Goal: Task Accomplishment & Management: Manage account settings

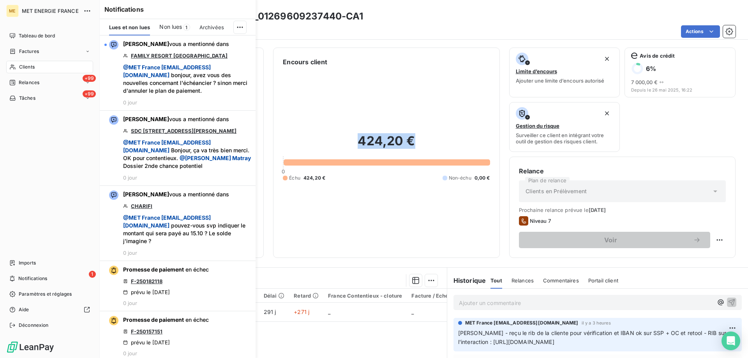
scroll to position [39, 0]
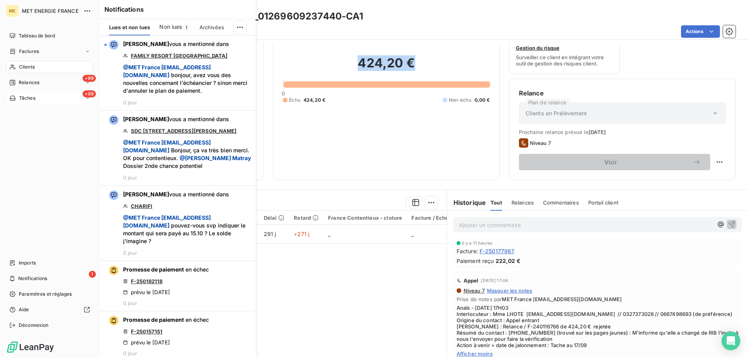
click at [24, 97] on span "Tâches" at bounding box center [27, 98] width 16 height 7
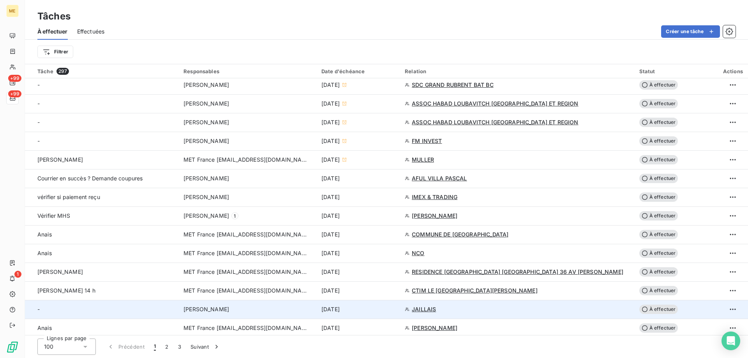
scroll to position [428, 0]
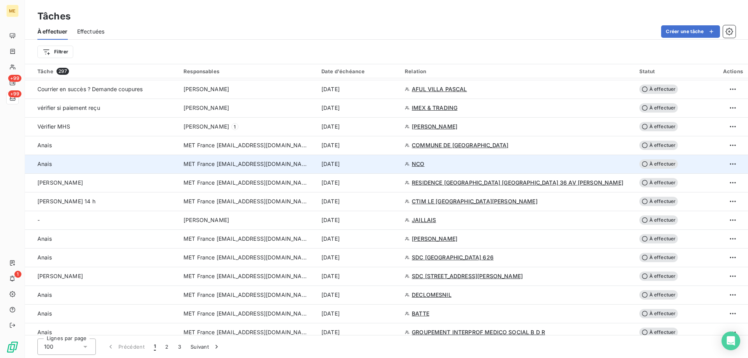
click at [395, 163] on div "17 sept. 2025" at bounding box center [358, 164] width 74 height 8
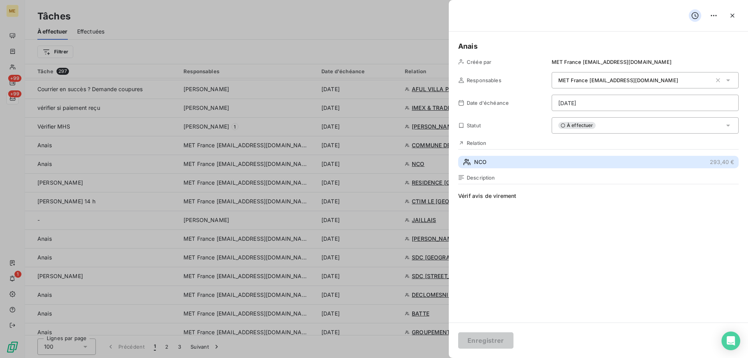
click at [493, 161] on button "NCO 293,40 €" at bounding box center [598, 162] width 280 height 12
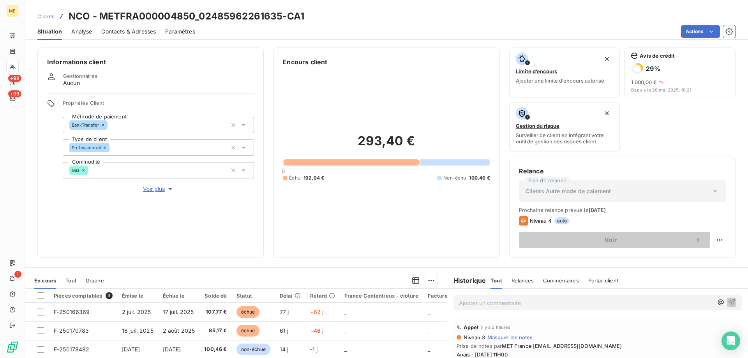
scroll to position [104, 0]
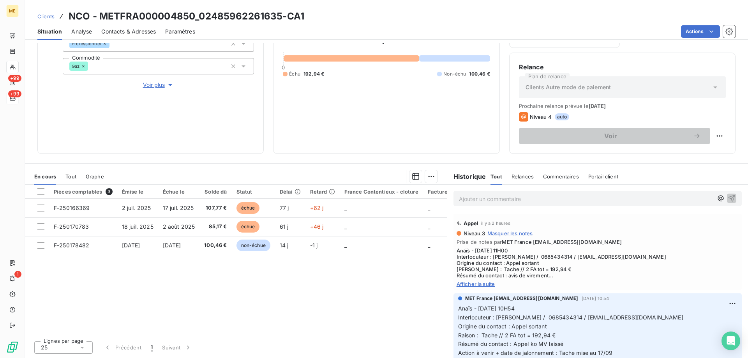
click at [479, 286] on span "Afficher la suite" at bounding box center [597, 284] width 282 height 6
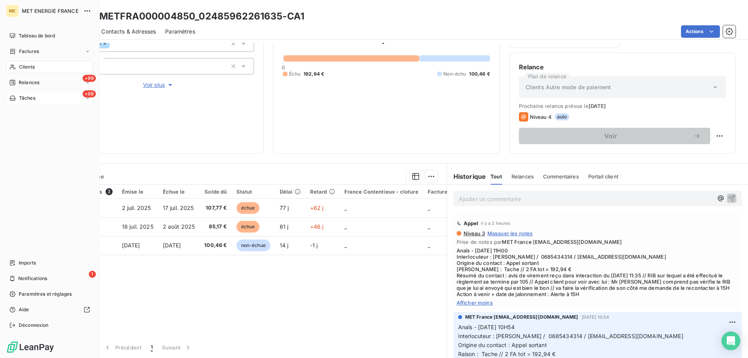
click at [37, 100] on div "+99 Tâches" at bounding box center [49, 98] width 87 height 12
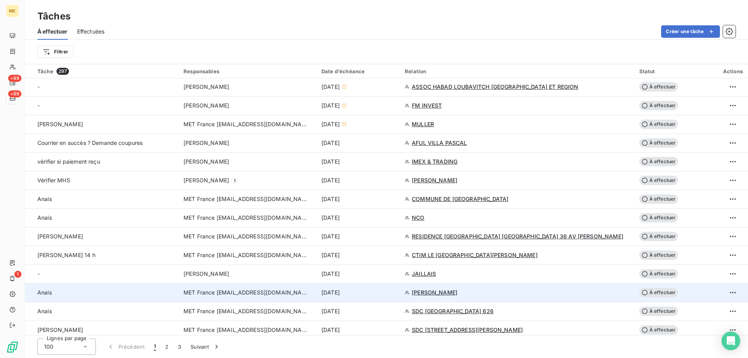
scroll to position [389, 0]
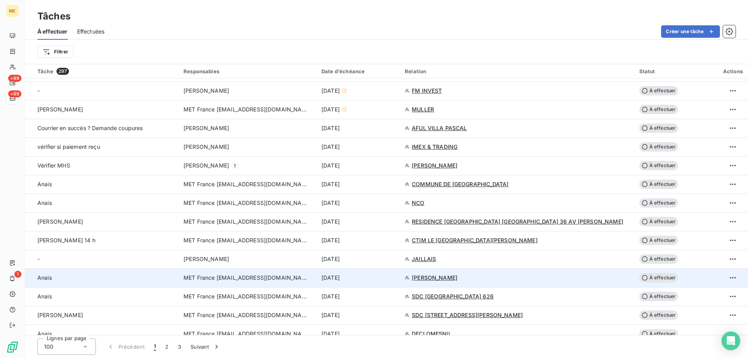
click at [395, 275] on div "17 sept. 2025" at bounding box center [358, 278] width 74 height 8
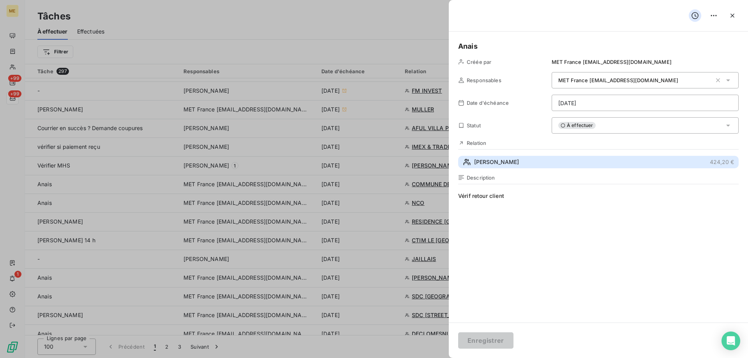
click at [515, 160] on span "LHOTE JEAN MARC" at bounding box center [496, 162] width 45 height 8
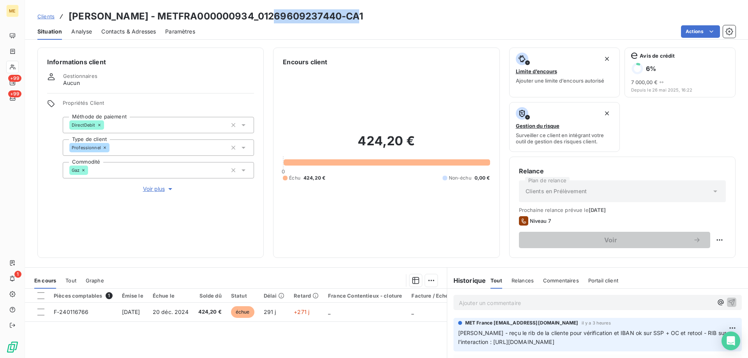
drag, startPoint x: 349, startPoint y: 17, endPoint x: 270, endPoint y: 21, distance: 79.1
click at [270, 21] on h3 "LHOTE JEAN MARC - METFRA000000934_01269609237440-CA1" at bounding box center [216, 16] width 295 height 14
copy h3 "01269609237440"
click at [327, 8] on div "Clients LHOTE JEAN MARC - METFRA000000934_01269609237440-CA1 Situation Analyse …" at bounding box center [386, 20] width 723 height 40
drag, startPoint x: 352, startPoint y: 14, endPoint x: 270, endPoint y: 20, distance: 82.0
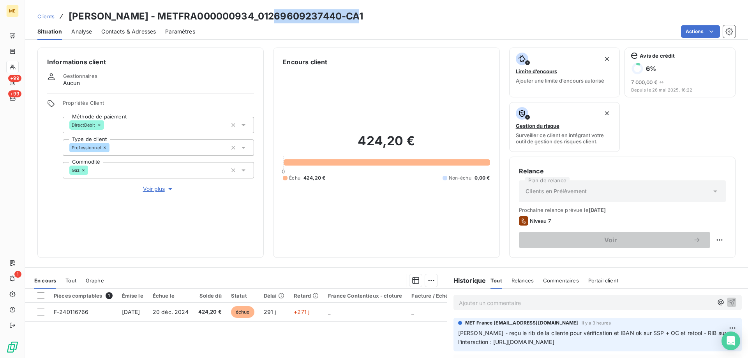
click at [270, 20] on h3 "LHOTE JEAN MARC - METFRA000000934_01269609237440-CA1" at bounding box center [216, 16] width 295 height 14
copy h3 "01269609237440"
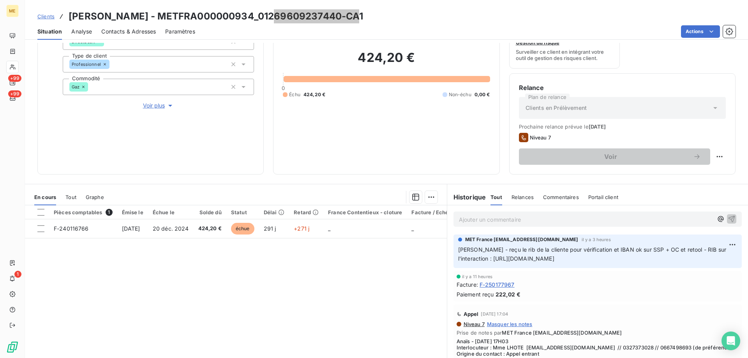
scroll to position [104, 0]
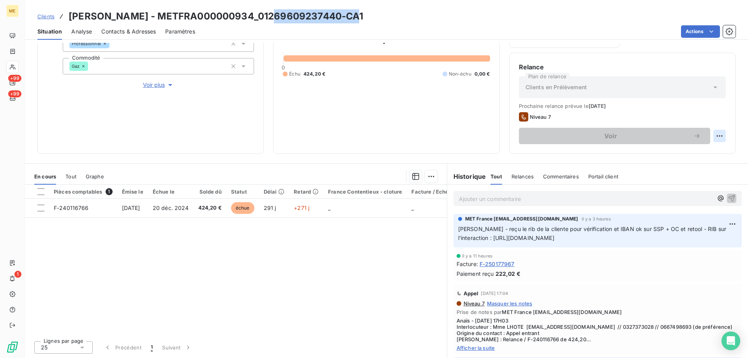
click at [718, 137] on html "ME +99 +99 1 Clients LHOTE JEAN MARC - METFRA000000934_01269609237440-CA1 Situa…" at bounding box center [374, 218] width 748 height 436
click at [697, 154] on div "Replanifier cette action" at bounding box center [681, 153] width 70 height 12
select select "8"
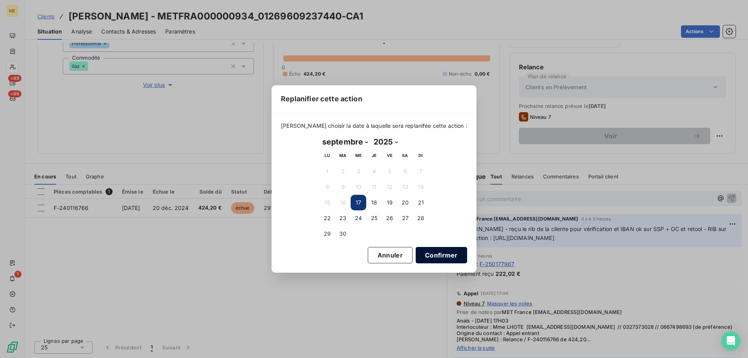
click at [439, 260] on button "Confirmer" at bounding box center [440, 255] width 51 height 16
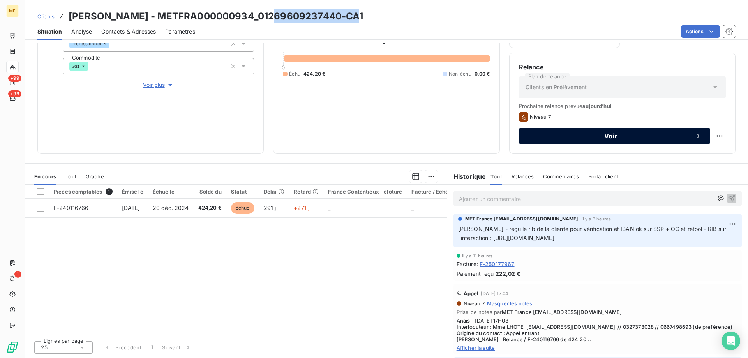
click at [593, 139] on span "Voir" at bounding box center [610, 136] width 165 height 6
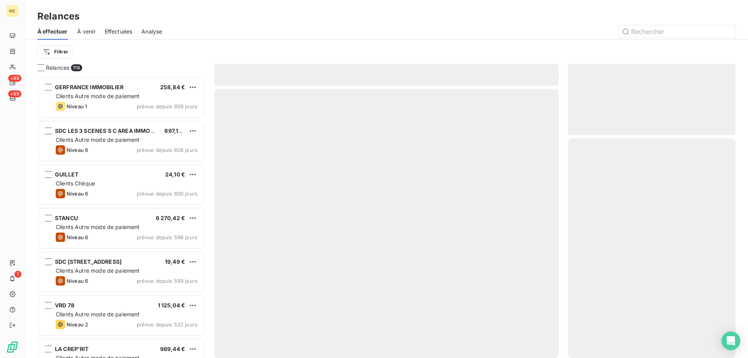
scroll to position [276, 162]
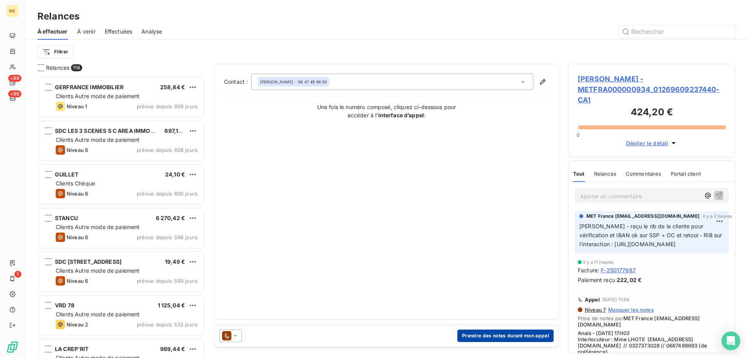
click at [501, 332] on button "Prendre des notes durant mon appel" at bounding box center [505, 335] width 96 height 12
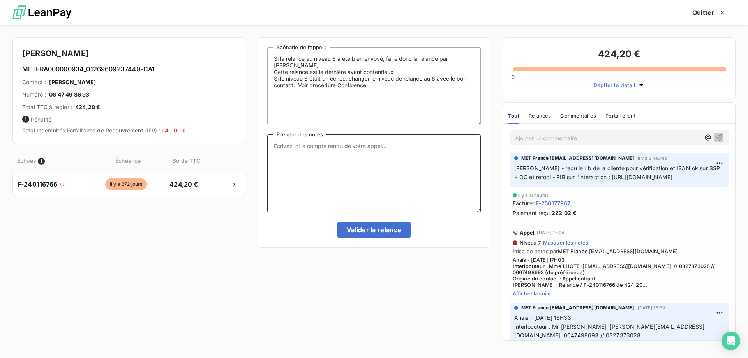
click at [432, 179] on textarea "Prendre des notes" at bounding box center [373, 173] width 213 height 78
paste textarea "Anaïs - 17/09/2025 - 11H54 Interlocuteur : Mme LHOTE marieelsielhote@gmail.com …"
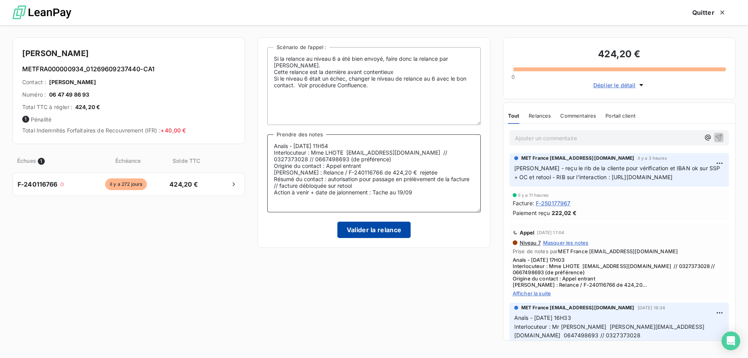
type textarea "Anaïs - 17/09/2025 - 11H54 Interlocuteur : Mme LHOTE marieelsielhote@gmail.com …"
click at [373, 227] on button "Valider la relance" at bounding box center [374, 230] width 74 height 16
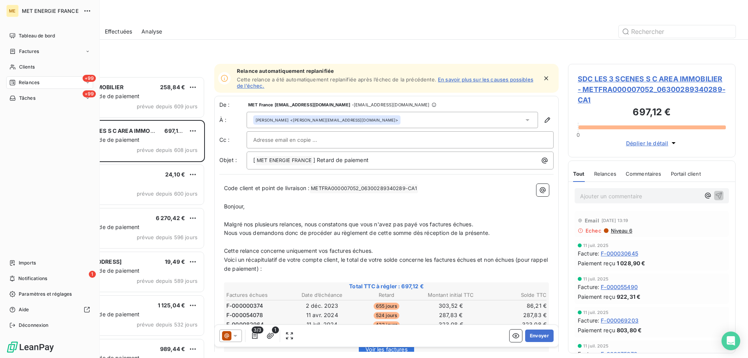
click at [19, 100] on span "Tâches" at bounding box center [27, 98] width 16 height 7
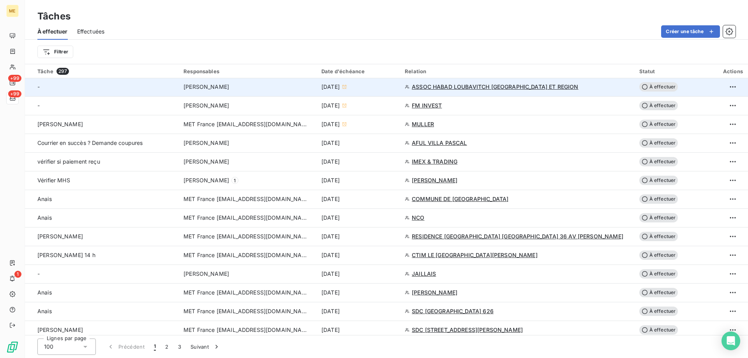
scroll to position [389, 0]
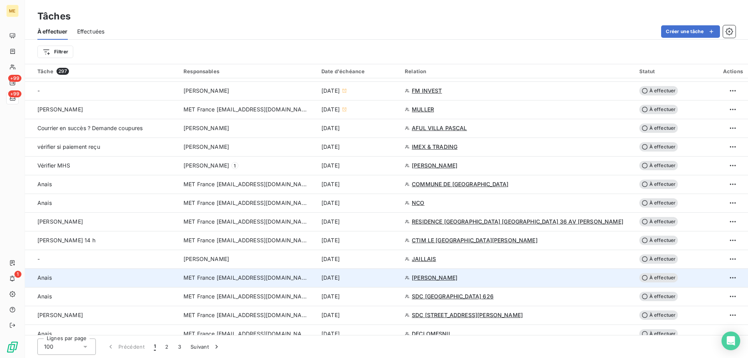
click at [395, 280] on div "17 sept. 2025" at bounding box center [358, 278] width 74 height 8
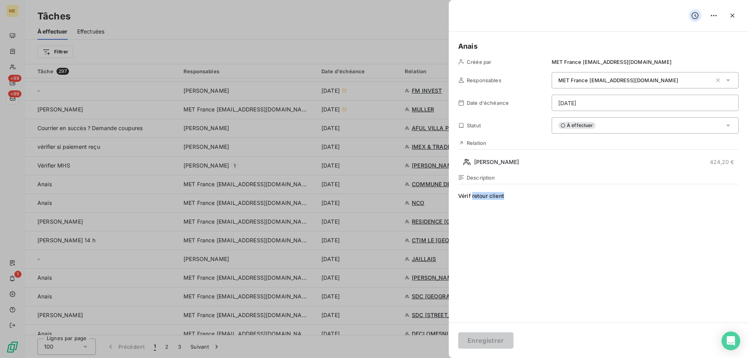
drag, startPoint x: 517, startPoint y: 197, endPoint x: 472, endPoint y: 199, distance: 44.8
click at [472, 199] on span "Vérif retour client" at bounding box center [598, 267] width 280 height 150
click at [617, 106] on html "ME +99 +99 1 Tâches À effectuer Effectuées Créer une tâche Filtrer Tâche 297 Re…" at bounding box center [374, 218] width 748 height 436
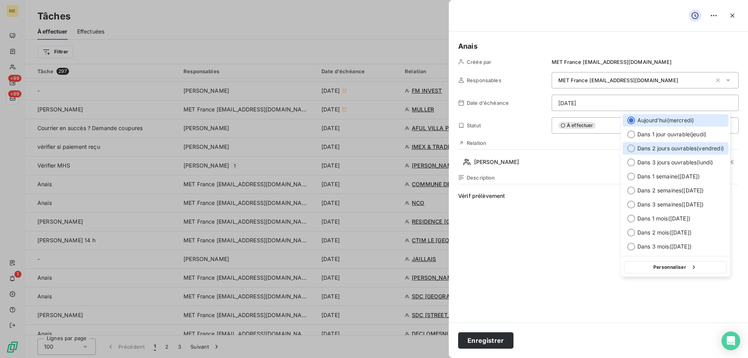
click at [642, 146] on span "Dans 2 jours ouvrables ( vendredi )" at bounding box center [680, 148] width 86 height 8
type input "19/09/2025"
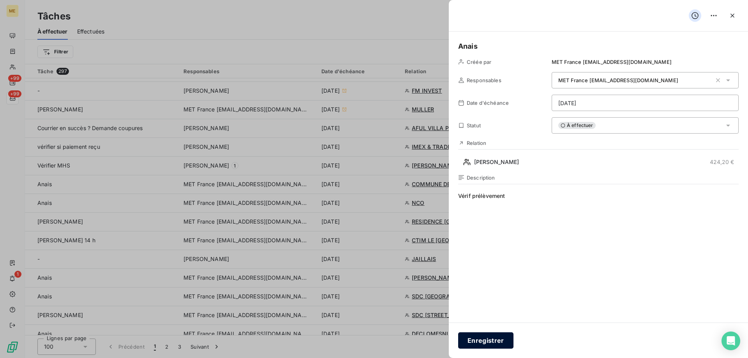
click at [491, 339] on button "Enregistrer" at bounding box center [485, 340] width 55 height 16
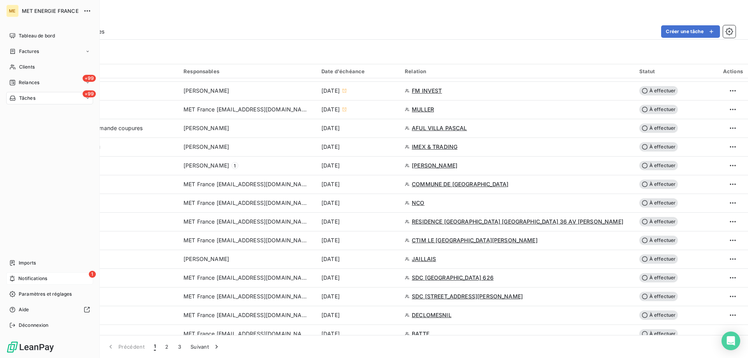
click at [41, 275] on span "Notifications" at bounding box center [32, 278] width 29 height 7
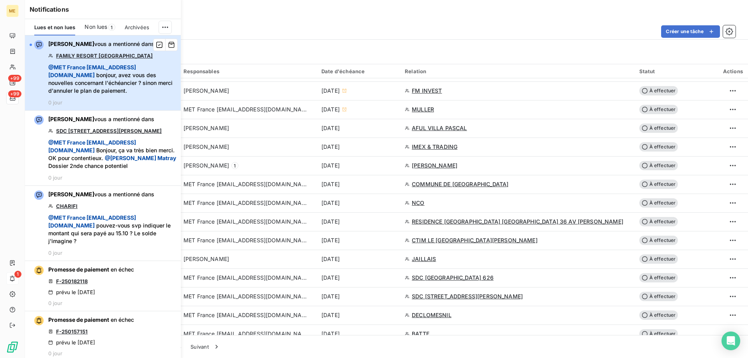
click at [116, 95] on span "@ MET France met-france@recouvrement.met.com bonjour, avez vous des nouvelles c…" at bounding box center [112, 78] width 128 height 31
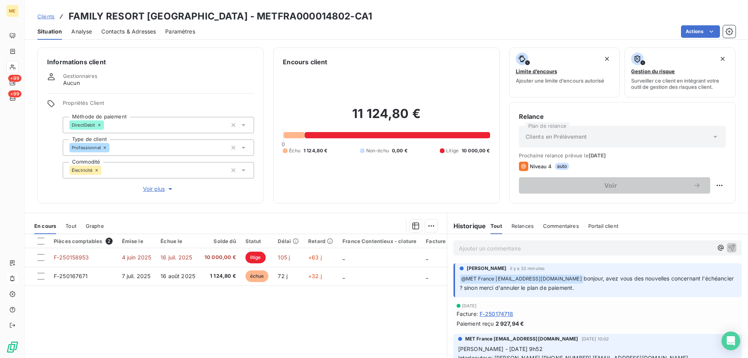
click at [146, 179] on div "Propriétés Client Méthode de paiement DirectDebit Type de client Professionnel …" at bounding box center [158, 146] width 191 height 93
click at [146, 185] on span "Voir plus" at bounding box center [158, 189] width 31 height 8
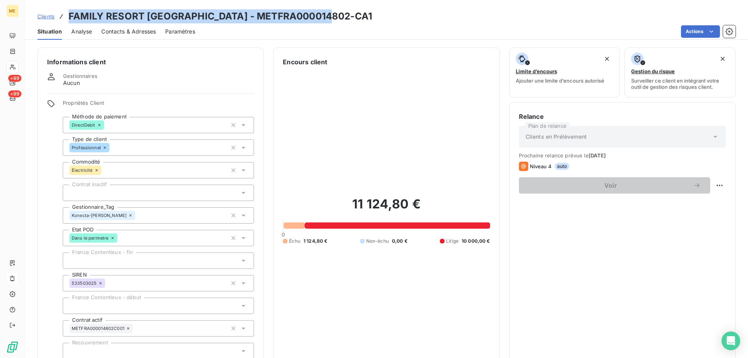
drag, startPoint x: 327, startPoint y: 17, endPoint x: 70, endPoint y: 19, distance: 257.0
click at [70, 19] on div "Clients FAMILY RESORT LA PERELLE - METFRA000014802-CA1" at bounding box center [386, 16] width 723 height 14
copy h3 "FAMILY RESORT LA PERELLE - METFRA000014802-CA1"
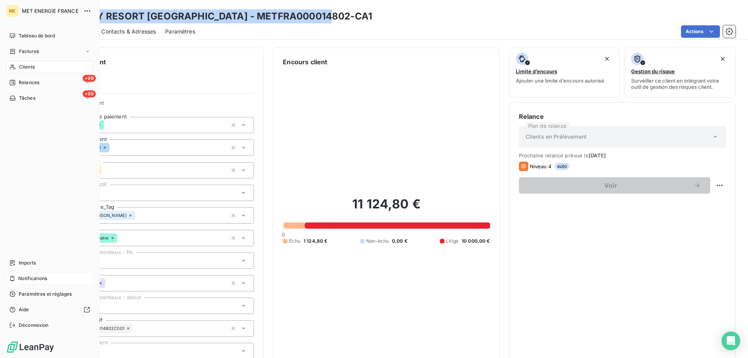
click at [19, 277] on span "Notifications" at bounding box center [32, 278] width 29 height 7
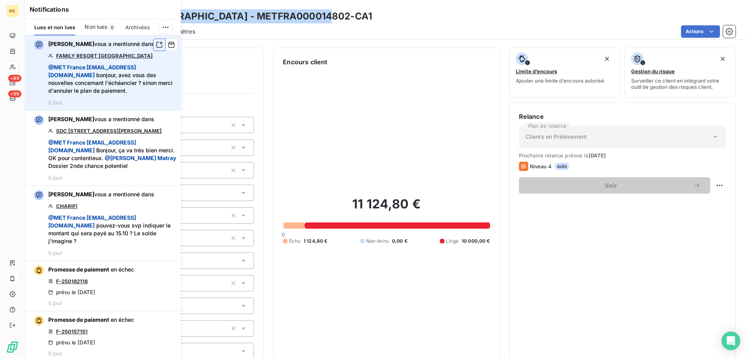
click at [156, 45] on icon "button" at bounding box center [159, 45] width 7 height 8
click at [12, 81] on span "+99" at bounding box center [14, 78] width 13 height 7
click at [347, 100] on div "11 124,80 € 0 Échu 1 124,80 € Non-échu 0,00 € Litige 10 000,00 €" at bounding box center [386, 220] width 207 height 307
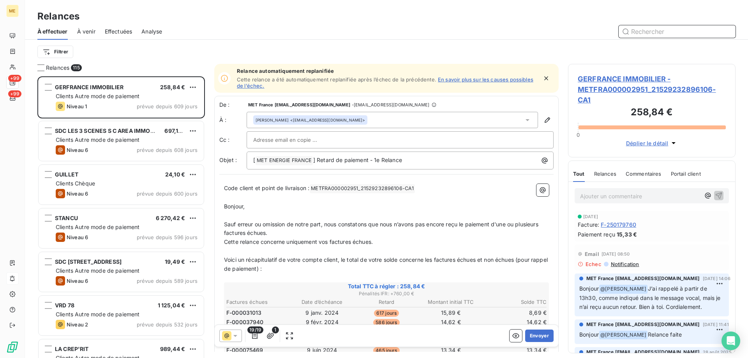
scroll to position [6, 6]
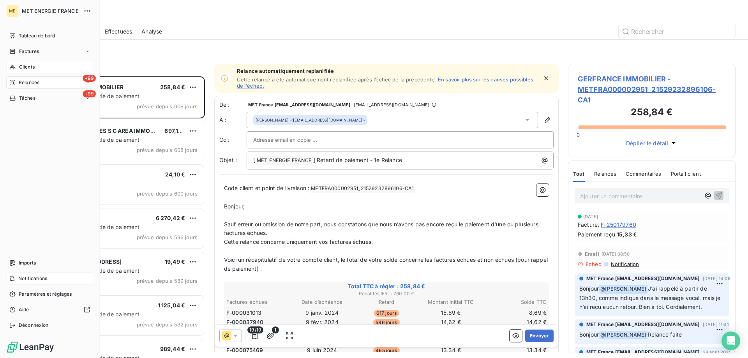
click at [19, 67] on span "Clients" at bounding box center [27, 66] width 16 height 7
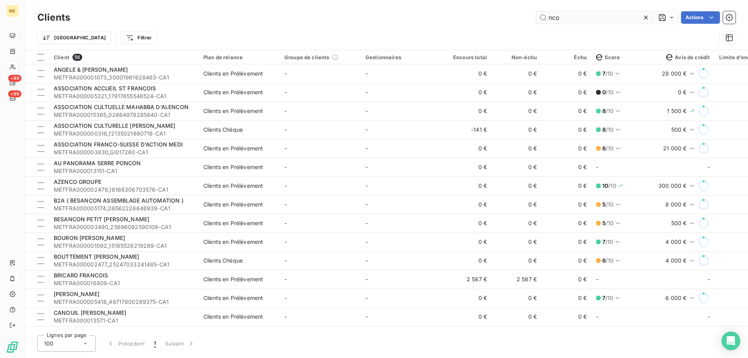
click at [589, 17] on input "nco" at bounding box center [594, 17] width 117 height 12
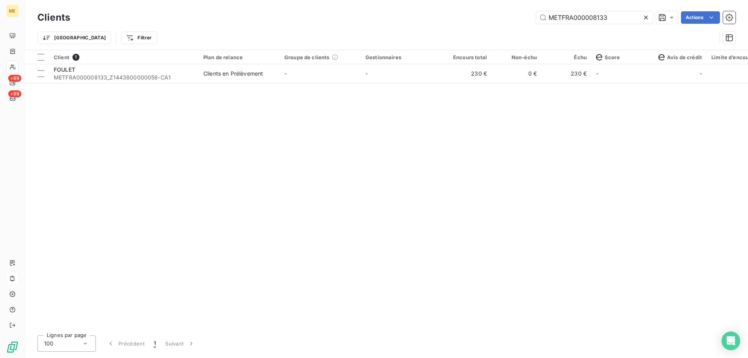
type input "METFRA000008133"
drag, startPoint x: 282, startPoint y: 88, endPoint x: 283, endPoint y: 84, distance: 4.1
click at [283, 88] on div "Client 1 Plan de relance Groupe de clients Gestionnaires Encours total Non-échu…" at bounding box center [386, 189] width 723 height 279
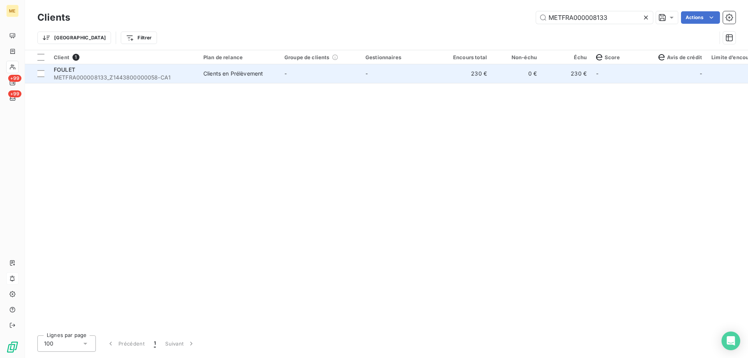
click at [285, 77] on td "-" at bounding box center [320, 73] width 81 height 19
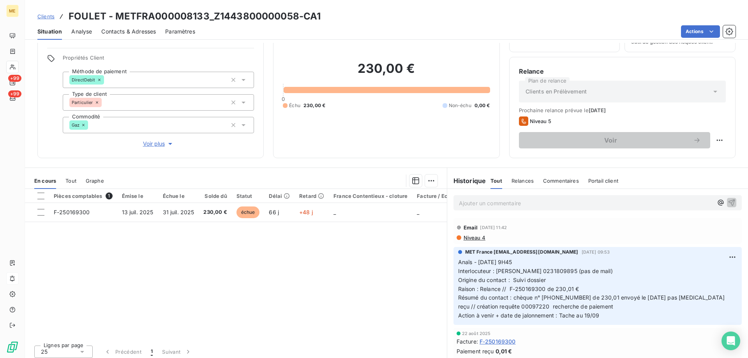
scroll to position [49, 0]
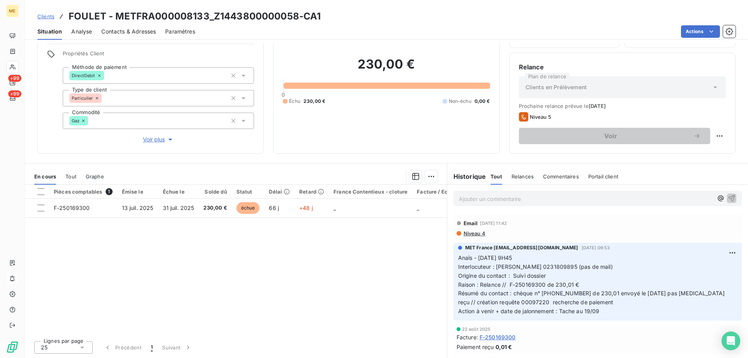
click at [691, 292] on span "Résumé du contact : chèque n° 7619824 de 230,01 envoyé le 14/08/2025 pas encore…" at bounding box center [592, 298] width 268 height 16
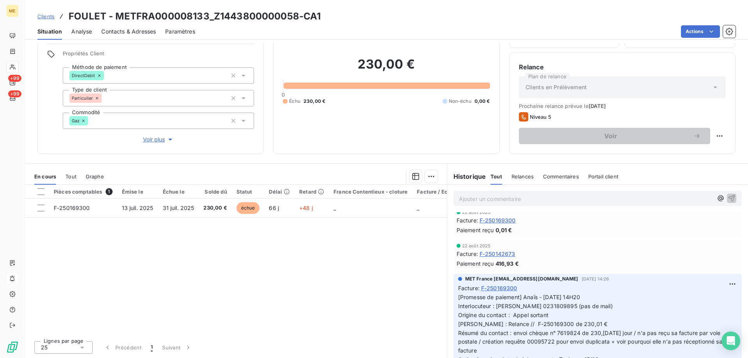
scroll to position [0, 0]
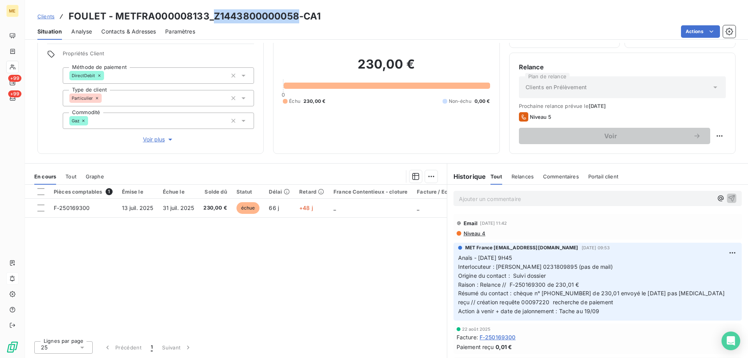
drag, startPoint x: 296, startPoint y: 19, endPoint x: 213, endPoint y: 19, distance: 82.9
click at [213, 19] on h3 "FOULET - METFRA000008133_Z1443800000058-CA1" at bounding box center [195, 16] width 252 height 14
copy h3 "Z1443800000058"
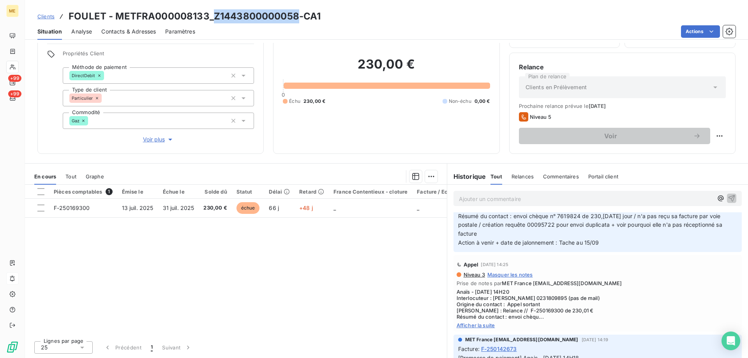
scroll to position [311, 0]
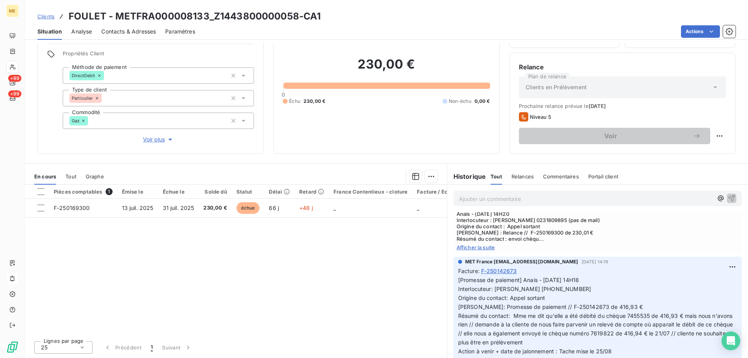
click at [483, 250] on span "Afficher la suite" at bounding box center [597, 247] width 282 height 6
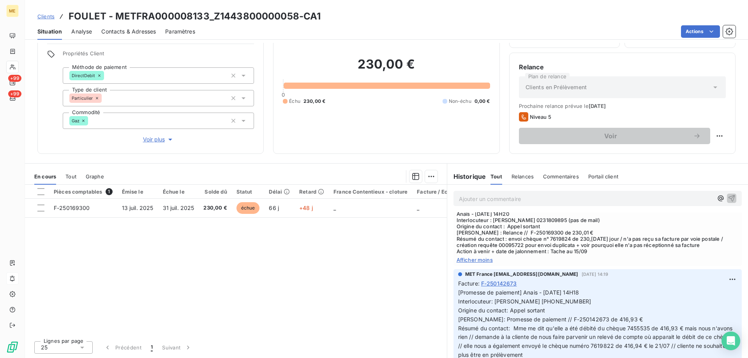
scroll to position [0, 0]
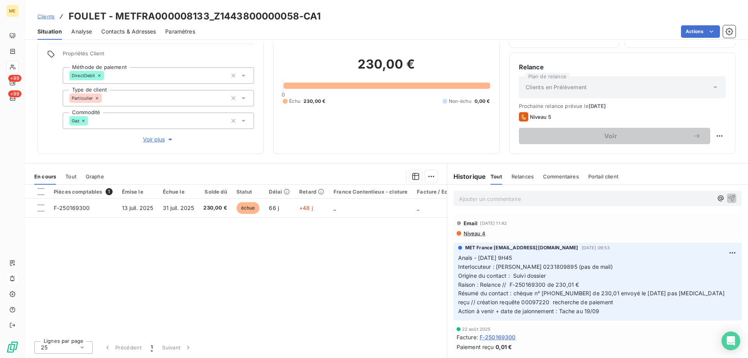
click at [508, 202] on p "Ajouter un commentaire ﻿" at bounding box center [586, 199] width 254 height 10
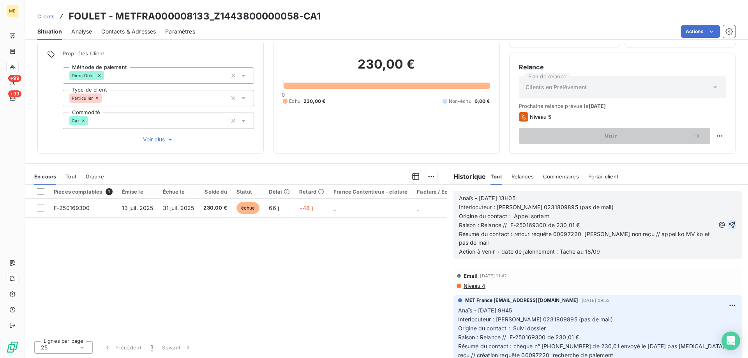
click at [728, 223] on icon "button" at bounding box center [732, 225] width 8 height 8
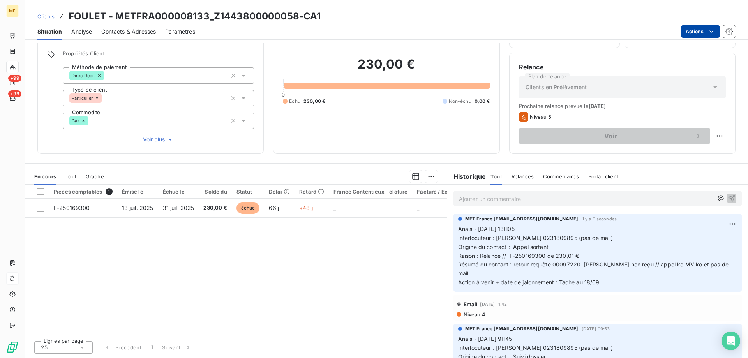
click at [692, 33] on html "ME +99 +99 Clients FOULET - METFRA000008133_Z1443800000058-CA1 Situation Analys…" at bounding box center [374, 218] width 748 height 436
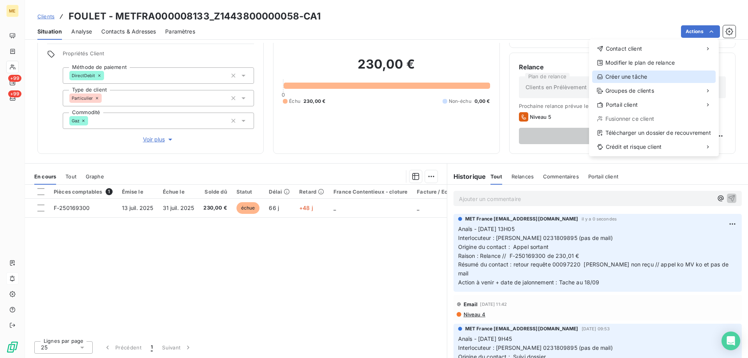
click at [646, 75] on div "Créer une tâche" at bounding box center [653, 76] width 123 height 12
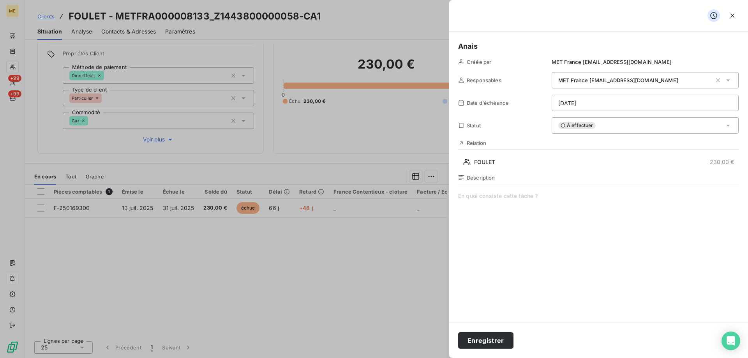
click at [535, 200] on span at bounding box center [598, 267] width 280 height 150
click at [570, 107] on html "ME +99 +99 Clients FOULET - METFRA000008133_Z1443800000058-CA1 Situation Analys…" at bounding box center [374, 218] width 748 height 436
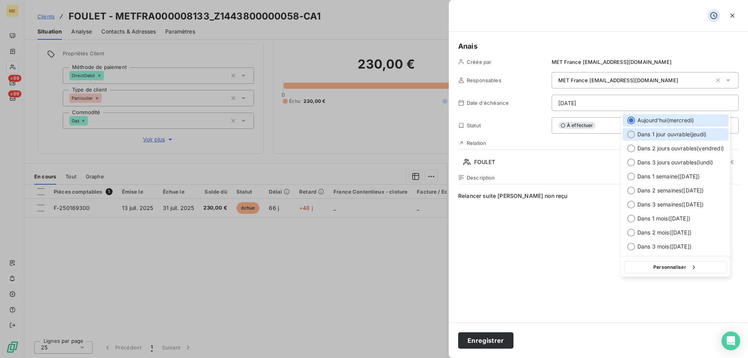
click at [681, 137] on span "Dans 1 jour ouvrable ( jeudi )" at bounding box center [671, 134] width 69 height 8
type input "18/09/2025"
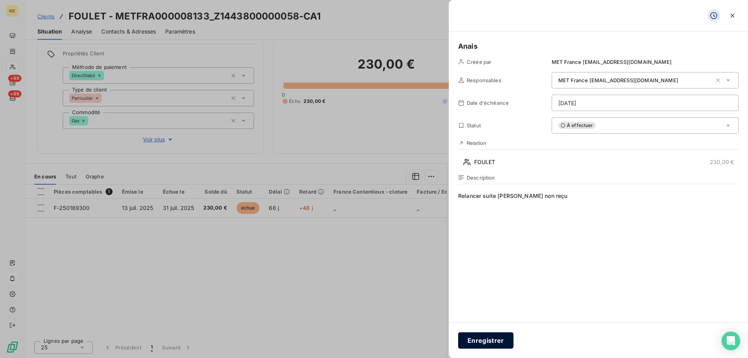
click at [470, 344] on button "Enregistrer" at bounding box center [485, 340] width 55 height 16
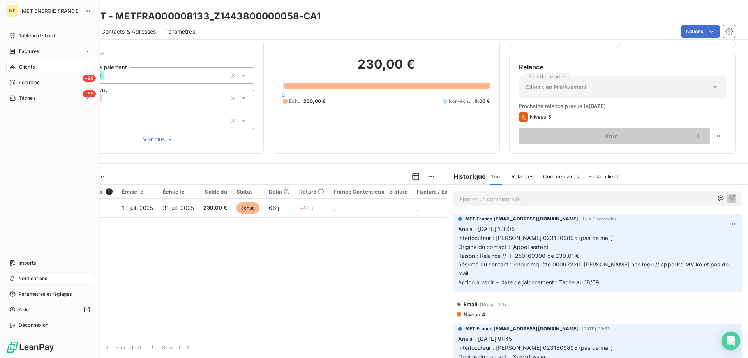
click at [16, 65] on icon at bounding box center [12, 67] width 7 height 6
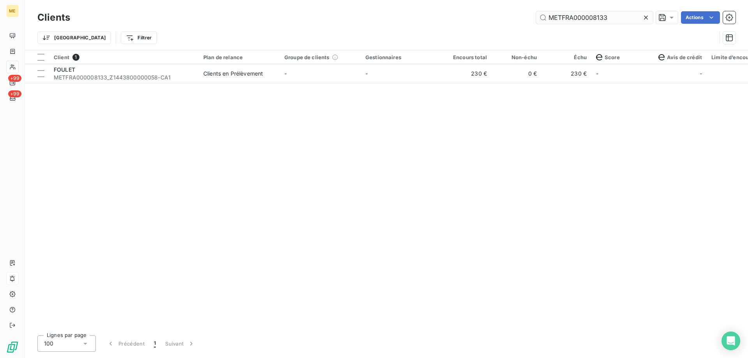
click at [600, 18] on input "METFRA000008133" at bounding box center [594, 17] width 117 height 12
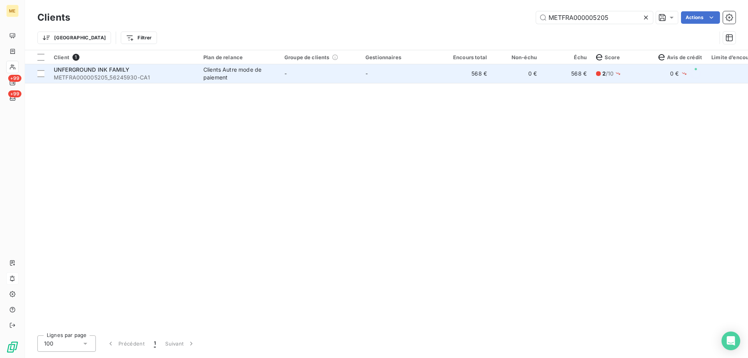
type input "METFRA000005205"
click at [416, 81] on td "-" at bounding box center [401, 73] width 81 height 19
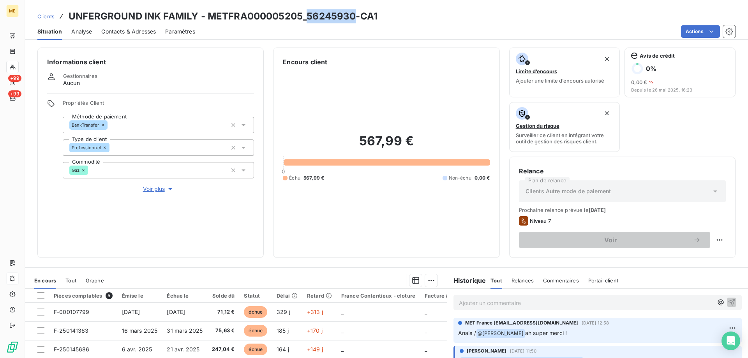
drag, startPoint x: 351, startPoint y: 19, endPoint x: 307, endPoint y: 17, distance: 44.4
click at [307, 17] on h3 "UNFERGROUND INK FAMILY - METFRA000005205_56245930-CA1" at bounding box center [223, 16] width 309 height 14
copy h3 "56245930"
click at [16, 67] on icon at bounding box center [12, 67] width 7 height 6
click at [14, 67] on icon at bounding box center [12, 67] width 7 height 6
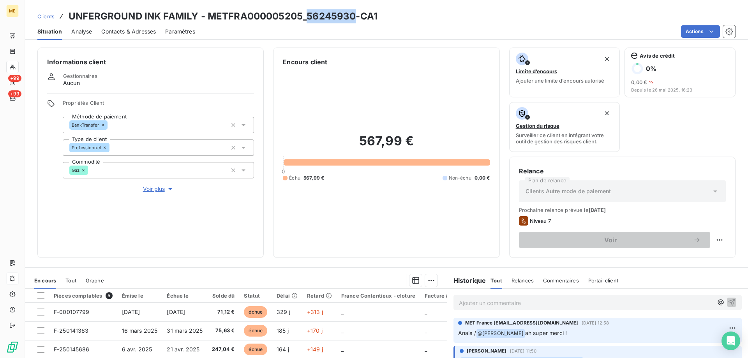
click at [13, 67] on icon at bounding box center [12, 67] width 7 height 6
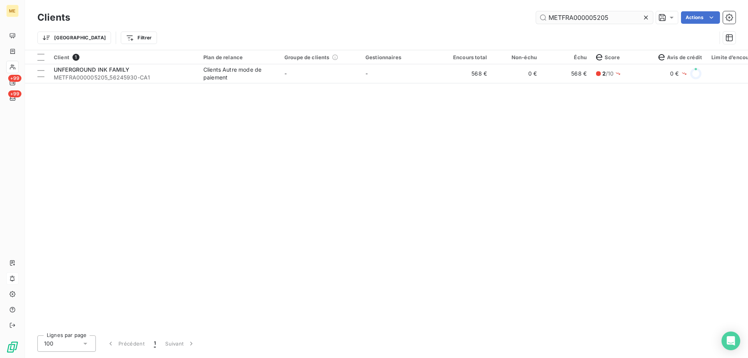
click at [564, 19] on input "METFRA000005205" at bounding box center [594, 17] width 117 height 12
type input "fossier"
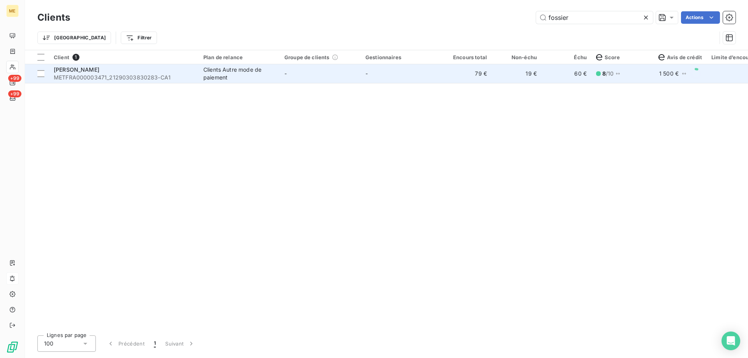
click at [259, 77] on div "Clients Autre mode de paiement" at bounding box center [239, 74] width 72 height 16
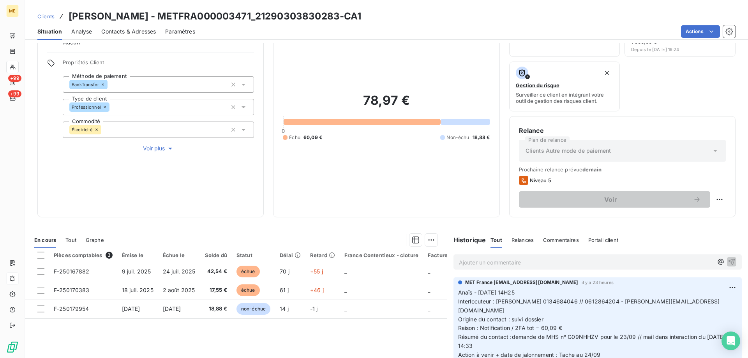
scroll to position [104, 0]
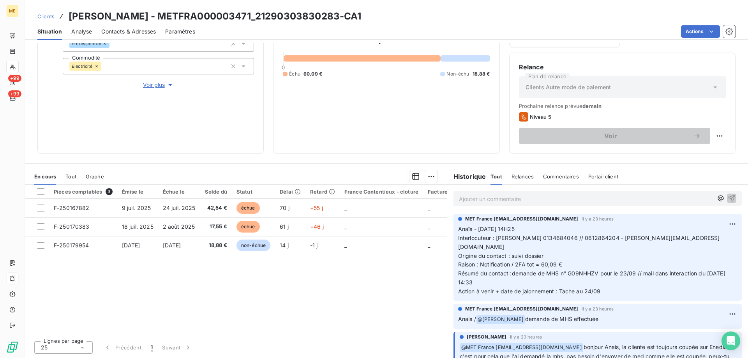
click at [334, 136] on div "78,97 € 0 Échu 60,09 € Non-échu 18,88 €" at bounding box center [386, 53] width 207 height 181
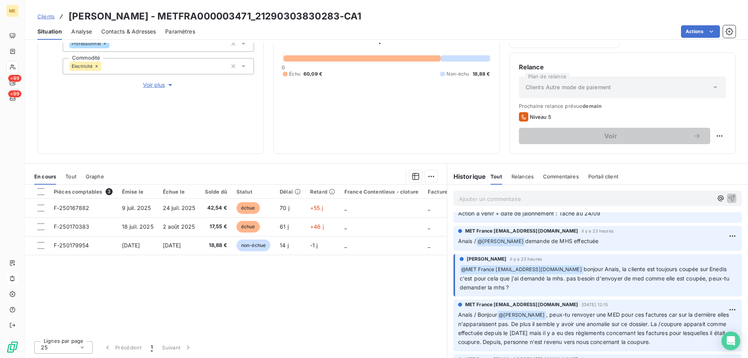
scroll to position [0, 0]
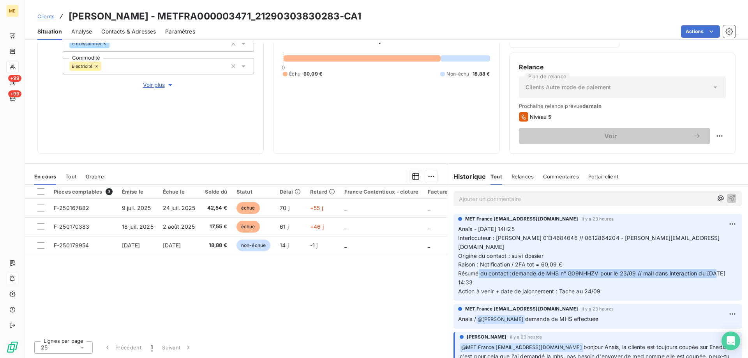
drag, startPoint x: 508, startPoint y: 266, endPoint x: 517, endPoint y: 271, distance: 9.8
click at [517, 271] on p "Anaïs - 16/09/2025 - 14H25 Interlocuteur : Mme FOSSIER 0134684046 // 0612864204…" at bounding box center [597, 260] width 279 height 71
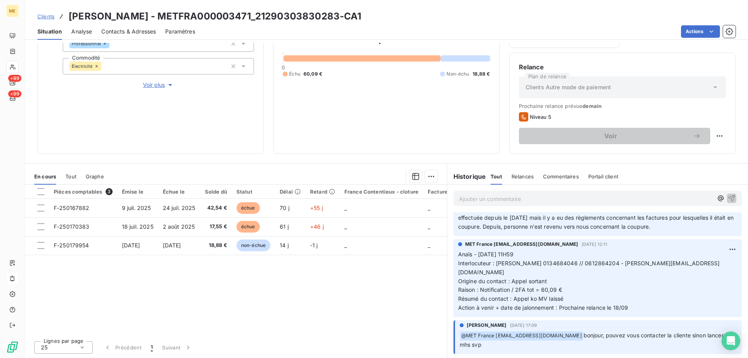
scroll to position [195, 0]
click at [559, 294] on span "Résumé du contact : Appel ko MV laissé" at bounding box center [511, 297] width 106 height 7
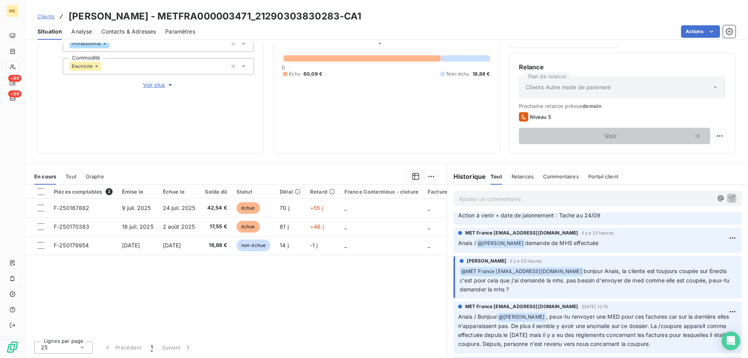
scroll to position [0, 0]
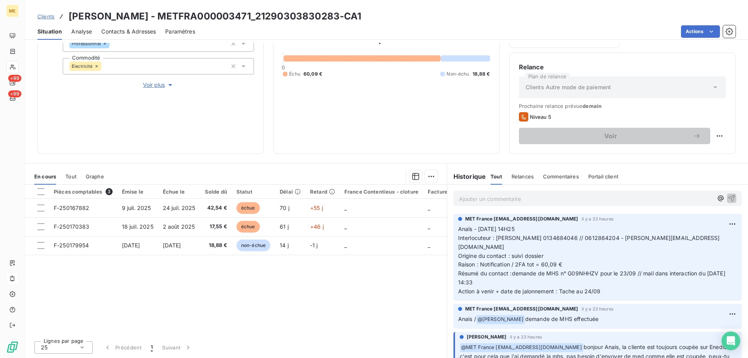
click at [510, 265] on span "Anaïs - 16/09/2025 - 14H25 Interlocuteur : Mme FOSSIER 0134684046 // 0612864204…" at bounding box center [592, 259] width 269 height 69
click at [531, 274] on p "Anaïs - 16/09/2025 - 14H25 Interlocuteur : Mme FOSSIER 0134684046 // 0612864204…" at bounding box center [597, 260] width 279 height 71
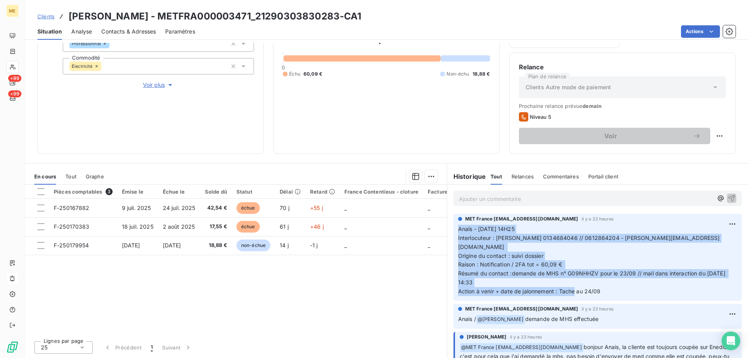
drag, startPoint x: 603, startPoint y: 282, endPoint x: 453, endPoint y: 232, distance: 158.2
click at [453, 232] on div "MET France met-france@recouvrement.met.com il y a 23 heures Anaïs - 16/09/2025 …" at bounding box center [597, 257] width 288 height 87
copy span "Anaïs - 16/09/2025 - 14H25 Interlocuteur : Mme FOSSIER 0134684046 // 0612864204…"
click at [595, 251] on p "Anaïs - 16/09/2025 - 14H25 Interlocuteur : Mme FOSSIER 0134684046 // 0612864204…" at bounding box center [597, 260] width 279 height 71
click at [605, 284] on p "Anaïs - 16/09/2025 - 14H25 Interlocuteur : Mme FOSSIER 0134684046 // 0612864204…" at bounding box center [597, 260] width 279 height 71
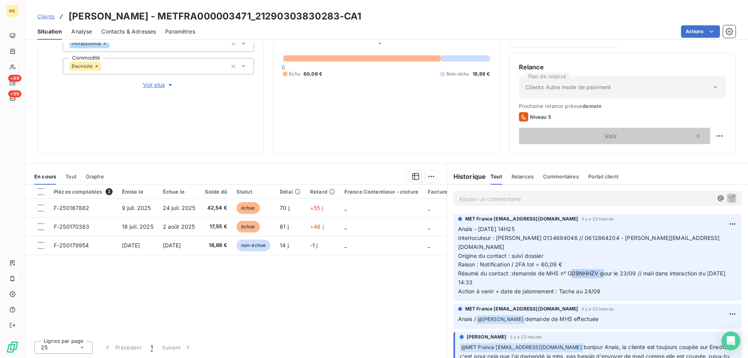
drag, startPoint x: 633, startPoint y: 262, endPoint x: 611, endPoint y: 266, distance: 22.9
click at [611, 266] on span "Anaïs - 16/09/2025 - 14H25 Interlocuteur : Mme FOSSIER 0134684046 // 0612864204…" at bounding box center [592, 259] width 269 height 69
click at [638, 266] on span "Anaïs - 16/09/2025 - 14H25 Interlocuteur : Mme FOSSIER 0134684046 // 0612864204…" at bounding box center [592, 259] width 269 height 69
click at [640, 265] on span "Anaïs - 16/09/2025 - 14H25 Interlocuteur : Mme FOSSIER 0134684046 // 0612864204…" at bounding box center [592, 259] width 269 height 69
click at [412, 115] on div "78,97 € 0 Échu 60,09 € Non-échu 18,88 €" at bounding box center [386, 53] width 207 height 181
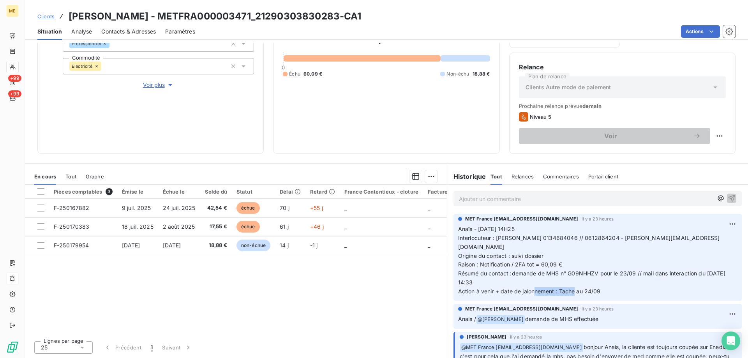
drag, startPoint x: 590, startPoint y: 283, endPoint x: 557, endPoint y: 285, distance: 33.5
click at [557, 285] on p "Anaïs - 16/09/2025 - 14H25 Interlocuteur : Mme FOSSIER 0134684046 // 0612864204…" at bounding box center [597, 260] width 279 height 71
click at [604, 284] on p "Anaïs - 16/09/2025 - 14H25 Interlocuteur : Mme FOSSIER 0134684046 // 0612864204…" at bounding box center [597, 260] width 279 height 71
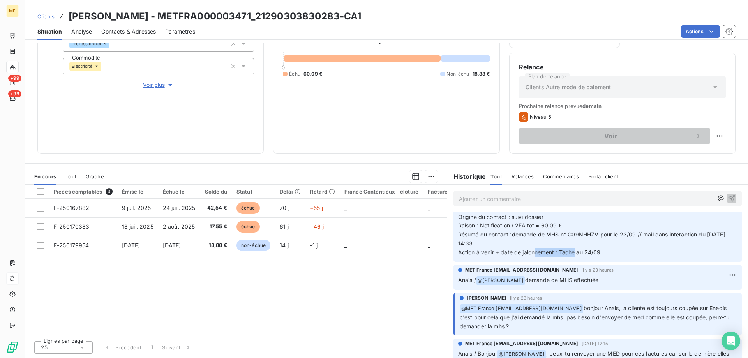
scroll to position [117, 0]
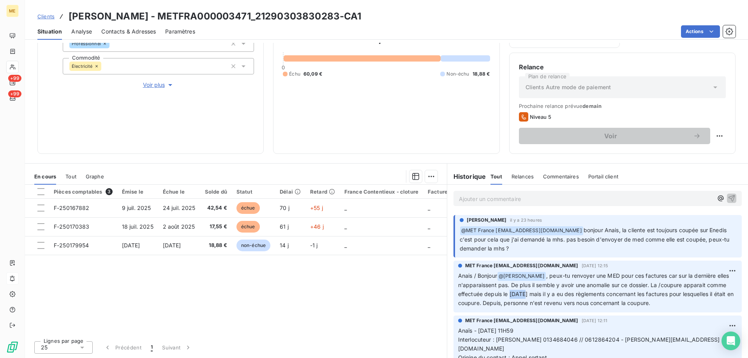
drag, startPoint x: 528, startPoint y: 285, endPoint x: 542, endPoint y: 289, distance: 15.5
click at [542, 289] on p "Anais / Bonjour @ Amélie Matray , peux-tu renvoyer une MED pour ces factures ca…" at bounding box center [597, 289] width 279 height 36
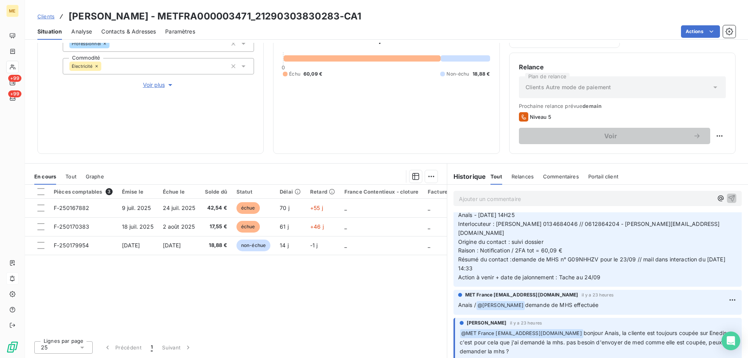
scroll to position [0, 0]
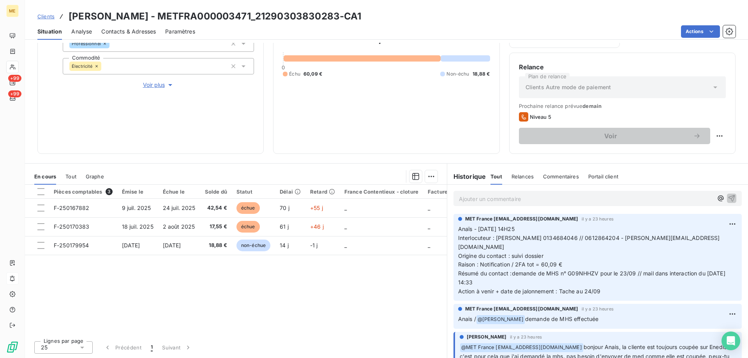
click at [440, 104] on div "78,97 € 0 Échu 60,09 € Non-échu 18,88 €" at bounding box center [386, 53] width 207 height 181
click at [442, 114] on div "78,97 € 0 Échu 60,09 € Non-échu 18,88 €" at bounding box center [386, 53] width 207 height 181
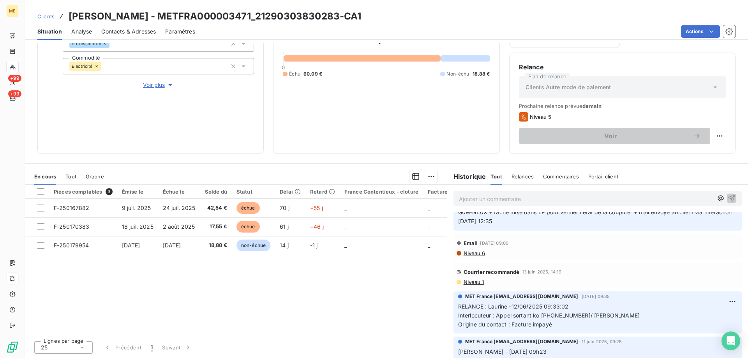
scroll to position [895, 0]
click at [476, 280] on span "Niveau 1" at bounding box center [473, 283] width 21 height 6
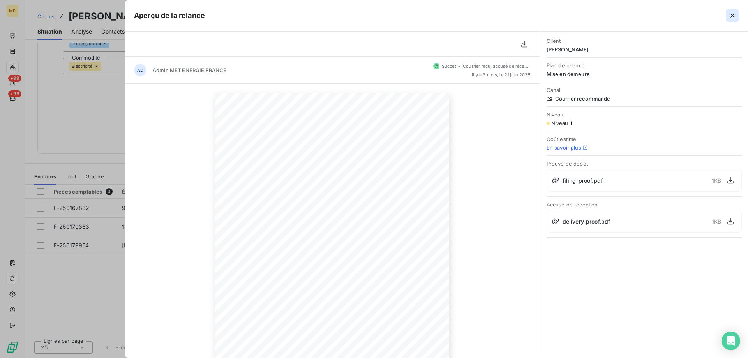
click at [734, 16] on icon "button" at bounding box center [732, 16] width 8 height 8
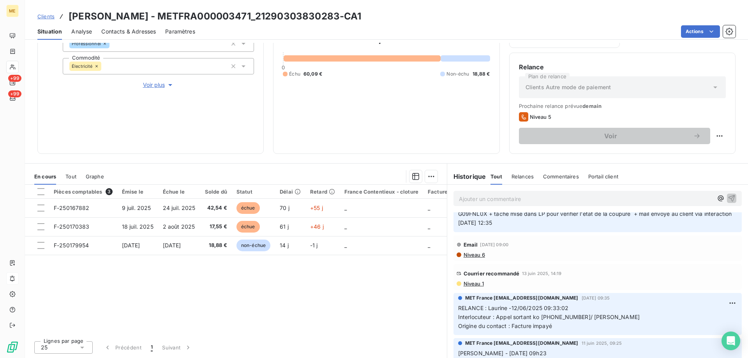
scroll to position [0, 0]
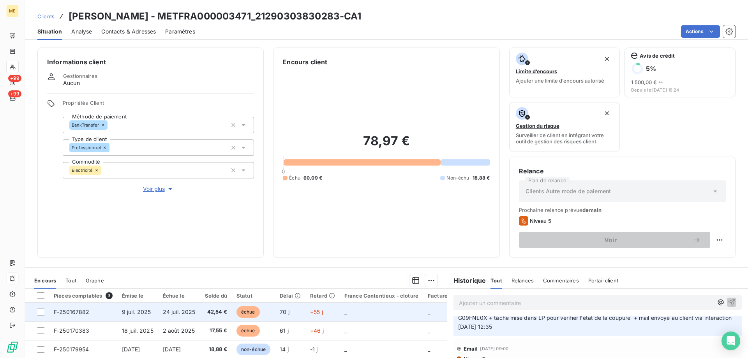
click at [347, 313] on span "_" at bounding box center [345, 311] width 2 height 7
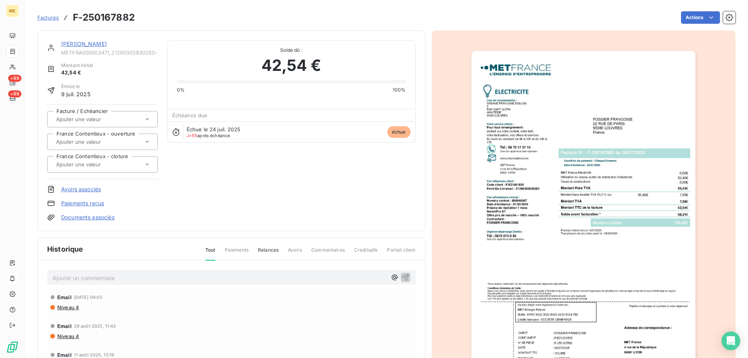
click at [81, 44] on link "FOSSIER FRANCOISE" at bounding box center [84, 43] width 46 height 7
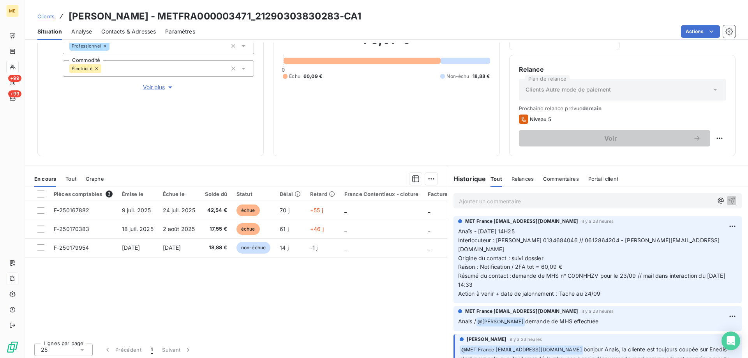
scroll to position [104, 0]
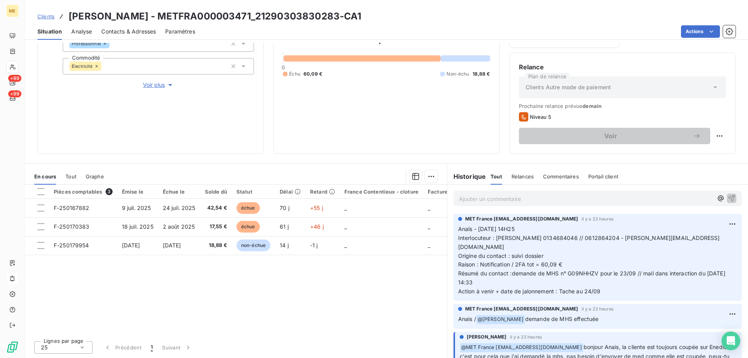
click at [407, 120] on div "78,97 € 0 Échu 60,09 € Non-échu 18,88 €" at bounding box center [386, 53] width 207 height 181
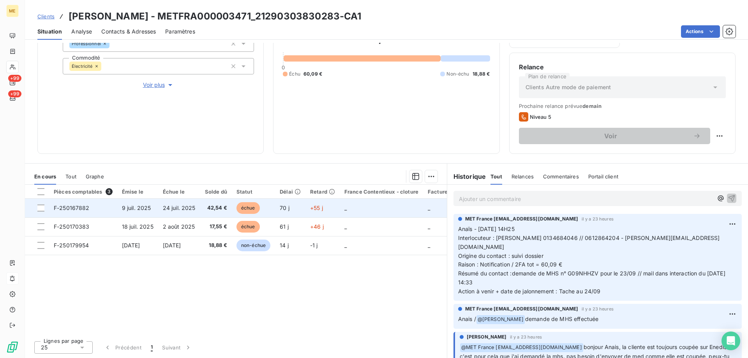
click at [374, 214] on td "_" at bounding box center [380, 208] width 83 height 19
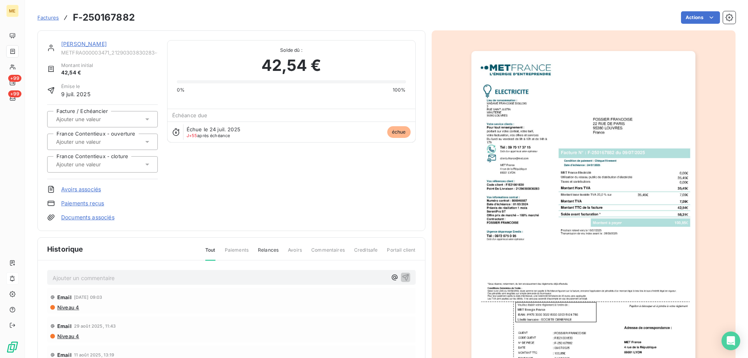
click at [84, 45] on link "FOSSIER FRANCOISE" at bounding box center [84, 43] width 46 height 7
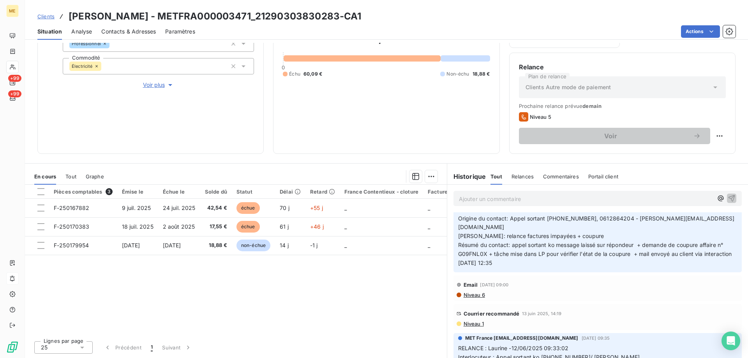
scroll to position [857, 0]
click at [489, 319] on div "Niveau 1" at bounding box center [597, 322] width 282 height 6
click at [472, 319] on span "Niveau 1" at bounding box center [473, 322] width 21 height 6
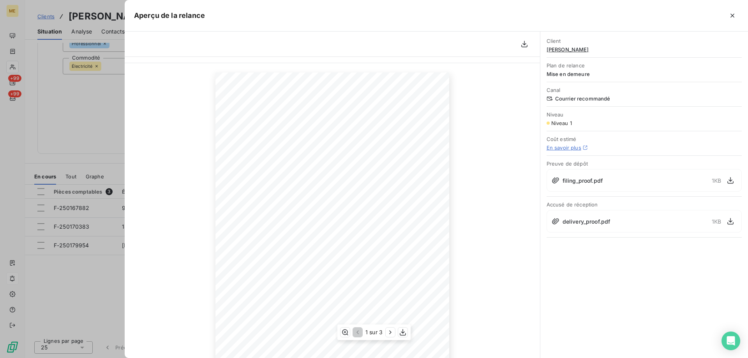
scroll to position [0, 0]
click at [728, 16] on button "button" at bounding box center [732, 15] width 12 height 12
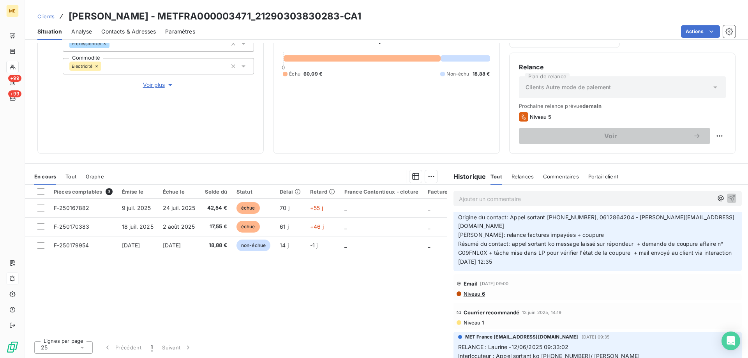
click at [476, 319] on span "Niveau 1" at bounding box center [473, 322] width 21 height 6
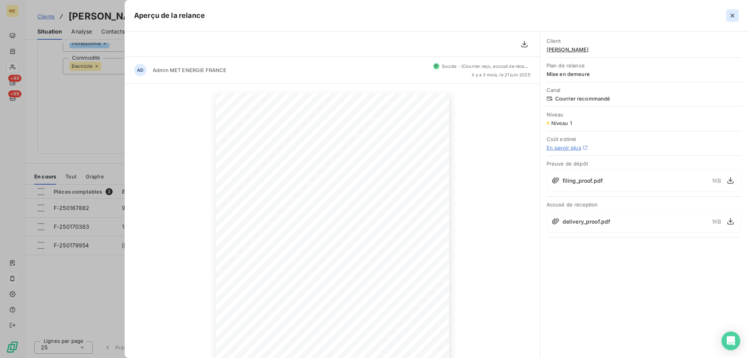
click at [729, 13] on icon "button" at bounding box center [732, 16] width 8 height 8
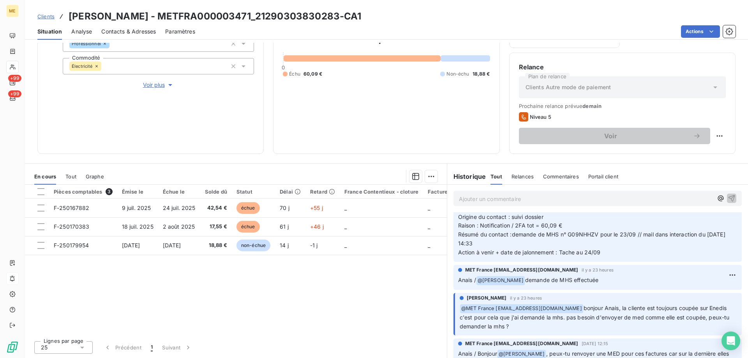
scroll to position [117, 0]
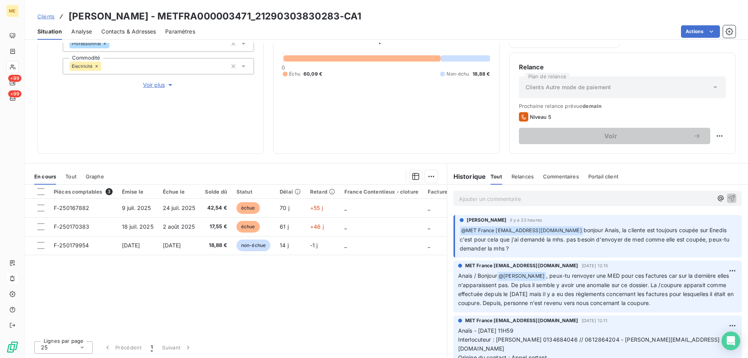
click at [378, 65] on div "78,97 € 0 Échu 60,09 € Non-échu 18,88 €" at bounding box center [386, 53] width 207 height 181
drag, startPoint x: 526, startPoint y: 284, endPoint x: 550, endPoint y: 286, distance: 24.6
click at [550, 286] on span ", peux-tu renvoyer une MED pour ces factures car sur la dernière elles n'appara…" at bounding box center [596, 289] width 277 height 34
click at [558, 283] on span ", peux-tu renvoyer une MED pour ces factures car sur la dernière elles n'appara…" at bounding box center [596, 289] width 277 height 34
click at [445, 141] on div "78,97 € 0 Échu 60,09 € Non-échu 18,88 €" at bounding box center [386, 53] width 207 height 181
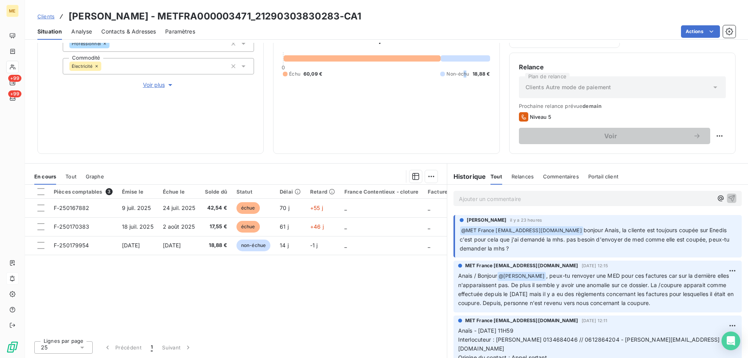
click at [460, 84] on div "78,97 € 0 Échu 60,09 € Non-échu 18,88 €" at bounding box center [386, 53] width 207 height 181
click at [443, 116] on div "78,97 € 0 Échu 60,09 € Non-échu 18,88 €" at bounding box center [386, 53] width 207 height 181
drag, startPoint x: 581, startPoint y: 221, endPoint x: 601, endPoint y: 223, distance: 20.4
click at [601, 227] on span "bonjour Anais, la cliente est toujours coupée sur Enedis c'est pour cela que j'…" at bounding box center [594, 239] width 271 height 25
click at [607, 230] on span "bonjour Anais, la cliente est toujours coupée sur Enedis c'est pour cela que j'…" at bounding box center [594, 239] width 271 height 25
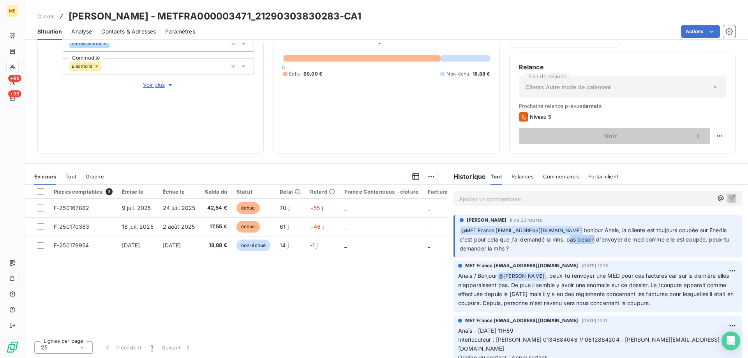
drag, startPoint x: 584, startPoint y: 231, endPoint x: 609, endPoint y: 234, distance: 25.9
click at [609, 234] on p "﻿ @ MET France met-france@recouvrement.met.com bonjour Anais, la cliente est to…" at bounding box center [597, 239] width 277 height 27
click at [584, 230] on span "bonjour Anais, la cliente est toujours coupée sur Enedis c'est pour cela que j'…" at bounding box center [594, 239] width 271 height 25
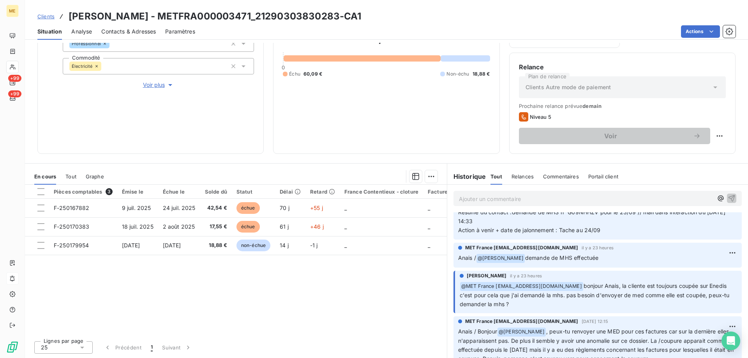
scroll to position [0, 0]
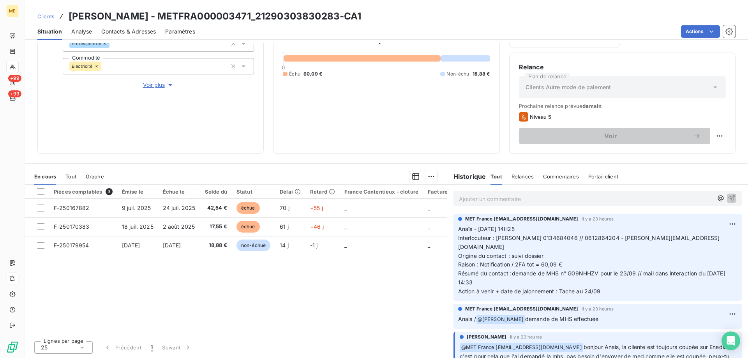
click at [524, 199] on p "Ajouter un commentaire ﻿" at bounding box center [586, 199] width 254 height 10
click at [716, 134] on html "ME +99 +99 Clients FOSSIER FRANCOISE - METFRA000003471_21290303830283-CA1 Situa…" at bounding box center [374, 218] width 748 height 436
click at [675, 151] on div "Replanifier cette action" at bounding box center [681, 153] width 70 height 12
select select "8"
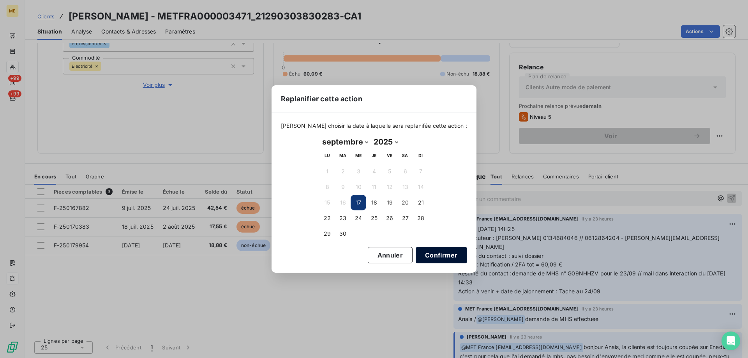
click at [426, 255] on button "Confirmer" at bounding box center [440, 255] width 51 height 16
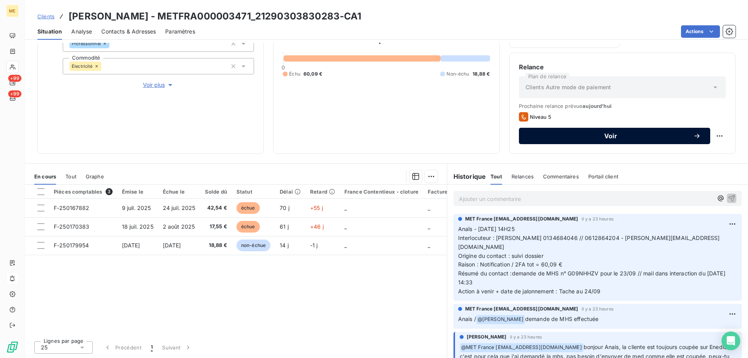
click at [621, 139] on div "Voir" at bounding box center [614, 136] width 172 height 8
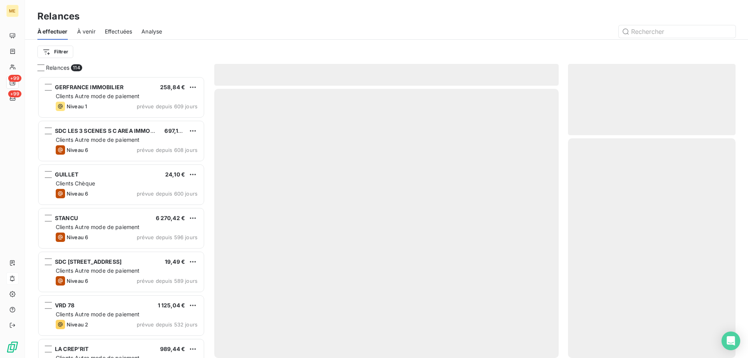
scroll to position [276, 162]
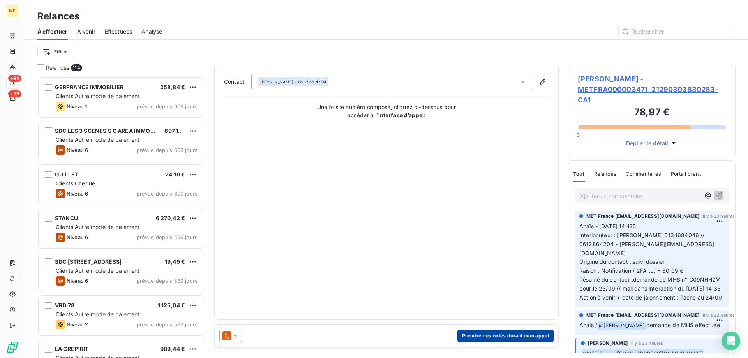
click at [498, 331] on button "Prendre des notes durant mon appel" at bounding box center [505, 335] width 96 height 12
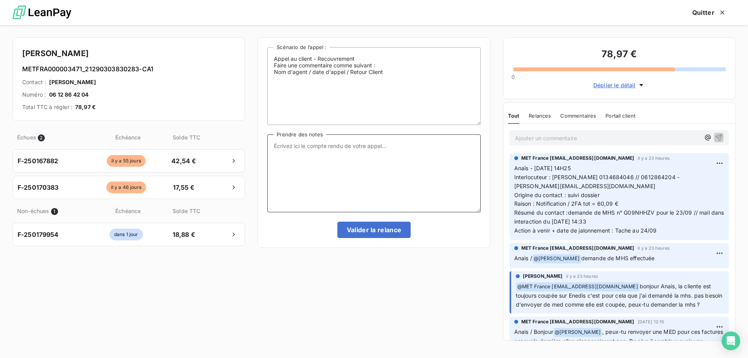
click at [417, 169] on textarea "Prendre des notes" at bounding box center [373, 173] width 213 height 78
paste textarea "Anaïs - 17/09/2025 - 13H24 Interlocuteur : Mme FOSSIER // 0612864204 - francois…"
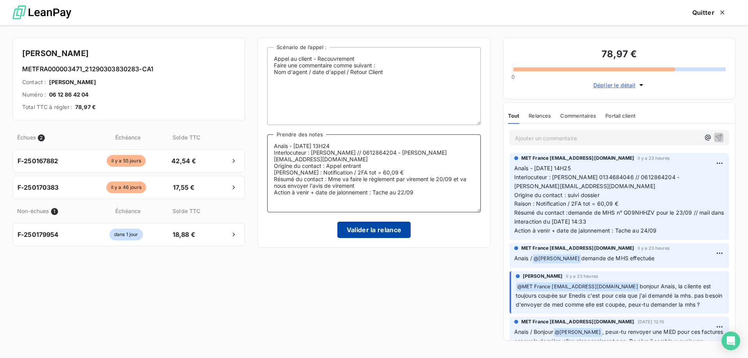
type textarea "Anaïs - 17/09/2025 - 13H24 Interlocuteur : Mme FOSSIER // 0612864204 - francois…"
click at [369, 222] on button "Valider la relance" at bounding box center [374, 230] width 74 height 16
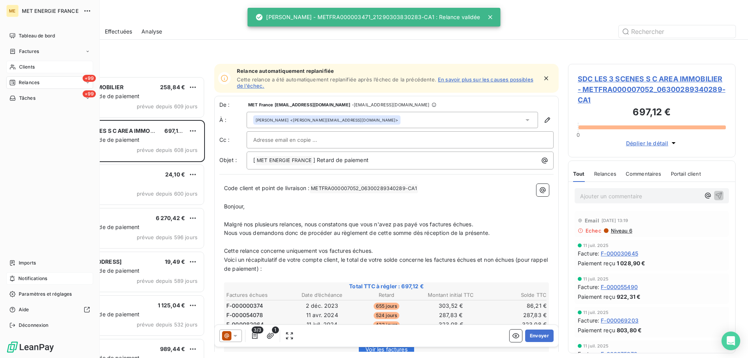
click at [21, 69] on span "Clients" at bounding box center [27, 66] width 16 height 7
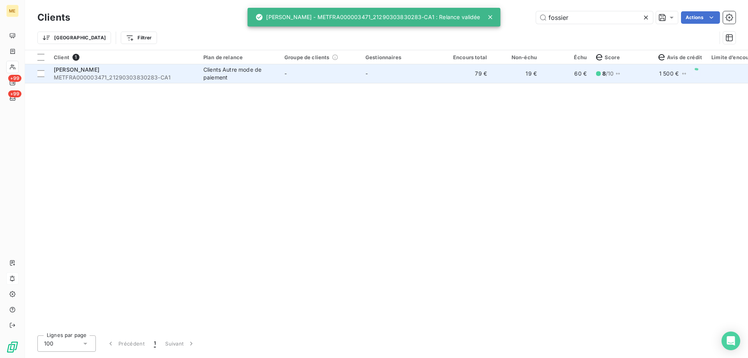
click at [290, 83] on td "-" at bounding box center [320, 73] width 81 height 19
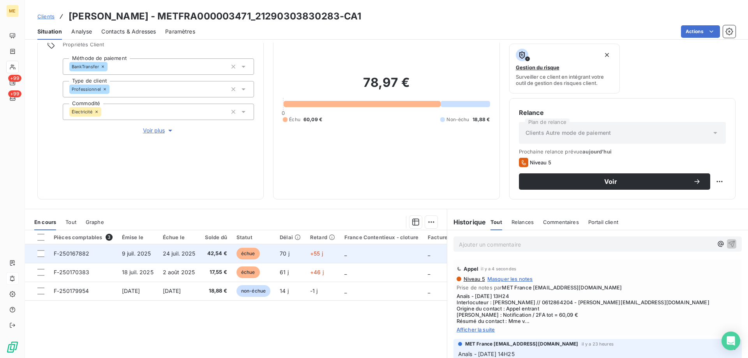
scroll to position [104, 0]
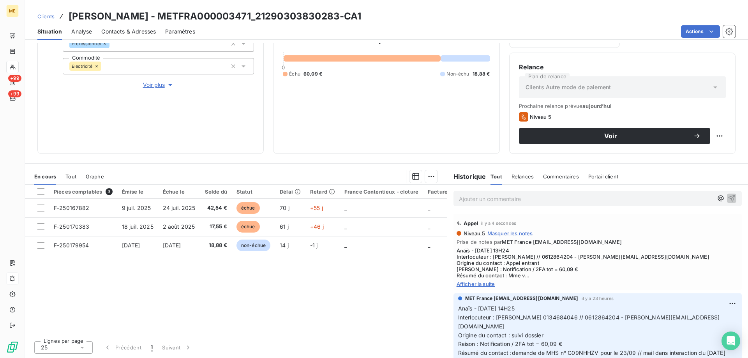
click at [509, 193] on div "Ajouter un commentaire ﻿" at bounding box center [586, 198] width 254 height 11
click at [505, 200] on p "Ajouter un commentaire ﻿" at bounding box center [586, 199] width 254 height 10
click at [499, 199] on p "Ajouter un commentaire ﻿" at bounding box center [586, 199] width 254 height 10
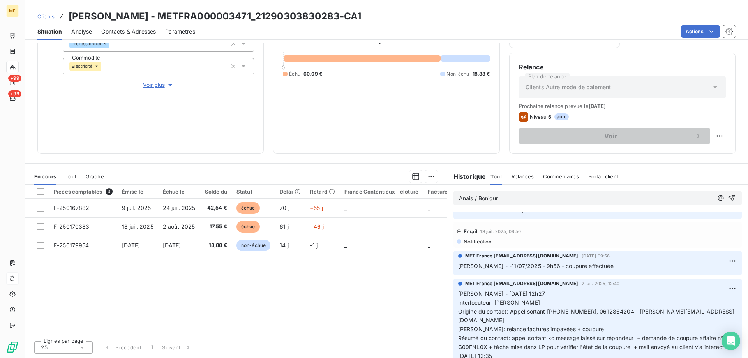
scroll to position [973, 0]
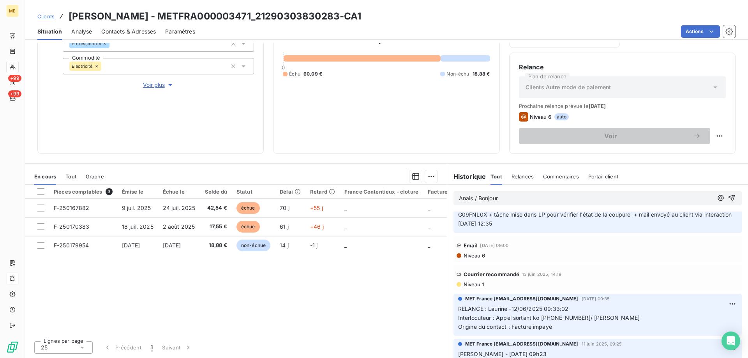
click at [463, 281] on span "Niveau 1" at bounding box center [473, 284] width 21 height 6
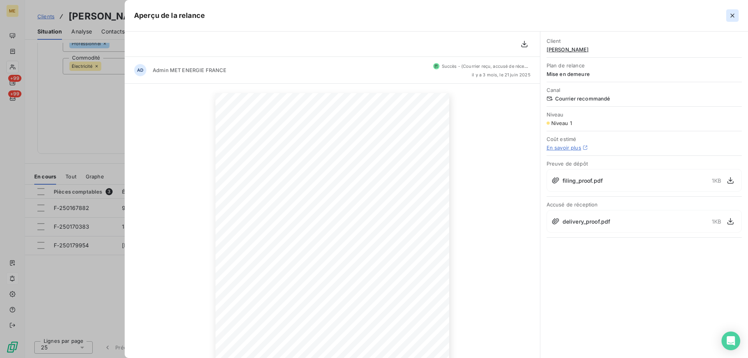
click at [731, 14] on icon "button" at bounding box center [732, 16] width 8 height 8
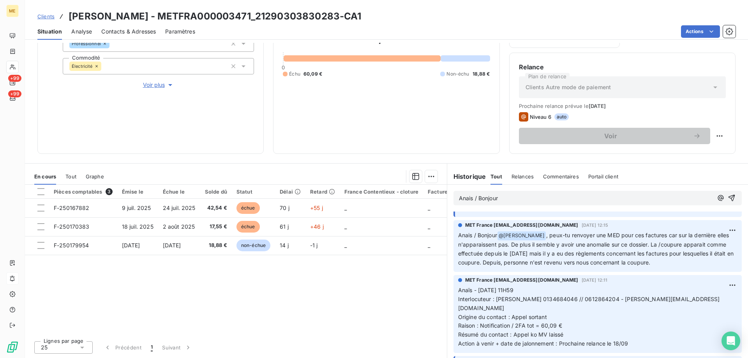
scroll to position [234, 0]
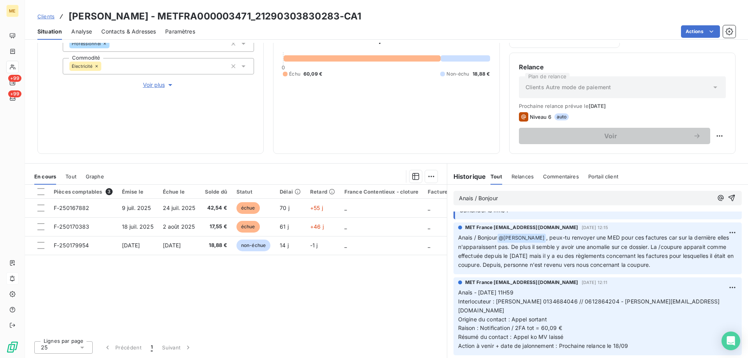
click at [518, 197] on p "Anais / Bonjour" at bounding box center [586, 198] width 254 height 9
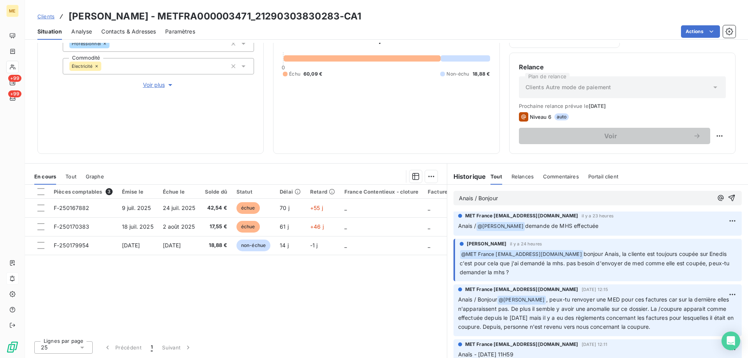
scroll to position [156, 0]
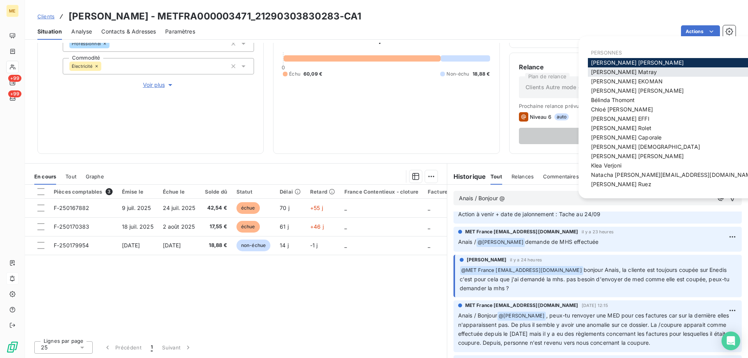
click at [606, 73] on span "Amélie Matray" at bounding box center [624, 72] width 66 height 7
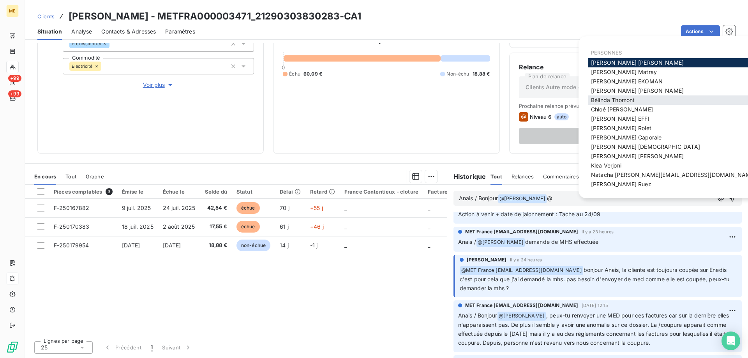
click at [615, 97] on span "Bélinda Thomont" at bounding box center [613, 100] width 44 height 7
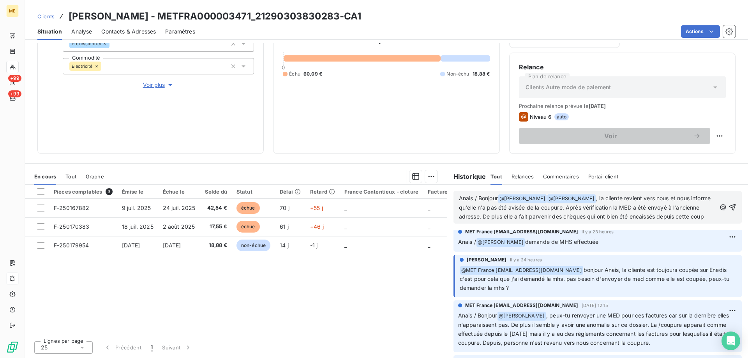
scroll to position [183, 0]
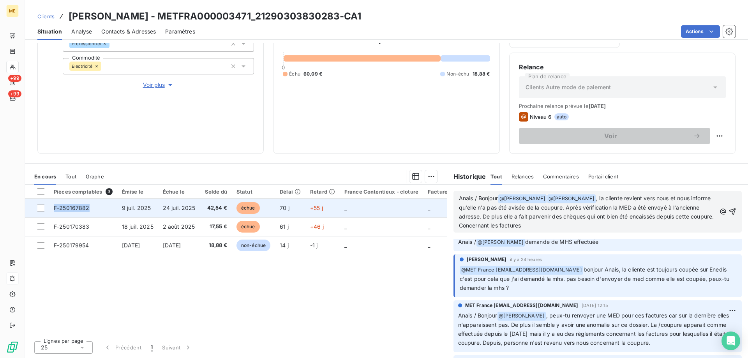
copy span "F-250167882"
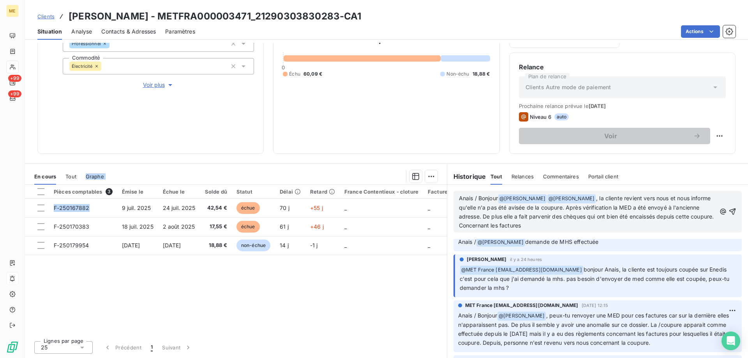
drag, startPoint x: 87, startPoint y: 207, endPoint x: 84, endPoint y: 158, distance: 49.2
click at [84, 160] on div "Informations client Gestionnaires Aucun Propriétés Client Méthode de paiement B…" at bounding box center [386, 200] width 723 height 315
click at [558, 226] on p "Anais / Bonjour @ Amélie Matray ﻿ ﻿ @ Bélinda Thomont ﻿ , la cliente revient ve…" at bounding box center [587, 212] width 257 height 36
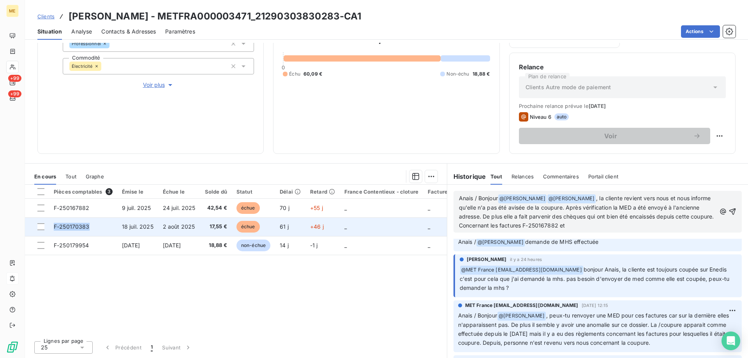
copy span "F-250170383"
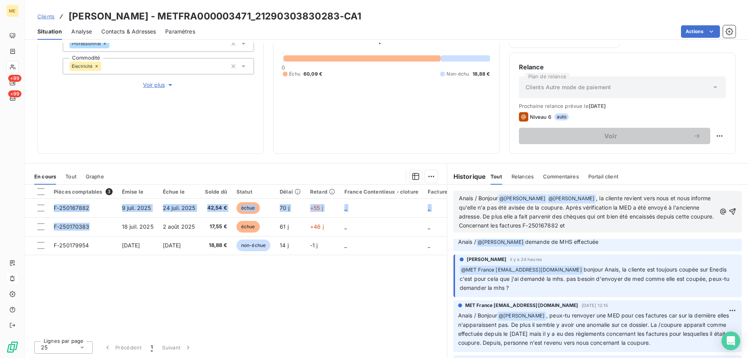
drag, startPoint x: 93, startPoint y: 226, endPoint x: 56, endPoint y: 184, distance: 56.0
click at [55, 185] on table "Pièces comptables 3 Émise le Échue le Solde dû Statut Délai Retard France Conte…" at bounding box center [300, 220] width 551 height 70
click at [603, 227] on p "Anais / Bonjour @ Amélie Matray ﻿ ﻿ @ Bélinda Thomont ﻿ , la cliente revient ve…" at bounding box center [587, 212] width 257 height 36
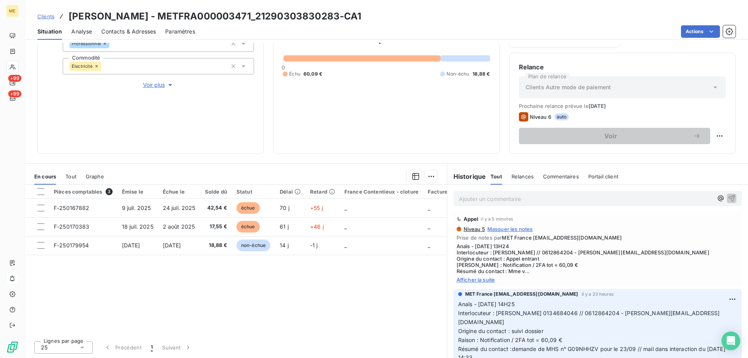
scroll to position [0, 0]
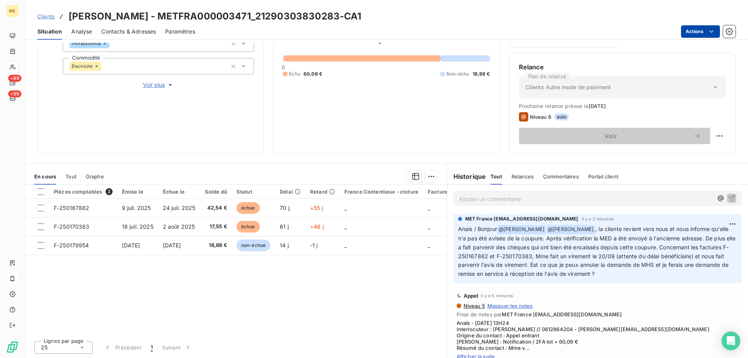
click at [695, 33] on html "ME +99 +99 Clients FOSSIER FRANCOISE - METFRA000003471_21290303830283-CA1 Situa…" at bounding box center [374, 218] width 748 height 436
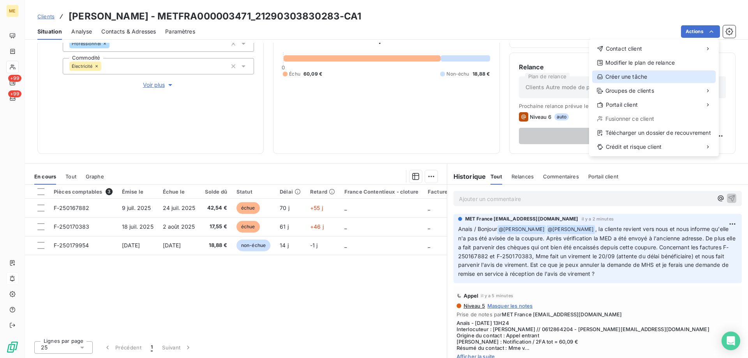
click at [658, 74] on div "Créer une tâche" at bounding box center [653, 76] width 123 height 12
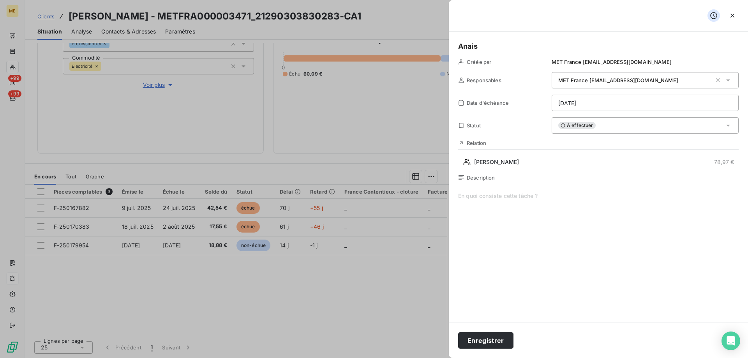
click at [527, 198] on span at bounding box center [598, 267] width 280 height 150
click at [591, 105] on html "ME +99 +99 Clients FOSSIER FRANCOISE - METFRA000003471_21290303830283-CA1 Situa…" at bounding box center [374, 218] width 748 height 436
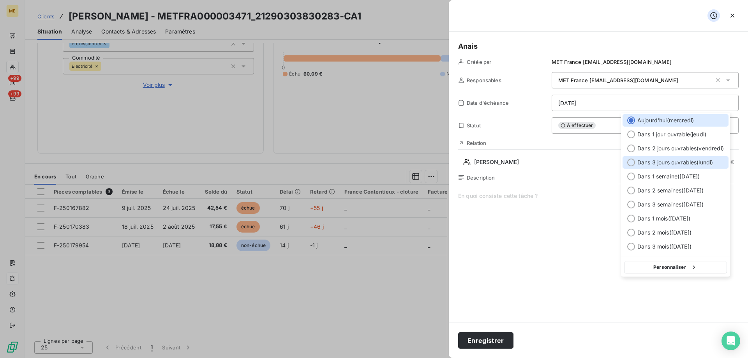
click at [688, 166] on span "Dans 3 jours ouvrables ( lundi )" at bounding box center [675, 162] width 76 height 8
type input "22/09/2025"
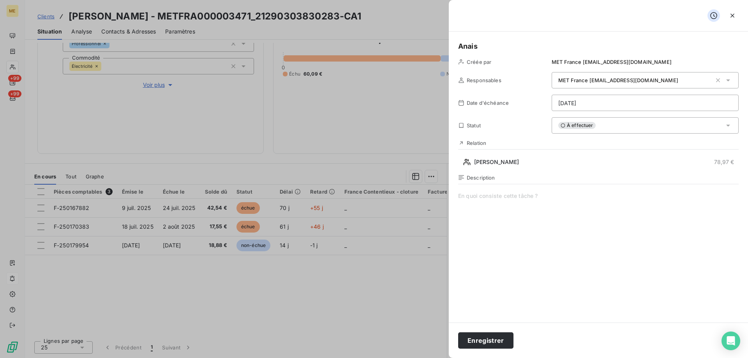
click at [529, 205] on span at bounding box center [598, 267] width 280 height 150
click at [498, 341] on button "Enregistrer" at bounding box center [485, 340] width 55 height 16
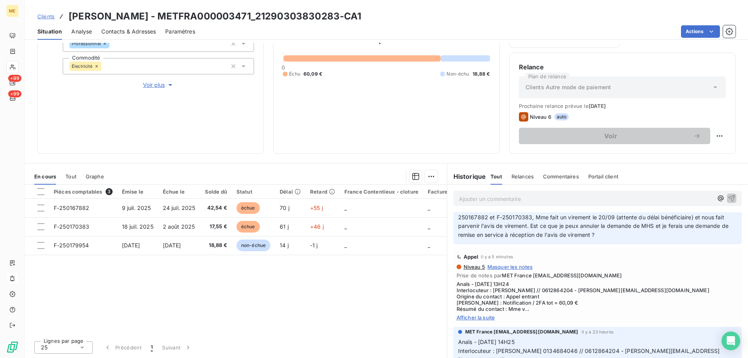
scroll to position [78, 0]
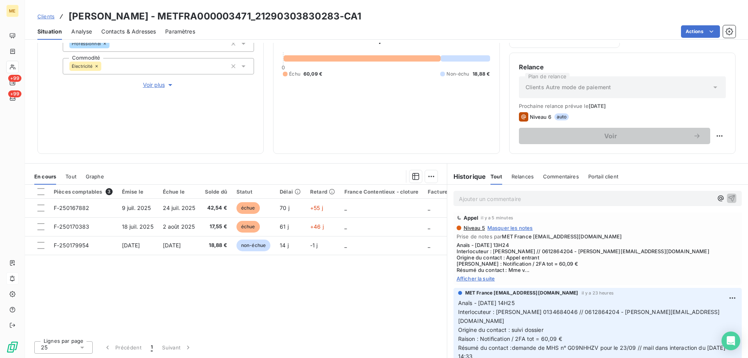
click at [466, 281] on span "Afficher la suite" at bounding box center [597, 278] width 282 height 6
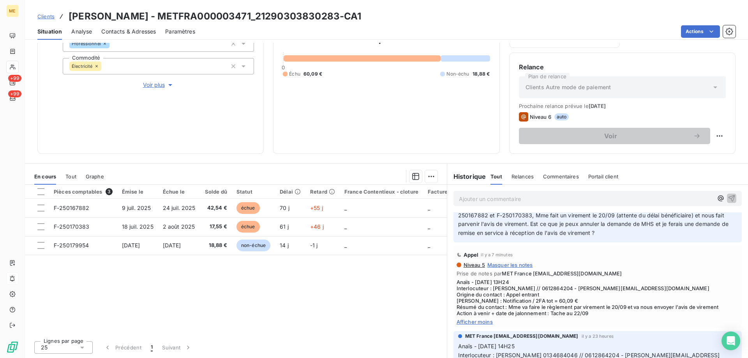
scroll to position [0, 0]
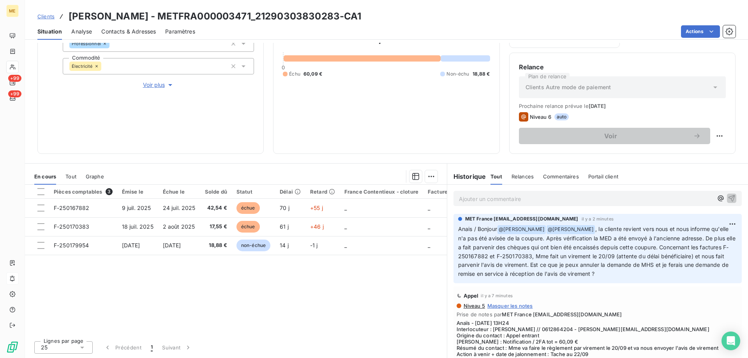
click at [374, 110] on div "78,97 € 0 Échu 60,09 € Non-échu 18,88 €" at bounding box center [386, 53] width 207 height 181
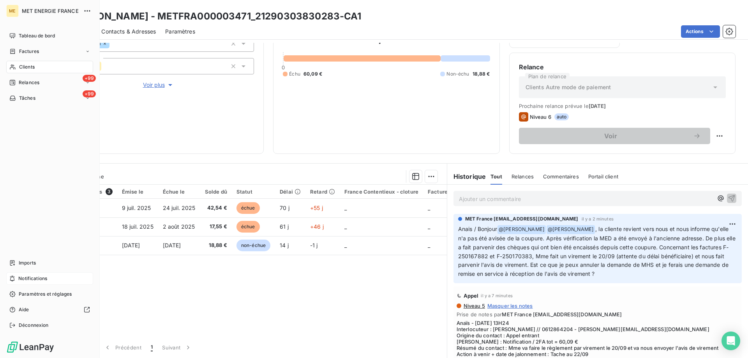
click at [22, 97] on span "Tâches" at bounding box center [27, 98] width 16 height 7
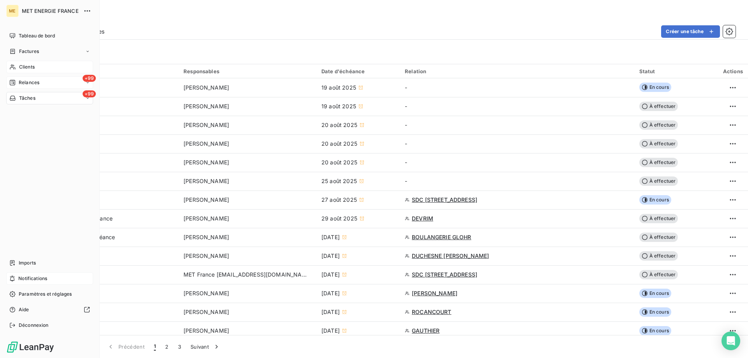
click at [18, 83] on div "Relances" at bounding box center [24, 82] width 30 height 7
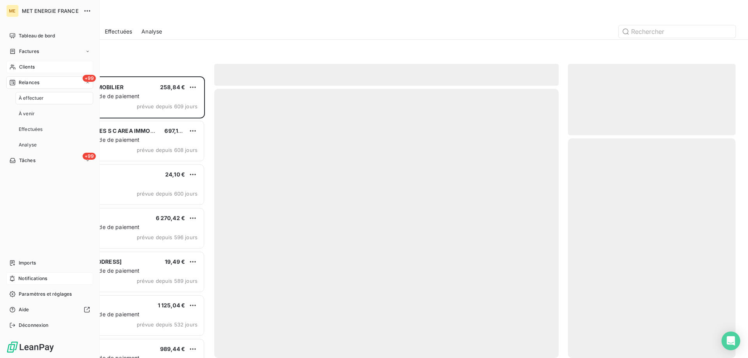
scroll to position [276, 162]
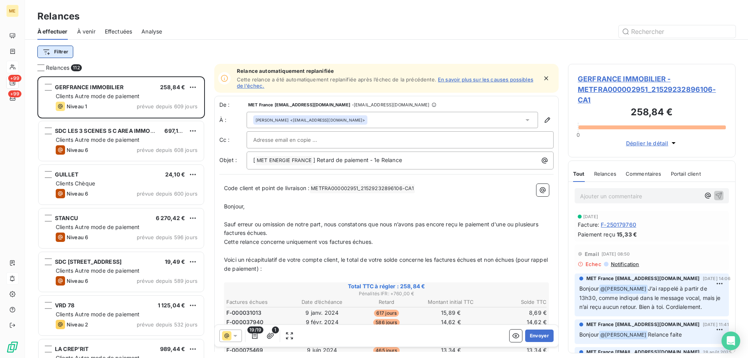
click at [54, 50] on html "ME +99 +99 Relances À effectuer À venir Effectuées Analyse Filtrer Relances 112…" at bounding box center [374, 218] width 748 height 436
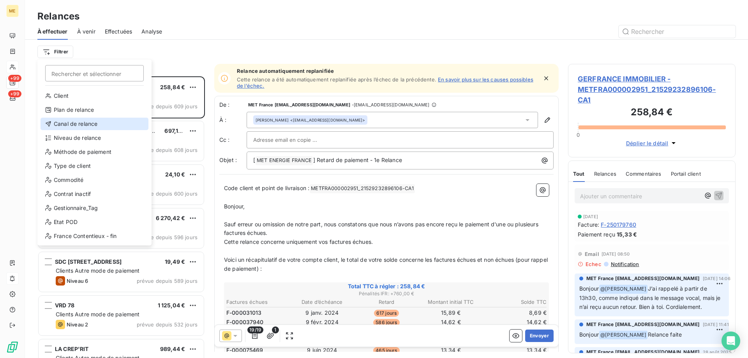
click at [91, 124] on div "Canal de relance" at bounding box center [94, 124] width 108 height 12
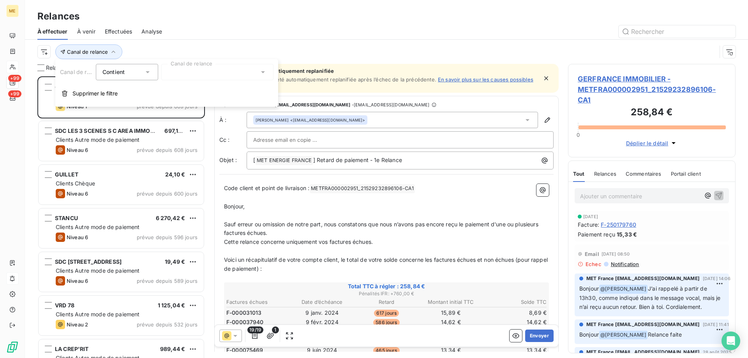
click at [243, 72] on div at bounding box center [217, 72] width 112 height 16
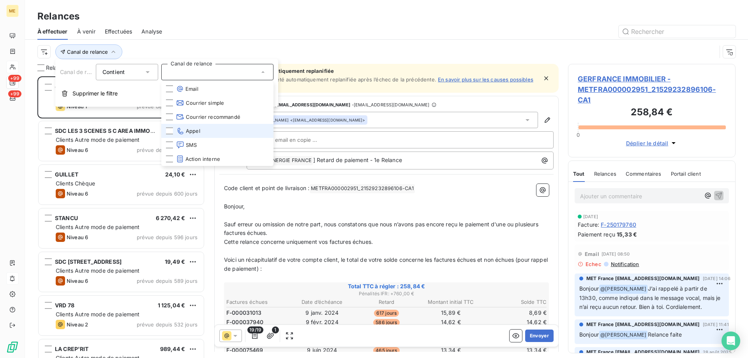
click at [226, 130] on li "Appel" at bounding box center [217, 131] width 112 height 14
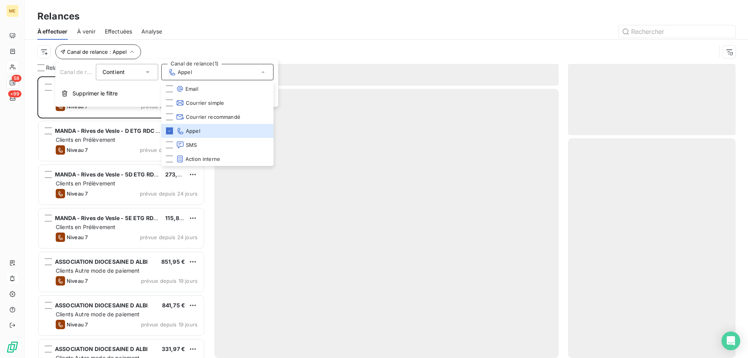
scroll to position [276, 162]
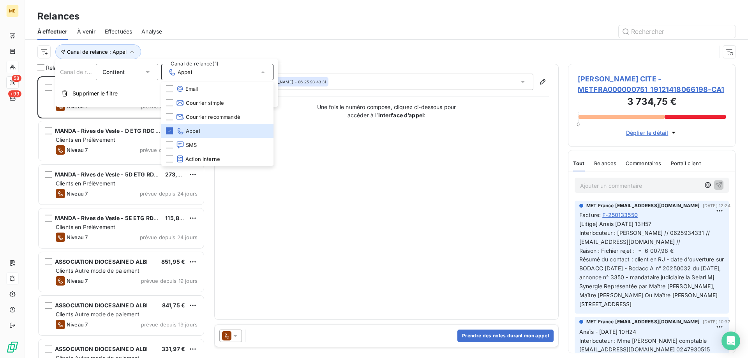
click at [43, 49] on html "ME 58 +99 Relances À effectuer À venir Effectuées Analyse Canal de relance : Ap…" at bounding box center [374, 218] width 748 height 436
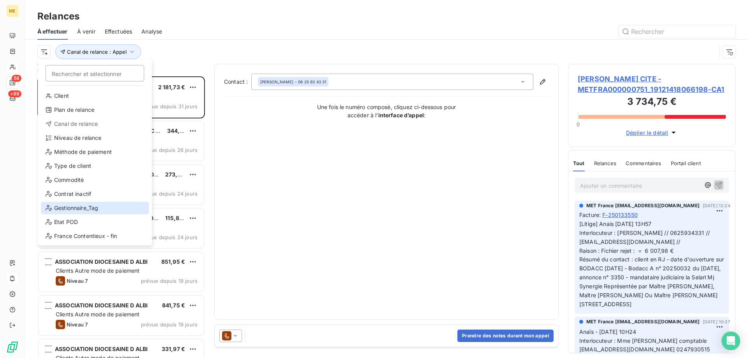
click at [130, 203] on div "Gestionnaire_Tag" at bounding box center [95, 208] width 108 height 12
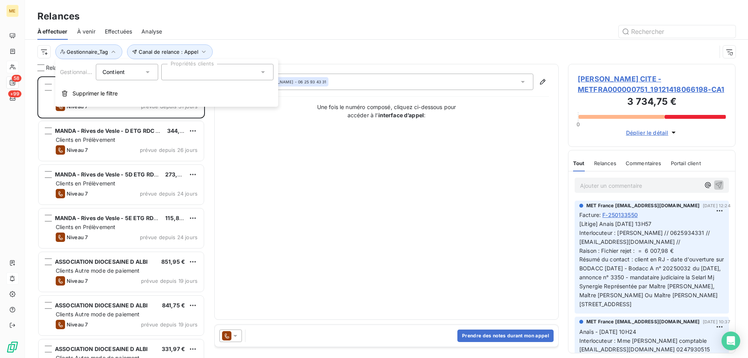
click at [252, 74] on div at bounding box center [217, 72] width 112 height 16
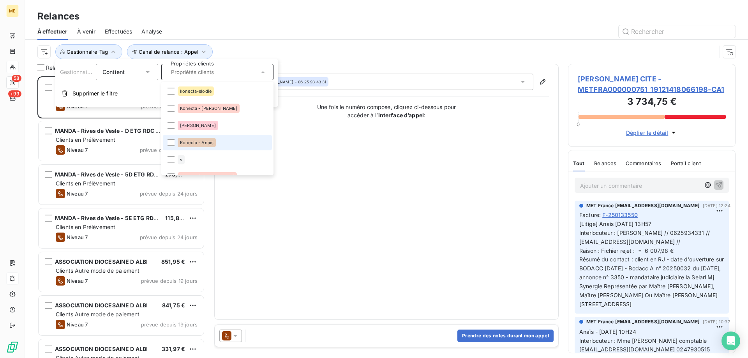
click at [225, 140] on li "Konecta - Anaïs" at bounding box center [217, 143] width 109 height 16
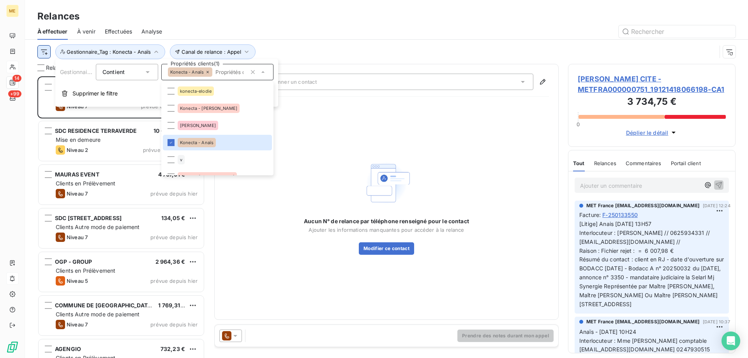
click at [44, 52] on html "ME 14 +99 Relances À effectuer À venir Effectuées Analyse Canal de relance : Ap…" at bounding box center [374, 218] width 748 height 436
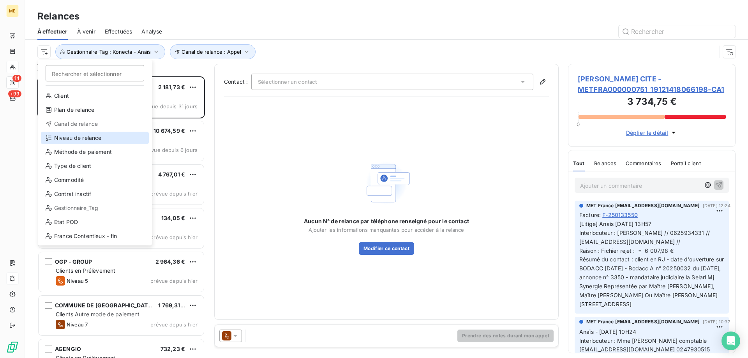
click at [112, 137] on div "Niveau de relance" at bounding box center [95, 138] width 108 height 12
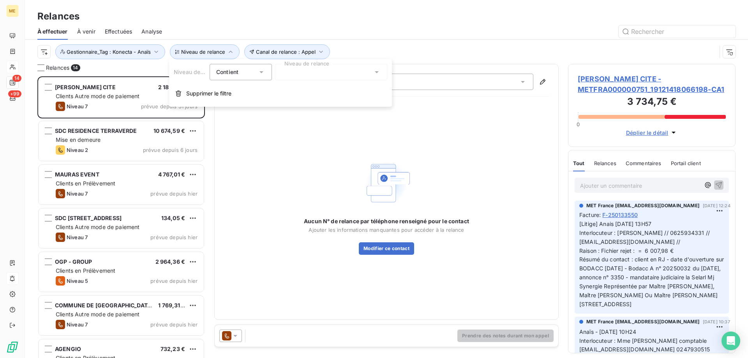
click at [303, 73] on div at bounding box center [331, 72] width 112 height 16
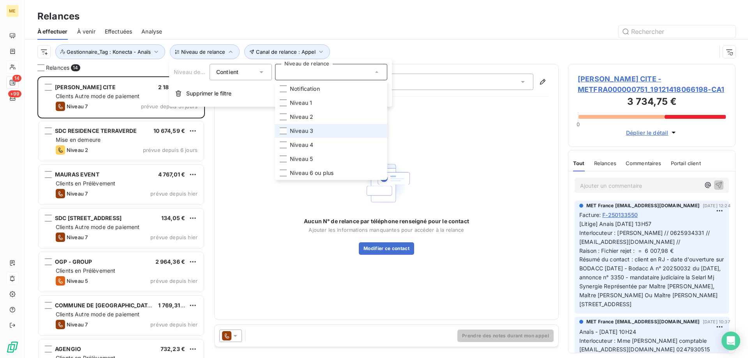
click at [316, 133] on li "Niveau 3" at bounding box center [331, 131] width 112 height 14
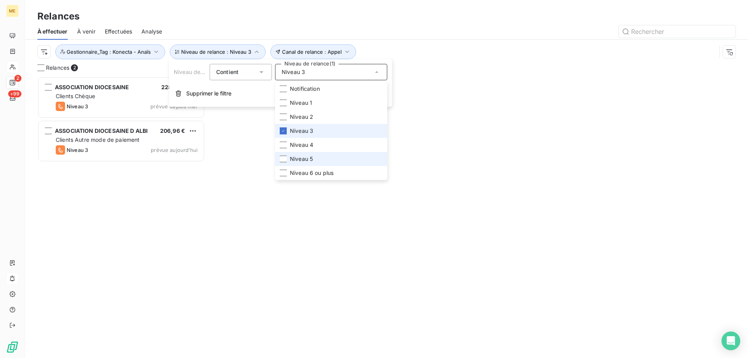
scroll to position [276, 162]
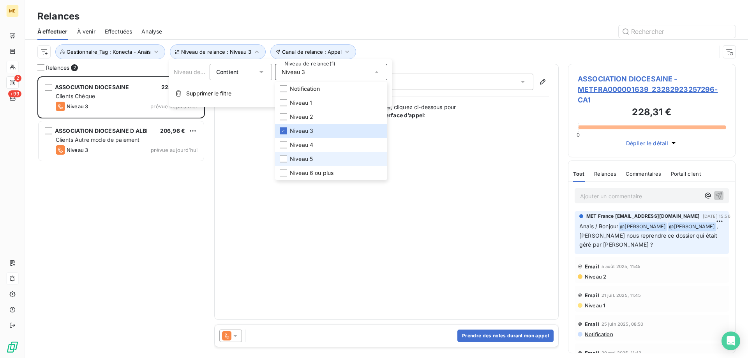
click at [315, 160] on li "Niveau 5" at bounding box center [331, 159] width 112 height 14
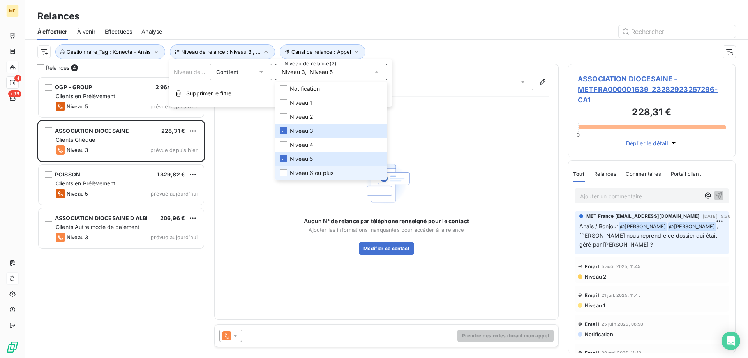
click at [309, 174] on span "Niveau 6 ou plus" at bounding box center [312, 173] width 44 height 8
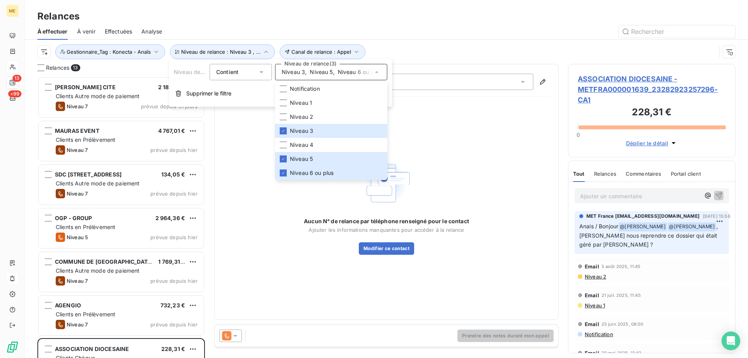
click at [478, 58] on div "Canal de relance : Appel Niveau de relance : Niveau 3 , ... Gestionnaire_Tag : …" at bounding box center [376, 51] width 679 height 15
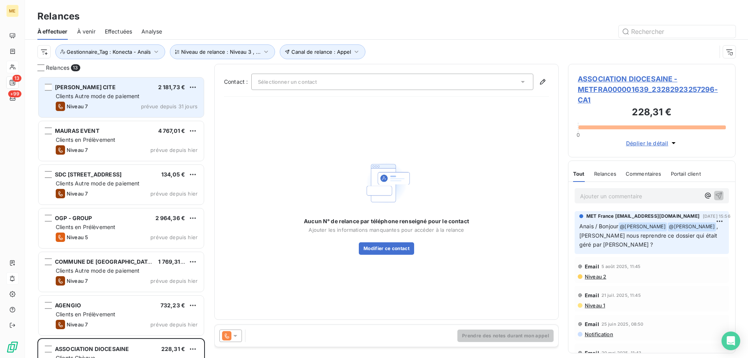
click at [151, 99] on div "Clients Autre mode de paiement" at bounding box center [127, 96] width 142 height 8
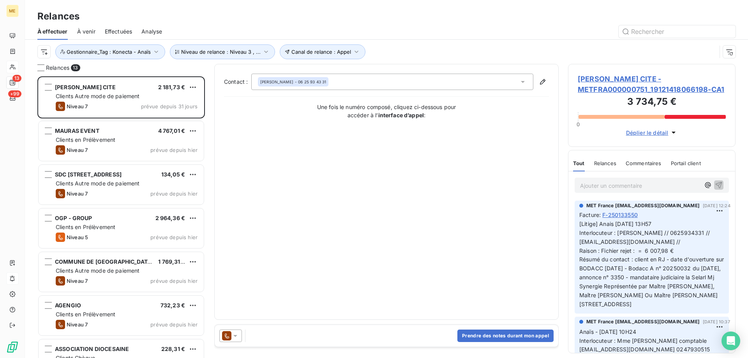
click at [611, 86] on span "MENOZZI CITE - METFRA000000751_19121418066198-CA1" at bounding box center [651, 84] width 148 height 21
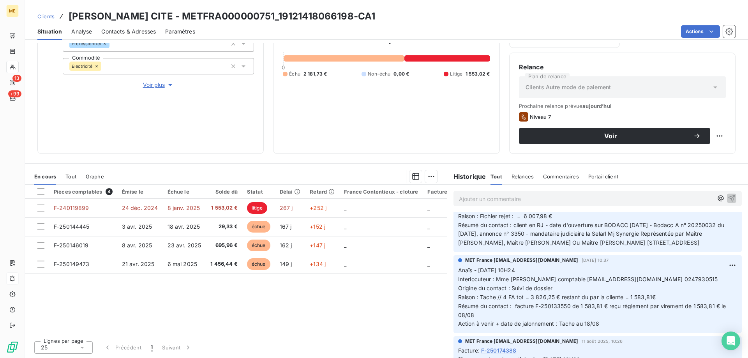
scroll to position [117, 0]
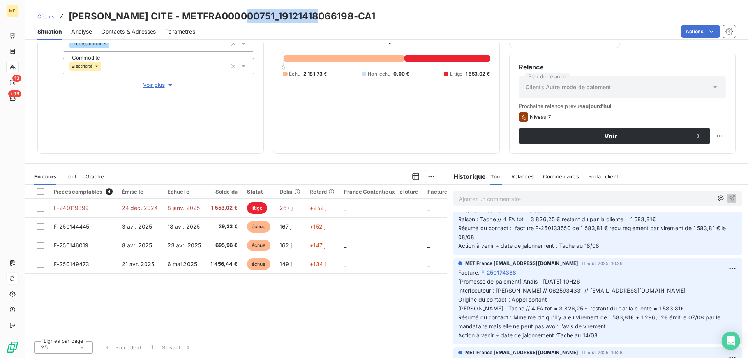
drag, startPoint x: 295, startPoint y: 14, endPoint x: 243, endPoint y: 17, distance: 52.2
click at [243, 17] on h3 "MENOZZI CITE - METFRA000000751_19121418066198-CA1" at bounding box center [222, 16] width 306 height 14
copy h3 "19121418066198"
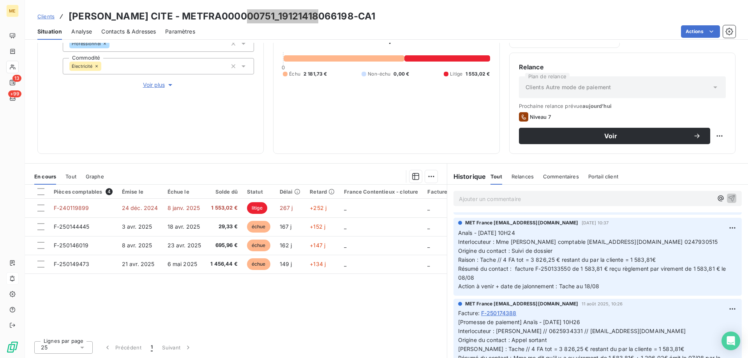
scroll to position [0, 0]
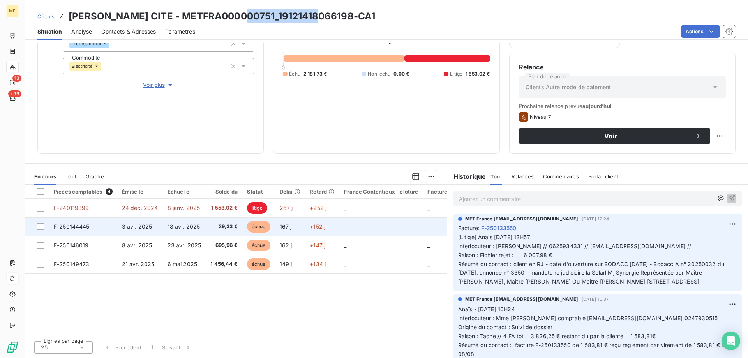
click at [332, 223] on td "+152 j" at bounding box center [322, 226] width 34 height 19
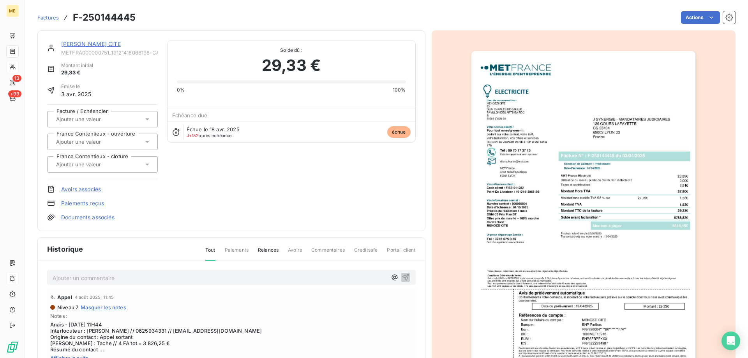
click at [577, 221] on img "button" at bounding box center [583, 209] width 224 height 317
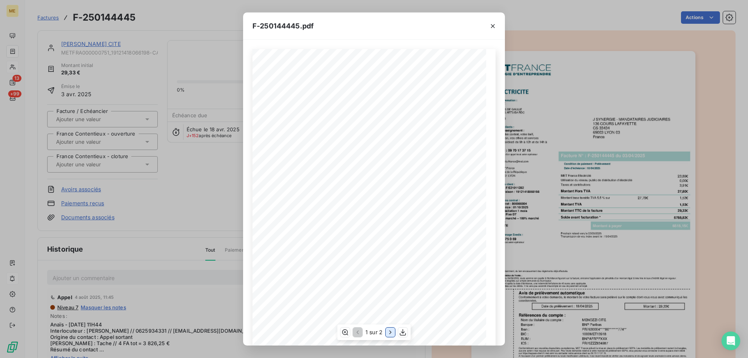
click at [390, 332] on icon "button" at bounding box center [390, 332] width 8 height 8
click at [358, 332] on icon "button" at bounding box center [357, 332] width 8 height 8
click at [389, 333] on icon "button" at bounding box center [390, 332] width 8 height 8
click at [345, 334] on icon "button" at bounding box center [344, 332] width 6 height 6
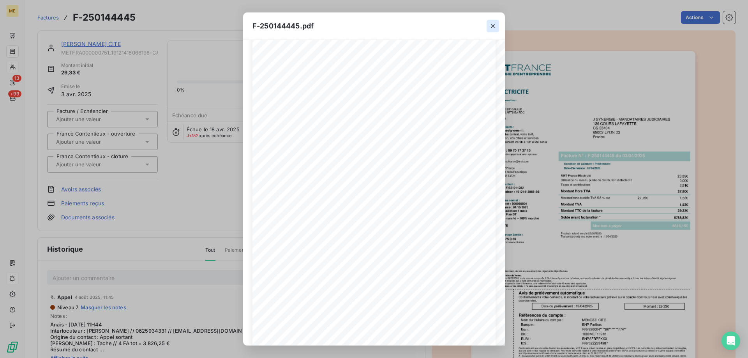
click at [498, 21] on button "button" at bounding box center [492, 26] width 12 height 12
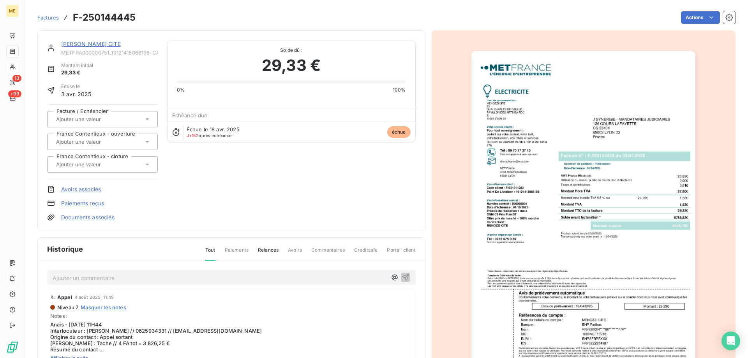
click at [82, 44] on link "MENOZZI CITE" at bounding box center [91, 43] width 60 height 7
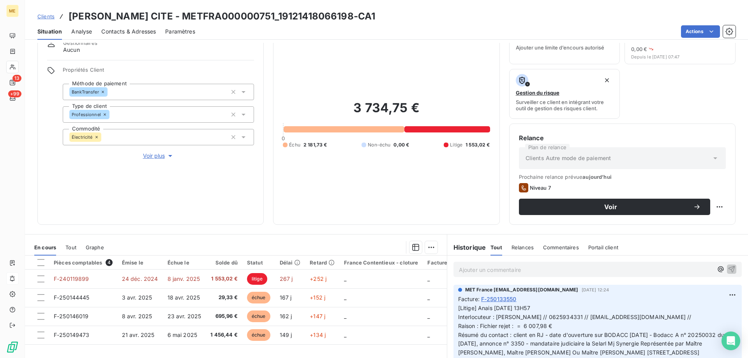
scroll to position [104, 0]
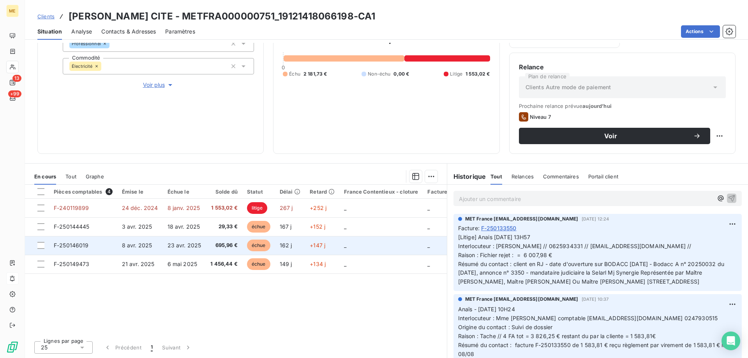
click at [335, 250] on td "+147 j" at bounding box center [322, 245] width 34 height 19
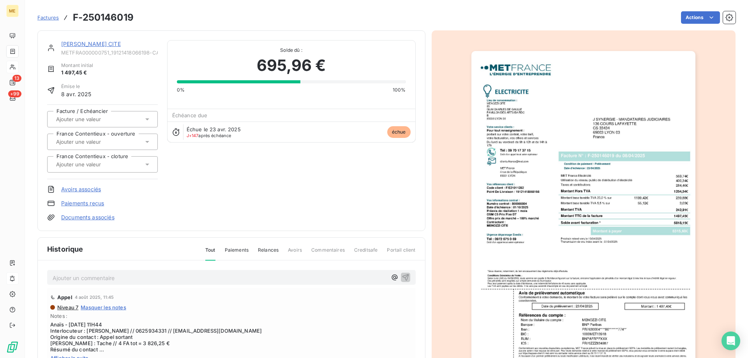
click at [528, 195] on img "button" at bounding box center [583, 209] width 224 height 317
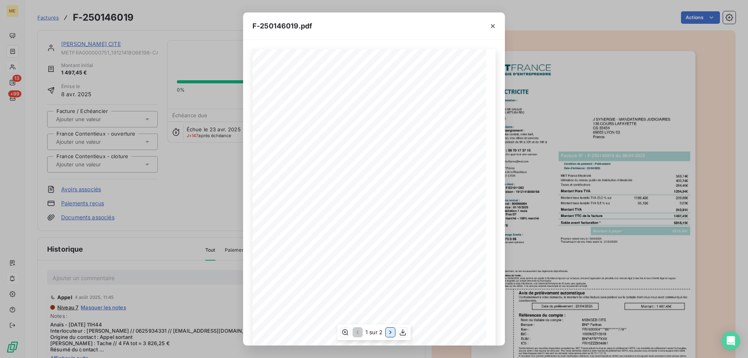
click at [389, 330] on icon "button" at bounding box center [390, 332] width 8 height 8
click at [343, 331] on icon "button" at bounding box center [344, 332] width 8 height 8
drag, startPoint x: 499, startPoint y: 26, endPoint x: 495, endPoint y: 27, distance: 3.9
click at [499, 26] on div at bounding box center [492, 25] width 24 height 27
click at [493, 26] on icon "button" at bounding box center [493, 26] width 8 height 8
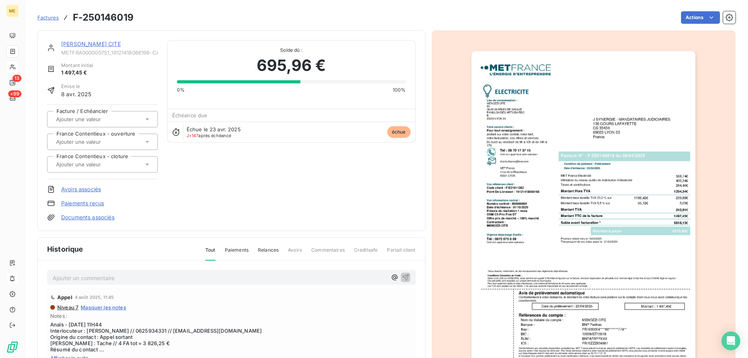
click at [74, 42] on link "MENOZZI CITE" at bounding box center [91, 43] width 60 height 7
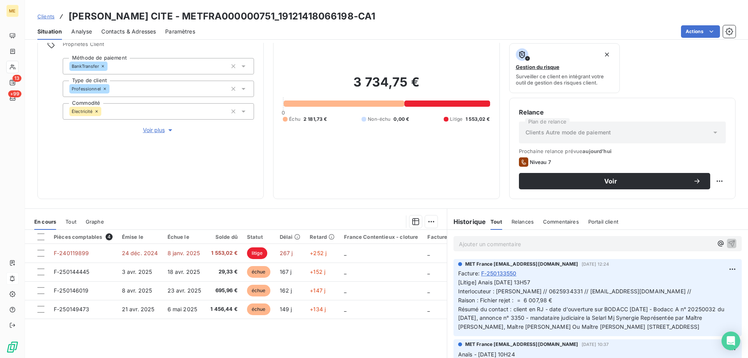
scroll to position [104, 0]
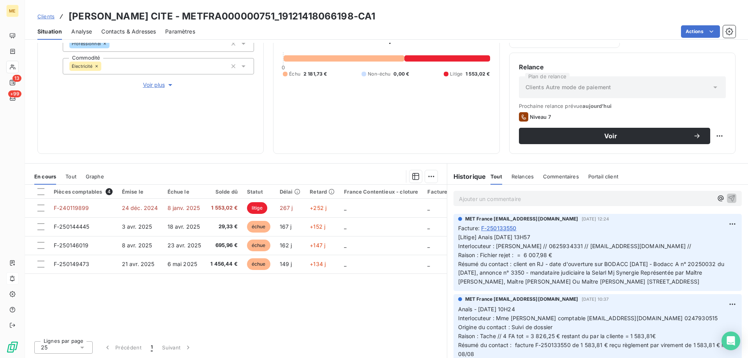
drag, startPoint x: 519, startPoint y: 291, endPoint x: 475, endPoint y: 239, distance: 68.5
click at [475, 239] on p "[Litige] Anais 08/07/2025 - 13H57 Interlocuteur : EMILIANO MENOZZI // 062593433…" at bounding box center [597, 259] width 279 height 53
copy span "Anais 08/07/2025 - 13H57 Interlocuteur : EMILIANO MENOZZI // 0625934331 // admi…"
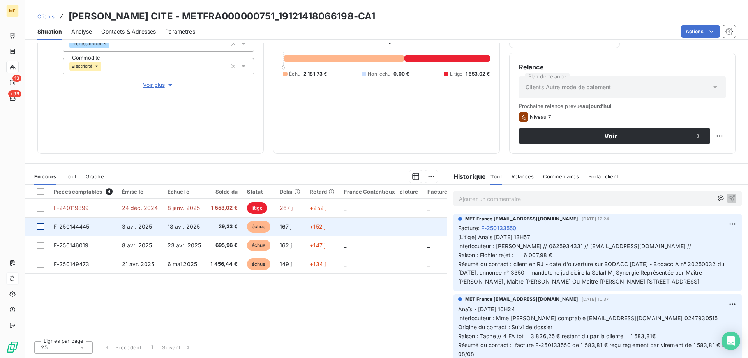
click at [39, 227] on div at bounding box center [40, 226] width 7 height 7
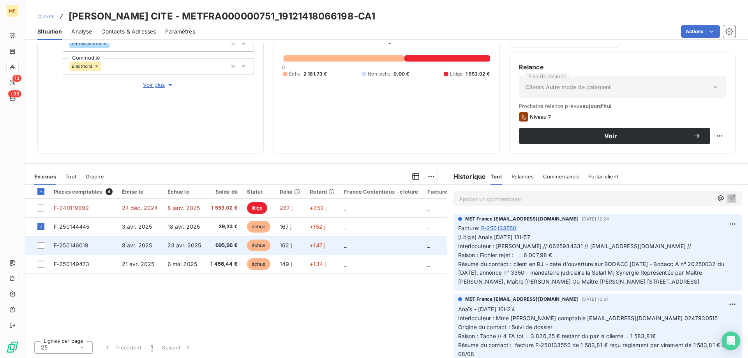
drag, startPoint x: 42, startPoint y: 245, endPoint x: 40, endPoint y: 249, distance: 4.7
click at [41, 246] on div at bounding box center [40, 245] width 7 height 7
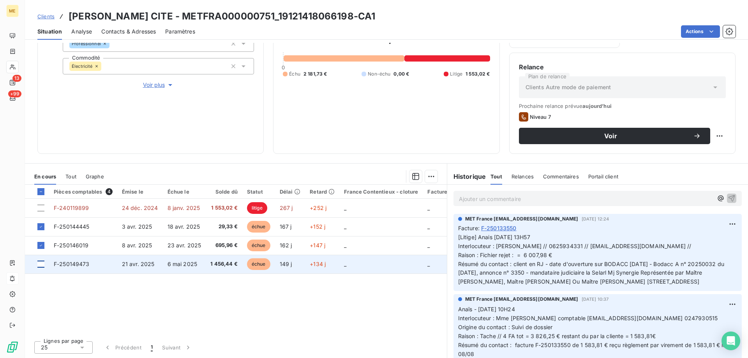
click at [40, 265] on div at bounding box center [40, 263] width 7 height 7
click at [353, 262] on td "_" at bounding box center [380, 264] width 83 height 19
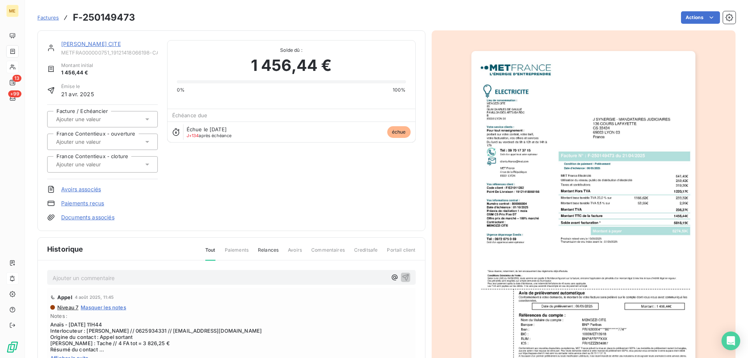
click at [551, 209] on img "button" at bounding box center [583, 209] width 224 height 317
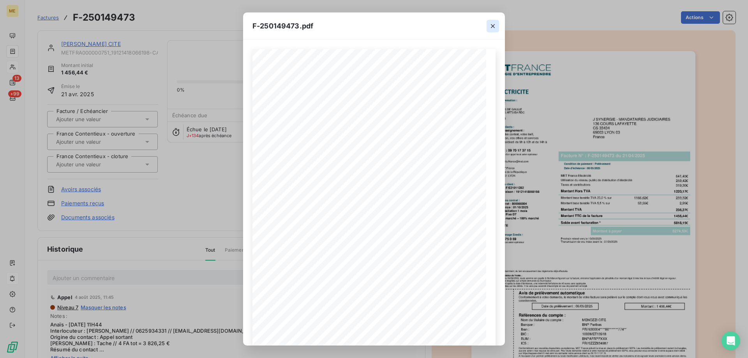
click at [492, 21] on button "button" at bounding box center [492, 26] width 12 height 12
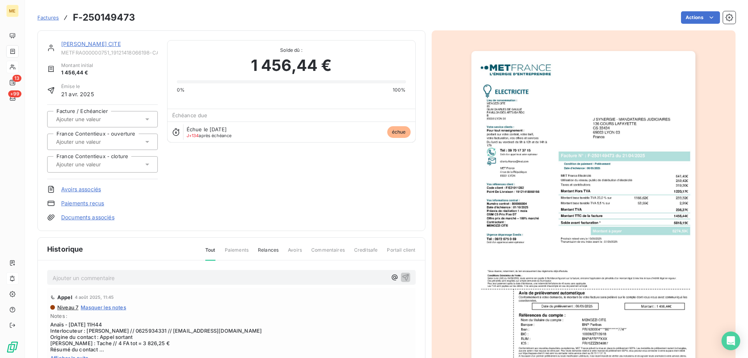
click at [91, 43] on link "MENOZZI CITE" at bounding box center [91, 43] width 60 height 7
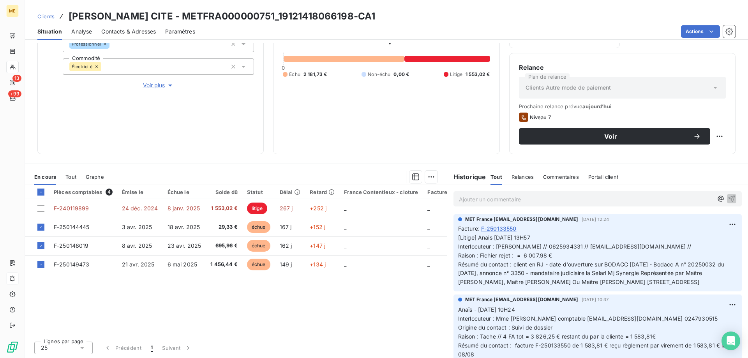
scroll to position [104, 0]
click at [425, 178] on html "ME 13 +99 Clients MENOZZI CITE - METFRA000000751_19121418066198-CA1 Situation A…" at bounding box center [374, 218] width 748 height 436
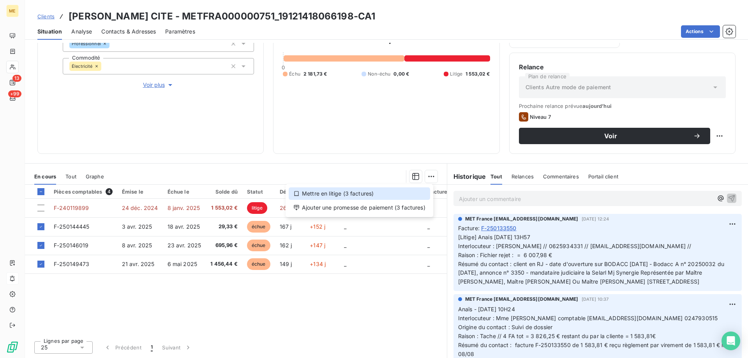
click at [344, 195] on div "Mettre en litige (3 factures)" at bounding box center [358, 193] width 141 height 12
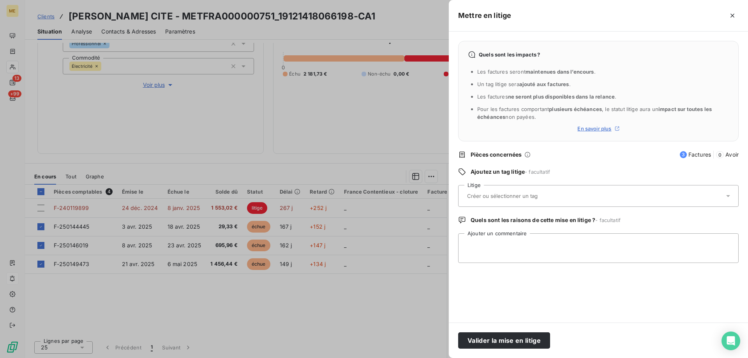
click at [515, 194] on input "text" at bounding box center [522, 195] width 113 height 7
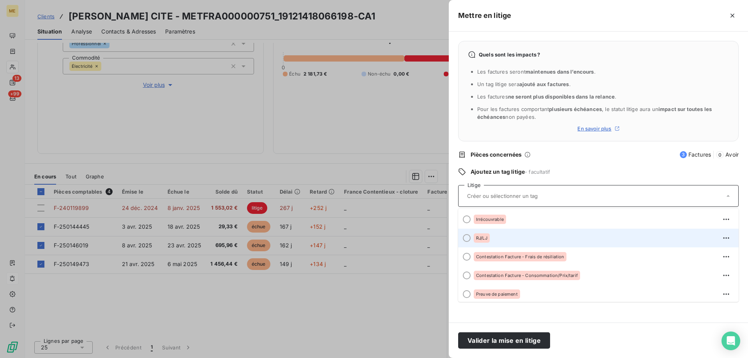
click at [490, 239] on div "RJ/LJ" at bounding box center [602, 238] width 259 height 12
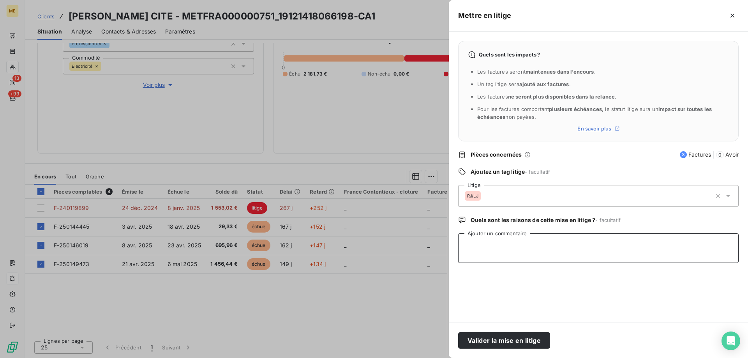
click at [542, 255] on textarea "Ajouter un commentaire" at bounding box center [598, 248] width 280 height 30
paste textarea "Anais 08/07/2025 - 13H57 Interlocuteur : EMILIANO MENOZZI // 0625934331 // admi…"
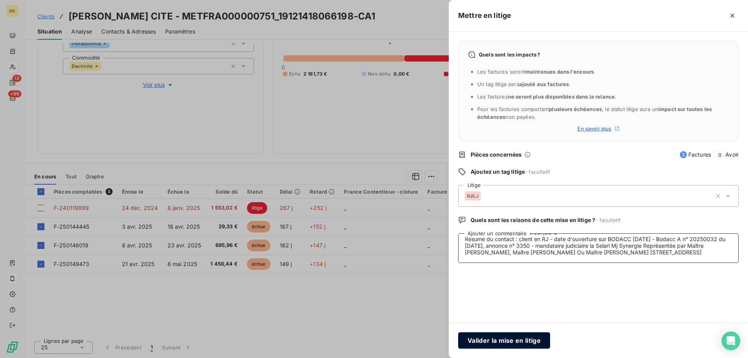
type textarea "Anais 08/07/2025 - 13H57 Interlocuteur : EMILIANO MENOZZI // 0625934331 // admi…"
click at [515, 341] on button "Valider la mise en litige" at bounding box center [504, 340] width 92 height 16
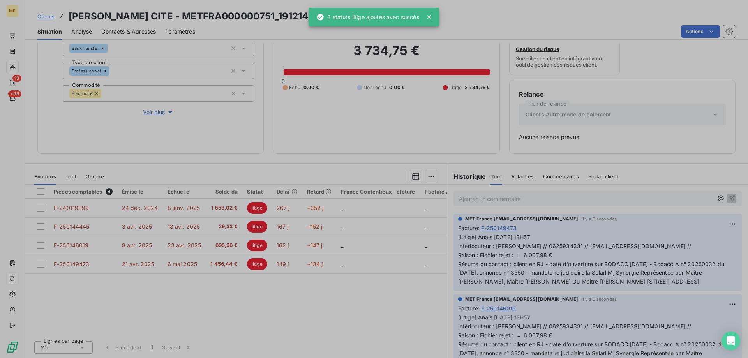
scroll to position [77, 0]
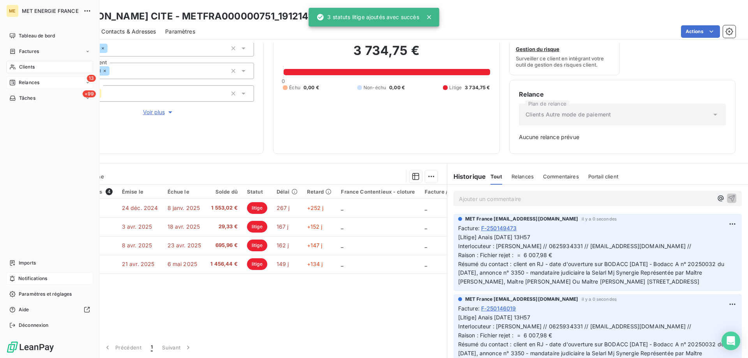
click at [18, 83] on div "Relances" at bounding box center [24, 82] width 30 height 7
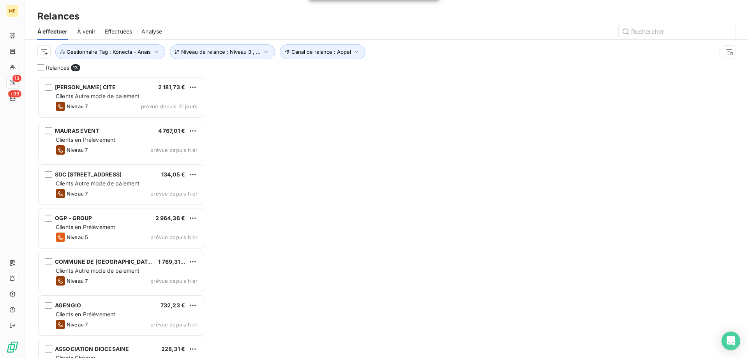
scroll to position [276, 162]
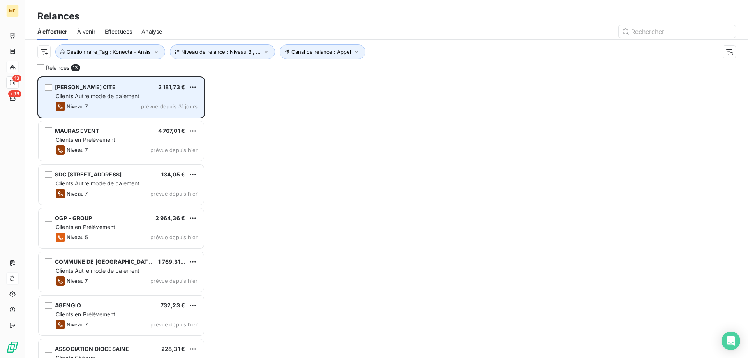
click at [103, 96] on span "Clients Autre mode de paiement" at bounding box center [98, 96] width 84 height 7
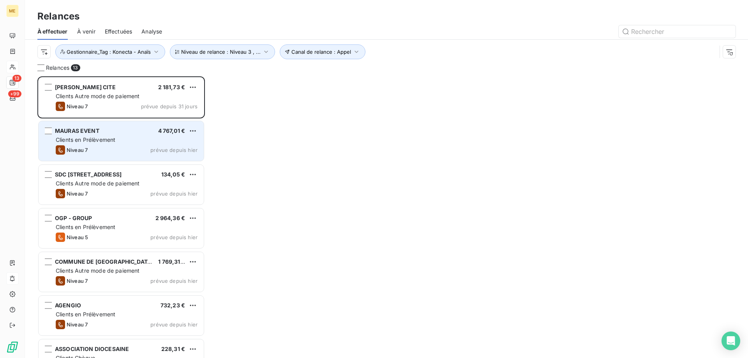
click at [96, 137] on span "Clients en Prélèvement" at bounding box center [86, 139] width 60 height 7
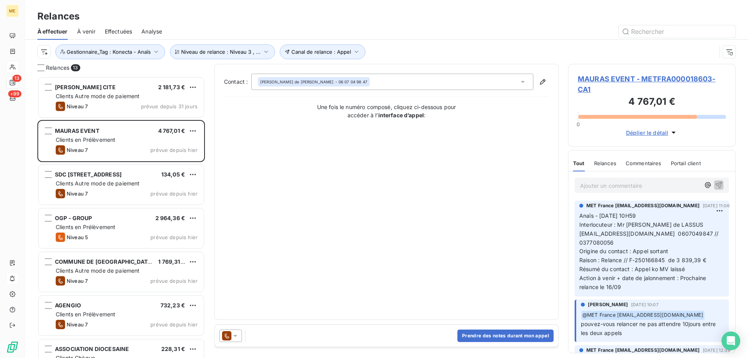
click at [581, 83] on span "MAURAS EVENT - METFRA000018603-CA1" at bounding box center [651, 84] width 148 height 21
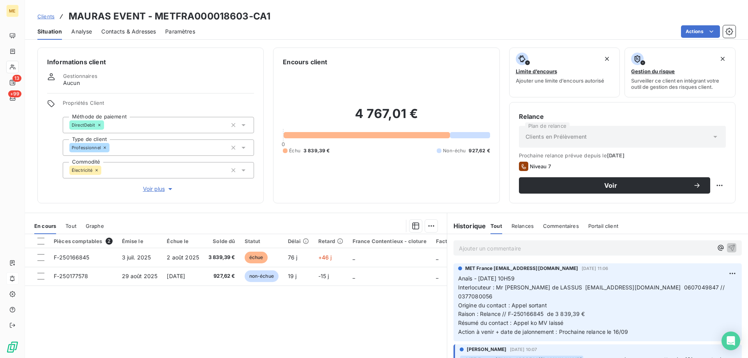
scroll to position [49, 0]
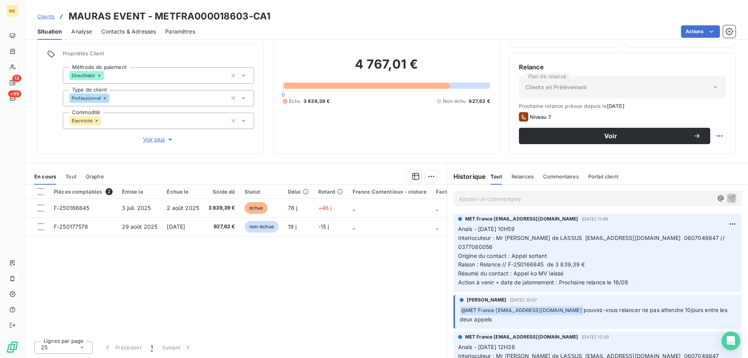
click at [153, 135] on span "Voir plus" at bounding box center [158, 139] width 31 height 8
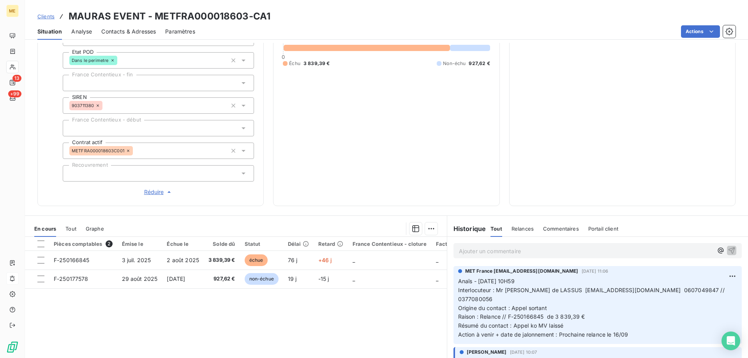
scroll to position [147, 0]
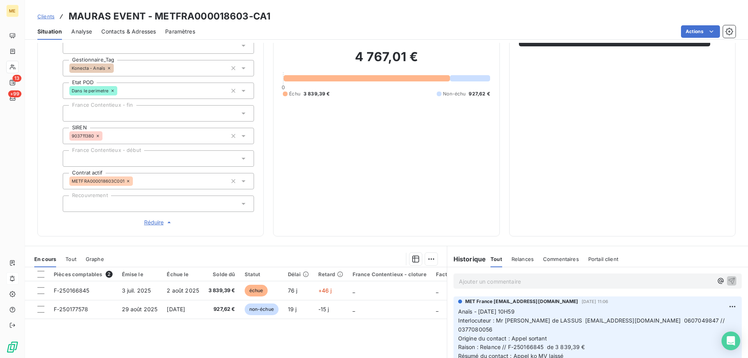
click at [139, 30] on span "Contacts & Adresses" at bounding box center [128, 32] width 55 height 8
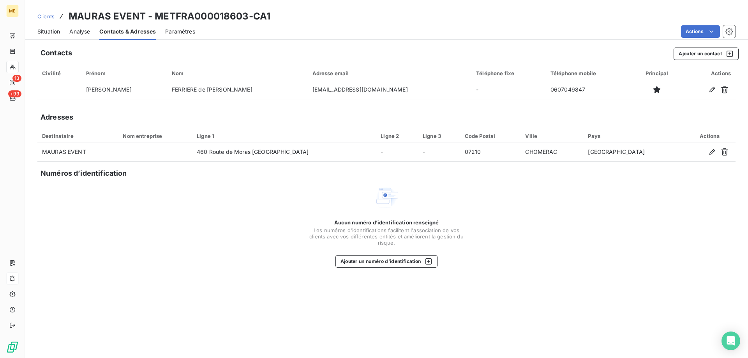
click at [50, 33] on span "Situation" at bounding box center [48, 32] width 23 height 8
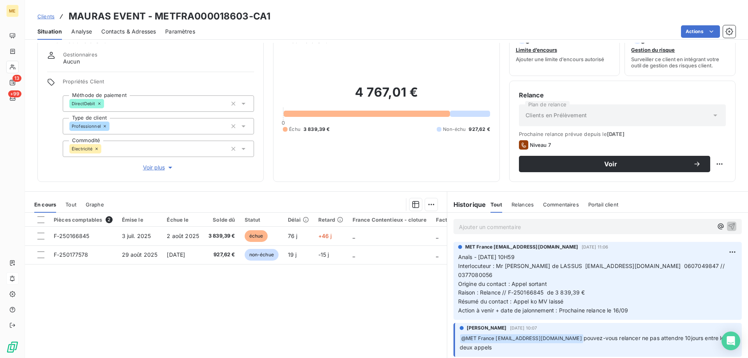
scroll to position [49, 0]
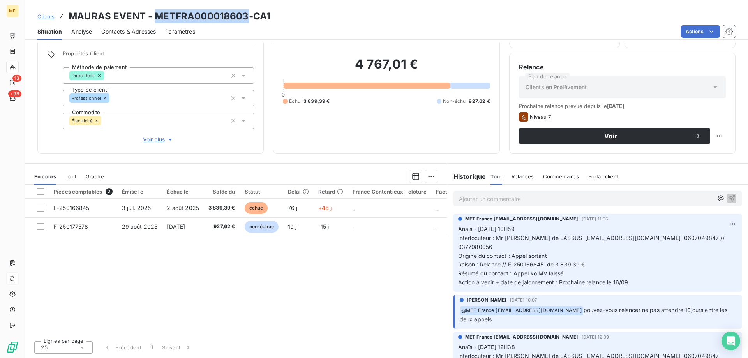
drag, startPoint x: 245, startPoint y: 14, endPoint x: 153, endPoint y: 17, distance: 92.7
click at [153, 17] on h3 "MAURAS EVENT - METFRA000018603-CA1" at bounding box center [170, 16] width 202 height 14
click at [141, 30] on span "Contacts & Adresses" at bounding box center [128, 32] width 55 height 8
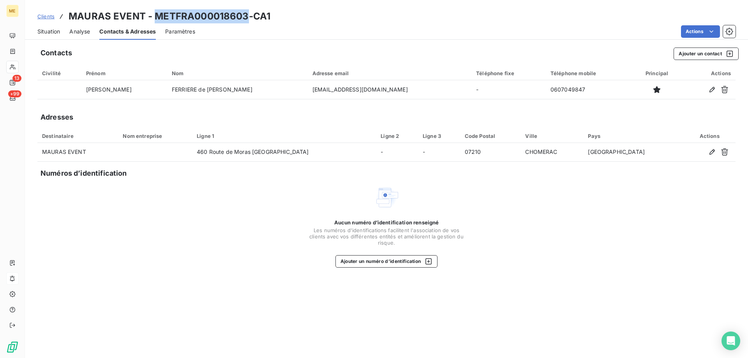
click at [47, 36] on div "Situation" at bounding box center [48, 31] width 23 height 16
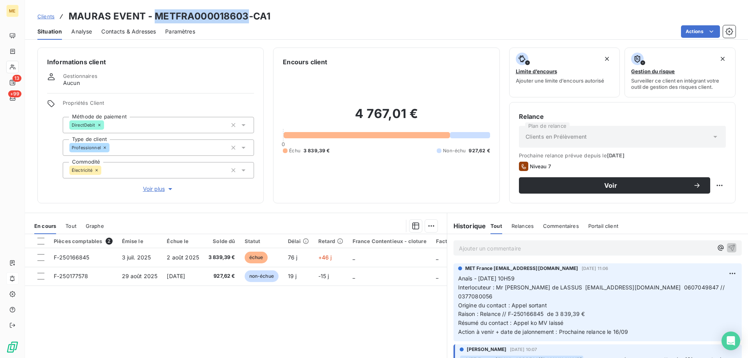
click at [220, 19] on h3 "MAURAS EVENT - METFRA000018603-CA1" at bounding box center [170, 16] width 202 height 14
click at [241, 12] on h3 "MAURAS EVENT - METFRA000018603-CA1" at bounding box center [170, 16] width 202 height 14
click at [232, 17] on h3 "MAURAS EVENT - METFRA000018603-CA1" at bounding box center [170, 16] width 202 height 14
click at [253, 17] on h3 "MAURAS EVENT - METFRA000018603-CA1" at bounding box center [170, 16] width 202 height 14
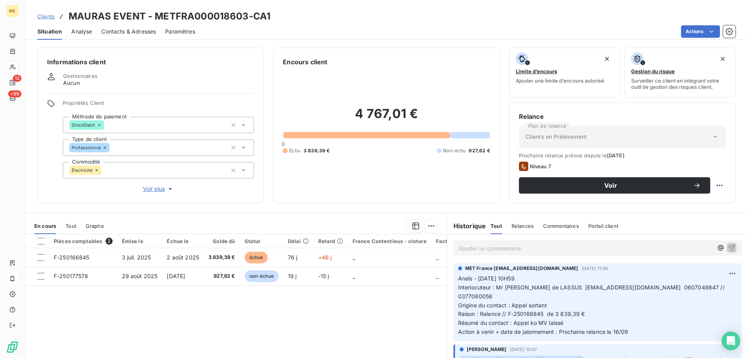
click at [251, 17] on h3 "MAURAS EVENT - METFRA000018603-CA1" at bounding box center [170, 16] width 202 height 14
drag, startPoint x: 245, startPoint y: 17, endPoint x: 156, endPoint y: 20, distance: 89.6
click at [156, 20] on h3 "MAURAS EVENT - METFRA000018603-CA1" at bounding box center [170, 16] width 202 height 14
click at [579, 310] on span "Raison : Relance // F-250166845 de 3 839,39 €" at bounding box center [521, 313] width 127 height 7
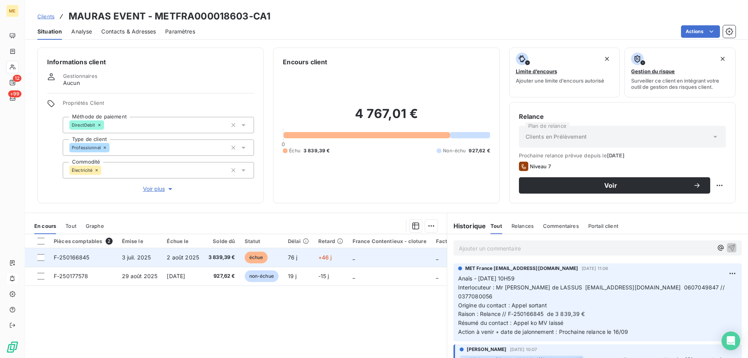
click at [409, 257] on td "_" at bounding box center [389, 257] width 83 height 19
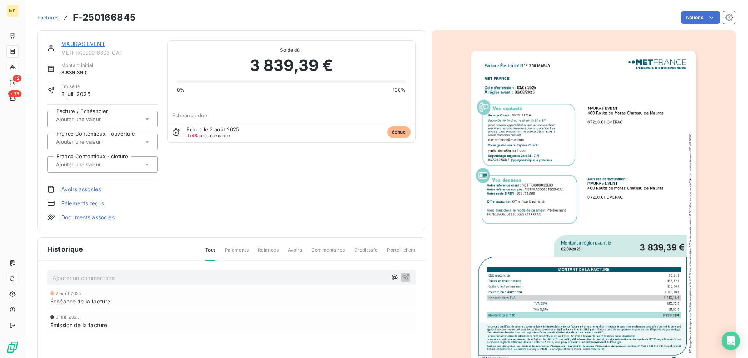
click at [83, 46] on link "MAURAS EVENT" at bounding box center [83, 43] width 44 height 7
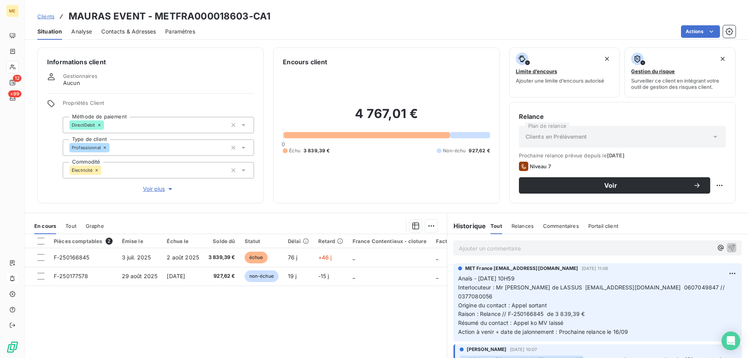
click at [566, 310] on span "Raison : Relance // F-250166845 de 3 839,39 €" at bounding box center [521, 313] width 127 height 7
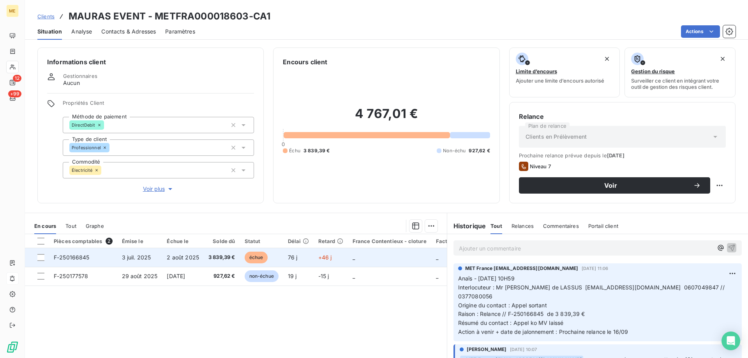
click at [386, 254] on td "_" at bounding box center [389, 257] width 83 height 19
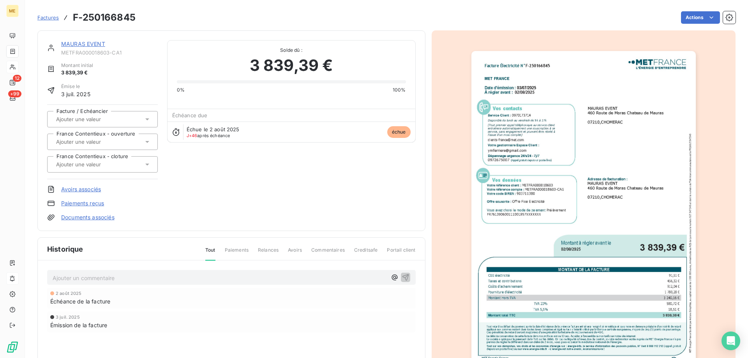
click at [562, 185] on img "button" at bounding box center [583, 209] width 224 height 317
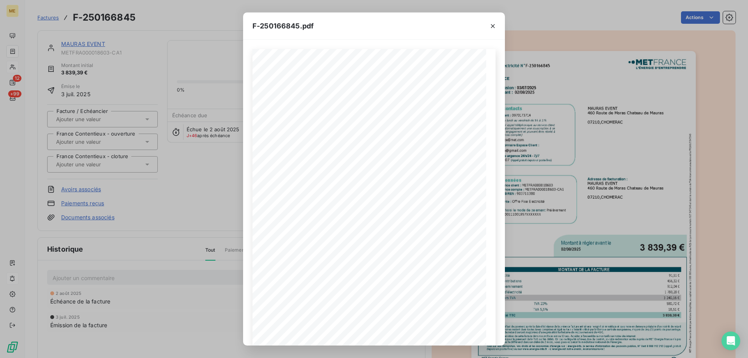
click at [450, 318] on span at bounding box center [403, 316] width 135 height 3
click at [401, 334] on icon "button" at bounding box center [403, 332] width 8 height 8
click at [491, 26] on icon "button" at bounding box center [493, 26] width 8 height 8
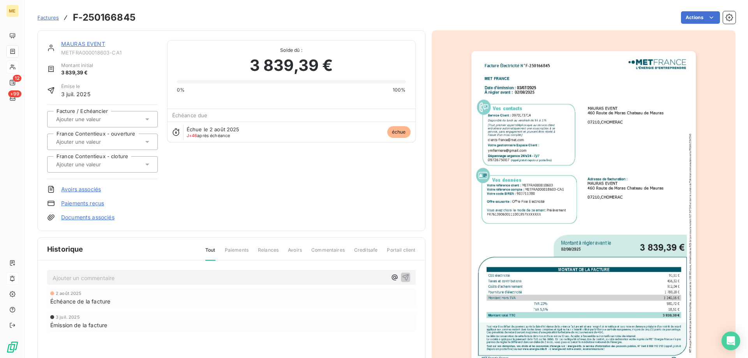
click at [88, 44] on link "MAURAS EVENT" at bounding box center [83, 43] width 44 height 7
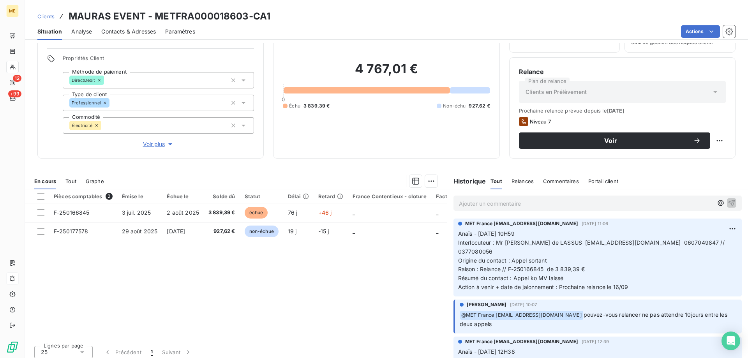
scroll to position [49, 0]
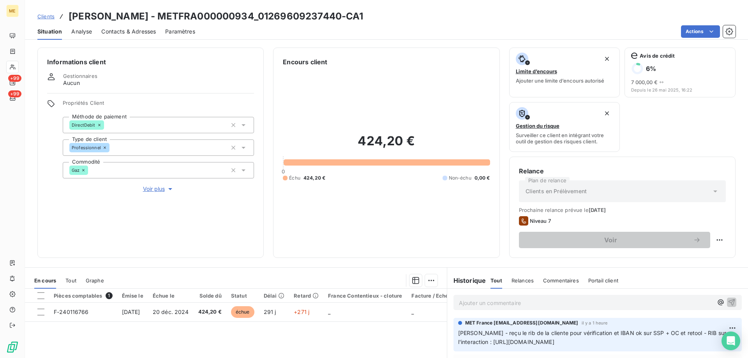
scroll to position [76, 0]
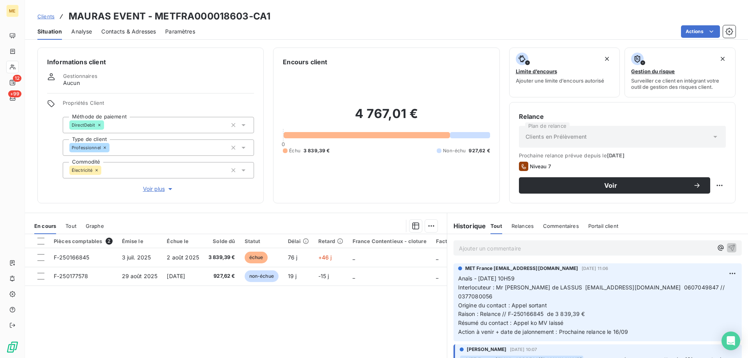
scroll to position [49, 0]
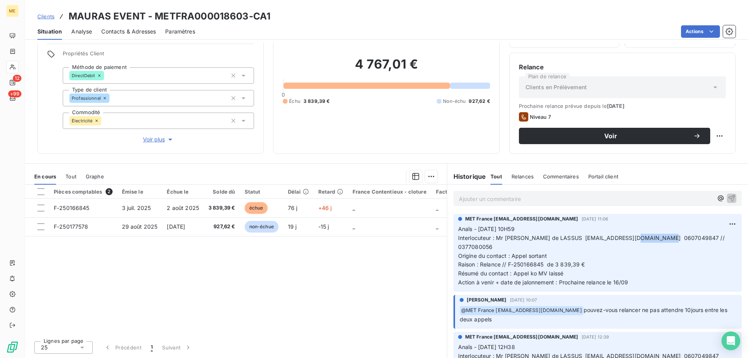
drag, startPoint x: 657, startPoint y: 238, endPoint x: 626, endPoint y: 237, distance: 31.5
click at [626, 237] on span "Interlocuteur : Mr [PERSON_NAME] de LASSUS [EMAIL_ADDRESS][DOMAIN_NAME] 0607049…" at bounding box center [592, 242] width 268 height 16
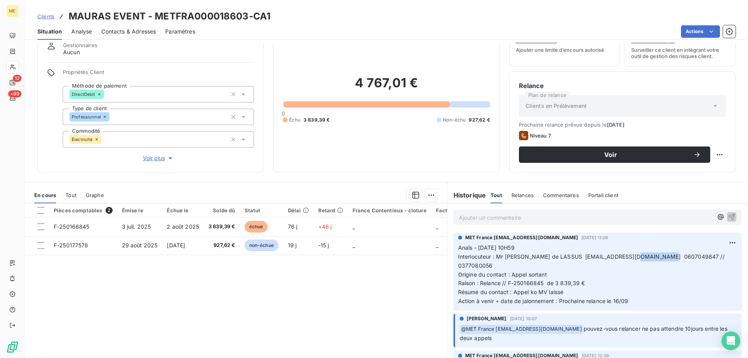
scroll to position [11, 0]
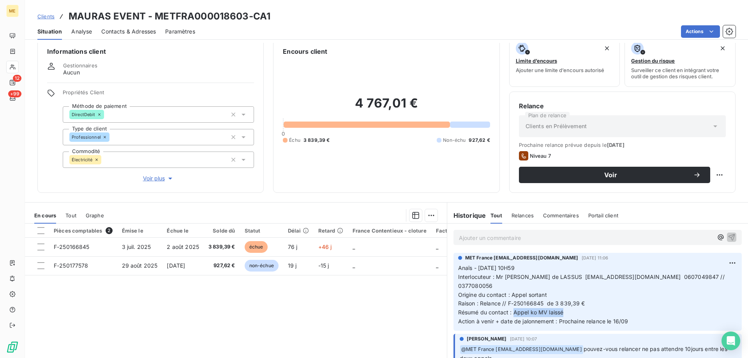
drag, startPoint x: 562, startPoint y: 302, endPoint x: 512, endPoint y: 305, distance: 50.3
click at [512, 305] on p "Anaïs - 12/09/2025 - 10H59 Interlocuteur : Mr FERRIERE de LASSUS ymferriere@gma…" at bounding box center [597, 295] width 279 height 62
click at [438, 169] on div "4 767,01 € 0 Échu 3 839,39 € Non-échu 927,62 €" at bounding box center [386, 119] width 207 height 127
drag, startPoint x: 552, startPoint y: 296, endPoint x: 586, endPoint y: 295, distance: 33.9
click at [586, 295] on p "Anaïs - 12/09/2025 - 10H59 Interlocuteur : Mr FERRIERE de LASSUS ymferriere@gma…" at bounding box center [597, 295] width 279 height 62
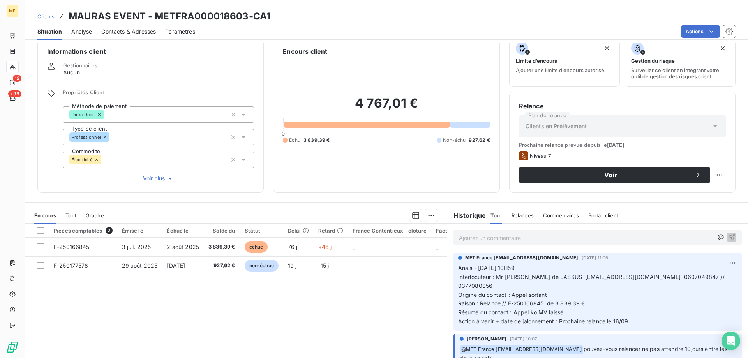
click at [586, 295] on p "Anaïs - 12/09/2025 - 10H59 Interlocuteur : Mr FERRIERE de LASSUS ymferriere@gma…" at bounding box center [597, 295] width 279 height 62
click at [580, 300] on span "Raison : Relance // F-250166845 de 3 839,39 €" at bounding box center [521, 303] width 127 height 7
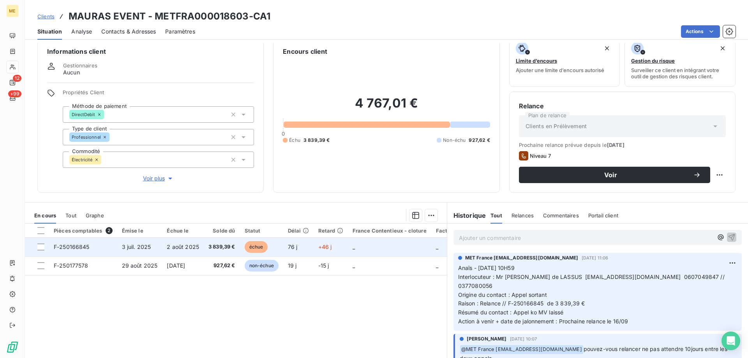
click at [364, 246] on td "_" at bounding box center [389, 246] width 83 height 19
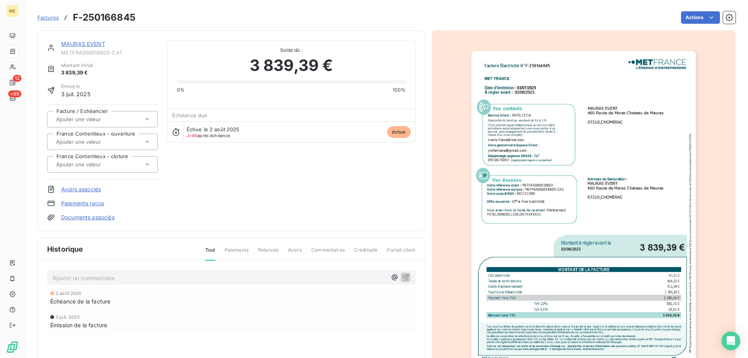
click at [647, 229] on img "button" at bounding box center [583, 209] width 224 height 317
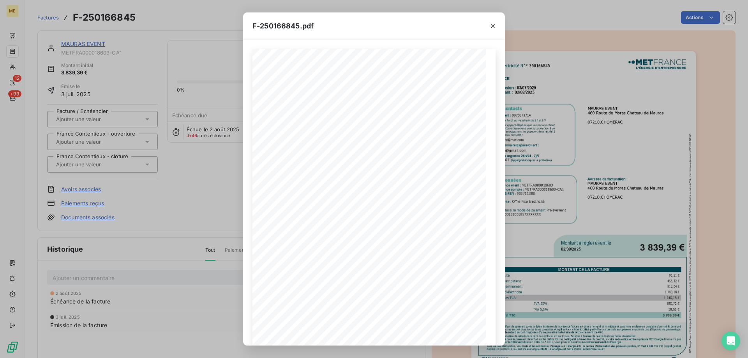
click at [493, 26] on icon "button" at bounding box center [493, 26] width 4 height 4
click at [491, 25] on icon "button" at bounding box center [493, 26] width 8 height 8
click at [515, 21] on div "F-250166845.pdf Facture Électricité N° F-250166845 MET Energie France 4, rue de…" at bounding box center [374, 179] width 748 height 358
click at [529, 19] on div "F-250166845.pdf Facture Électricité N° F-250166845 MET Energie France 4, rue de…" at bounding box center [374, 179] width 748 height 358
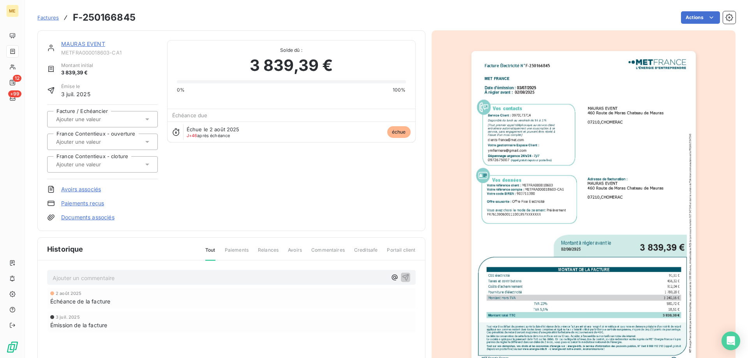
click at [94, 44] on link "MAURAS EVENT" at bounding box center [83, 43] width 44 height 7
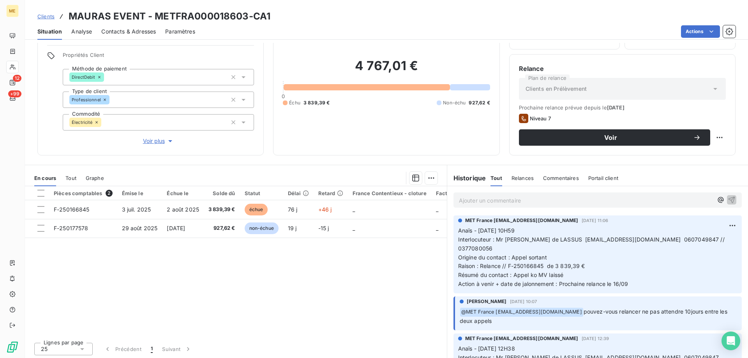
scroll to position [49, 0]
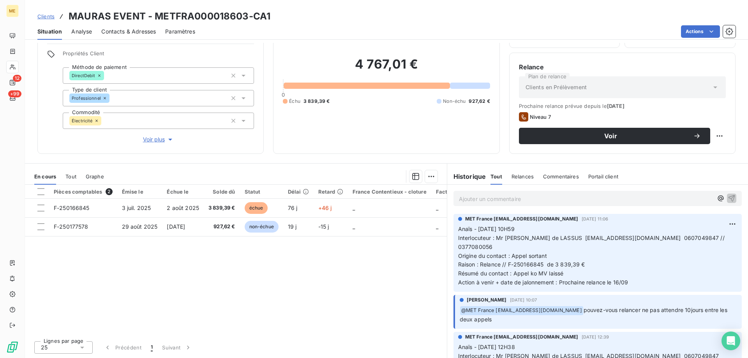
click at [578, 260] on p "Anaïs - 12/09/2025 - 10H59 Interlocuteur : Mr FERRIERE de LASSUS ymferriere@gma…" at bounding box center [597, 256] width 279 height 62
click at [561, 264] on p "Anaïs - 12/09/2025 - 10H59 Interlocuteur : Mr FERRIERE de LASSUS ymferriere@gma…" at bounding box center [597, 256] width 279 height 62
click at [634, 238] on span "Interlocuteur : Mr FERRIERE de LASSUS ymferriere@gmail.com 0607049847 // 037708…" at bounding box center [592, 242] width 268 height 16
click at [635, 239] on span "Interlocuteur : Mr FERRIERE de LASSUS ymferriere@gmail.com 0607049847 // 037708…" at bounding box center [592, 242] width 268 height 16
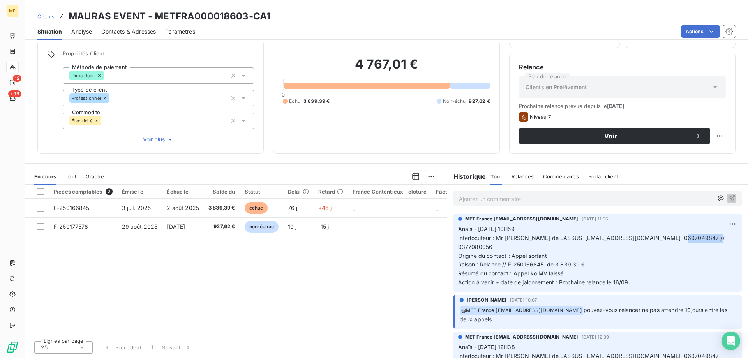
drag, startPoint x: 667, startPoint y: 238, endPoint x: 704, endPoint y: 240, distance: 36.6
click at [704, 240] on p "Anaïs - 12/09/2025 - 10H59 Interlocuteur : Mr FERRIERE de LASSUS ymferriere@gma…" at bounding box center [597, 256] width 279 height 62
drag, startPoint x: 244, startPoint y: 17, endPoint x: 204, endPoint y: 19, distance: 39.8
click at [204, 19] on h3 "MAURAS EVENT - METFRA000018603-CA1" at bounding box center [170, 16] width 202 height 14
drag, startPoint x: 247, startPoint y: 16, endPoint x: 155, endPoint y: 18, distance: 91.9
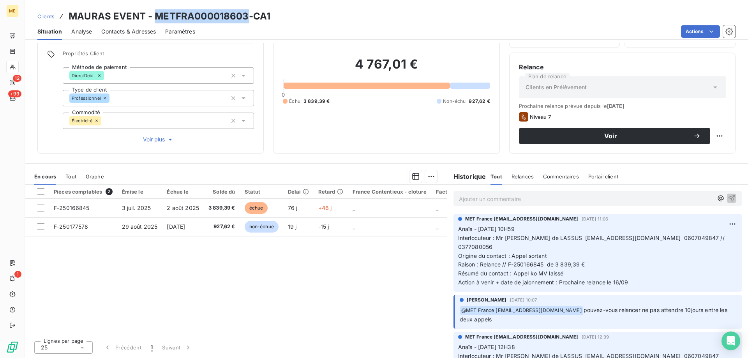
click at [155, 18] on h3 "MAURAS EVENT - METFRA000018603-CA1" at bounding box center [170, 16] width 202 height 14
copy h3 "METFRA000018603"
click at [260, 17] on h3 "MAURAS EVENT - METFRA000018603-CA1" at bounding box center [170, 16] width 202 height 14
drag, startPoint x: 247, startPoint y: 15, endPoint x: 156, endPoint y: 19, distance: 91.2
click at [156, 19] on h3 "MAURAS EVENT - METFRA000018603-CA1" at bounding box center [170, 16] width 202 height 14
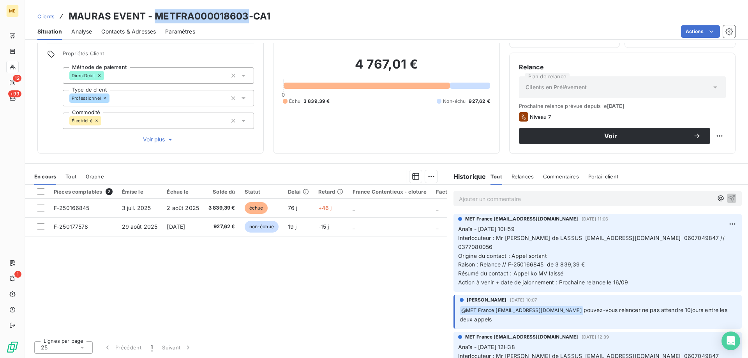
copy h3 "METFRA000018603"
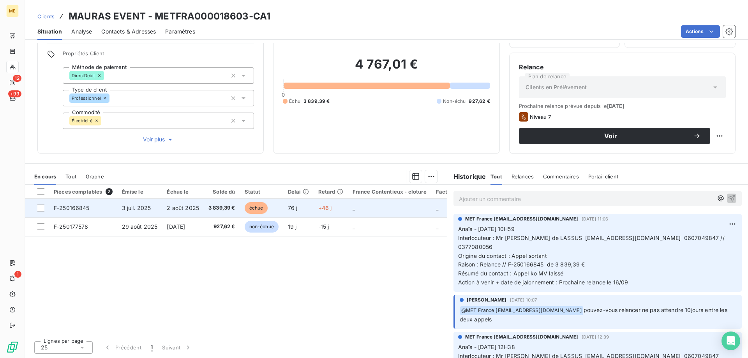
click at [359, 211] on td "_" at bounding box center [389, 208] width 83 height 19
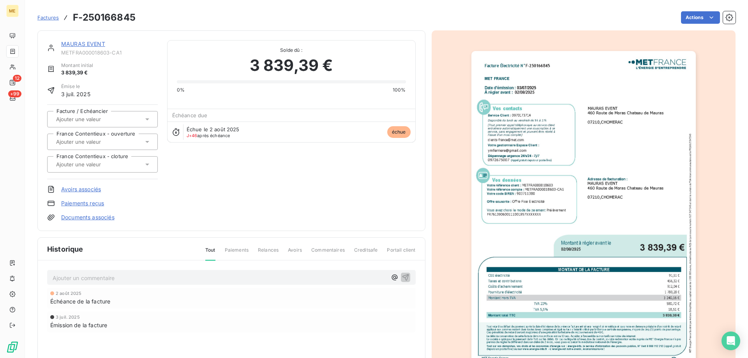
click at [76, 44] on link "MAURAS EVENT" at bounding box center [83, 43] width 44 height 7
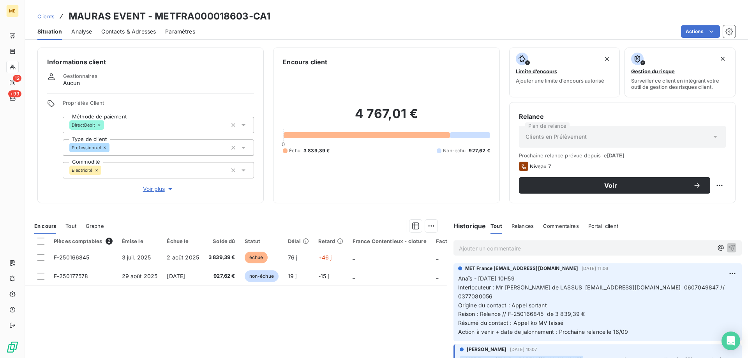
drag, startPoint x: 489, startPoint y: 257, endPoint x: 488, endPoint y: 248, distance: 9.0
click at [488, 256] on div "Ajouter un commentaire ﻿" at bounding box center [597, 248] width 301 height 28
click at [488, 247] on p "Ajouter un commentaire ﻿" at bounding box center [586, 248] width 254 height 10
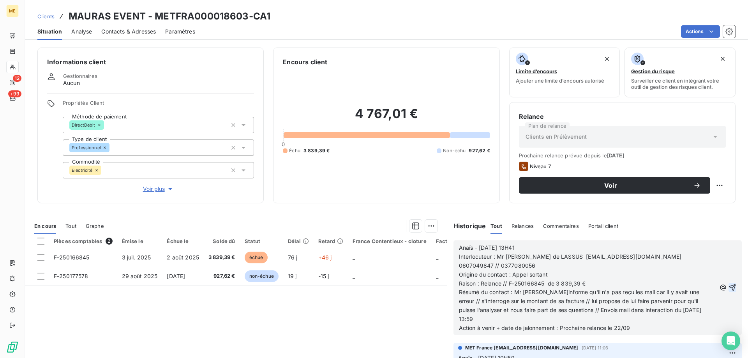
click at [729, 284] on icon "button" at bounding box center [732, 287] width 7 height 7
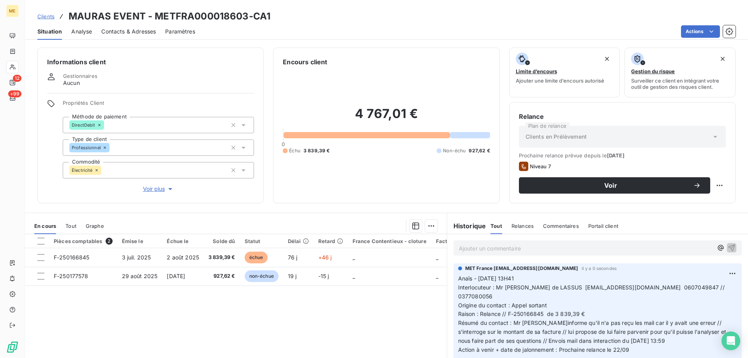
click at [720, 272] on html "ME 12 +99 Clients MAURAS EVENT - METFRA000018603-CA1 Situation Analyse Contacts…" at bounding box center [374, 218] width 748 height 436
click at [700, 303] on div "Supprimer" at bounding box center [702, 304] width 44 height 12
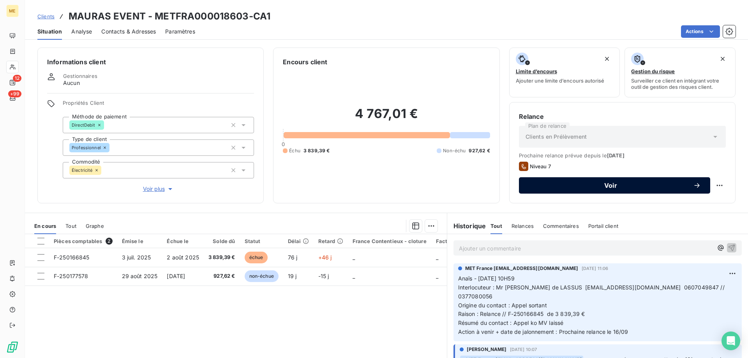
click at [655, 193] on button "Voir" at bounding box center [614, 185] width 191 height 16
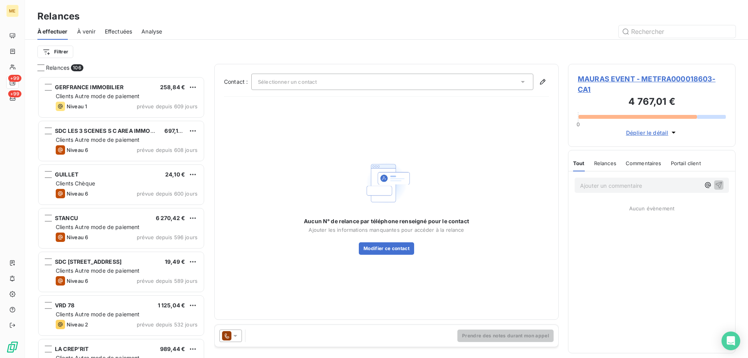
scroll to position [276, 162]
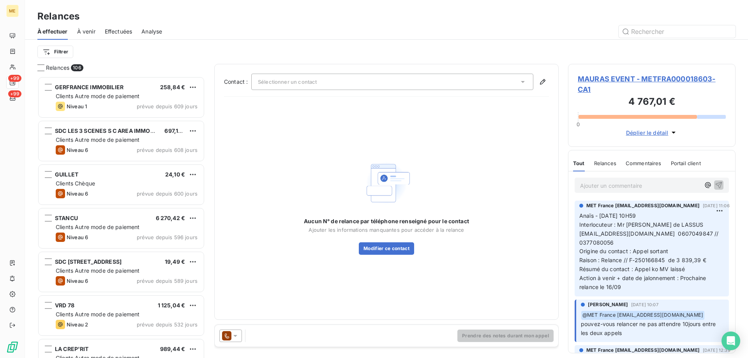
click at [325, 84] on div "Sélectionner un contact" at bounding box center [392, 82] width 282 height 16
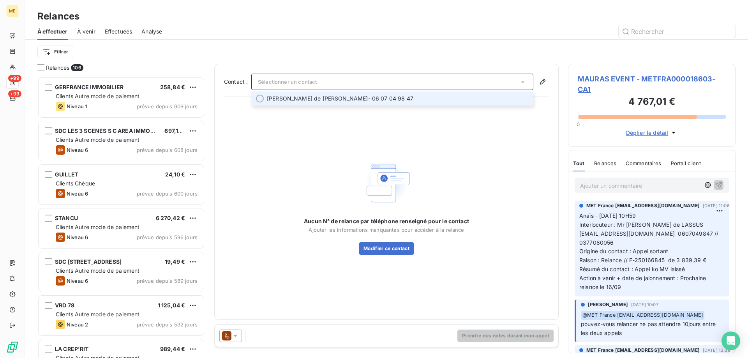
drag, startPoint x: 330, startPoint y: 100, endPoint x: 325, endPoint y: 95, distance: 6.3
click at [329, 101] on span "Yves-Michel FERRIERE de LASSUS" at bounding box center [317, 99] width 101 height 8
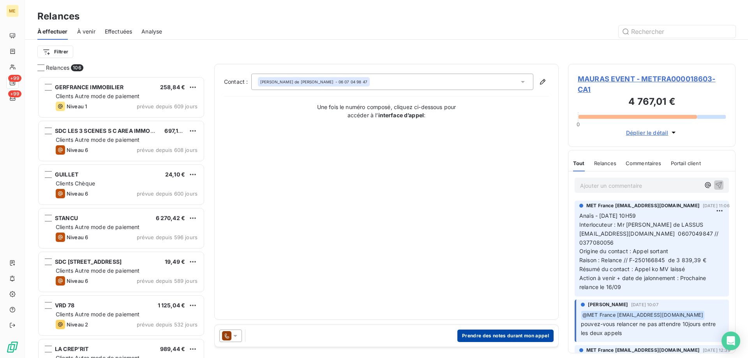
click at [473, 336] on button "Prendre des notes durant mon appel" at bounding box center [505, 335] width 96 height 12
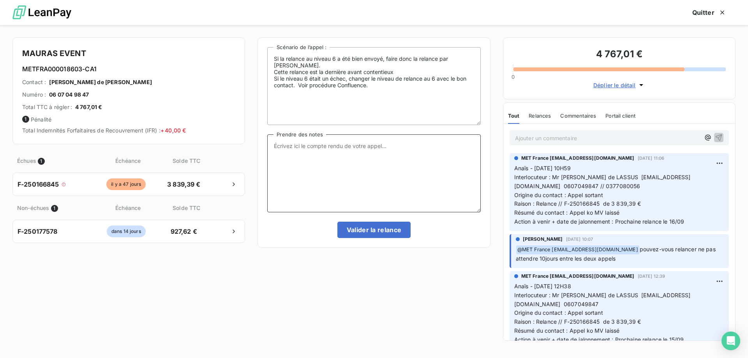
click at [348, 175] on textarea "Prendre des notes" at bounding box center [373, 173] width 213 height 78
paste textarea "Anaïs - 17/09/2025 - 13H41 Interlocuteur : Mr FERRIERE de LASSUS ymferriere@gma…"
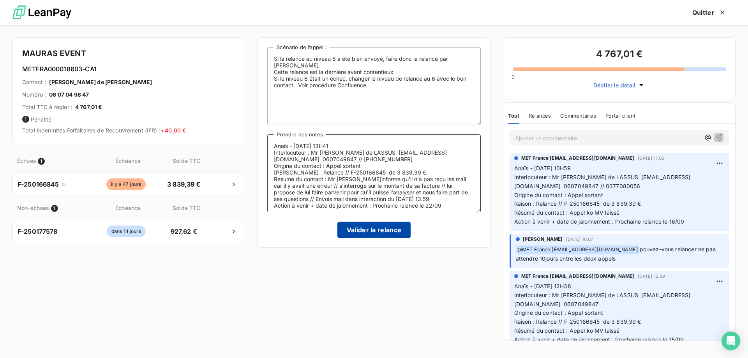
type textarea "Anaïs - 17/09/2025 - 13H41 Interlocuteur : Mr FERRIERE de LASSUS ymferriere@gma…"
click at [359, 230] on button "Valider la relance" at bounding box center [374, 230] width 74 height 16
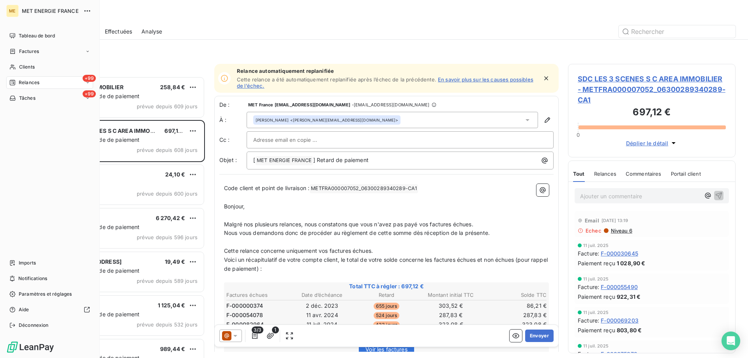
click at [25, 83] on span "Relances" at bounding box center [29, 82] width 21 height 7
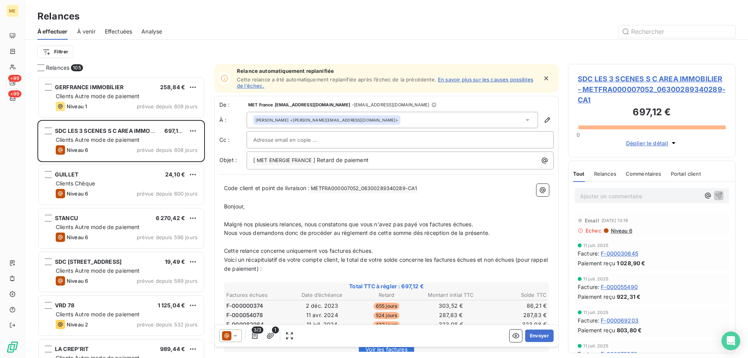
click at [50, 54] on html "ME +99 +99 Relances À effectuer À venir Effectuées Analyse Filtrer Relances 105…" at bounding box center [374, 218] width 748 height 436
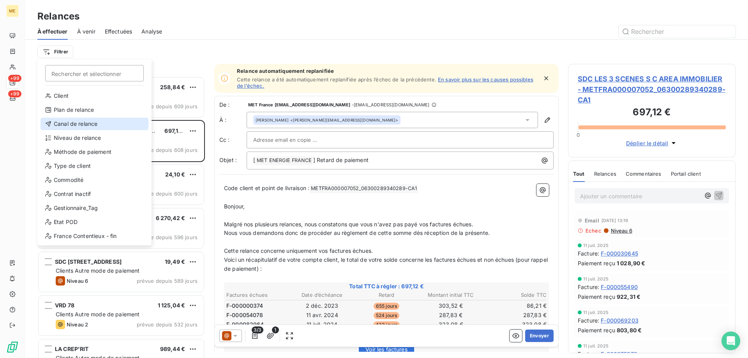
click at [91, 121] on div "Canal de relance" at bounding box center [94, 124] width 108 height 12
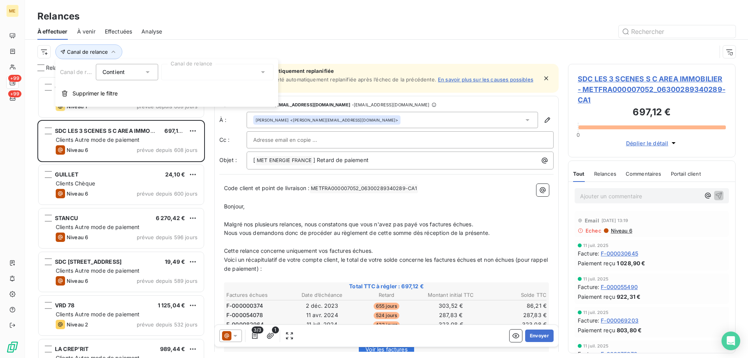
click at [414, 42] on div "Canal de relance" at bounding box center [386, 52] width 698 height 24
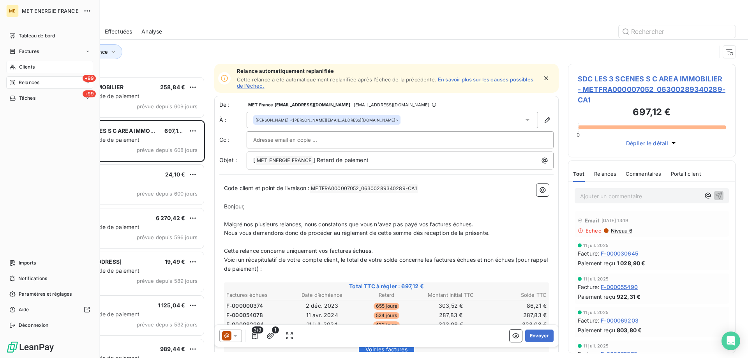
click at [20, 68] on span "Clients" at bounding box center [27, 66] width 16 height 7
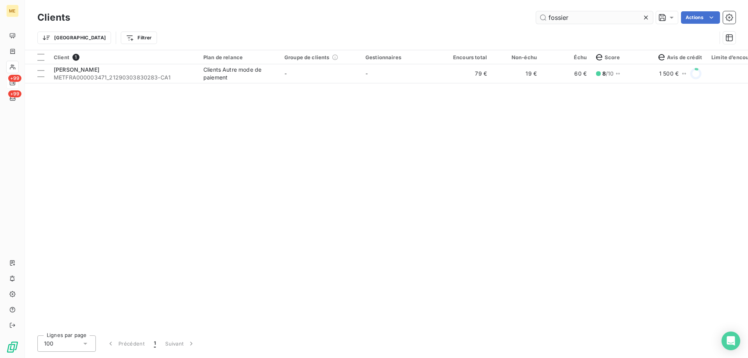
click at [561, 17] on input "fossier" at bounding box center [594, 17] width 117 height 12
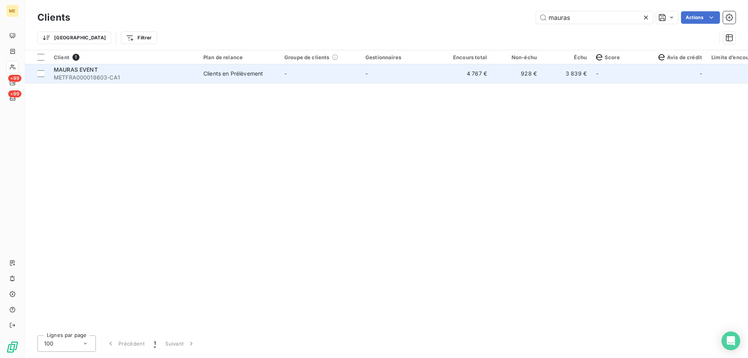
type input "mauras"
click at [399, 78] on td "-" at bounding box center [401, 73] width 81 height 19
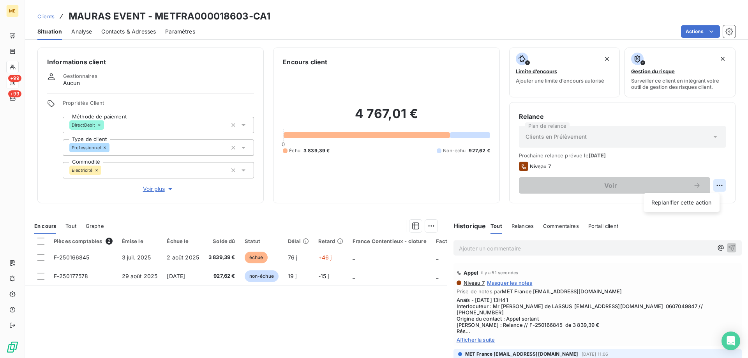
click at [713, 186] on html "ME +99 +99 Clients MAURAS EVENT - METFRA000018603-CA1 Situation Analyse Contact…" at bounding box center [374, 218] width 748 height 436
click at [700, 208] on div "Replanifier cette action" at bounding box center [681, 202] width 70 height 12
select select "8"
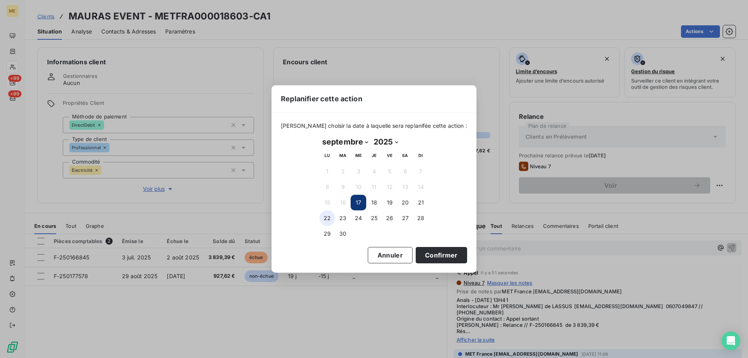
click at [320, 217] on button "22" at bounding box center [327, 218] width 16 height 16
click at [424, 254] on button "Confirmer" at bounding box center [440, 255] width 51 height 16
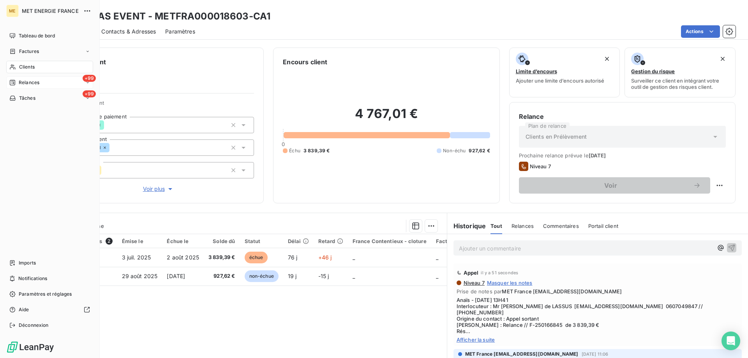
click at [25, 79] on span "Relances" at bounding box center [29, 82] width 21 height 7
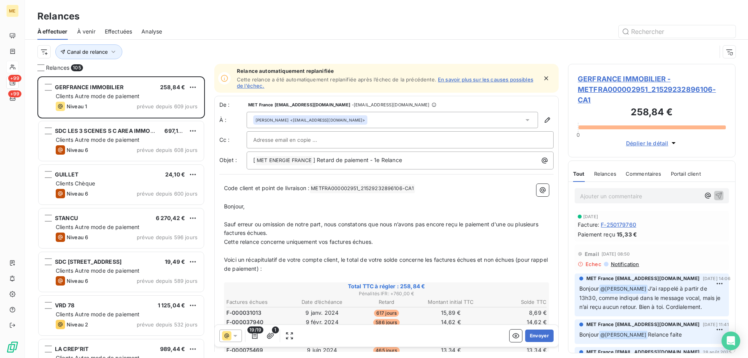
scroll to position [276, 162]
click at [84, 51] on span "Canal de relance" at bounding box center [87, 52] width 41 height 6
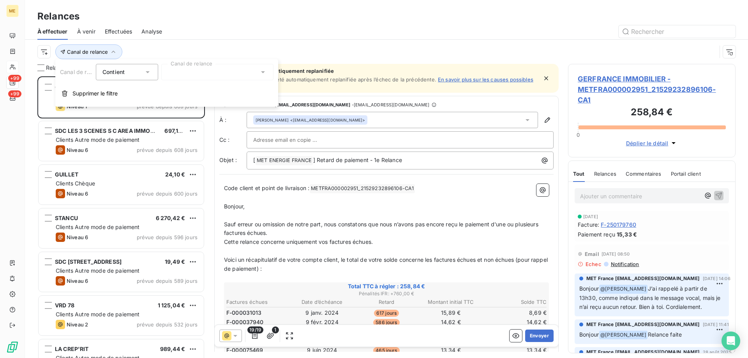
click at [210, 77] on div at bounding box center [217, 72] width 112 height 16
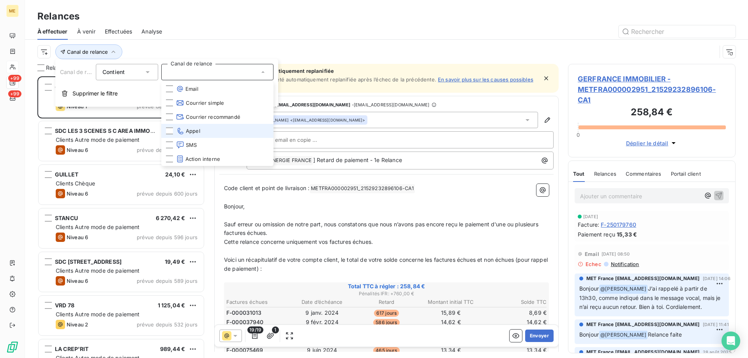
click at [203, 129] on li "Appel" at bounding box center [217, 131] width 112 height 14
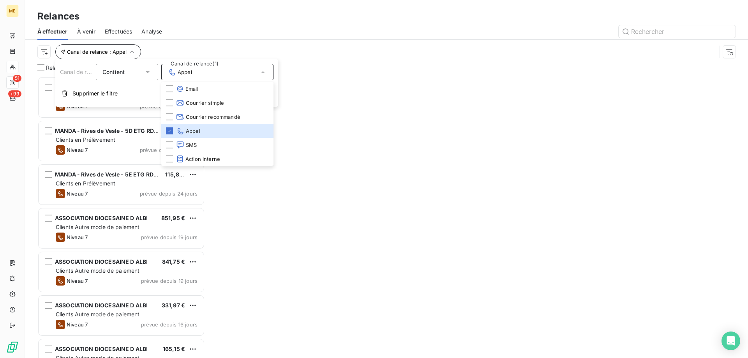
scroll to position [276, 162]
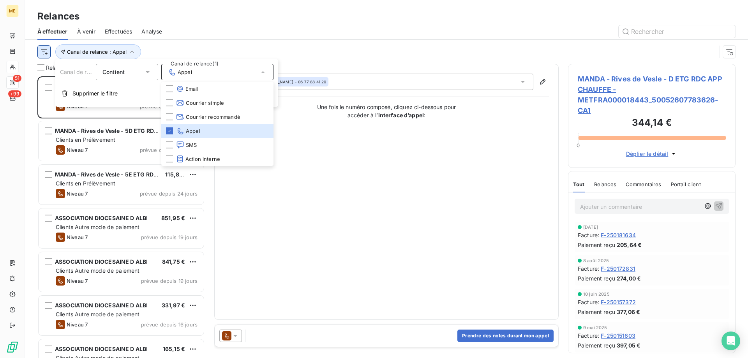
click at [44, 52] on html "ME 51 +99 Relances À effectuer À venir Effectuées Analyse Canal de relance : Ap…" at bounding box center [374, 218] width 748 height 436
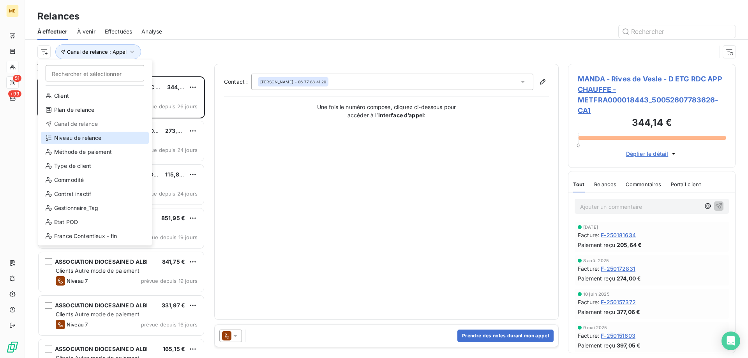
drag, startPoint x: 88, startPoint y: 136, endPoint x: 94, endPoint y: 129, distance: 9.9
click at [88, 137] on div "Niveau de relance" at bounding box center [95, 138] width 108 height 12
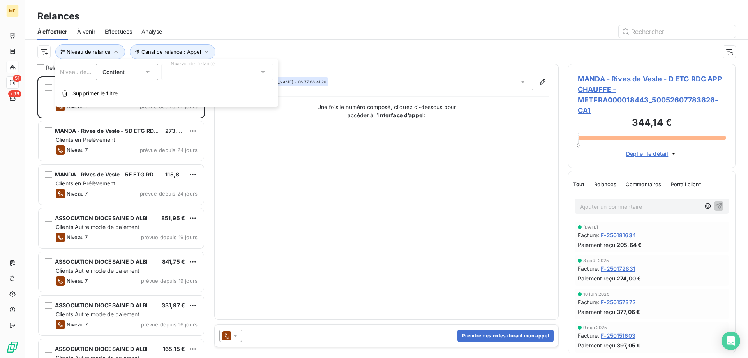
click at [190, 75] on div at bounding box center [217, 72] width 112 height 16
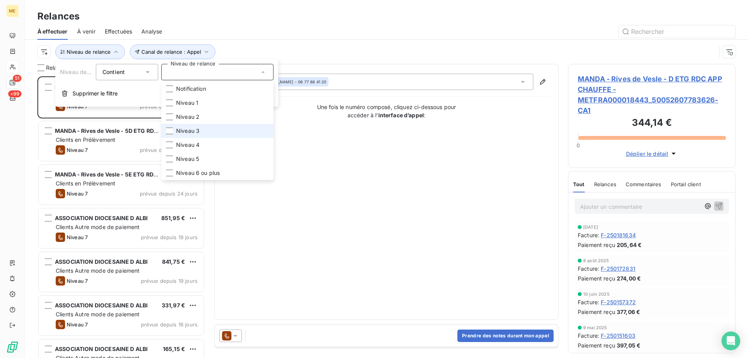
click at [209, 130] on li "Niveau 3" at bounding box center [217, 131] width 112 height 14
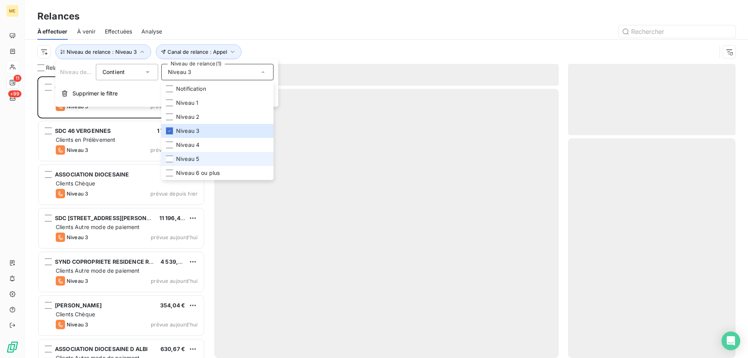
scroll to position [276, 162]
click at [205, 157] on li "Niveau 5" at bounding box center [217, 159] width 112 height 14
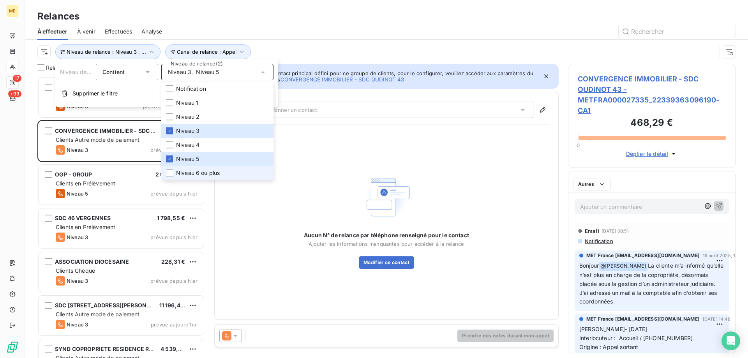
click at [197, 174] on span "Niveau 6 ou plus" at bounding box center [198, 173] width 44 height 8
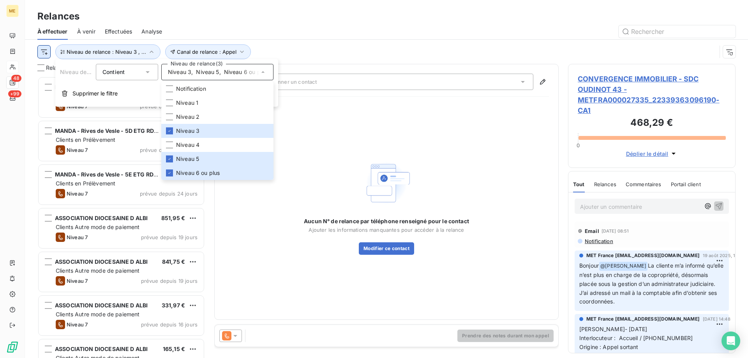
click at [41, 55] on html "ME 48 +99 Relances À effectuer À venir Effectuées Analyse Canal de relance : Ap…" at bounding box center [374, 218] width 748 height 436
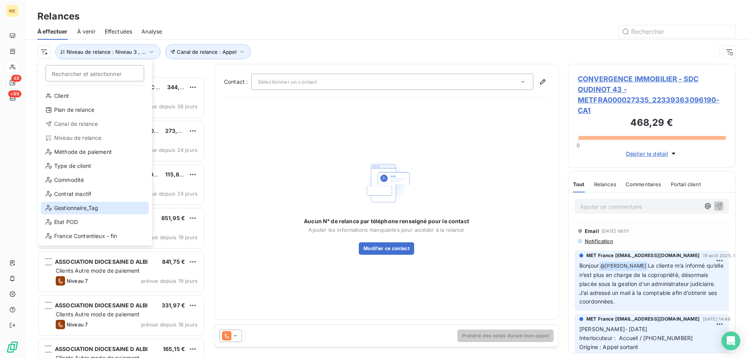
click at [78, 208] on div "Gestionnaire_Tag" at bounding box center [95, 208] width 108 height 12
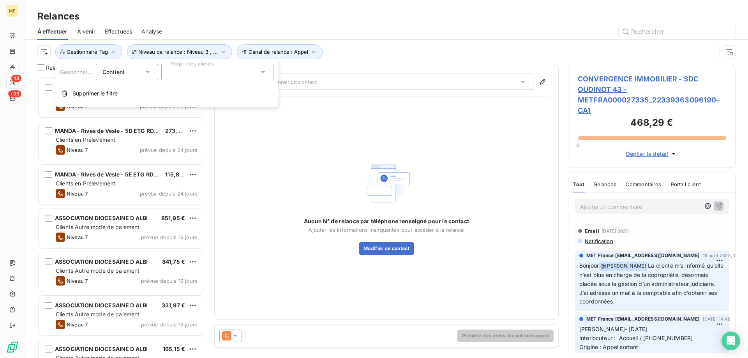
click at [221, 73] on div at bounding box center [217, 72] width 112 height 16
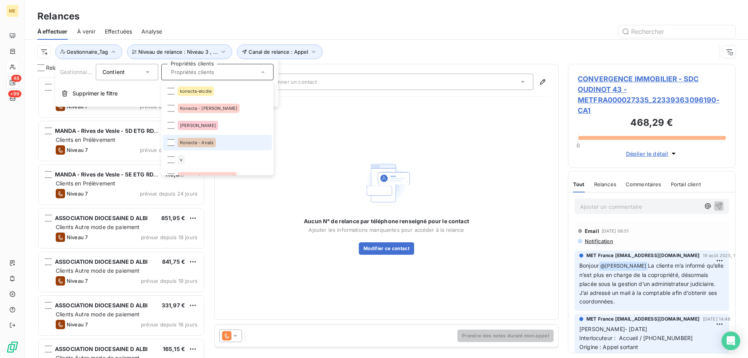
click at [230, 141] on li "Konecta - Anaïs" at bounding box center [217, 143] width 109 height 16
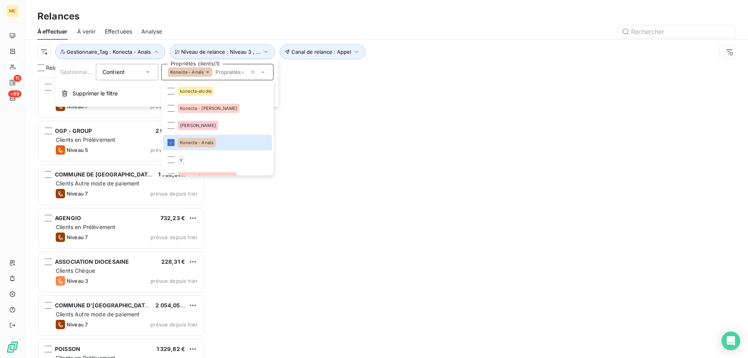
scroll to position [276, 162]
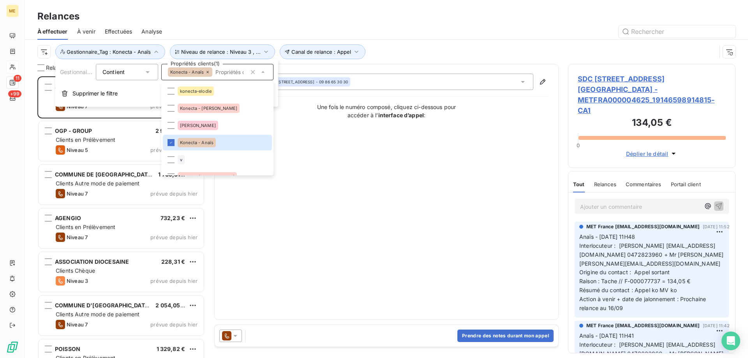
click at [445, 46] on div "Canal de relance : Appel Niveau de relance : Niveau 3 , ... Gestionnaire_Tag : …" at bounding box center [376, 51] width 679 height 15
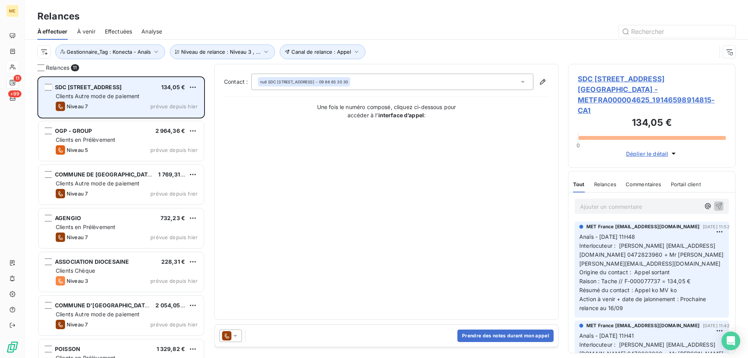
click at [85, 96] on span "Clients Autre mode de paiement" at bounding box center [98, 96] width 84 height 7
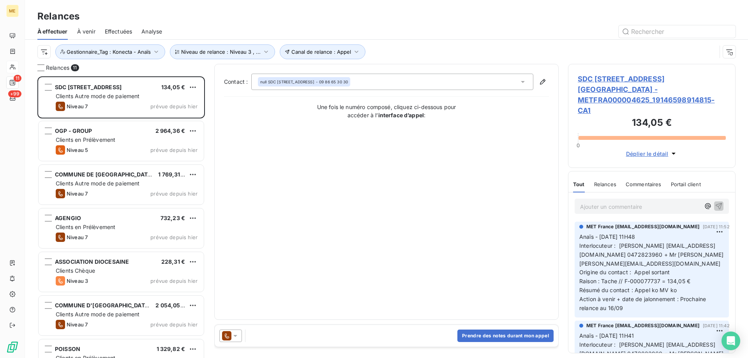
click at [631, 89] on span "SDC 3 RUE DE LA TOUR DU PIN - METFRA000004625_19146598914815-CA1" at bounding box center [651, 95] width 148 height 42
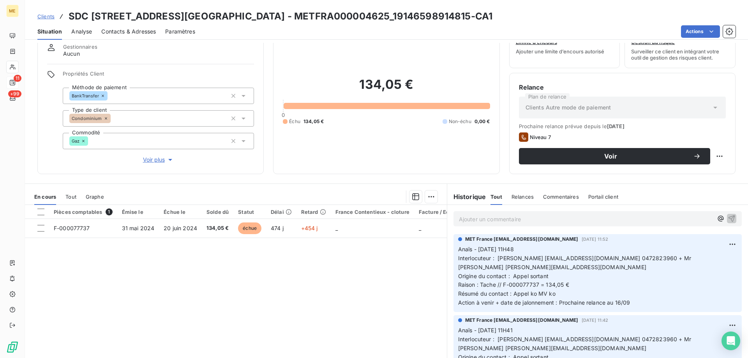
scroll to position [49, 0]
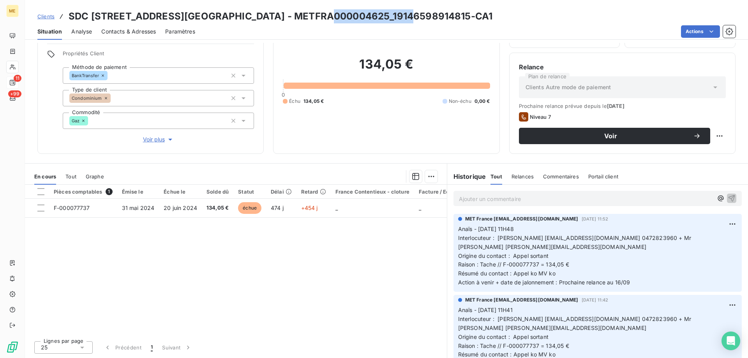
drag, startPoint x: 394, startPoint y: 18, endPoint x: 319, endPoint y: 21, distance: 75.2
click at [319, 21] on h3 "SDC 3 RUE DE LA TOUR DU PIN - METFRA000004625_19146598914815-CA1" at bounding box center [281, 16] width 424 height 14
copy h3 "19146598914815"
click at [563, 261] on span "Raison : Tache // F-000077737 = 134,05 €" at bounding box center [513, 264] width 111 height 7
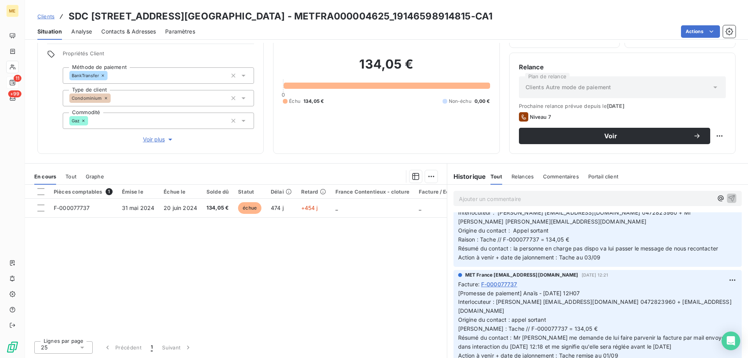
scroll to position [350, 0]
click at [154, 135] on span "Voir plus" at bounding box center [158, 139] width 31 height 8
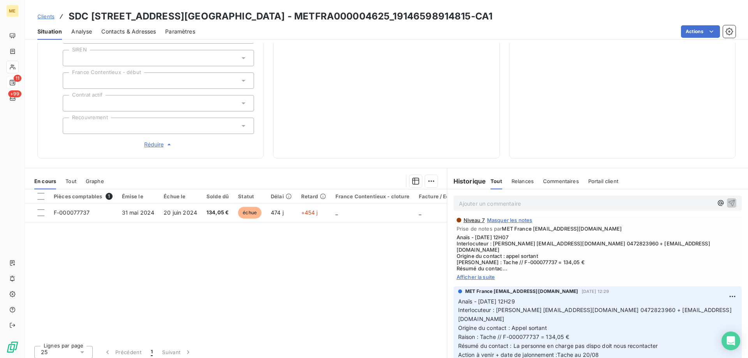
scroll to position [467, 0]
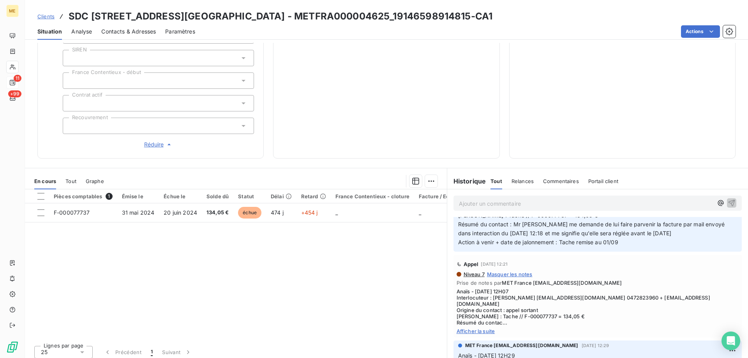
drag, startPoint x: 468, startPoint y: 265, endPoint x: 478, endPoint y: 267, distance: 10.3
click at [468, 328] on span "Afficher la suite" at bounding box center [597, 331] width 282 height 6
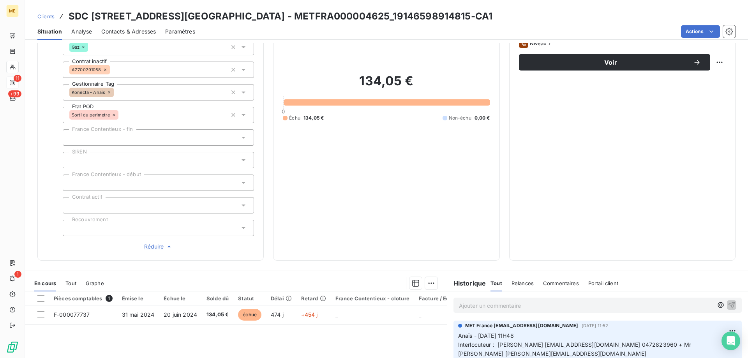
scroll to position [225, 0]
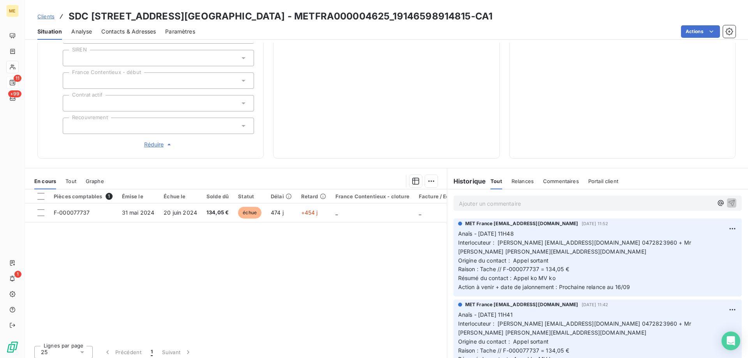
click at [543, 199] on p "Ajouter un commentaire ﻿" at bounding box center [586, 204] width 254 height 10
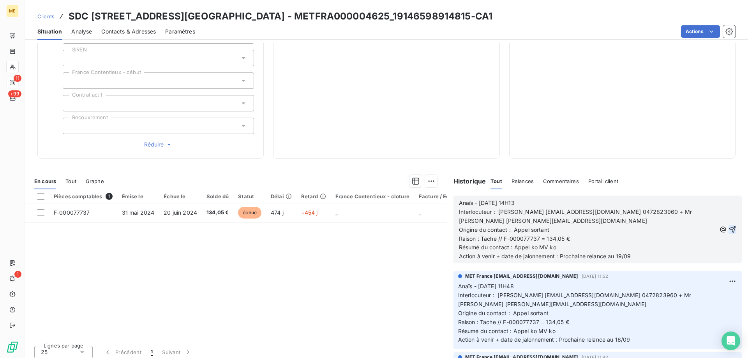
click at [728, 225] on icon "button" at bounding box center [732, 229] width 8 height 8
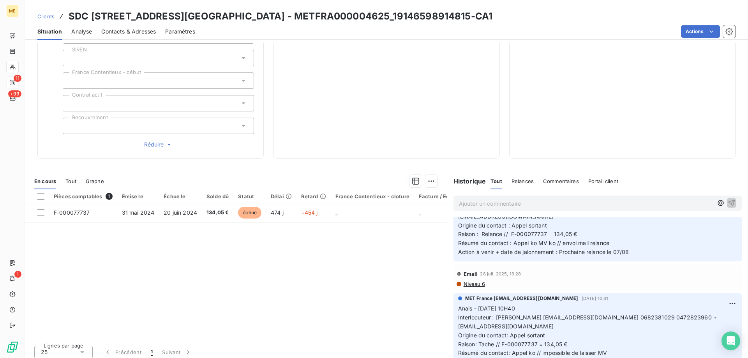
scroll to position [895, 0]
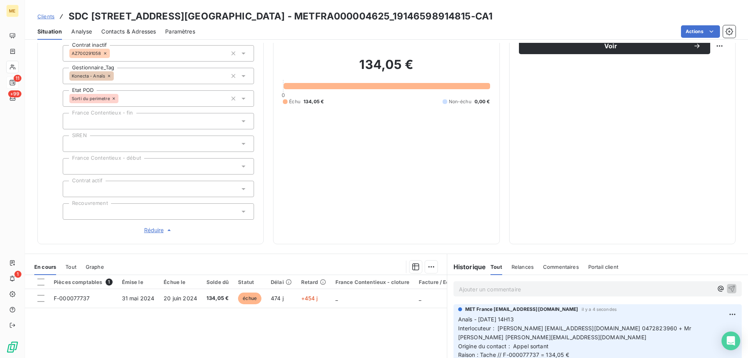
scroll to position [156, 0]
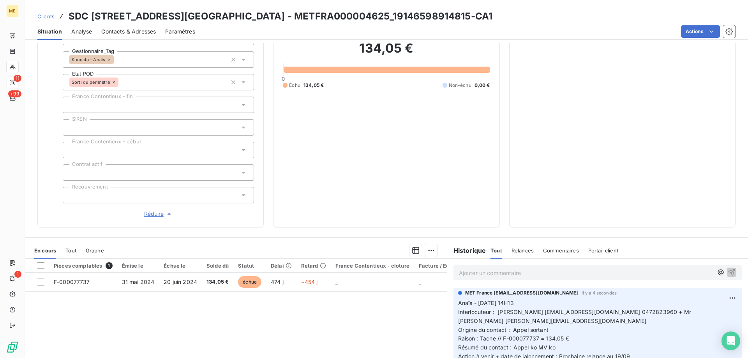
click at [523, 271] on p "Ajouter un commentaire ﻿" at bounding box center [586, 273] width 254 height 10
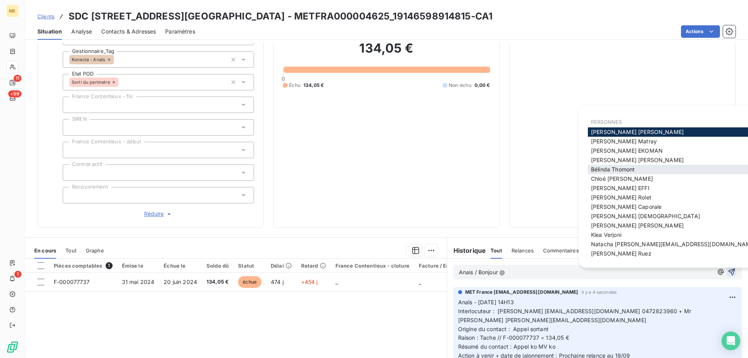
click at [600, 171] on span "Bélinda Thomont" at bounding box center [613, 169] width 44 height 7
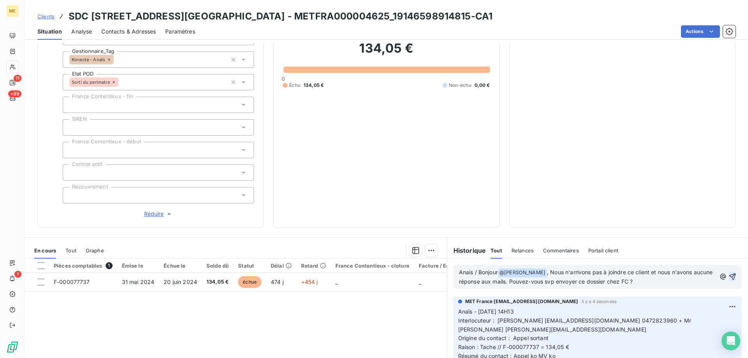
click at [729, 273] on icon "button" at bounding box center [732, 276] width 7 height 7
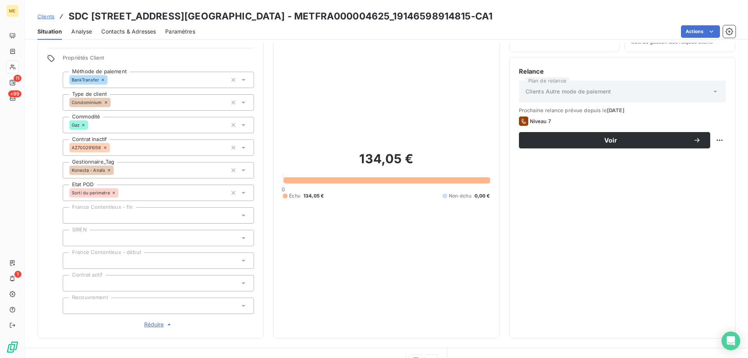
scroll to position [39, 0]
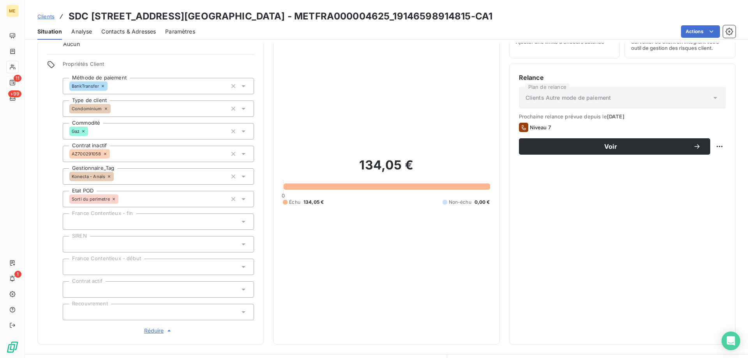
click at [712, 144] on html "ME 11 +99 1 Clients SDC 3 RUE DE LA TOUR DU PIN - METFRA000004625_1914659891481…" at bounding box center [374, 218] width 748 height 436
click at [714, 162] on div "Replanifier cette action" at bounding box center [681, 163] width 70 height 12
select select "8"
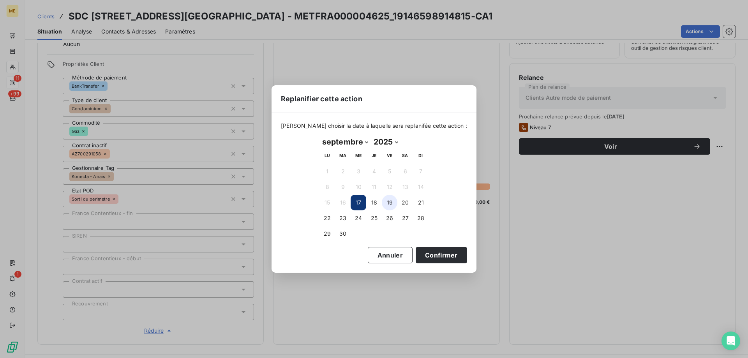
click at [391, 204] on button "19" at bounding box center [390, 203] width 16 height 16
click at [438, 254] on button "Confirmer" at bounding box center [440, 255] width 51 height 16
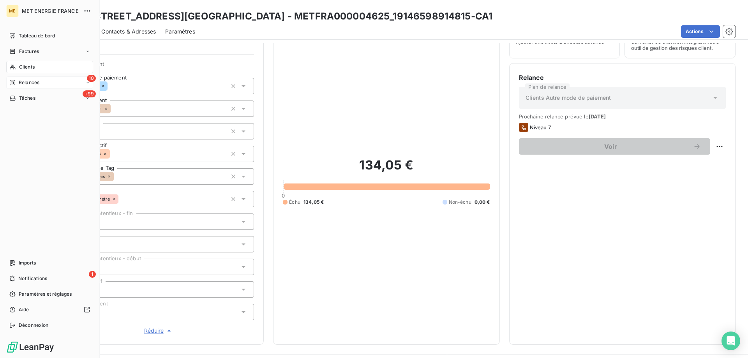
click at [24, 79] on span "Relances" at bounding box center [29, 82] width 21 height 7
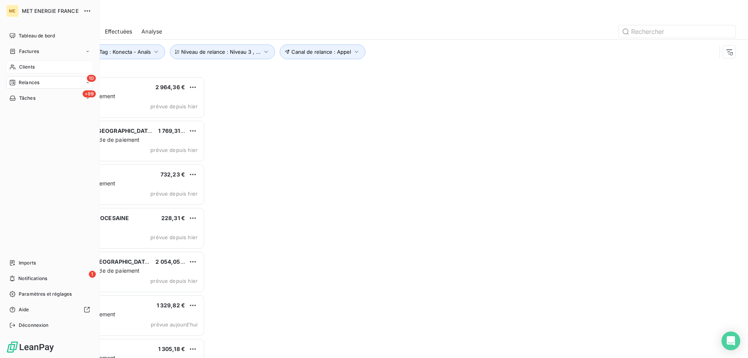
scroll to position [276, 162]
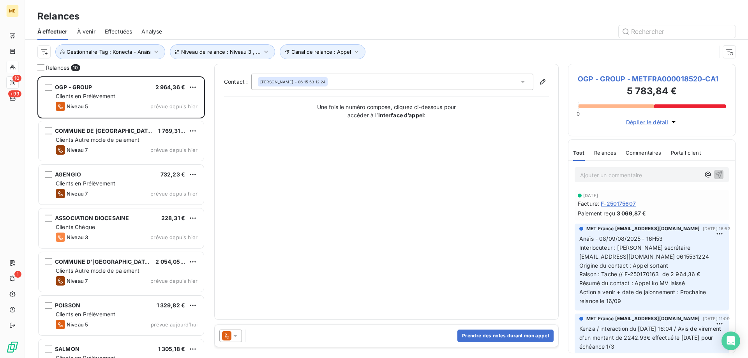
click at [584, 78] on span "OGP - GROUP - METFRA000018520-CA1" at bounding box center [651, 79] width 148 height 11
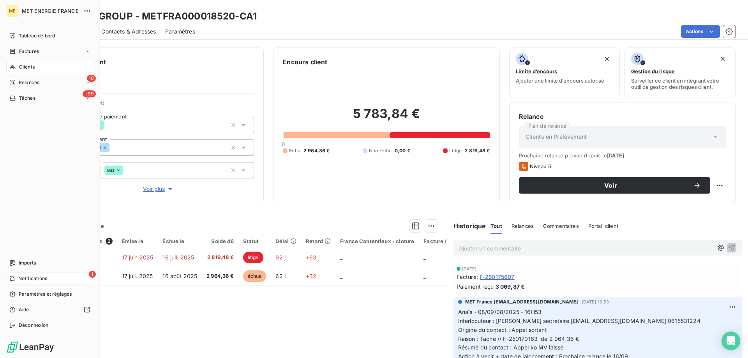
click at [15, 279] on icon at bounding box center [12, 278] width 6 height 6
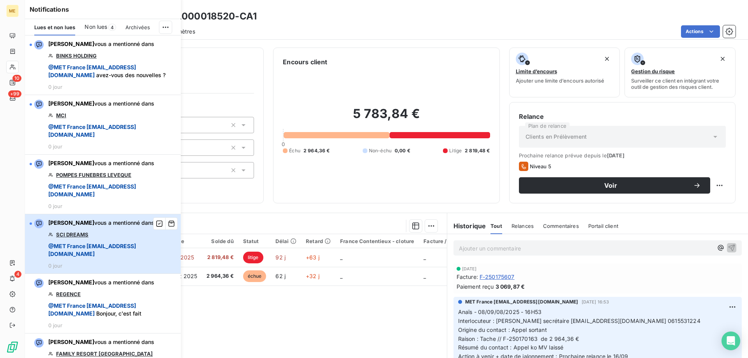
click at [118, 255] on span "@ MET France met-france@recouvrement.met.com" at bounding box center [112, 250] width 128 height 16
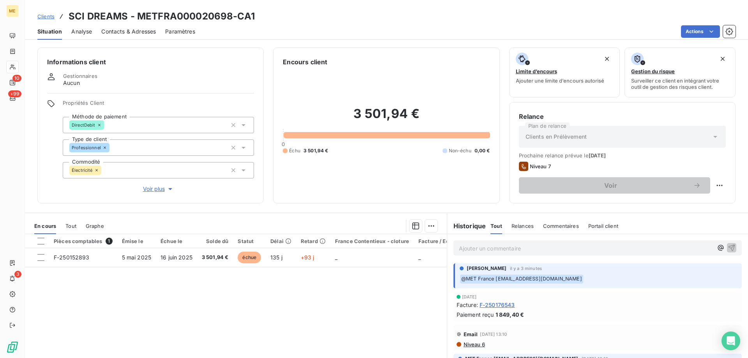
click at [157, 187] on span "Voir plus" at bounding box center [158, 189] width 31 height 8
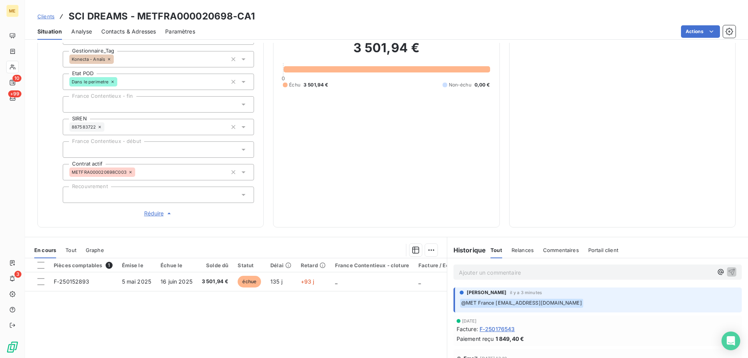
scroll to position [108, 0]
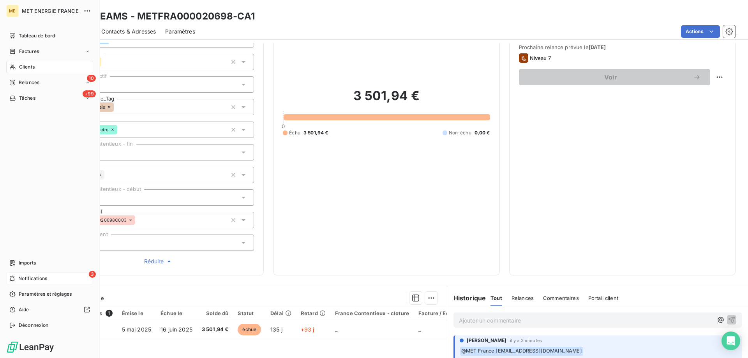
click at [12, 278] on icon at bounding box center [12, 278] width 6 height 6
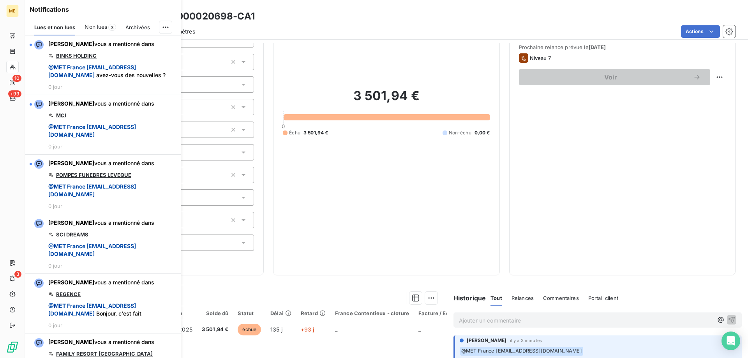
click at [354, 182] on div "3 501,94 € 0 Échu 3 501,94 € Non-échu 0,00 €" at bounding box center [386, 111] width 207 height 307
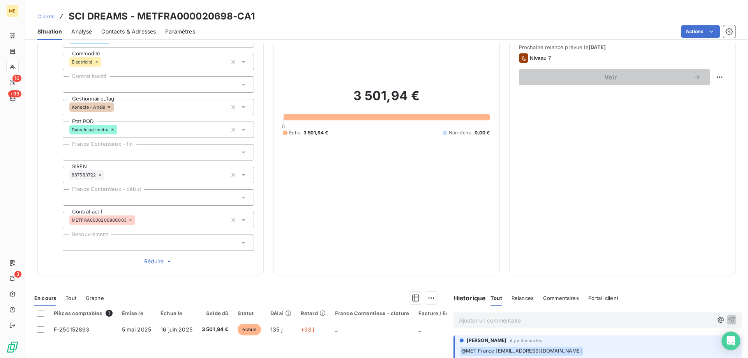
scroll to position [225, 0]
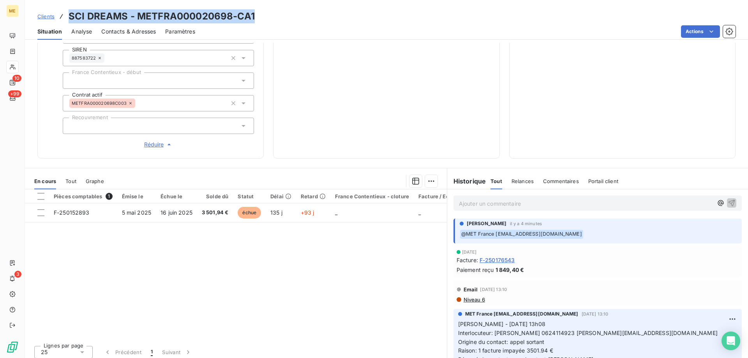
click at [69, 18] on div "Clients SCI DREAMS - METFRA000020698-CA1" at bounding box center [386, 16] width 723 height 14
copy h3 "SCI DREAMS - METFRA000020698-CA1"
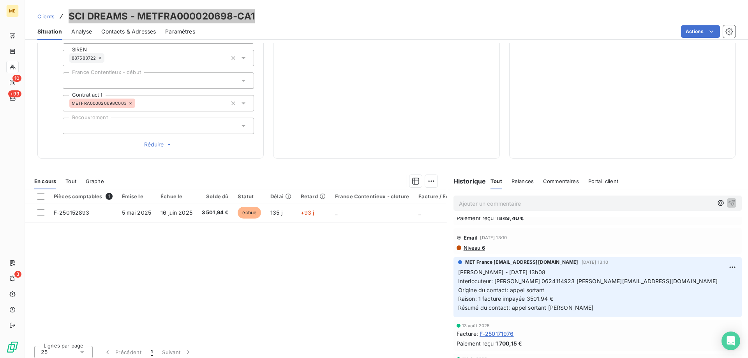
scroll to position [36, 0]
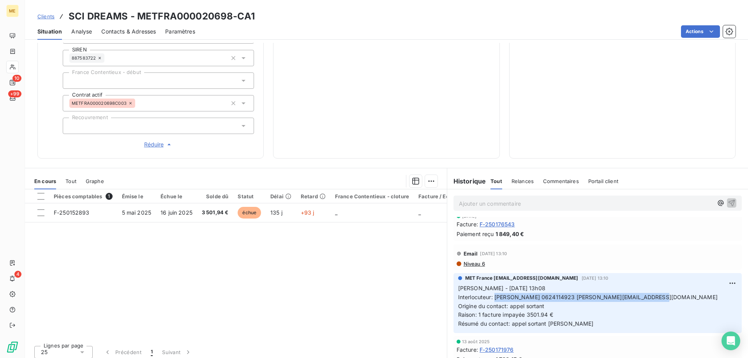
drag, startPoint x: 491, startPoint y: 292, endPoint x: 651, endPoint y: 290, distance: 160.8
click at [651, 290] on p "Sylvain - 10/09/2025 - 13h08 Interlocuteur: M ASCIONE 0624114923 christelle.cai…" at bounding box center [597, 306] width 279 height 44
copy span "M ASCIONE 0624114923 christelle.caiulo@allin.academy"
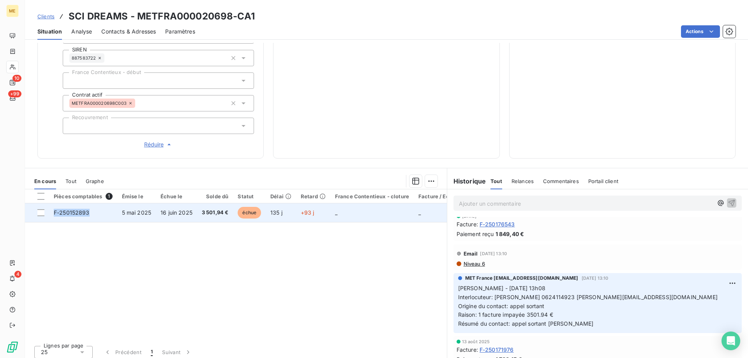
copy span "F-250152893"
drag, startPoint x: 87, startPoint y: 208, endPoint x: 55, endPoint y: 210, distance: 32.0
click at [55, 210] on span "F-250152893" at bounding box center [72, 212] width 36 height 7
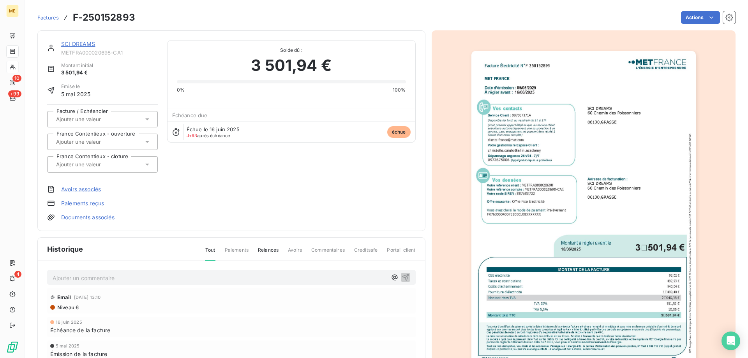
click at [88, 44] on link "SCI DREAMS" at bounding box center [78, 43] width 34 height 7
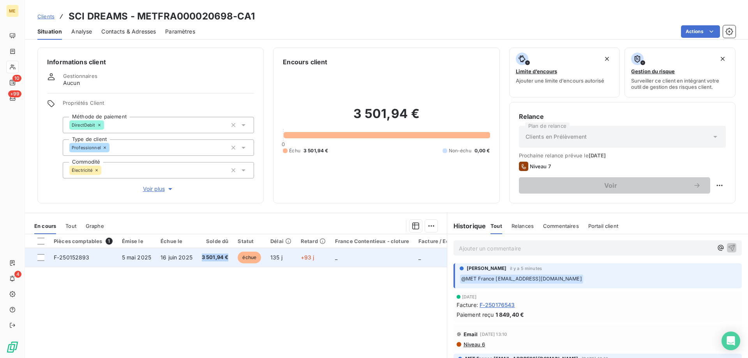
copy span "3 501,94 €"
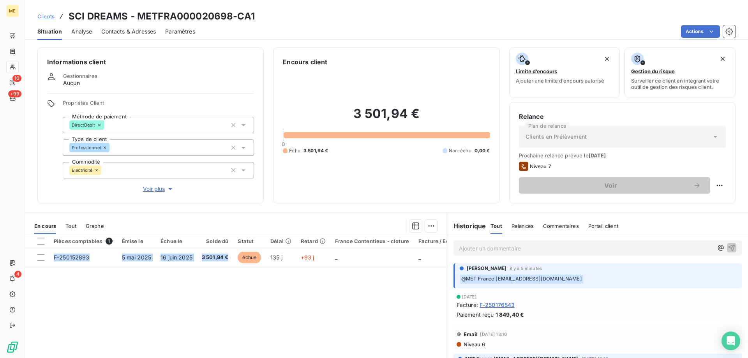
drag, startPoint x: 232, startPoint y: 256, endPoint x: 204, endPoint y: 276, distance: 34.4
click at [204, 276] on div "Pièces comptables 1 Émise le Échue le Solde dû Statut Délai Retard France Conte…" at bounding box center [236, 309] width 422 height 150
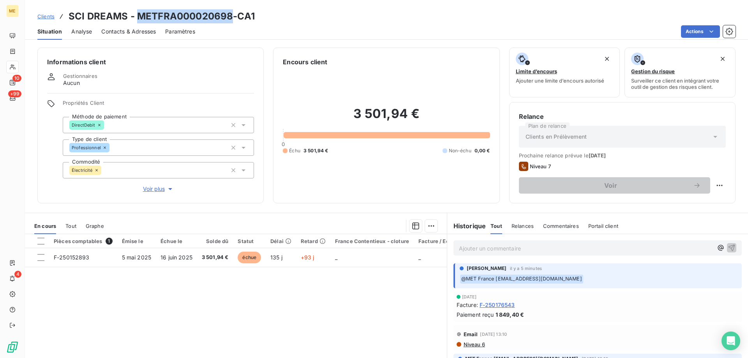
drag, startPoint x: 230, startPoint y: 18, endPoint x: 137, endPoint y: 20, distance: 93.1
click at [137, 20] on h3 "SCI DREAMS - METFRA000020698-CA1" at bounding box center [162, 16] width 186 height 14
copy h3 "METFRA000020698"
click at [221, 17] on h3 "SCI DREAMS - METFRA000020698-CA1" at bounding box center [162, 16] width 186 height 14
drag, startPoint x: 230, startPoint y: 16, endPoint x: 139, endPoint y: 21, distance: 91.2
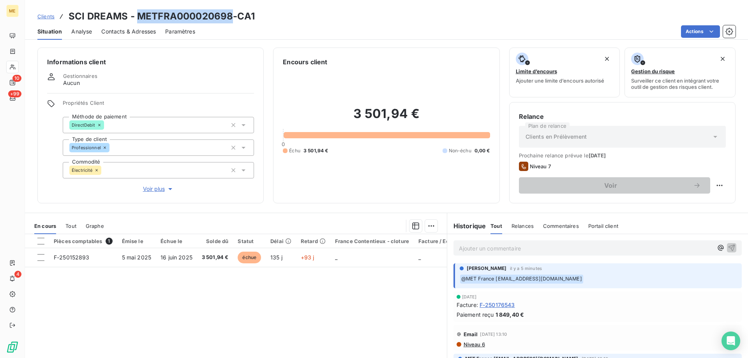
click at [139, 21] on h3 "SCI DREAMS - METFRA000020698-CA1" at bounding box center [162, 16] width 186 height 14
copy h3 "METFRA000020698"
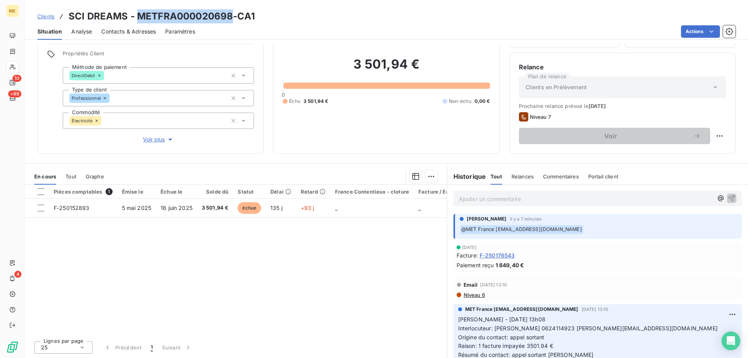
scroll to position [39, 0]
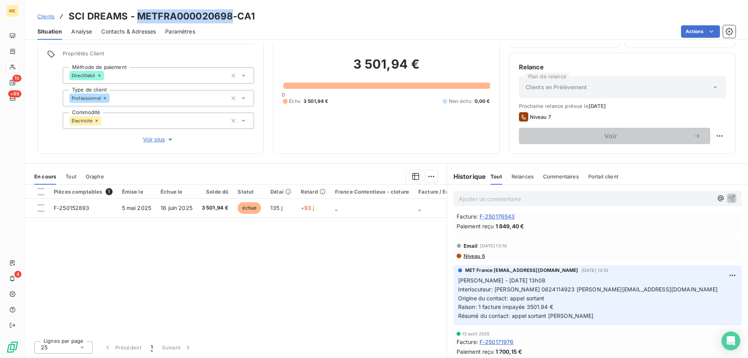
click at [129, 29] on span "Contacts & Adresses" at bounding box center [128, 32] width 55 height 8
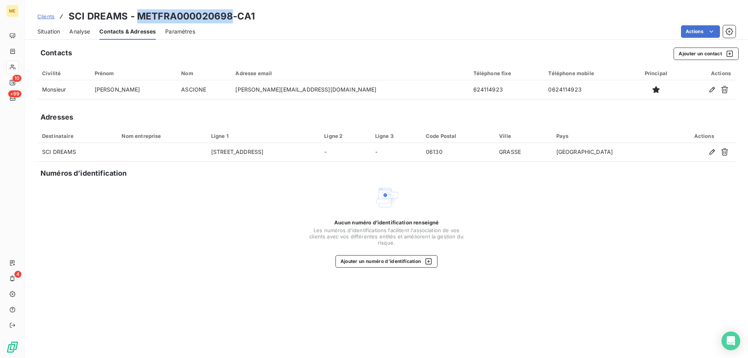
click at [45, 34] on span "Situation" at bounding box center [48, 32] width 23 height 8
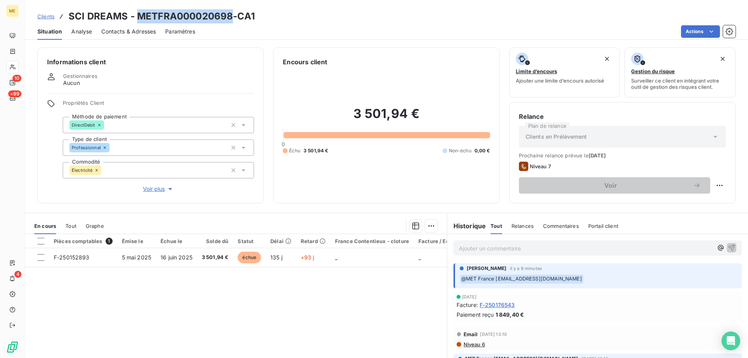
click at [143, 185] on span "Voir plus" at bounding box center [158, 189] width 31 height 8
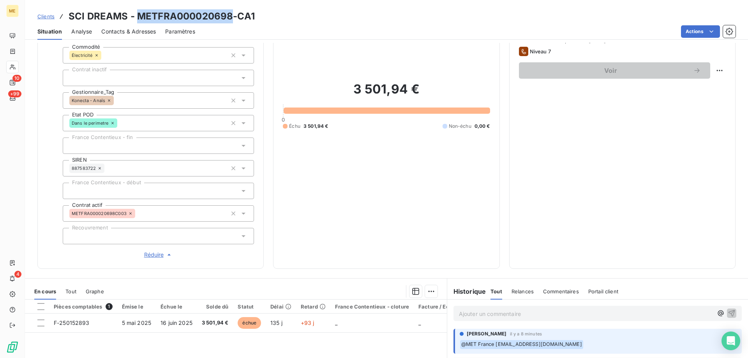
scroll to position [117, 0]
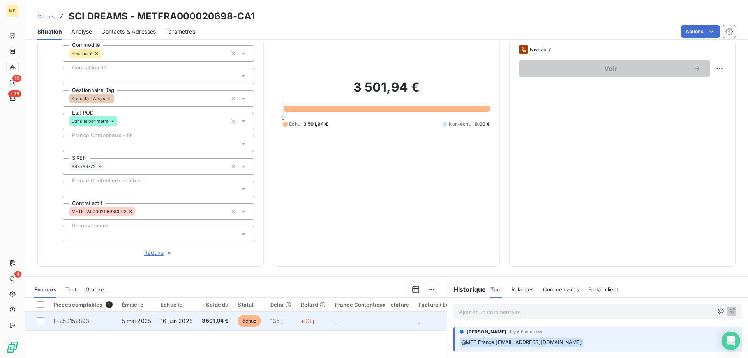
click at [338, 315] on td "_" at bounding box center [371, 320] width 83 height 19
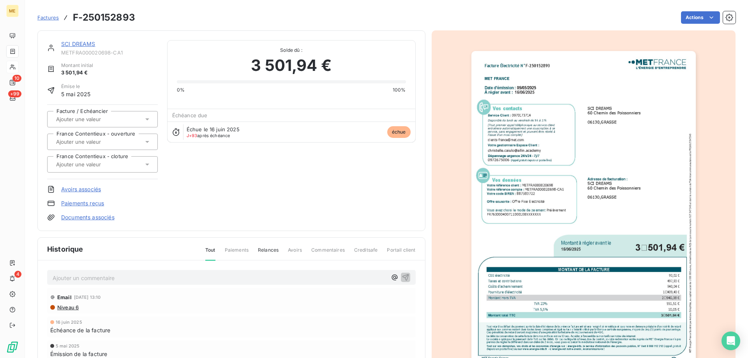
click at [540, 217] on img "button" at bounding box center [583, 209] width 224 height 317
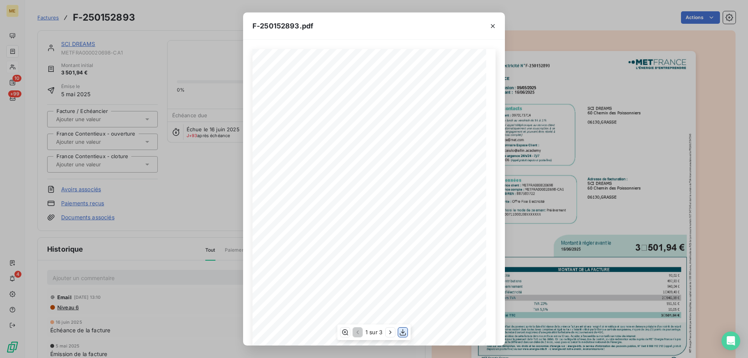
click at [405, 331] on icon "button" at bounding box center [403, 332] width 8 height 8
click at [491, 27] on icon "button" at bounding box center [493, 26] width 8 height 8
click at [492, 22] on icon "button" at bounding box center [493, 26] width 8 height 8
click at [493, 25] on icon "button" at bounding box center [493, 26] width 4 height 4
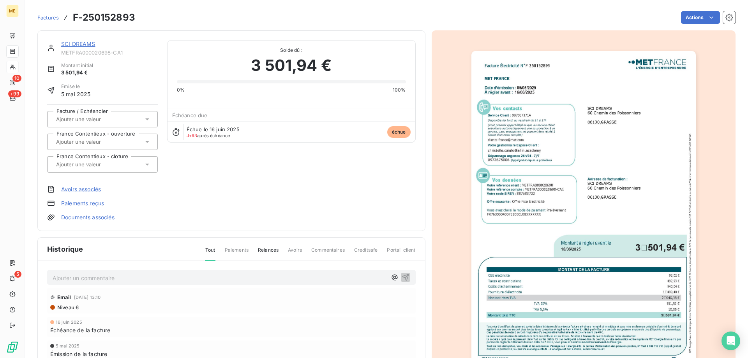
click at [74, 44] on link "SCI DREAMS" at bounding box center [78, 43] width 34 height 7
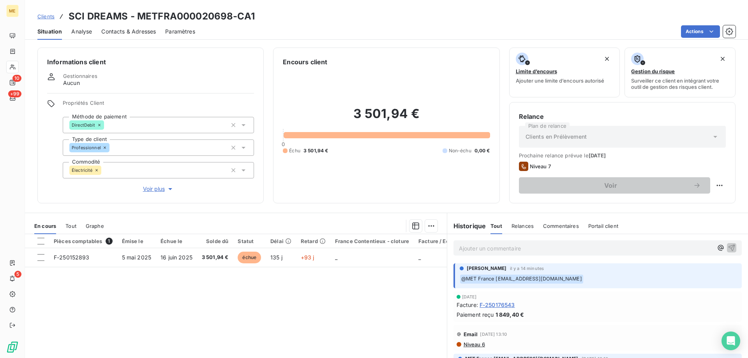
click at [528, 253] on div "Ajouter un commentaire ﻿" at bounding box center [597, 247] width 288 height 15
click at [529, 248] on p "Ajouter un commentaire ﻿" at bounding box center [586, 248] width 254 height 10
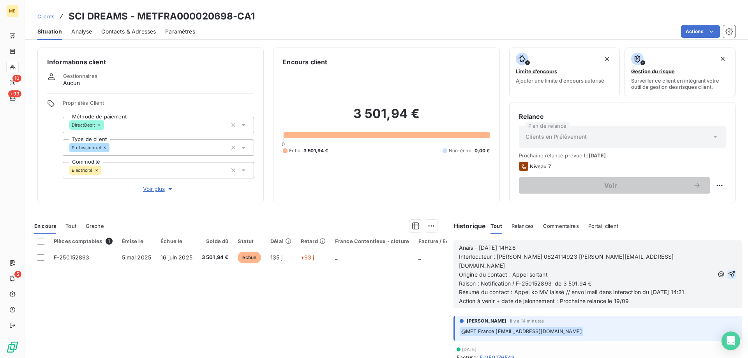
click at [727, 270] on icon "button" at bounding box center [731, 274] width 8 height 8
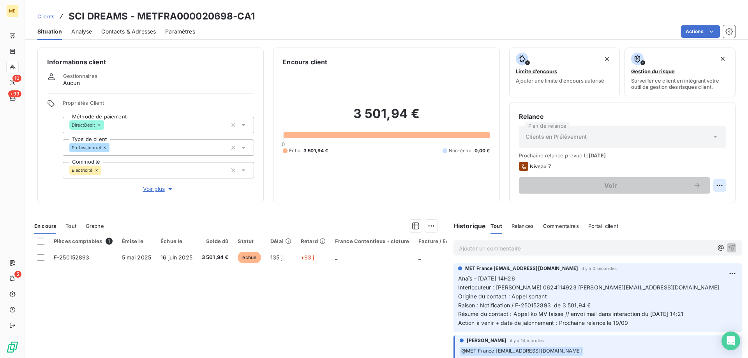
click at [714, 182] on html "ME 10 +99 5 Clients SCI DREAMS - METFRA000020698-CA1 Situation Analyse Contacts…" at bounding box center [374, 218] width 748 height 436
click at [703, 205] on div "Replanifier cette action" at bounding box center [681, 202] width 70 height 12
select select "8"
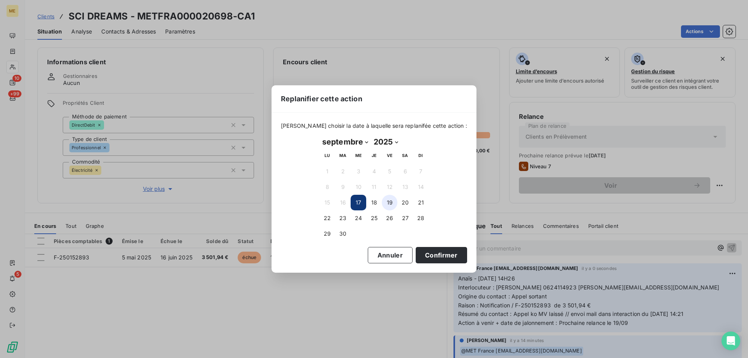
click at [393, 201] on button "19" at bounding box center [390, 203] width 16 height 16
click at [431, 259] on button "Confirmer" at bounding box center [440, 255] width 51 height 16
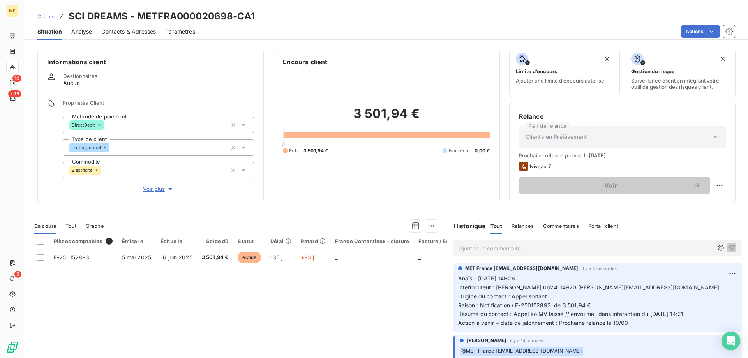
click at [514, 250] on p "Ajouter un commentaire ﻿" at bounding box center [586, 248] width 254 height 10
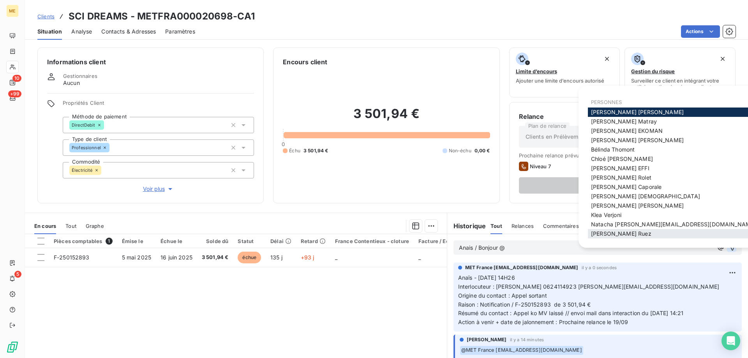
click at [595, 236] on span "Xavier Ruez" at bounding box center [621, 233] width 60 height 7
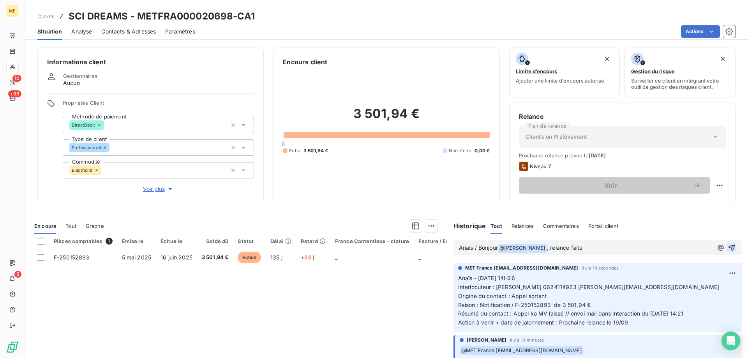
click at [727, 248] on icon "button" at bounding box center [731, 248] width 8 height 8
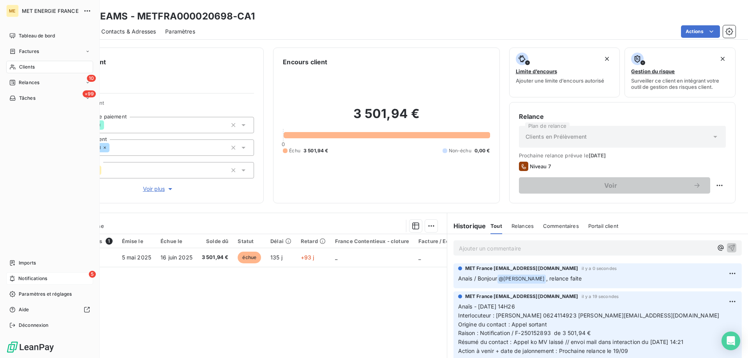
click at [48, 276] on div "5 Notifications" at bounding box center [49, 278] width 87 height 12
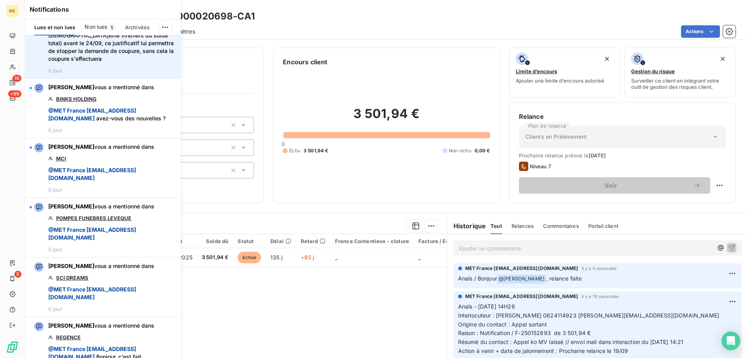
scroll to position [156, 0]
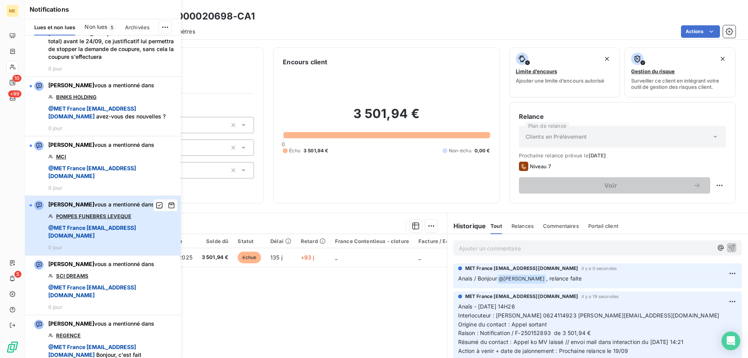
click at [142, 239] on div "Xavier Ruez vous a mentionné dans POMPES FUNEBRES LEVEQUE @ MET France met-fran…" at bounding box center [112, 226] width 128 height 50
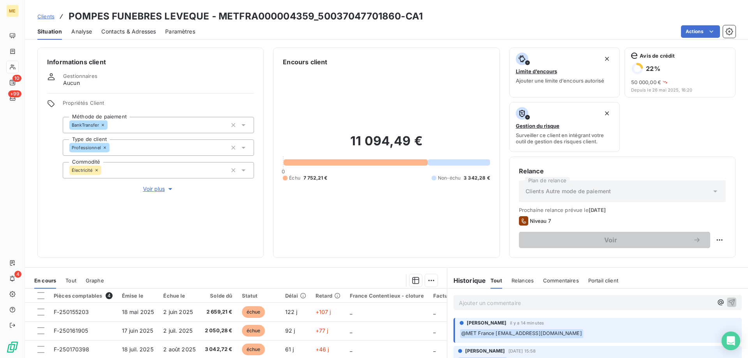
click at [153, 185] on span "Voir plus" at bounding box center [158, 189] width 31 height 8
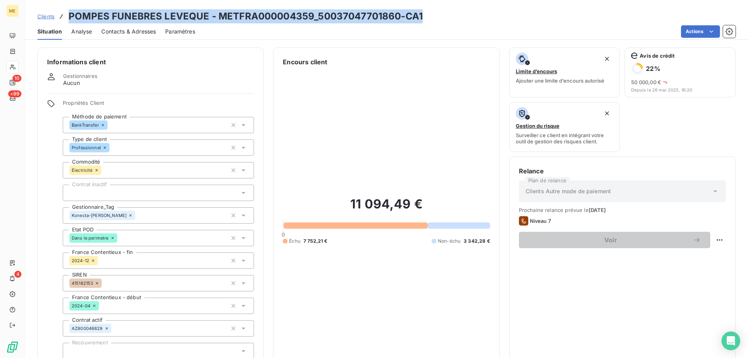
drag, startPoint x: 439, startPoint y: 19, endPoint x: 69, endPoint y: 18, distance: 370.3
click at [69, 18] on div "Clients POMPES FUNEBRES LEVEQUE - METFRA000004359_50037047701860-CA1" at bounding box center [386, 16] width 723 height 14
copy h3 "POMPES FUNEBRES LEVEQUE - METFRA000004359_50037047701860-CA1"
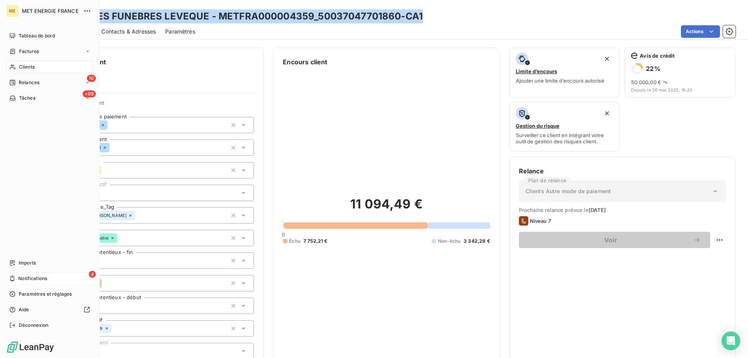
click at [17, 280] on div "4 Notifications" at bounding box center [49, 278] width 87 height 12
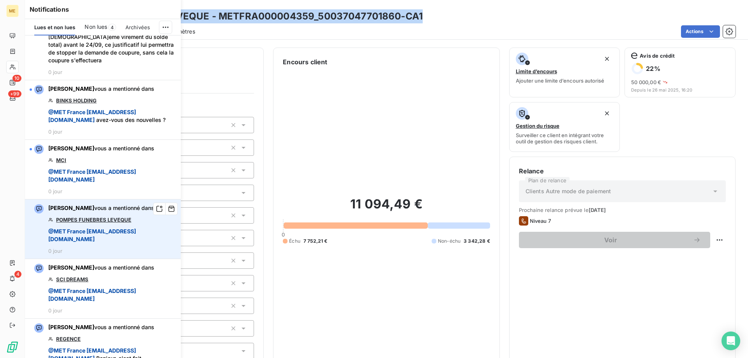
scroll to position [156, 0]
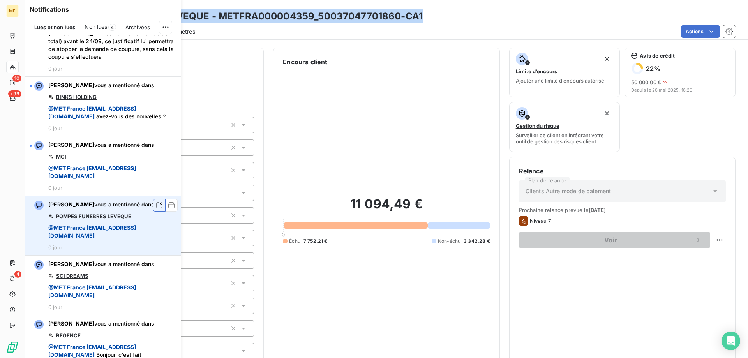
click at [153, 211] on button "button" at bounding box center [159, 205] width 12 height 12
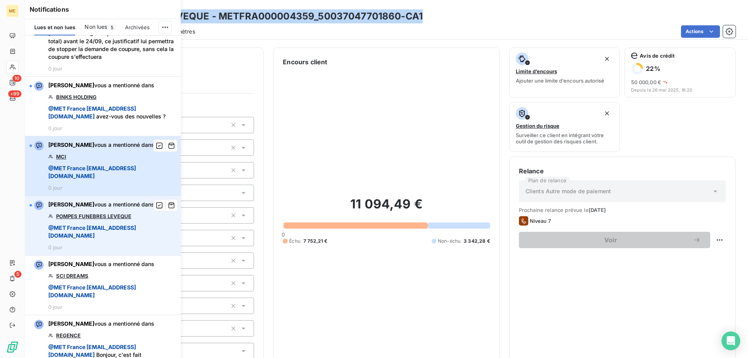
click at [147, 180] on span "@ MET France met-france@recouvrement.met.com" at bounding box center [112, 172] width 128 height 16
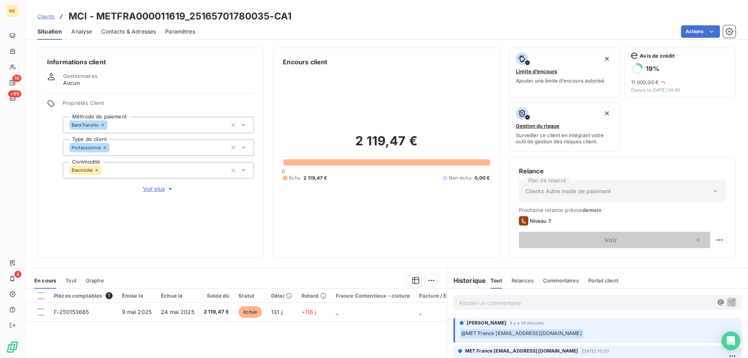
click at [151, 187] on span "Voir plus" at bounding box center [158, 189] width 31 height 8
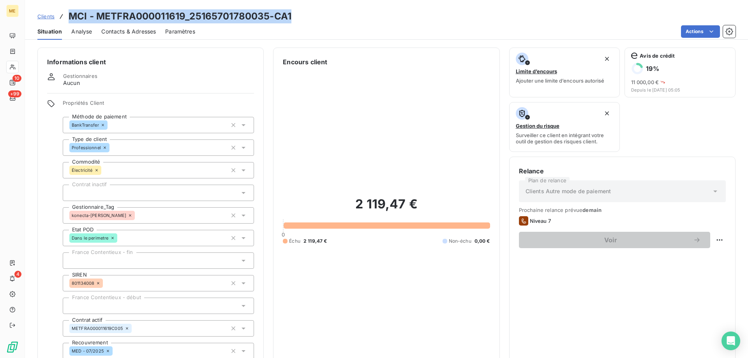
drag, startPoint x: 311, startPoint y: 14, endPoint x: 66, endPoint y: 19, distance: 244.6
click at [66, 19] on div "Clients MCI - METFRA000011619_25165701780035-CA1" at bounding box center [386, 16] width 723 height 14
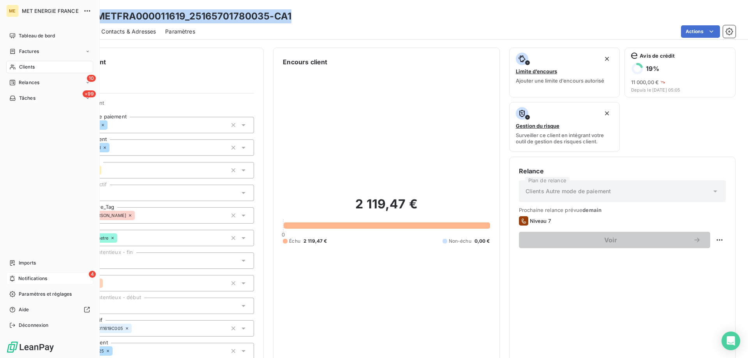
click at [14, 278] on icon at bounding box center [12, 278] width 6 height 6
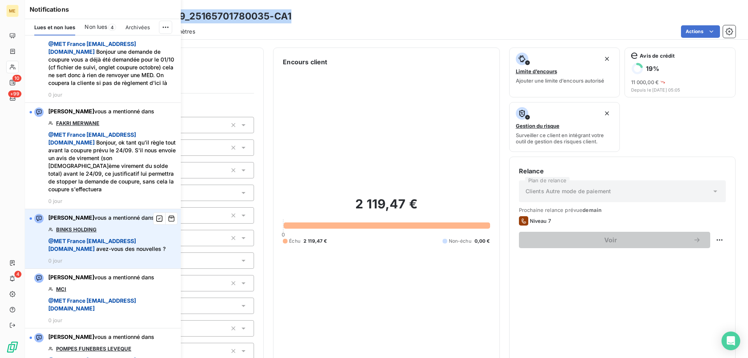
scroll to position [39, 0]
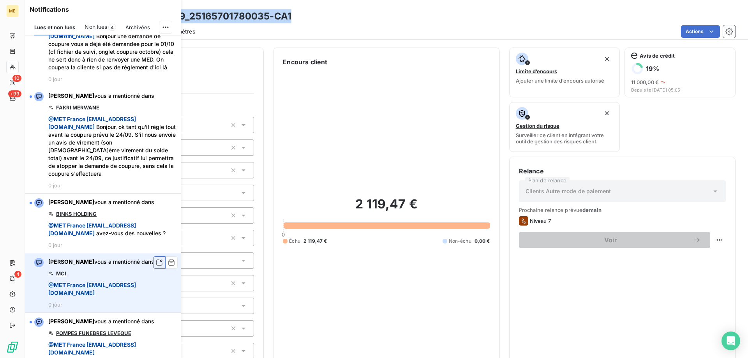
click at [156, 266] on icon "button" at bounding box center [159, 263] width 7 height 8
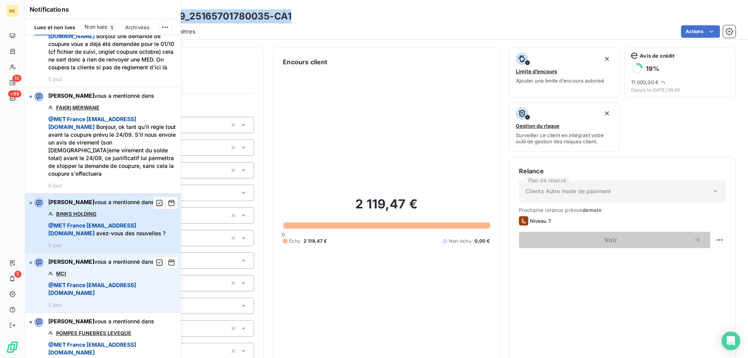
click at [150, 237] on span "@ MET France met-france@recouvrement.met.com avez-vous des nouvelles ?" at bounding box center [112, 230] width 128 height 16
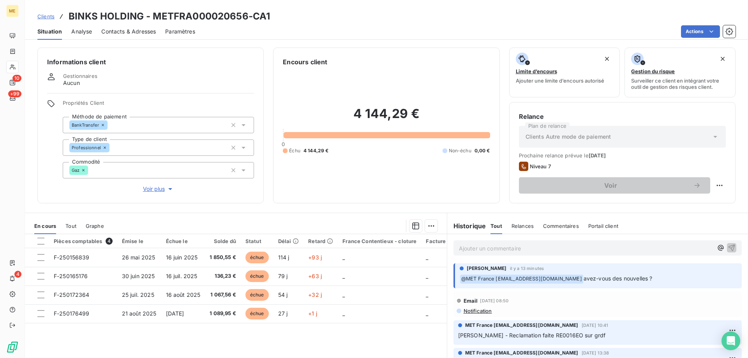
click at [157, 185] on span "Voir plus" at bounding box center [158, 189] width 31 height 8
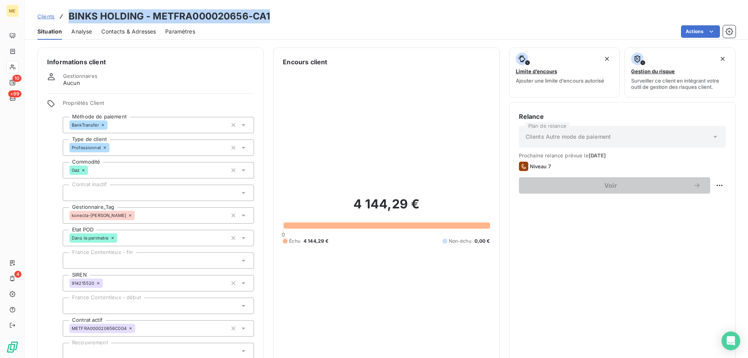
drag, startPoint x: 267, startPoint y: 17, endPoint x: 69, endPoint y: 9, distance: 198.7
click at [69, 9] on div "Clients BINKS HOLDING - METFRA000020656-CA1 Situation Analyse Contacts & Adress…" at bounding box center [386, 20] width 723 height 40
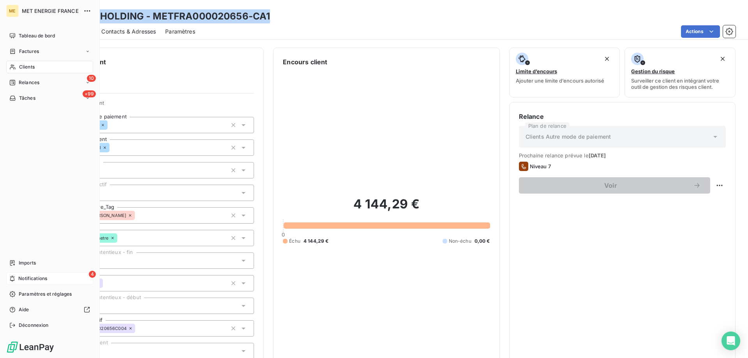
click at [14, 277] on icon at bounding box center [12, 278] width 6 height 6
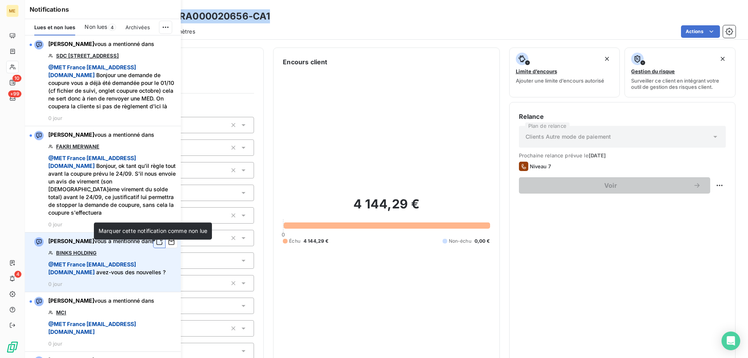
click at [156, 246] on icon "button" at bounding box center [159, 242] width 7 height 8
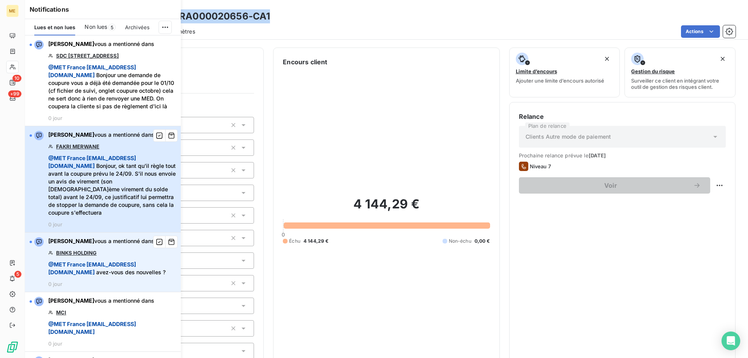
click at [154, 205] on span "@ MET France met-france@recouvrement.met.com Bonjour, ok tant qu'il règle tout …" at bounding box center [112, 185] width 128 height 62
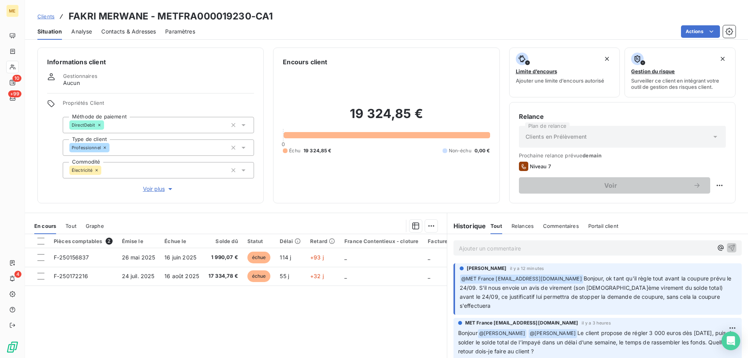
click at [155, 185] on span "Voir plus" at bounding box center [158, 189] width 31 height 8
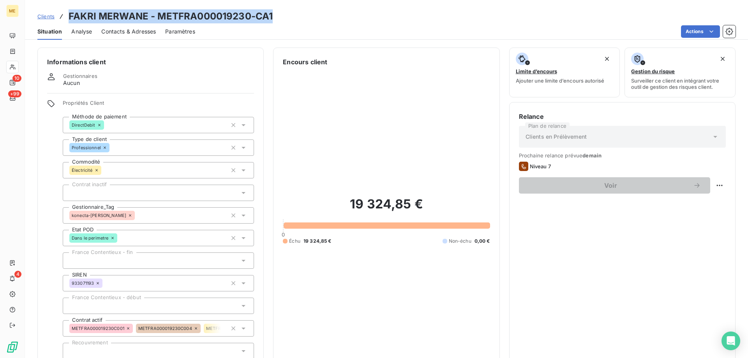
drag, startPoint x: 284, startPoint y: 18, endPoint x: 69, endPoint y: 13, distance: 215.4
click at [69, 13] on div "Clients FAKRI MERWANE - METFRA000019230-CA1" at bounding box center [386, 16] width 723 height 14
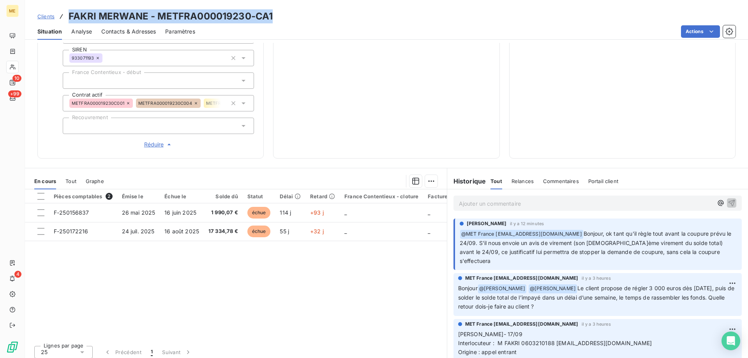
scroll to position [30, 0]
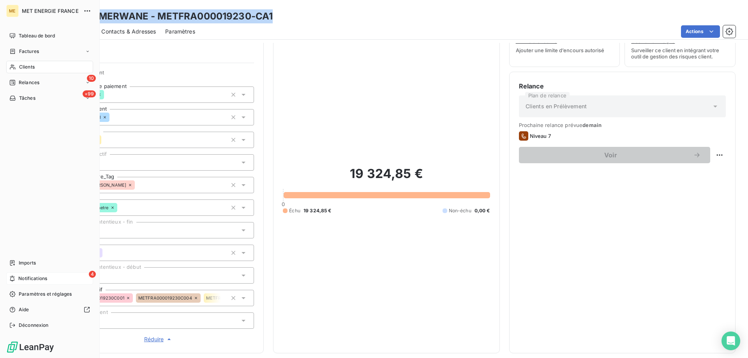
click at [33, 276] on span "Notifications" at bounding box center [32, 278] width 29 height 7
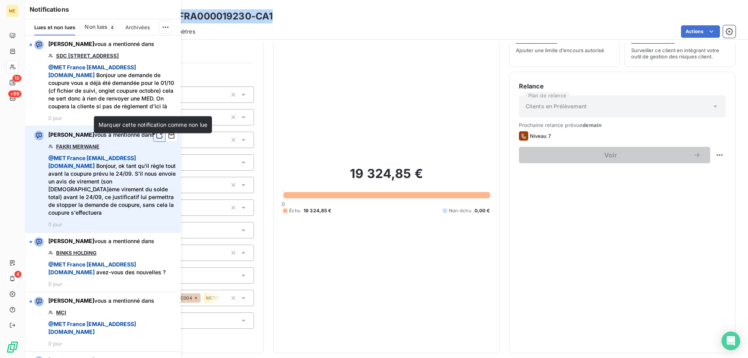
click at [156, 139] on icon "button" at bounding box center [159, 136] width 7 height 8
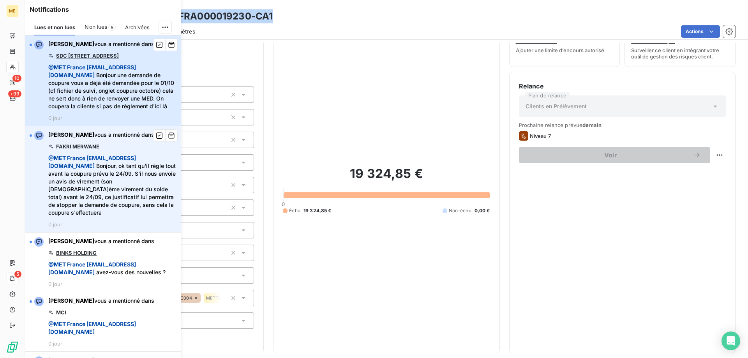
click at [144, 85] on span "@ MET France met-france@recouvrement.met.com Bonjour une demande de coupure vou…" at bounding box center [112, 86] width 128 height 47
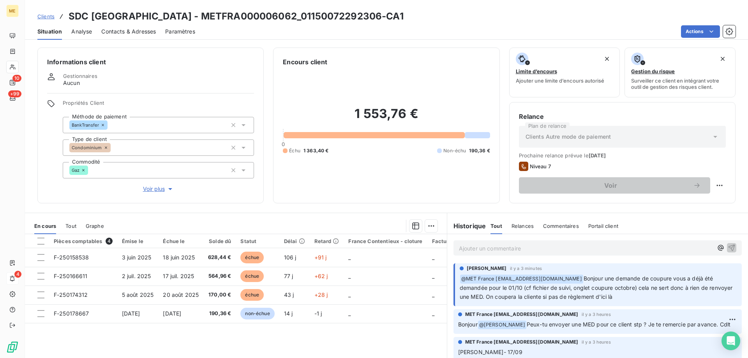
click at [155, 185] on span "Voir plus" at bounding box center [158, 189] width 31 height 8
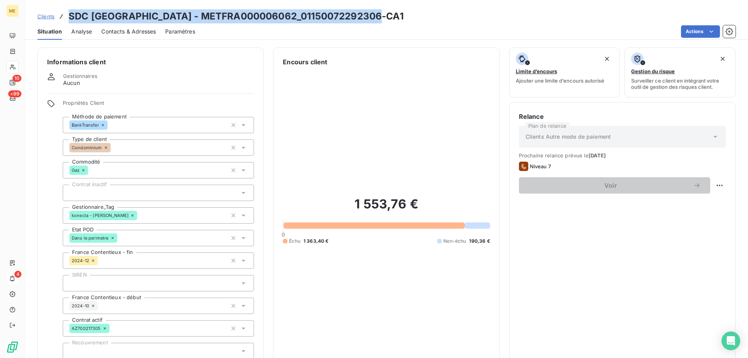
drag, startPoint x: 416, startPoint y: 16, endPoint x: 70, endPoint y: 8, distance: 345.8
click at [70, 8] on div "Clients SDC 87 RUE ROYALE - METFRA000006062_01150072292306-CA1 Situation Analys…" at bounding box center [386, 20] width 723 height 40
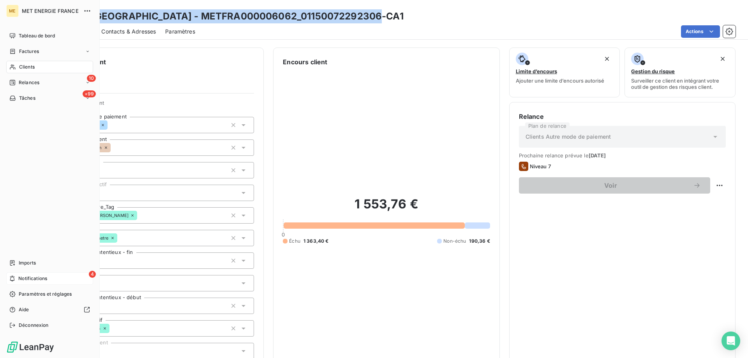
click at [15, 279] on icon at bounding box center [12, 278] width 6 height 6
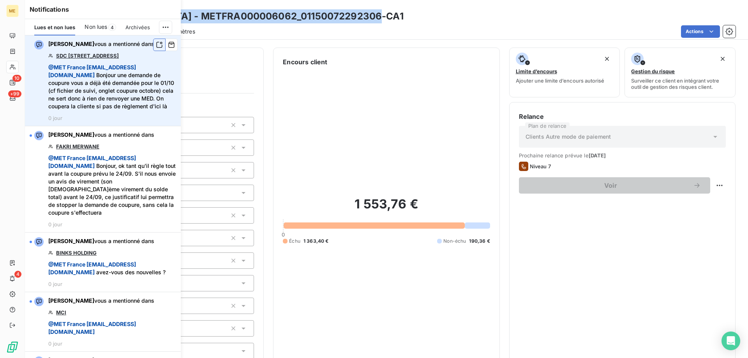
click at [156, 46] on icon "button" at bounding box center [159, 45] width 7 height 8
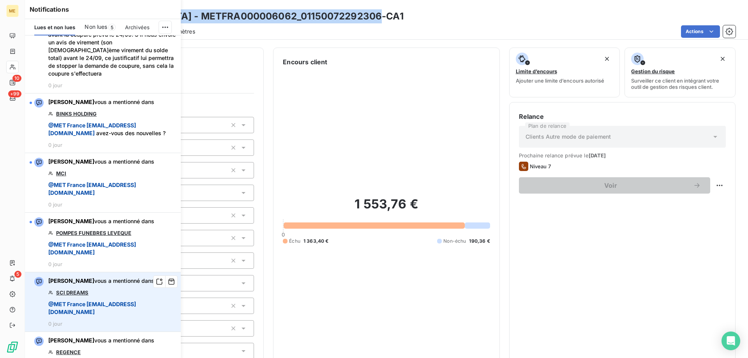
scroll to position [311, 0]
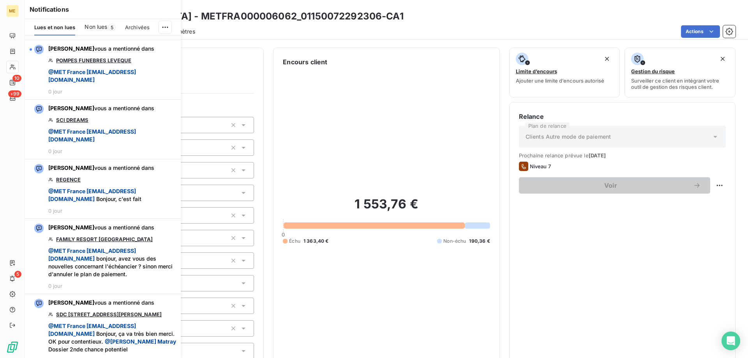
click at [394, 134] on div "1 553,76 € 0 Échu 1 363,40 € Non-échu 190,36 €" at bounding box center [386, 220] width 207 height 307
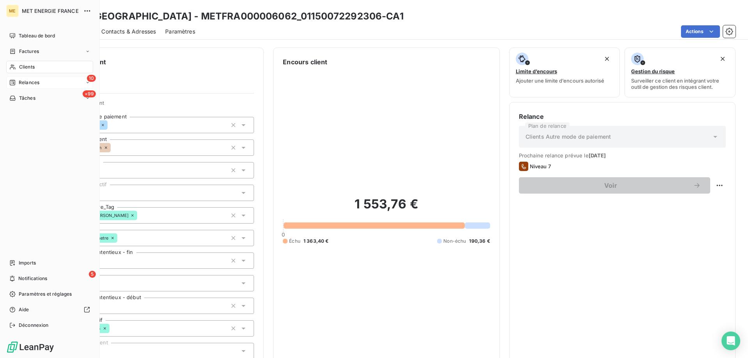
click at [30, 80] on span "Relances" at bounding box center [29, 82] width 21 height 7
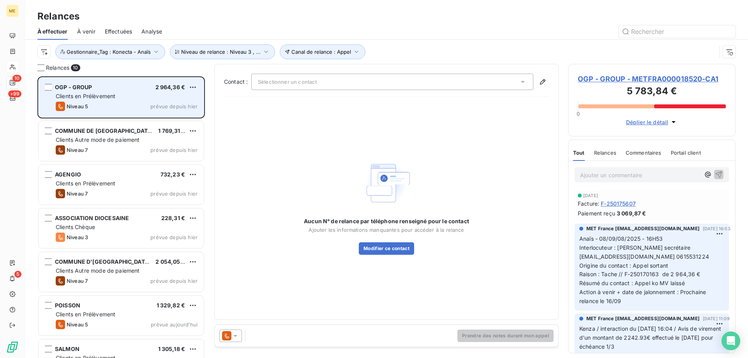
scroll to position [276, 162]
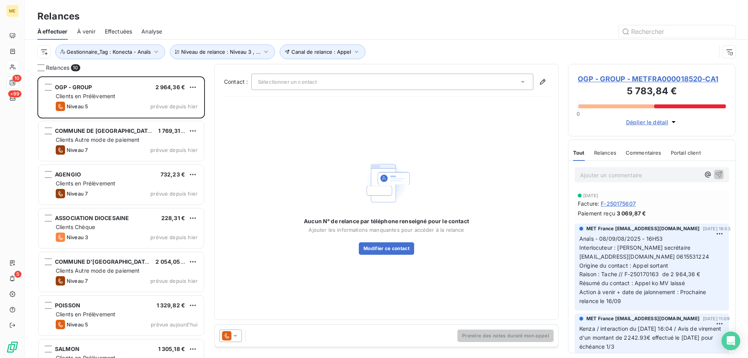
click at [622, 79] on span "OGP - GROUP - METFRA000018520-CA1" at bounding box center [651, 79] width 148 height 11
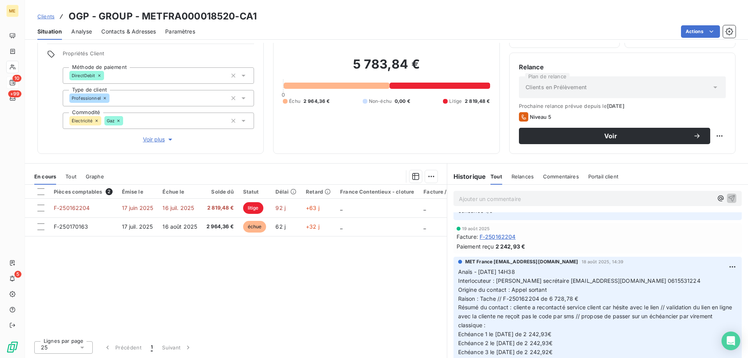
scroll to position [156, 0]
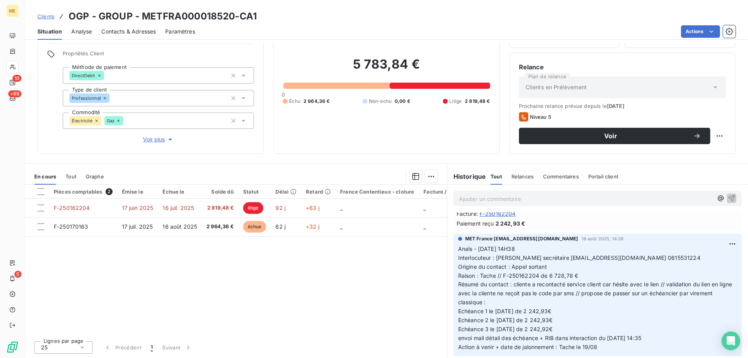
click at [229, 17] on h3 "OGP - GROUP - METFRA000018520-CA1" at bounding box center [163, 16] width 188 height 14
drag, startPoint x: 231, startPoint y: 17, endPoint x: 140, endPoint y: 22, distance: 90.9
click at [140, 22] on h3 "OGP - GROUP - METFRA000018520-CA1" at bounding box center [163, 16] width 188 height 14
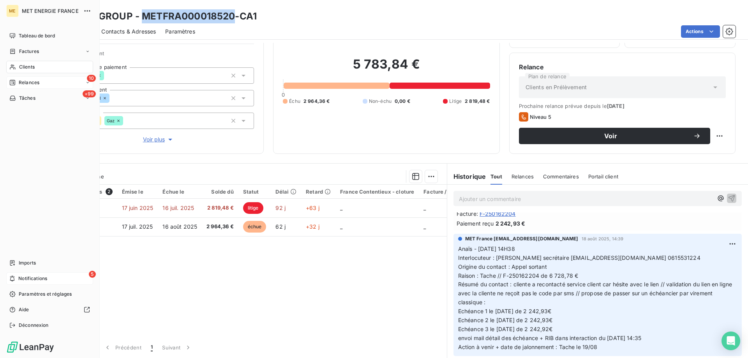
click at [22, 276] on span "Notifications" at bounding box center [32, 278] width 29 height 7
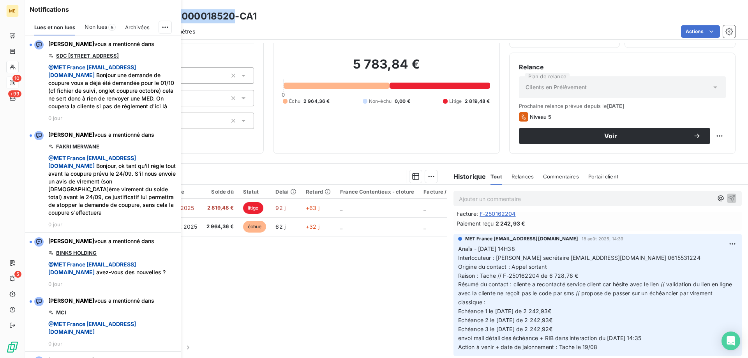
click at [98, 27] on span "Non lues" at bounding box center [95, 27] width 23 height 8
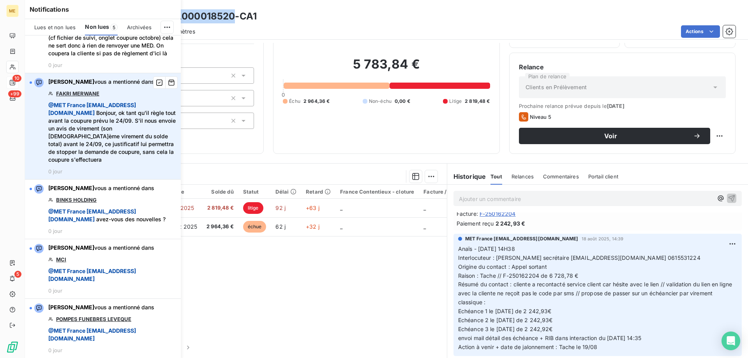
scroll to position [69, 0]
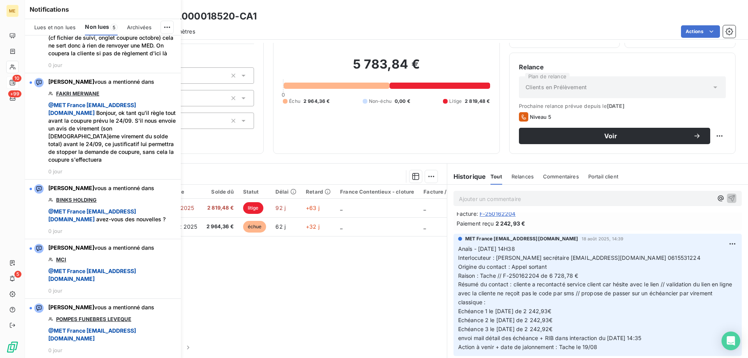
click at [341, 267] on div "Pièces comptables 2 Émise le Échue le Solde dû Statut Délai Retard France Conte…" at bounding box center [236, 260] width 422 height 150
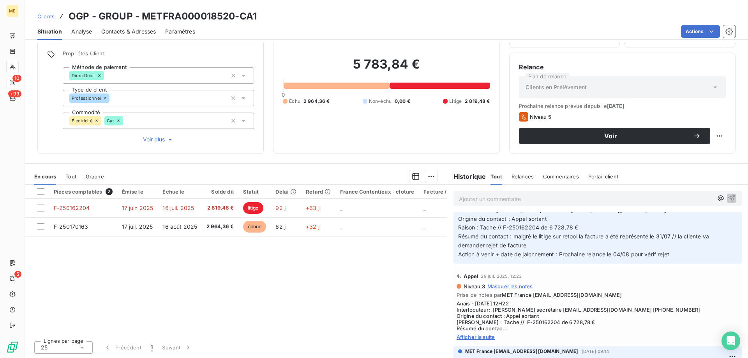
scroll to position [818, 0]
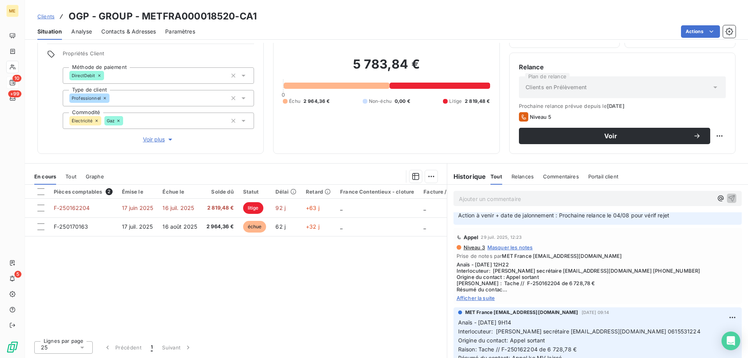
click at [490, 288] on span "Anaïs - 29/07/2025 - 12H22 Interlocuteur: Mme MILOUD secrétaire contact.ogpoule…" at bounding box center [597, 276] width 282 height 31
click at [483, 299] on span "Afficher la suite" at bounding box center [597, 298] width 282 height 6
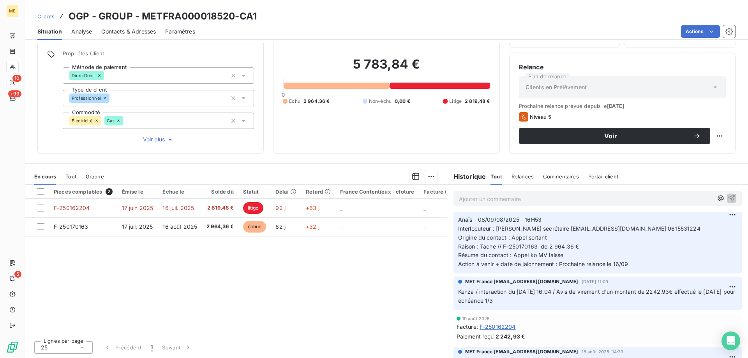
scroll to position [0, 0]
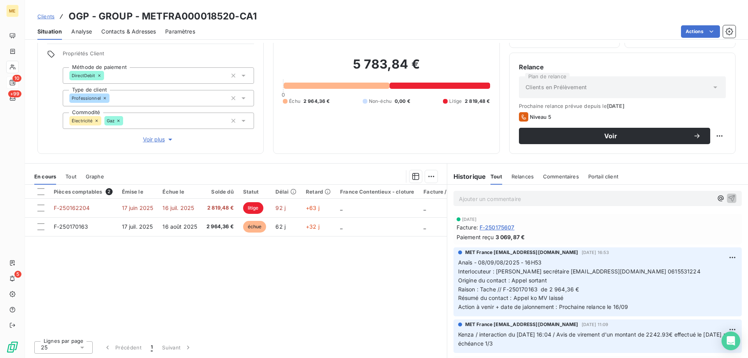
click at [407, 130] on div "5 783,84 € 0 Échu 2 964,36 € Non-échu 0,00 € Litige 2 819,48 €" at bounding box center [386, 80] width 207 height 127
click at [364, 141] on div "5 783,84 € 0 Échu 2 964,36 € Non-échu 0,00 € Litige 2 819,48 €" at bounding box center [386, 80] width 207 height 127
click at [321, 139] on div "5 783,84 € 0 Échu 2 964,36 € Non-échu 0,00 € Litige 2 819,48 €" at bounding box center [386, 80] width 207 height 127
click at [566, 297] on p "Anaïs - 08/09/08/2025 - 16H53 Interlocuteur : Mme MILOUD secrétaire contact.ogp…" at bounding box center [597, 284] width 279 height 53
drag, startPoint x: 575, startPoint y: 289, endPoint x: 500, endPoint y: 293, distance: 75.7
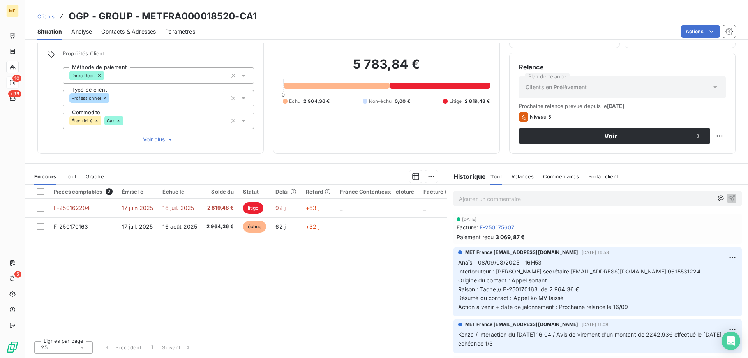
click at [500, 293] on p "Anaïs - 08/09/08/2025 - 16H53 Interlocuteur : Mme MILOUD secrétaire contact.ogp…" at bounding box center [597, 284] width 279 height 53
click at [578, 301] on p "Anaïs - 08/09/08/2025 - 16H53 Interlocuteur : Mme MILOUD secrétaire contact.ogp…" at bounding box center [597, 284] width 279 height 53
click at [561, 298] on p "Anaïs - 08/09/08/2025 - 16H53 Interlocuteur : Mme MILOUD secrétaire contact.ogp…" at bounding box center [597, 284] width 279 height 53
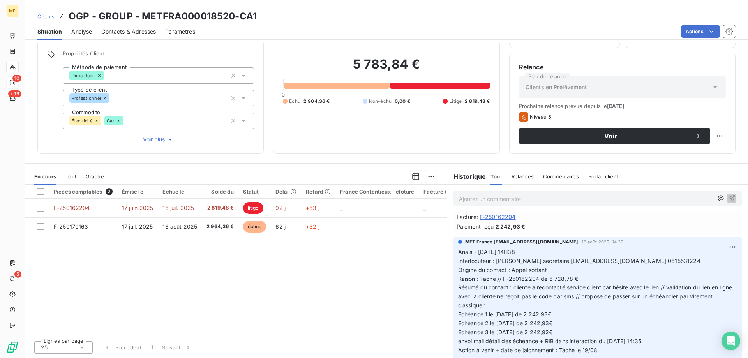
scroll to position [156, 0]
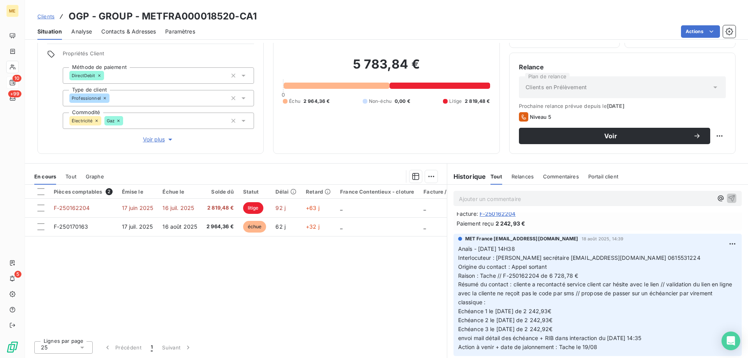
click at [301, 109] on div "5 783,84 € 0 Échu 2 964,36 € Non-échu 0,00 € Litige 2 819,48 €" at bounding box center [386, 80] width 207 height 127
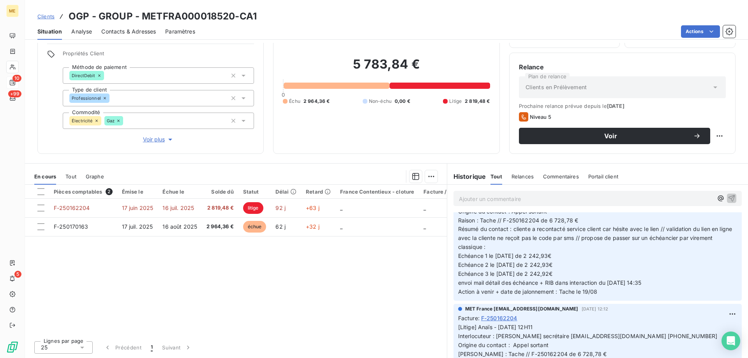
scroll to position [195, 0]
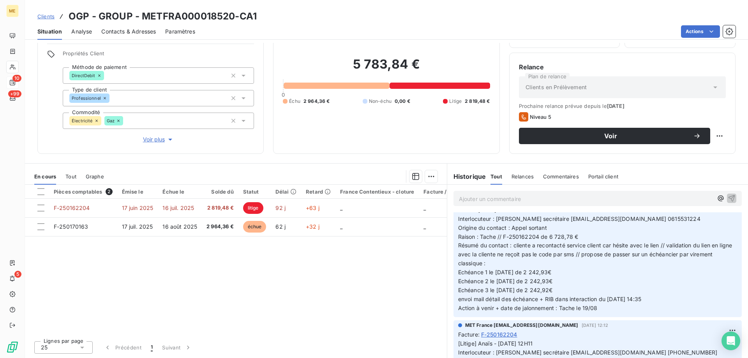
click at [366, 118] on div "5 783,84 € 0 Échu 2 964,36 € Non-échu 0,00 € Litige 2 819,48 €" at bounding box center [386, 80] width 207 height 127
drag, startPoint x: 493, startPoint y: 293, endPoint x: 518, endPoint y: 294, distance: 25.7
click at [518, 294] on p "Anaïs - 18/08/2025 - 14H38 Interlocuteur : Mme MILOUD secrétaire contact.ogpoul…" at bounding box center [597, 259] width 279 height 107
click at [532, 292] on span "Echéance 3 le 18/10/2025 de 2 242,92€" at bounding box center [505, 290] width 95 height 7
drag, startPoint x: 592, startPoint y: 291, endPoint x: 454, endPoint y: 293, distance: 137.8
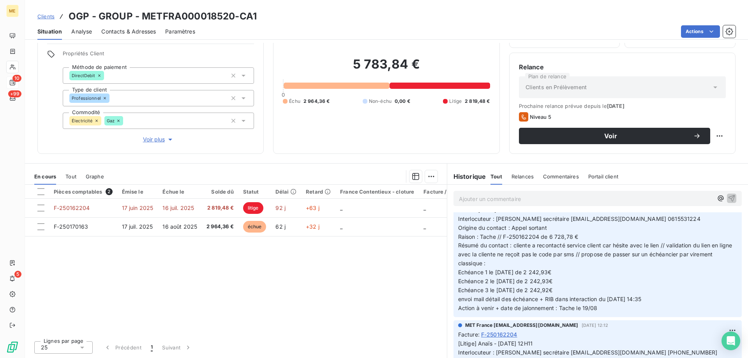
click at [458, 293] on p "Anaïs - 18/08/2025 - 14H38 Interlocuteur : Mme MILOUD secrétaire contact.ogpoul…" at bounding box center [597, 259] width 279 height 107
click at [384, 134] on div "5 783,84 € 0 Échu 2 964,36 € Non-échu 0,00 € Litige 2 819,48 €" at bounding box center [386, 80] width 207 height 127
click at [376, 155] on div "Informations client Gestionnaires Aucun Propriétés Client Méthode de paiement D…" at bounding box center [386, 200] width 723 height 315
drag, startPoint x: 494, startPoint y: 283, endPoint x: 518, endPoint y: 282, distance: 24.2
click at [516, 283] on span "Echéance 2 le 18/09/2025 de 2 242,93€" at bounding box center [505, 281] width 95 height 7
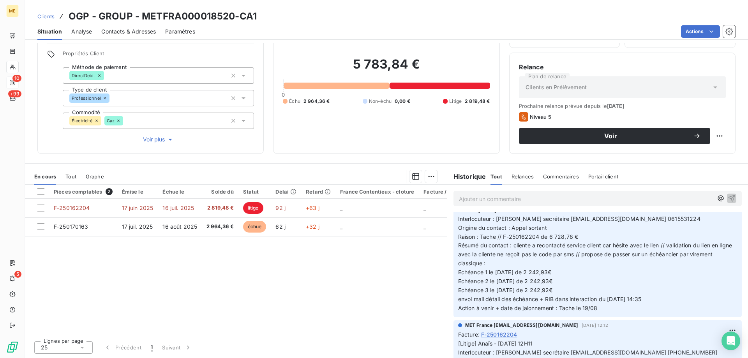
click at [565, 278] on p "Anaïs - 18/08/2025 - 14H38 Interlocuteur : Mme MILOUD secrétaire contact.ogpoul…" at bounding box center [597, 259] width 279 height 107
drag, startPoint x: 493, startPoint y: 292, endPoint x: 526, endPoint y: 294, distance: 32.8
click at [526, 294] on p "Anaïs - 18/08/2025 - 14H38 Interlocuteur : Mme MILOUD secrétaire contact.ogpoul…" at bounding box center [597, 259] width 279 height 107
click at [67, 179] on span "Tout" at bounding box center [70, 176] width 11 height 6
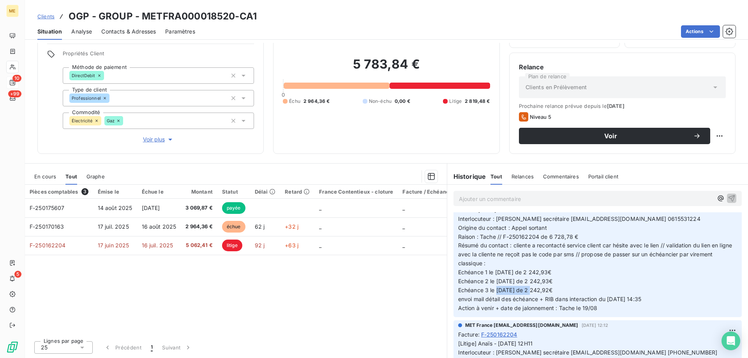
drag, startPoint x: 529, startPoint y: 289, endPoint x: 567, endPoint y: 290, distance: 38.6
click at [567, 290] on p "Anaïs - 18/08/2025 - 14H38 Interlocuteur : Mme MILOUD secrétaire contact.ogpoul…" at bounding box center [597, 259] width 279 height 107
click at [402, 130] on div "5 783,84 € 0 Échu 2 964,36 € Non-échu 0,00 € Litige 2 819,48 €" at bounding box center [386, 80] width 207 height 127
click at [328, 125] on div "5 783,84 € 0 Échu 2 964,36 € Non-échu 0,00 € Litige 2 819,48 €" at bounding box center [386, 80] width 207 height 127
drag, startPoint x: 638, startPoint y: 219, endPoint x: 676, endPoint y: 221, distance: 37.8
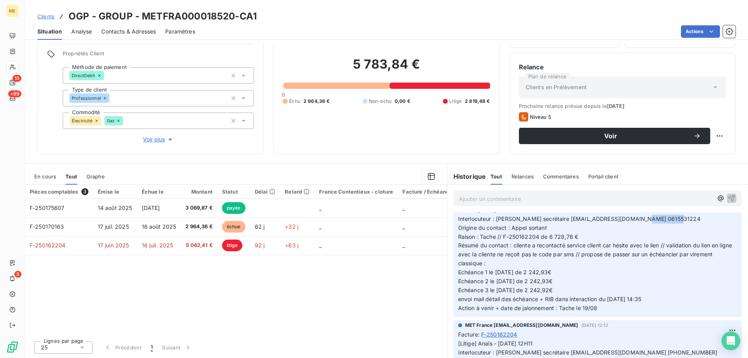
click at [676, 221] on p "Anaïs - 18/08/2025 - 14H38 Interlocuteur : Mme MILOUD secrétaire contact.ogpoul…" at bounding box center [597, 259] width 279 height 107
click at [351, 129] on div "5 783,84 € 0 Échu 2 964,36 € Non-échu 0,00 € Litige 2 819,48 €" at bounding box center [386, 80] width 207 height 127
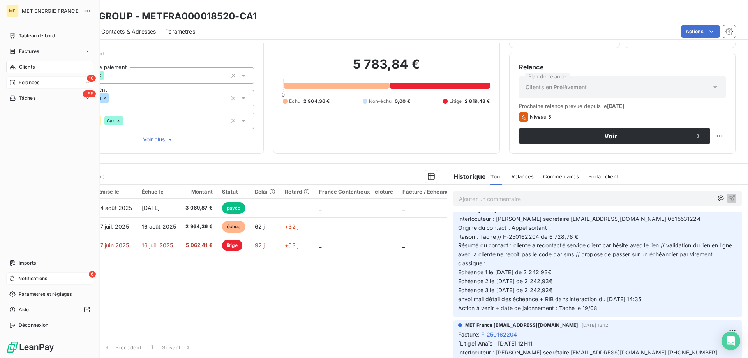
click at [21, 276] on span "Notifications" at bounding box center [32, 278] width 29 height 7
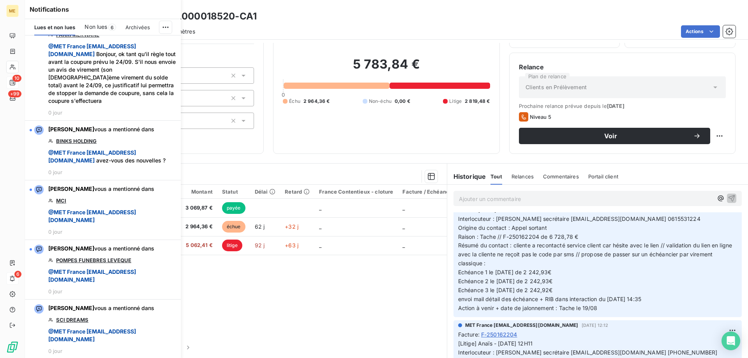
click at [314, 146] on div "Encours client 5 783,84 € 0 Échu 2 964,36 € Non-échu 0,00 € Litige 2 819,48 €" at bounding box center [386, 76] width 226 height 156
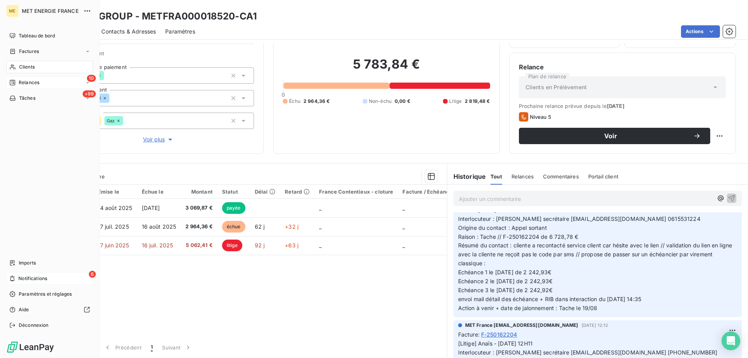
click at [10, 276] on icon at bounding box center [12, 278] width 6 height 6
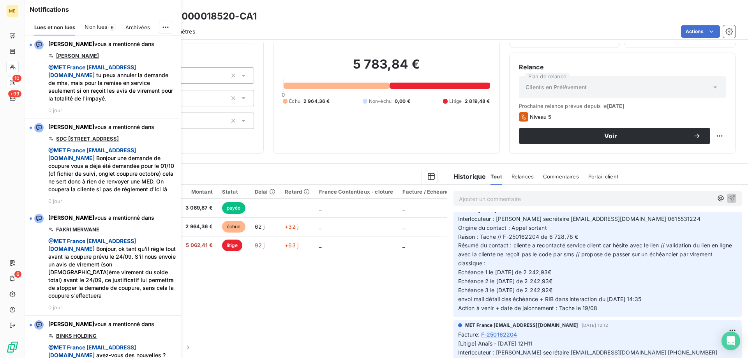
click at [319, 291] on div "Pièces comptables 3 Émise le Échue le Montant Statut Délai Retard France Conten…" at bounding box center [236, 260] width 422 height 150
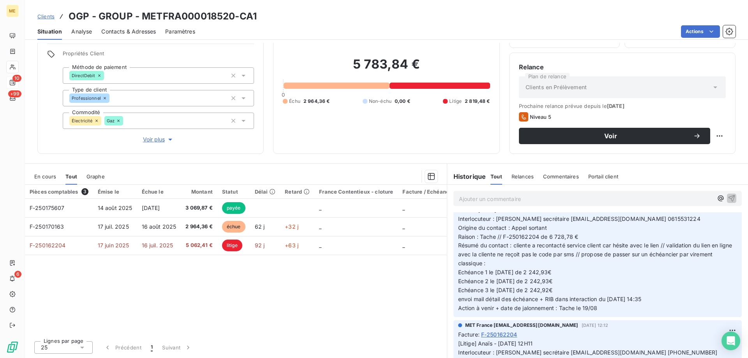
click at [401, 121] on div "5 783,84 € 0 Échu 2 964,36 € Non-échu 0,00 € Litige 2 819,48 €" at bounding box center [386, 80] width 207 height 127
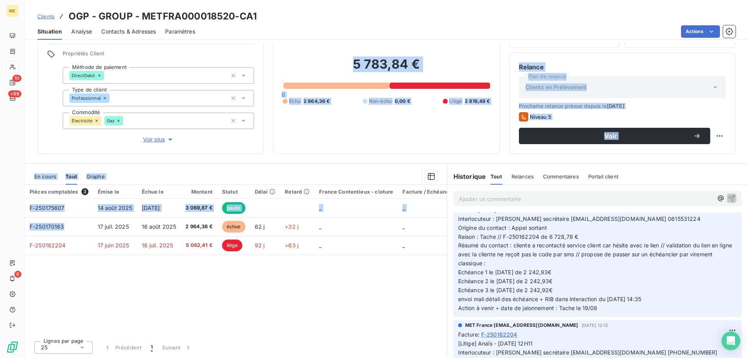
drag, startPoint x: 65, startPoint y: 227, endPoint x: 92, endPoint y: 132, distance: 98.9
click at [92, 132] on div "Informations client Gestionnaires Aucun Propriétés Client Méthode de paiement D…" at bounding box center [386, 200] width 723 height 315
drag, startPoint x: 565, startPoint y: 280, endPoint x: 487, endPoint y: 285, distance: 78.4
click at [487, 285] on p "Anaïs - 18/08/2025 - 14H38 Interlocuteur : Mme MILOUD secrétaire contact.ogpoul…" at bounding box center [597, 259] width 279 height 107
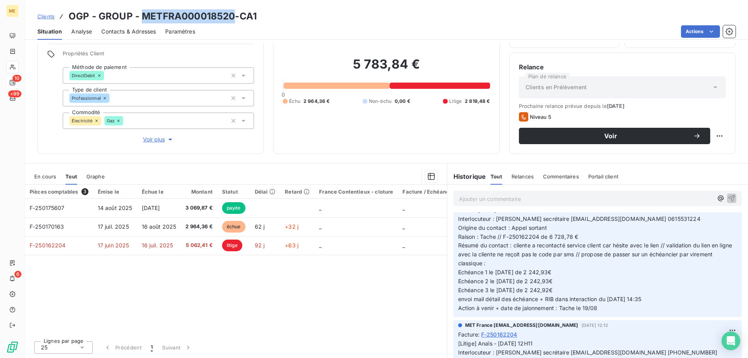
drag, startPoint x: 232, startPoint y: 17, endPoint x: 141, endPoint y: 21, distance: 91.2
click at [141, 21] on h3 "OGP - GROUP - METFRA000018520-CA1" at bounding box center [163, 16] width 188 height 14
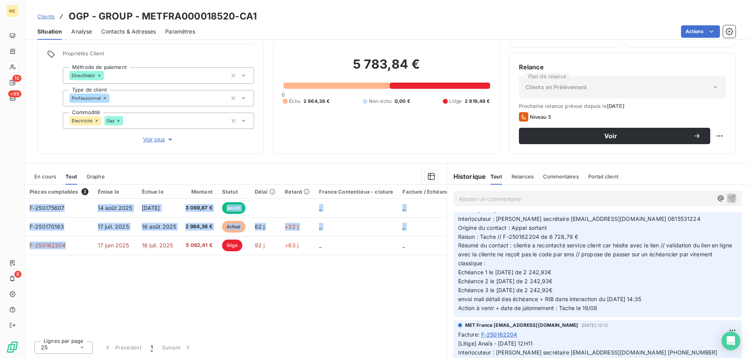
drag, startPoint x: 65, startPoint y: 244, endPoint x: 52, endPoint y: 271, distance: 29.8
click at [46, 271] on div "Pièces comptables 3 Émise le Échue le Montant Statut Délai Retard France Conten…" at bounding box center [236, 260] width 422 height 150
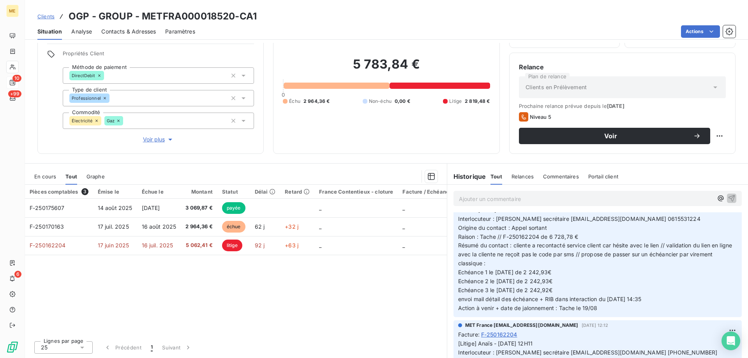
click at [338, 287] on div "Pièces comptables 3 Émise le Échue le Montant Statut Délai Retard France Conten…" at bounding box center [236, 260] width 422 height 150
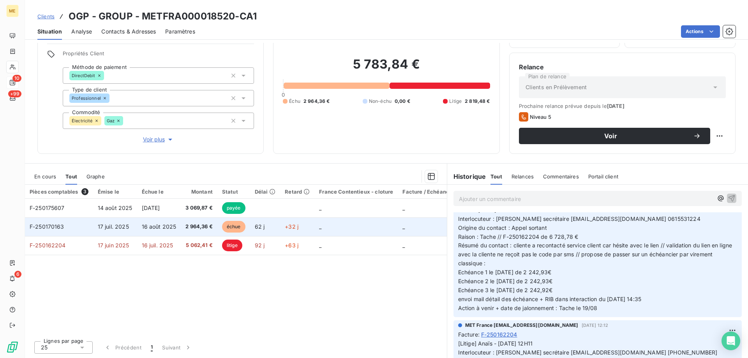
click at [363, 229] on td "_" at bounding box center [355, 226] width 83 height 19
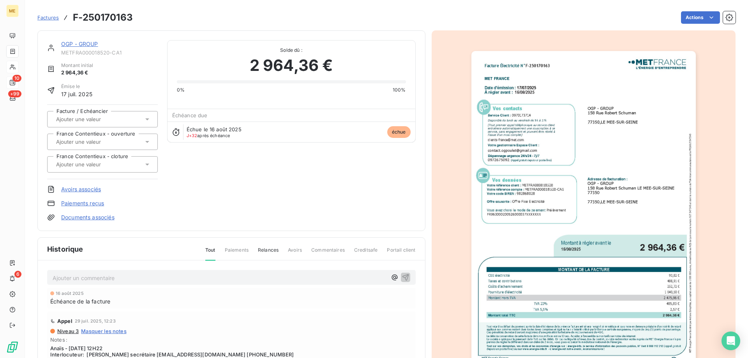
click at [574, 232] on img "button" at bounding box center [583, 209] width 224 height 317
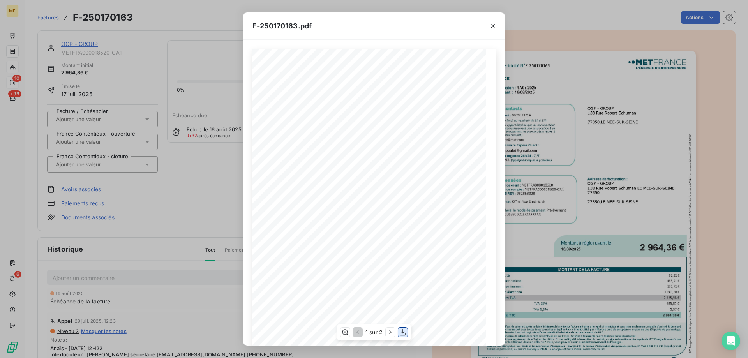
click at [405, 333] on icon "button" at bounding box center [403, 332] width 8 height 8
click at [490, 25] on icon "button" at bounding box center [493, 26] width 8 height 8
click at [493, 25] on icon "button" at bounding box center [493, 26] width 4 height 4
click at [492, 25] on icon "button" at bounding box center [493, 26] width 8 height 8
click at [492, 25] on icon "button" at bounding box center [493, 26] width 4 height 4
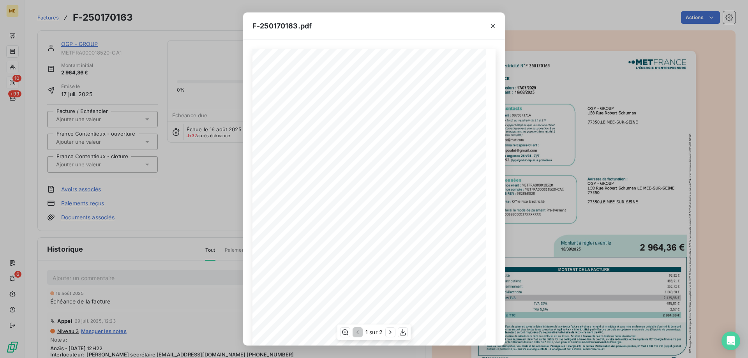
click at [492, 25] on icon "button" at bounding box center [493, 26] width 4 height 4
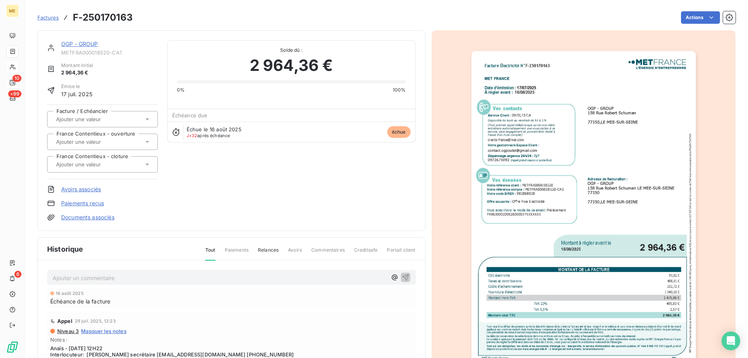
drag, startPoint x: 86, startPoint y: 42, endPoint x: 91, endPoint y: 46, distance: 6.5
click at [86, 43] on link "OGP - GROUP" at bounding box center [79, 43] width 37 height 7
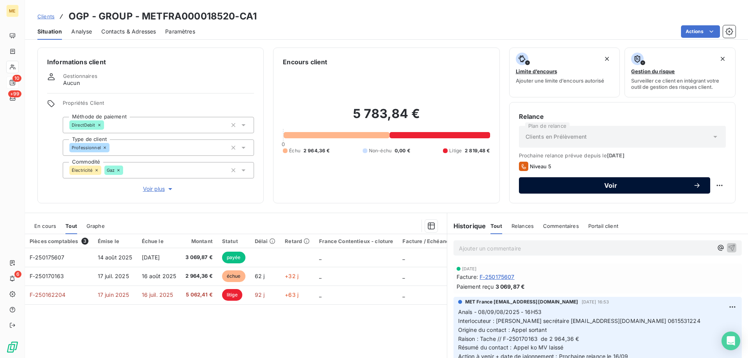
click at [597, 184] on span "Voir" at bounding box center [610, 185] width 165 height 6
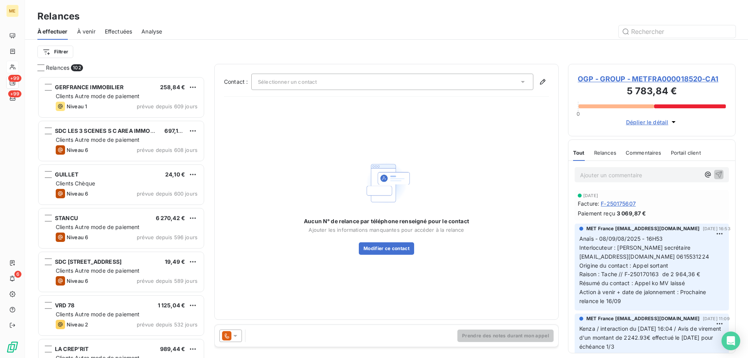
scroll to position [276, 162]
click at [407, 82] on div "Sélectionner un contact" at bounding box center [392, 82] width 282 height 16
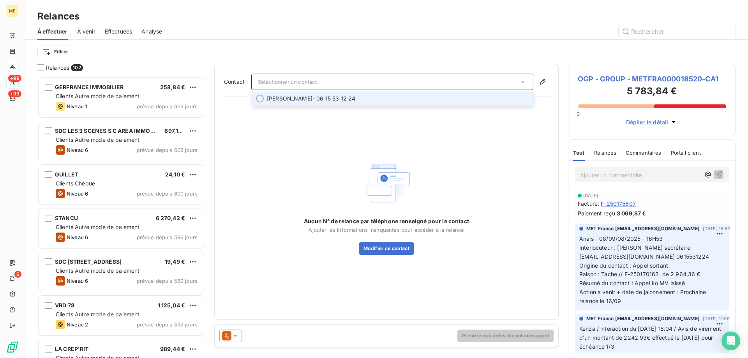
click at [388, 103] on li "IDRISS SALHI - 06 15 53 12 24" at bounding box center [392, 98] width 282 height 14
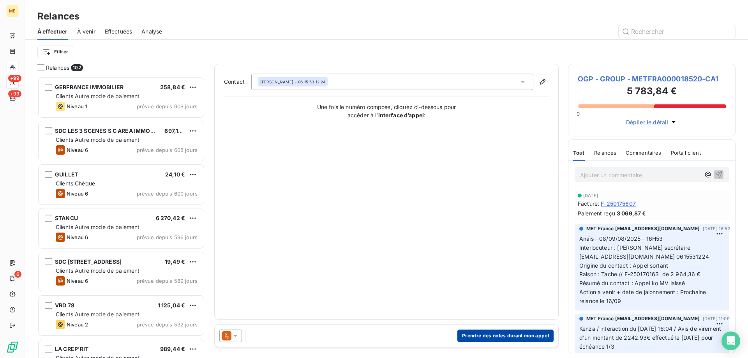
click at [529, 339] on button "Prendre des notes durant mon appel" at bounding box center [505, 335] width 96 height 12
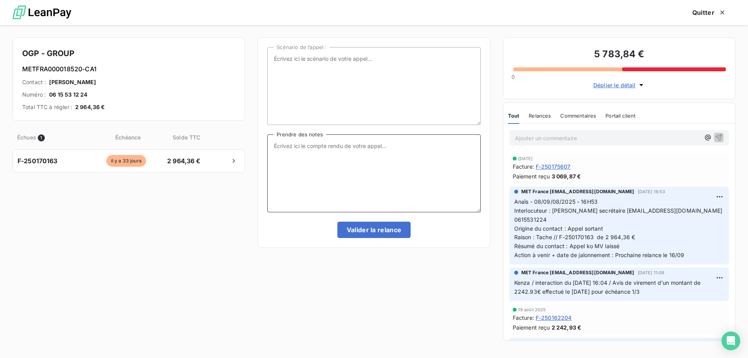
click at [415, 183] on textarea "Prendre des notes" at bounding box center [373, 173] width 213 height 78
paste textarea "Anaïs - 17/09/08/2025 - 14H47 Interlocuteur : Mme MILOUD secrétaire contact.ogp…"
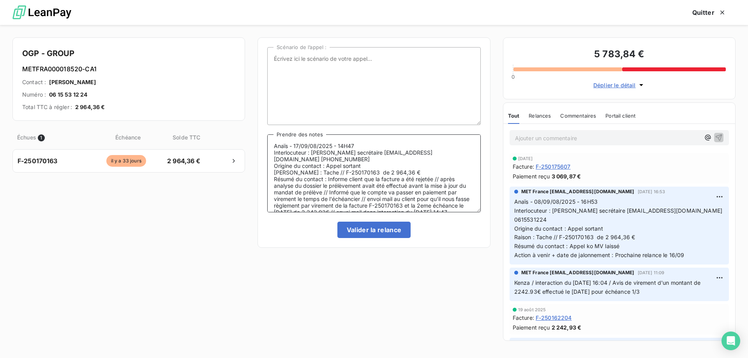
scroll to position [17, 0]
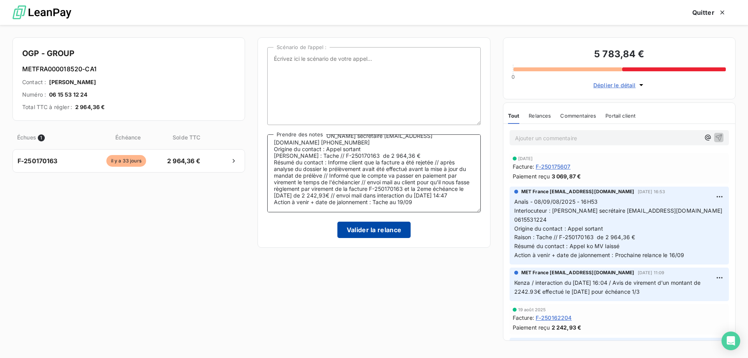
type textarea "Anaïs - 17/09/08/2025 - 14H47 Interlocuteur : Mme MILOUD secrétaire contact.ogp…"
click at [379, 234] on button "Valider la relance" at bounding box center [374, 230] width 74 height 16
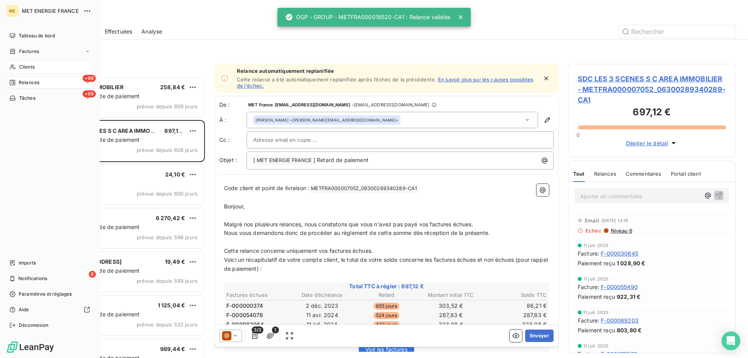
click at [19, 67] on span "Clients" at bounding box center [27, 66] width 16 height 7
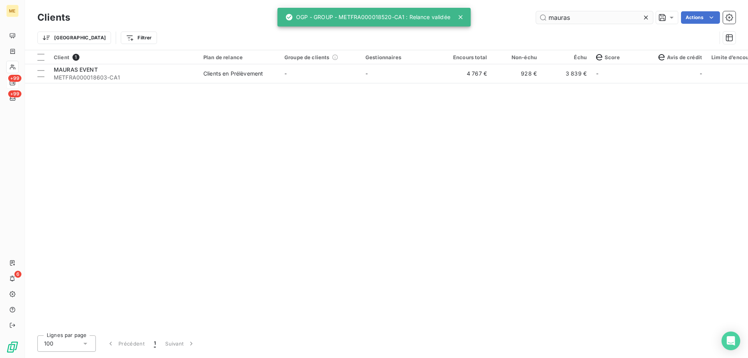
click at [554, 16] on input "mauras" at bounding box center [594, 17] width 117 height 12
type input "o"
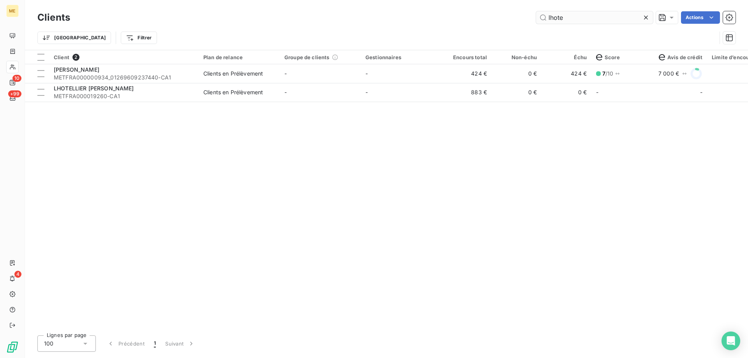
click at [558, 17] on input "lhote" at bounding box center [594, 17] width 117 height 12
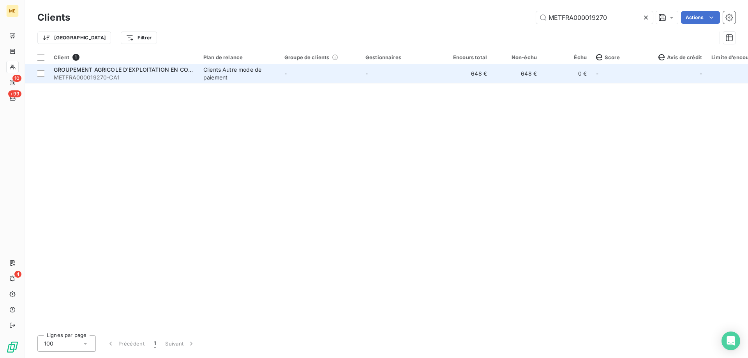
type input "METFRA000019270"
click at [474, 73] on td "648 €" at bounding box center [467, 73] width 50 height 19
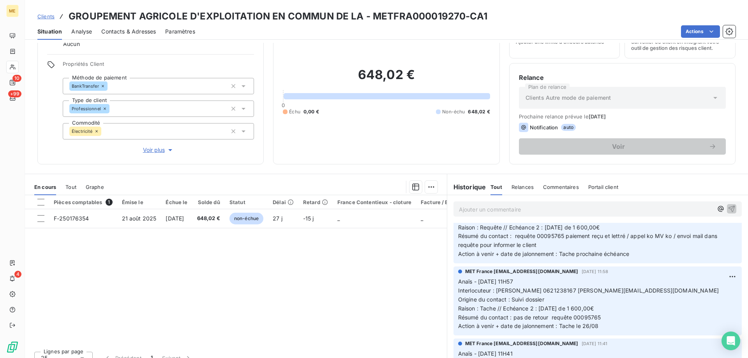
scroll to position [78, 0]
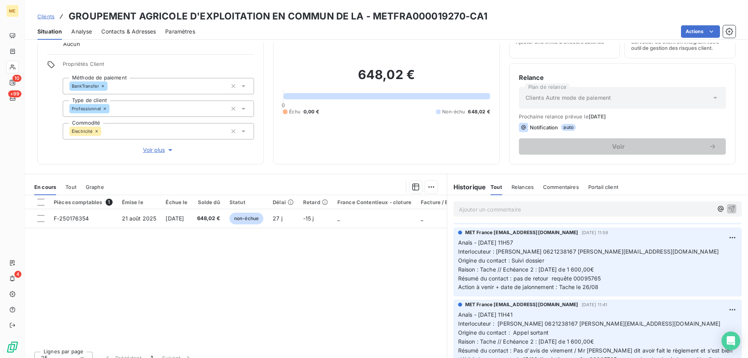
click at [15, 70] on icon at bounding box center [12, 67] width 7 height 6
click at [12, 68] on icon at bounding box center [12, 67] width 5 height 5
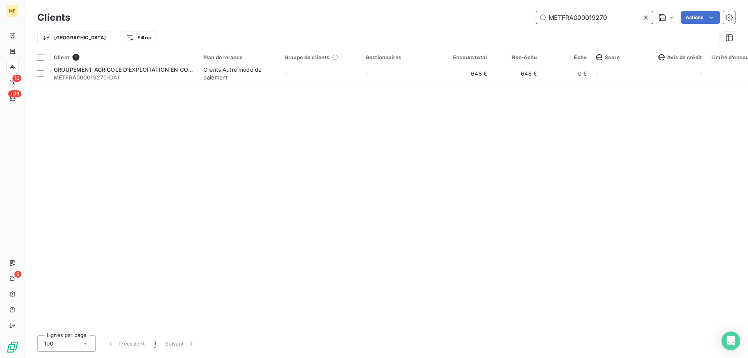
click at [561, 18] on input "METFRA000019270" at bounding box center [594, 17] width 117 height 12
click at [561, 17] on input "METFRA000019270" at bounding box center [594, 17] width 117 height 12
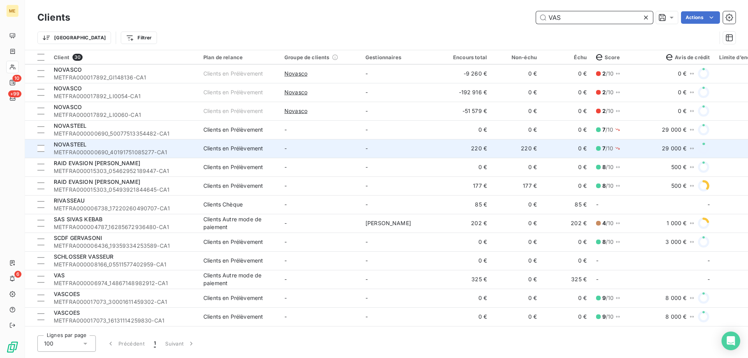
scroll to position [234, 0]
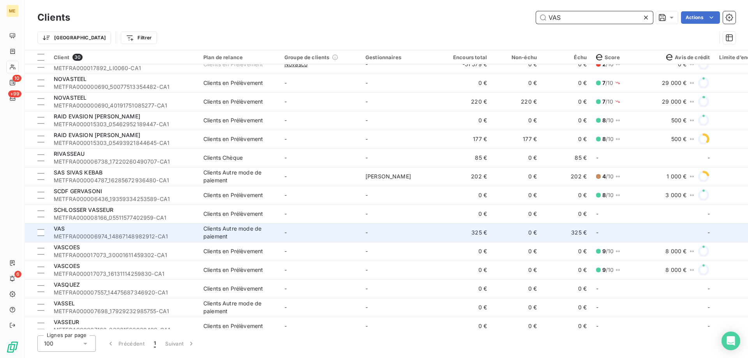
type input "VAS"
click at [359, 236] on td "-" at bounding box center [320, 232] width 81 height 19
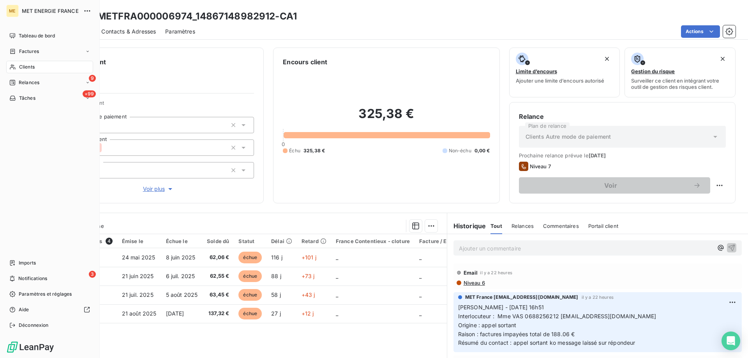
click at [9, 69] on icon at bounding box center [12, 67] width 7 height 6
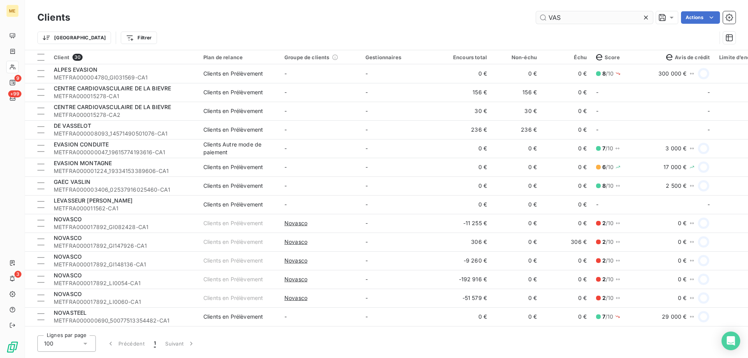
click at [579, 18] on input "VAS" at bounding box center [594, 17] width 117 height 12
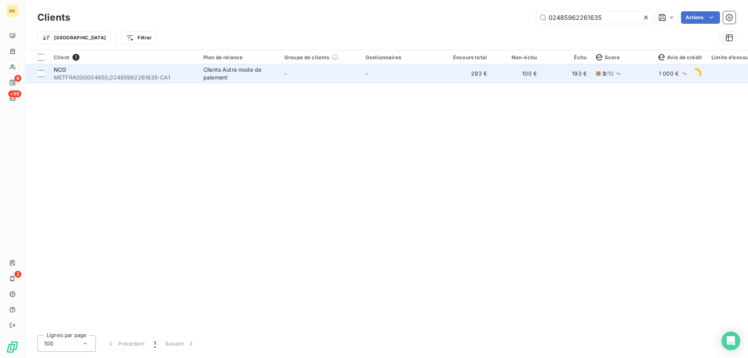
type input "02485962261635"
click at [403, 76] on td "-" at bounding box center [401, 73] width 81 height 19
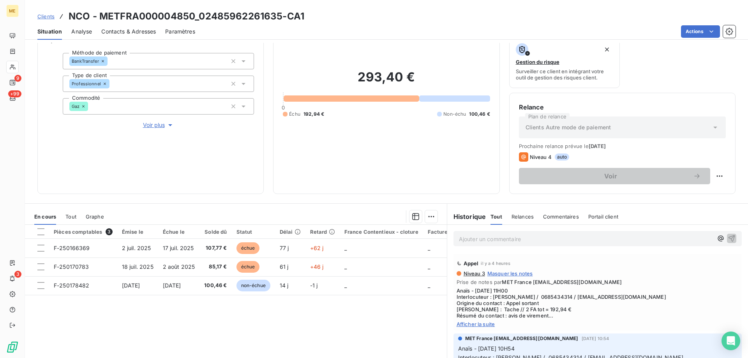
scroll to position [78, 0]
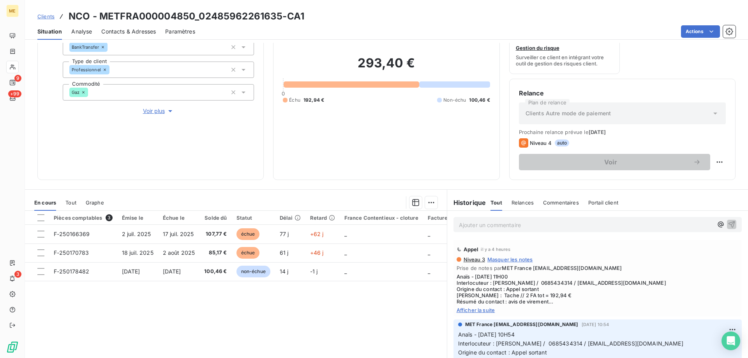
click at [466, 309] on span "Afficher la suite" at bounding box center [597, 310] width 282 height 6
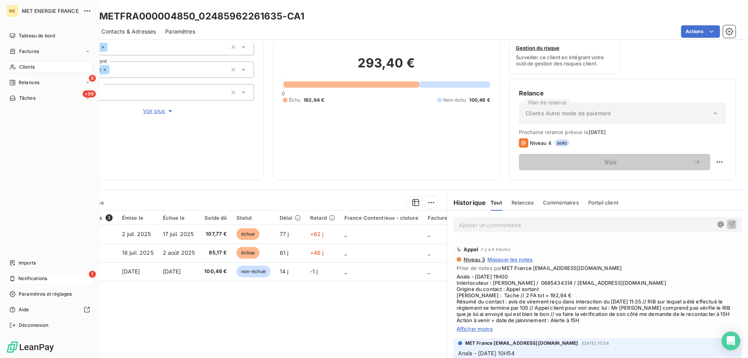
click at [26, 278] on span "Notifications" at bounding box center [32, 278] width 29 height 7
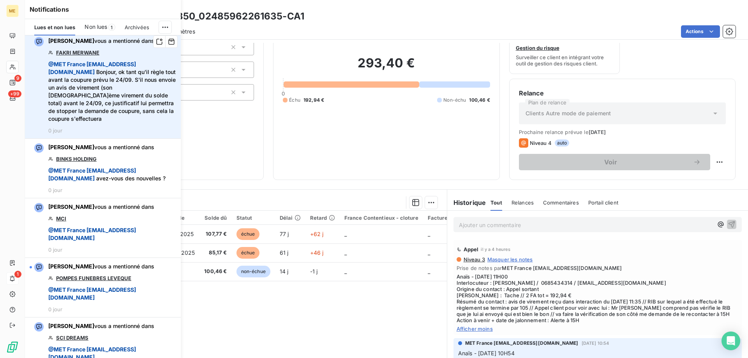
scroll to position [234, 0]
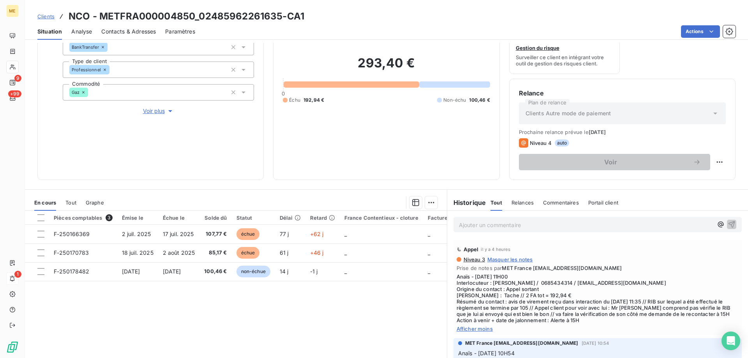
click at [412, 128] on div "293,40 € 0 Échu 192,94 € Non-échu 100,46 €" at bounding box center [386, 79] width 207 height 181
click at [551, 218] on div "Ajouter un commentaire ﻿" at bounding box center [597, 224] width 288 height 15
click at [547, 223] on p "Ajouter un commentaire ﻿" at bounding box center [586, 225] width 254 height 10
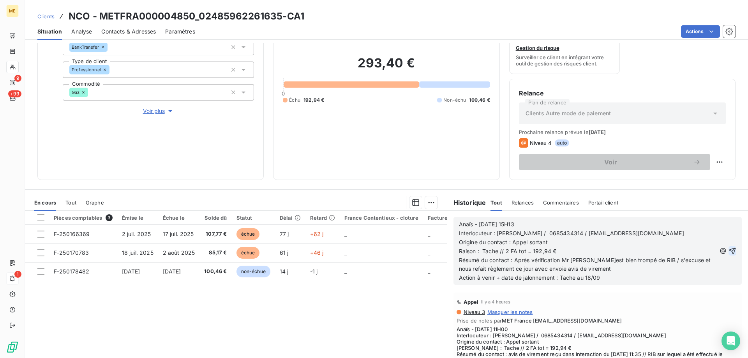
click at [728, 250] on icon "button" at bounding box center [732, 251] width 8 height 8
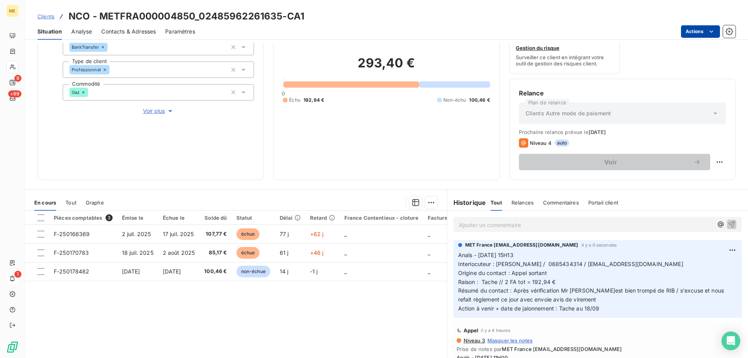
click at [689, 33] on html "ME 9 +99 1 Clients NCO - METFRA000004850_02485962261635-CA1 Situation Analyse C…" at bounding box center [374, 218] width 748 height 436
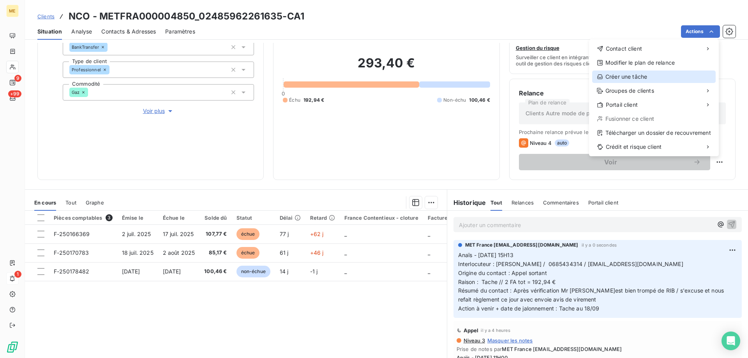
click at [633, 78] on div "Créer une tâche" at bounding box center [653, 76] width 123 height 12
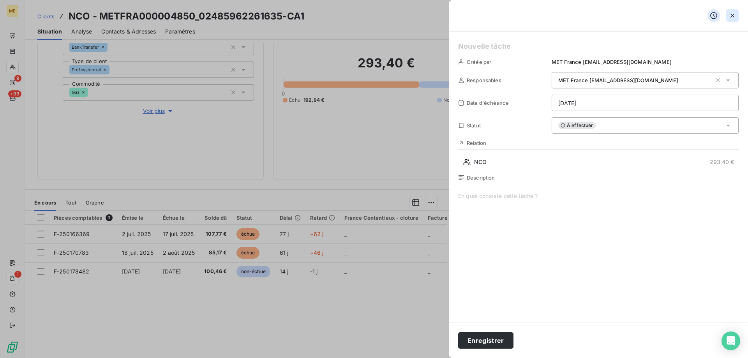
click at [731, 13] on icon "button" at bounding box center [732, 16] width 8 height 8
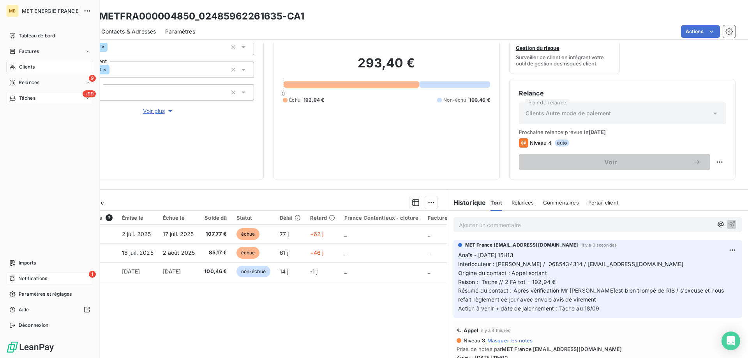
click at [54, 97] on div "+99 Tâches" at bounding box center [49, 98] width 87 height 12
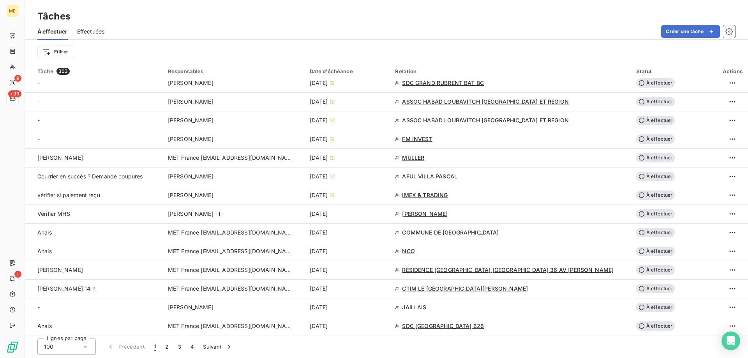
scroll to position [350, 0]
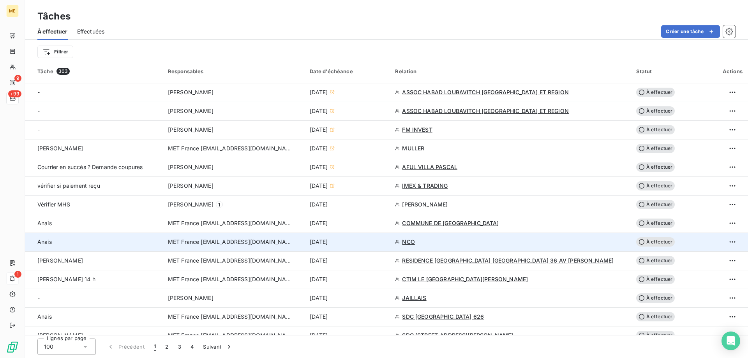
click at [386, 244] on div "17 sept. 2025" at bounding box center [348, 242] width 76 height 8
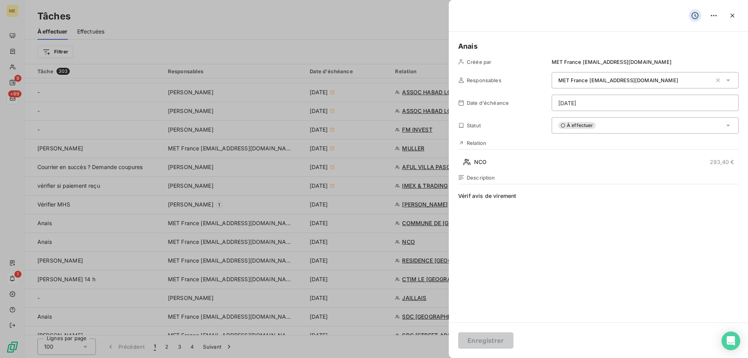
click at [607, 103] on html "ME 9 +99 1 Tâches À effectuer Effectuées Créer une tâche Filtrer Tâche 303 Resp…" at bounding box center [374, 218] width 748 height 436
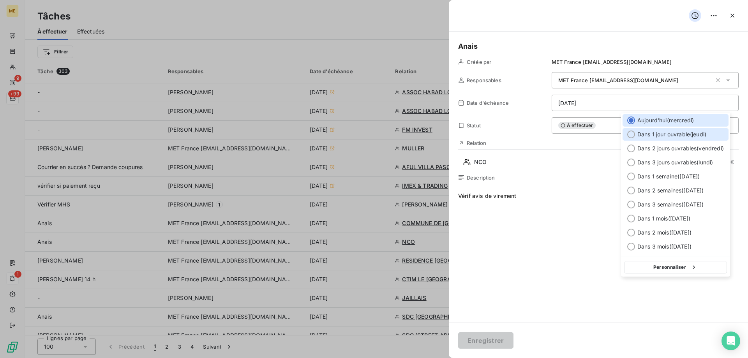
click at [699, 139] on div "Dans 1 jour ouvrable ( jeudi )" at bounding box center [675, 134] width 106 height 12
type input "18/09/2025"
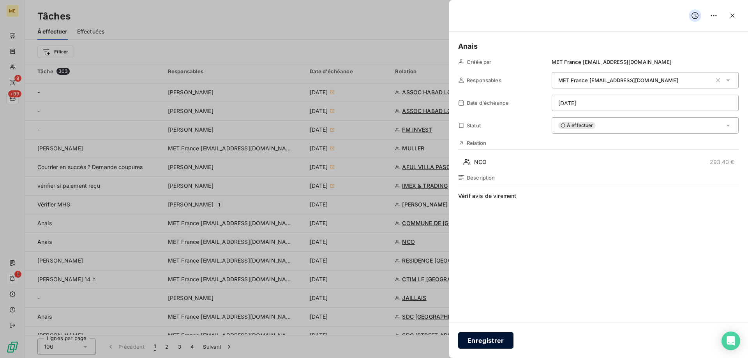
click at [493, 345] on button "Enregistrer" at bounding box center [485, 340] width 55 height 16
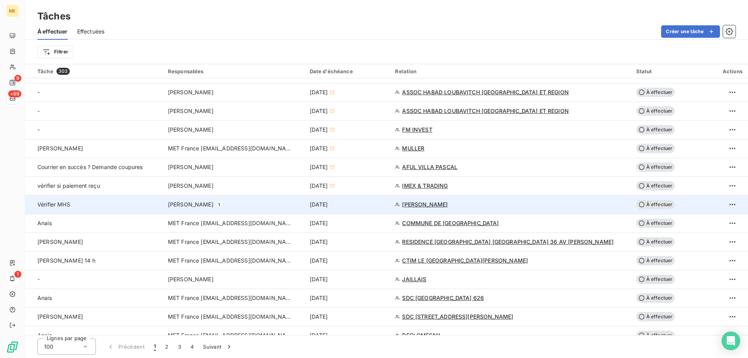
click at [447, 205] on span "SEMMAR Vanessa" at bounding box center [425, 205] width 46 height 8
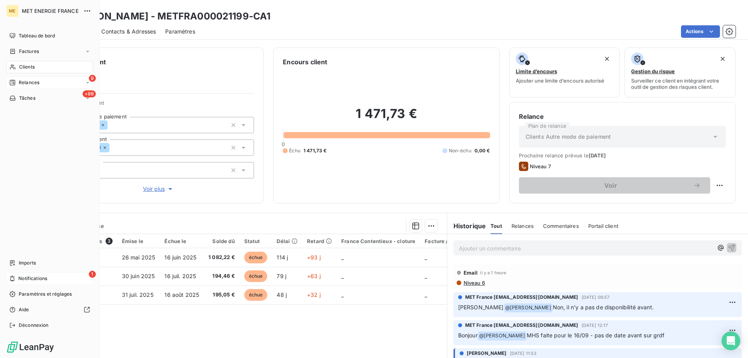
click at [63, 83] on div "9 Relances" at bounding box center [49, 82] width 87 height 12
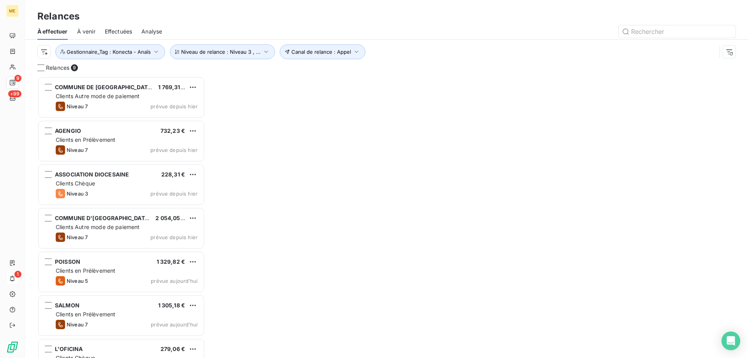
scroll to position [276, 162]
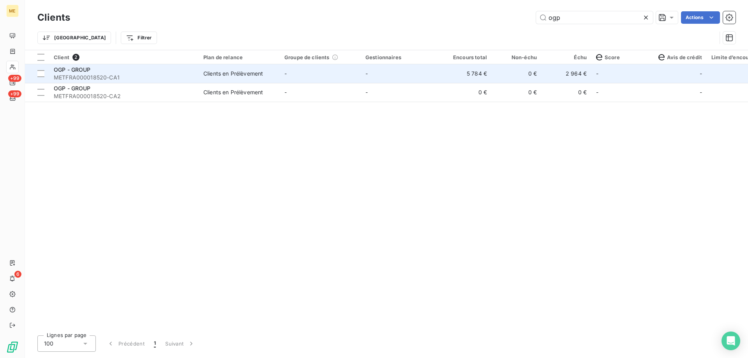
type input "ogp"
click at [397, 75] on td "-" at bounding box center [401, 73] width 81 height 19
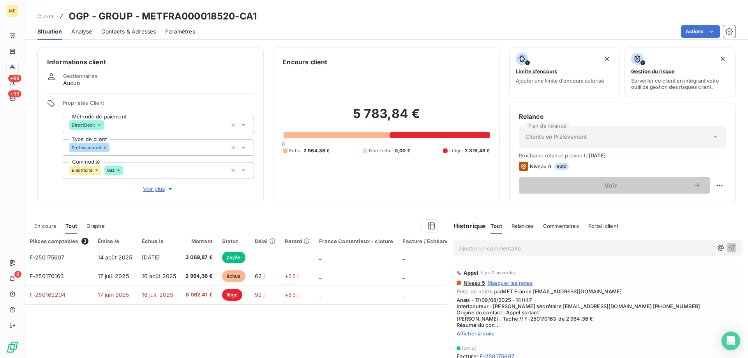
click at [109, 327] on div "Pièces comptables 3 Émise le Échue le Montant Statut Délai Retard France Conten…" at bounding box center [236, 309] width 422 height 150
click at [72, 225] on span "Tout" at bounding box center [71, 226] width 12 height 6
click at [54, 223] on span "En cours" at bounding box center [45, 226] width 22 height 6
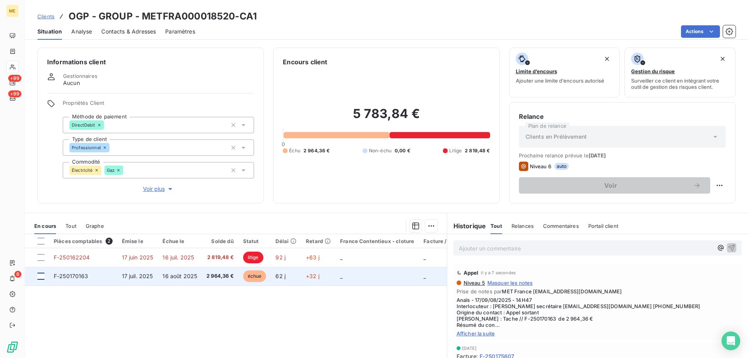
click at [42, 276] on div at bounding box center [40, 276] width 7 height 7
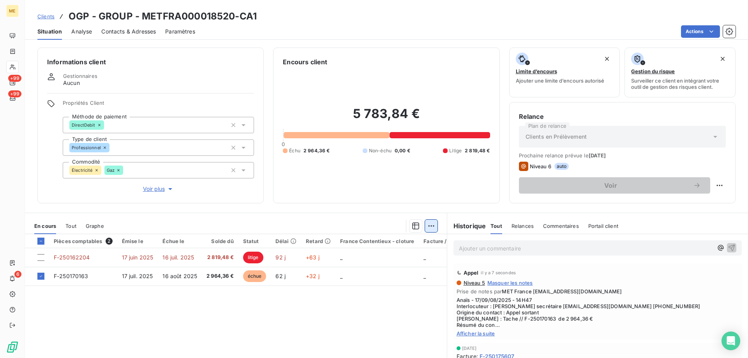
click at [426, 228] on html "ME +99 +99 6 Clients OGP - GROUP - METFRA000018520-CA1 Situation Analyse Contac…" at bounding box center [374, 218] width 748 height 436
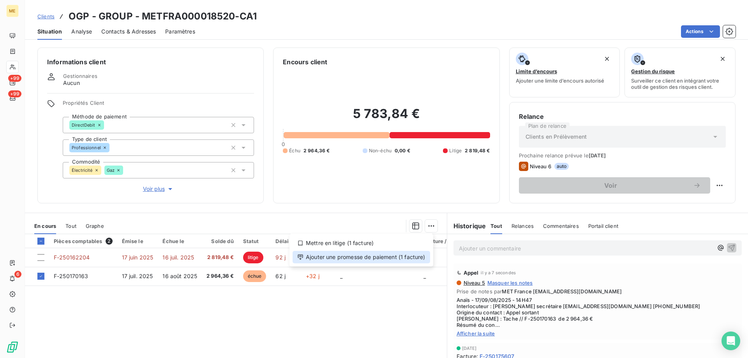
click at [413, 257] on div "Ajouter une promesse de paiement (1 facture)" at bounding box center [360, 257] width 137 height 12
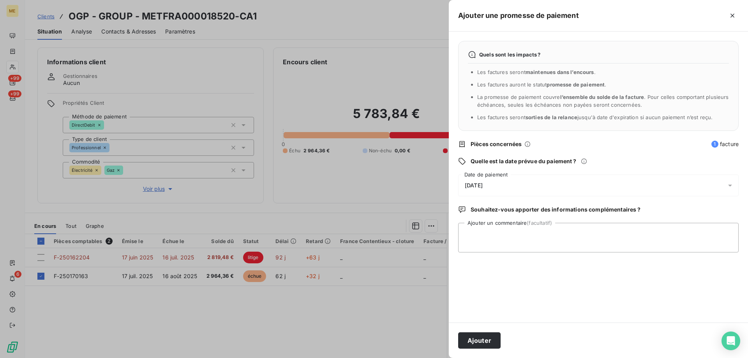
click at [521, 185] on div "18/09/2025" at bounding box center [598, 185] width 280 height 22
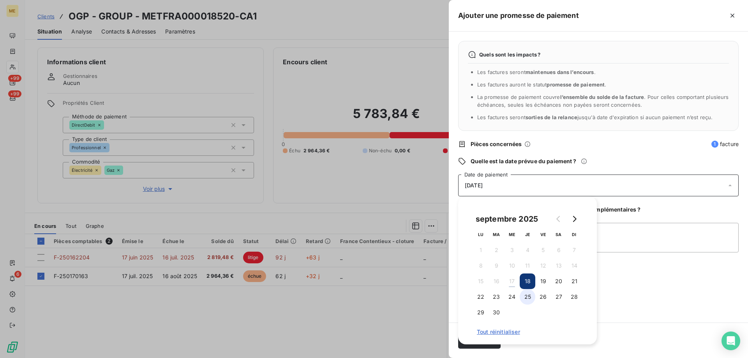
click at [529, 297] on button "25" at bounding box center [527, 297] width 16 height 16
click at [658, 232] on textarea "Ajouter un commentaire (facultatif)" at bounding box center [598, 238] width 280 height 30
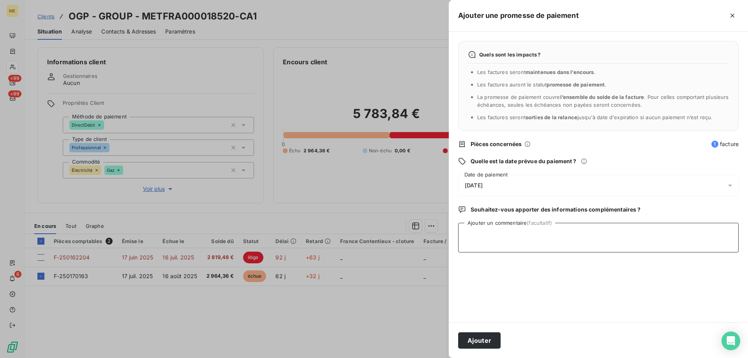
paste textarea "Anaïs - 17/09/08/2025 - 14H47 Interlocuteur : [PERSON_NAME] secrétaire [EMAIL_A…"
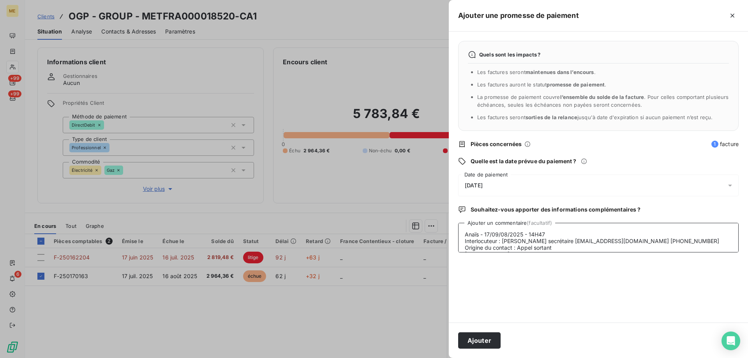
scroll to position [46, 0]
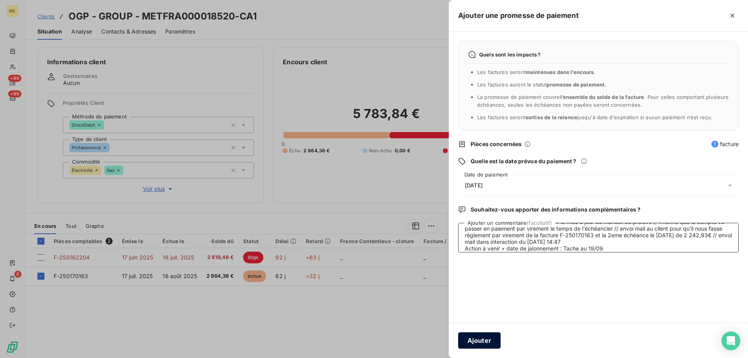
type textarea "Anaïs - 17/09/08/2025 - 14H47 Interlocuteur : [PERSON_NAME] secrétaire [EMAIL_A…"
click at [476, 338] on button "Ajouter" at bounding box center [479, 340] width 42 height 16
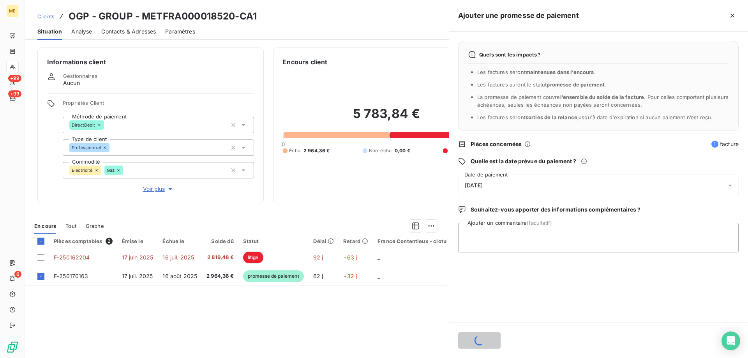
scroll to position [0, 0]
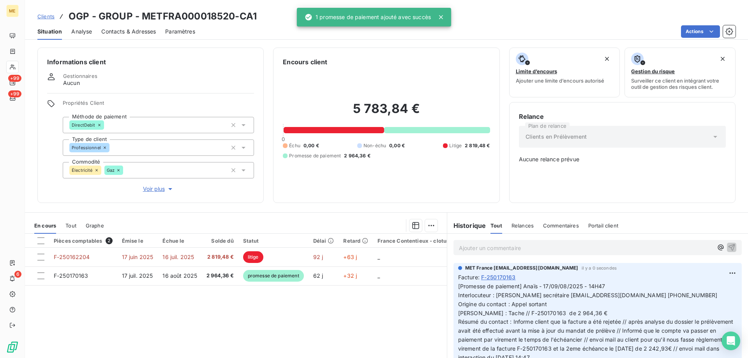
click at [396, 164] on div "5 783,84 € 0 Échu 0,00 € Non-échu 0,00 € Litige 2 819,48 € Promesse de paiement…" at bounding box center [386, 130] width 207 height 127
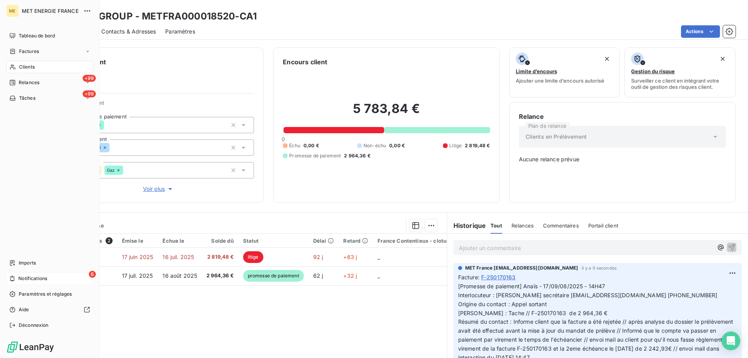
click at [53, 278] on div "6 Notifications" at bounding box center [49, 278] width 87 height 12
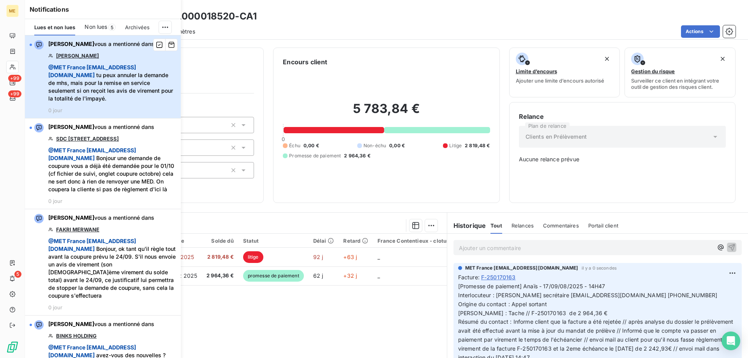
click at [131, 102] on div "Amélie Matray vous a mentionné dans FOSSIER FRANCOISE @ MET France met-france@r…" at bounding box center [112, 76] width 128 height 73
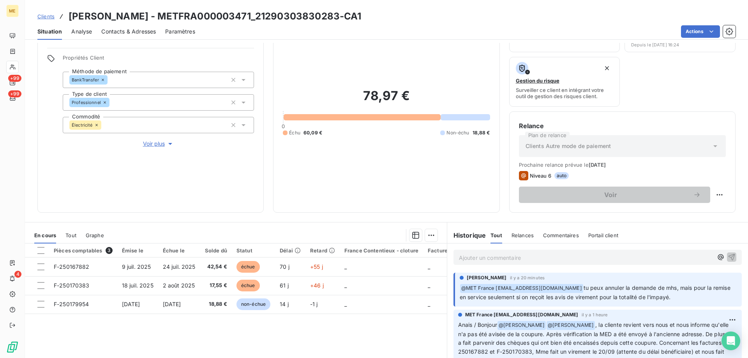
scroll to position [104, 0]
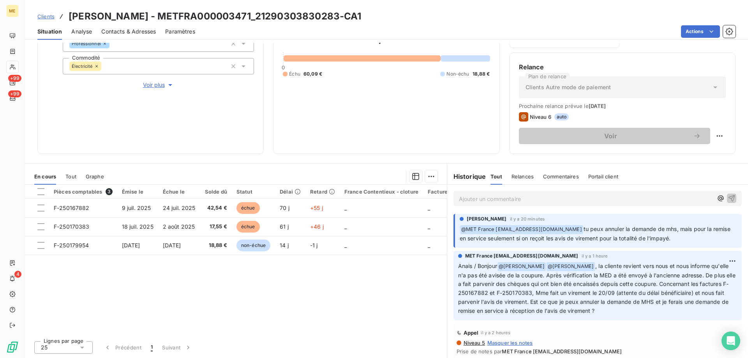
click at [526, 197] on p "Ajouter un commentaire ﻿" at bounding box center [586, 199] width 254 height 10
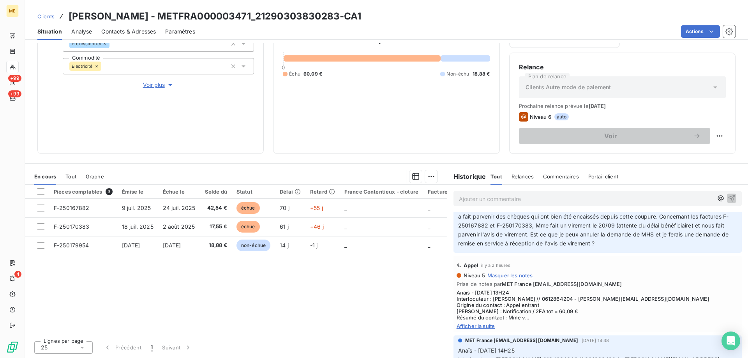
scroll to position [78, 0]
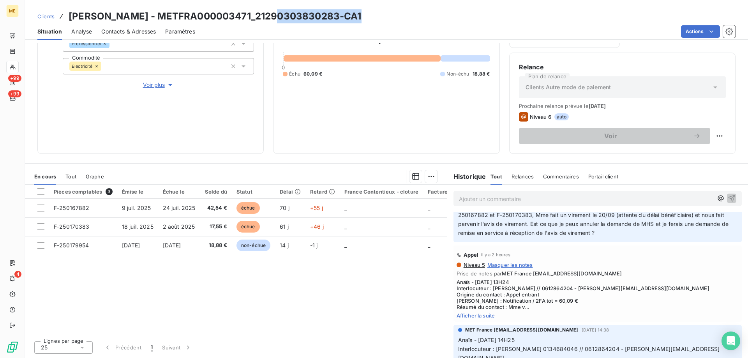
drag, startPoint x: 357, startPoint y: 17, endPoint x: 273, endPoint y: 19, distance: 84.5
click at [273, 19] on h3 "FOSSIER FRANCOISE - METFRA000003471_21290303830283-CA1" at bounding box center [215, 16] width 293 height 14
copy h3 "21290303830283"
click at [487, 315] on span "Afficher la suite" at bounding box center [597, 315] width 282 height 6
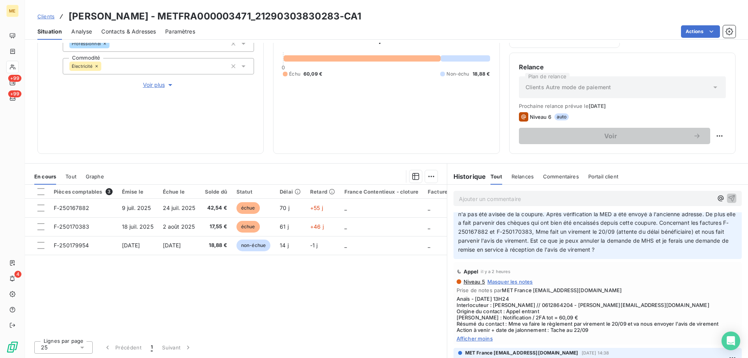
scroll to position [0, 0]
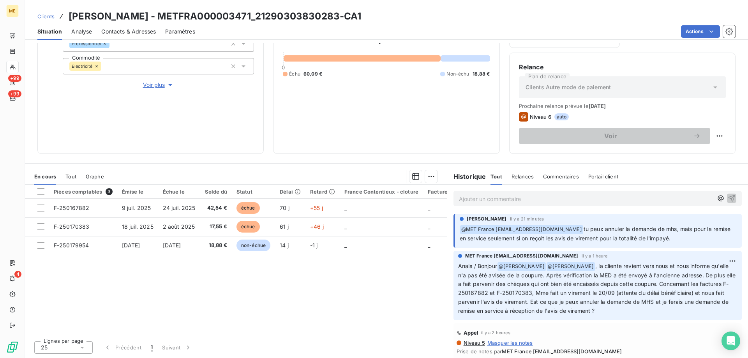
click at [617, 200] on p "Ajouter un commentaire ﻿" at bounding box center [586, 199] width 254 height 10
click at [478, 201] on p "Ajouter un commentaire ﻿" at bounding box center [586, 199] width 254 height 10
click at [528, 199] on p "Ajouter un commentaire ﻿" at bounding box center [586, 199] width 254 height 10
click at [523, 201] on p "Ajouter un commentaire ﻿" at bounding box center [586, 199] width 254 height 10
click at [533, 202] on p "Ajouter un commentaire ﻿" at bounding box center [586, 199] width 254 height 10
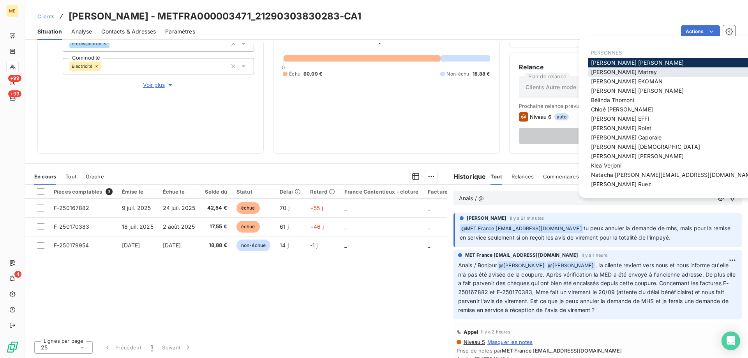
click at [625, 74] on span "Amélie Matray" at bounding box center [624, 72] width 66 height 7
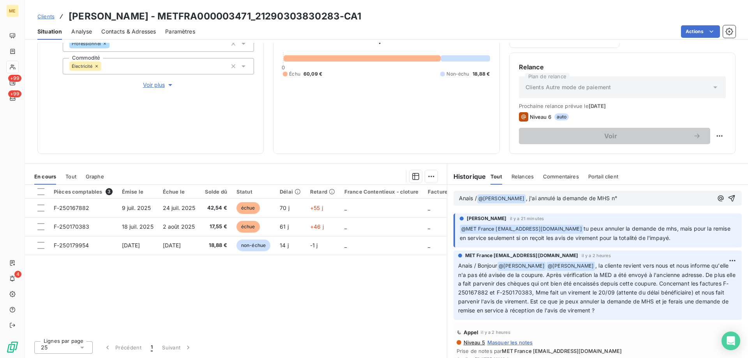
click at [613, 200] on p "Anais / @ Amélie Matray ﻿ , j'ai annulé la demande de MHS n°" at bounding box center [586, 198] width 254 height 9
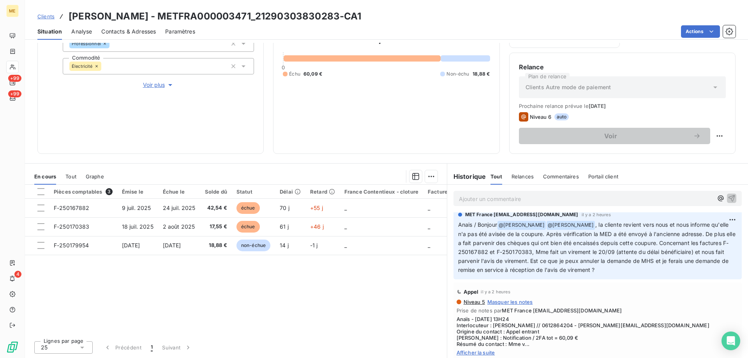
scroll to position [156, 0]
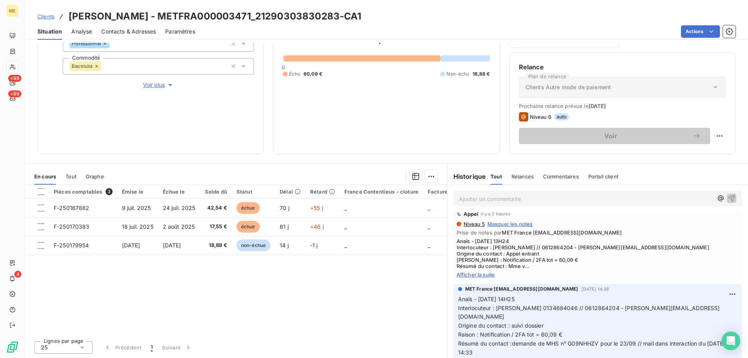
click at [482, 276] on span "Afficher la suite" at bounding box center [597, 274] width 282 height 6
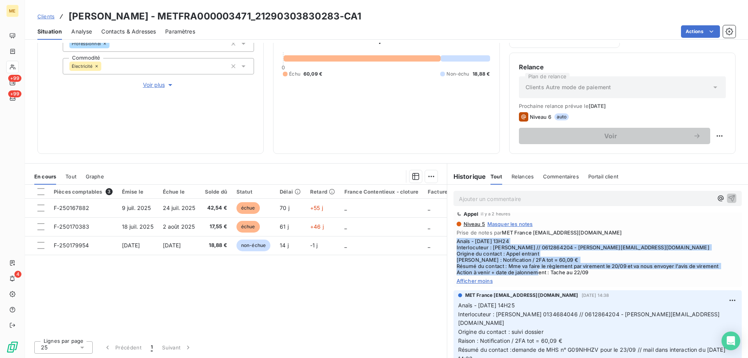
drag, startPoint x: 592, startPoint y: 274, endPoint x: 452, endPoint y: 242, distance: 143.8
click at [453, 242] on div "Appel il y a 2 heures Niveau 5 Masquer les notes Prise de notes par MET France …" at bounding box center [597, 245] width 288 height 83
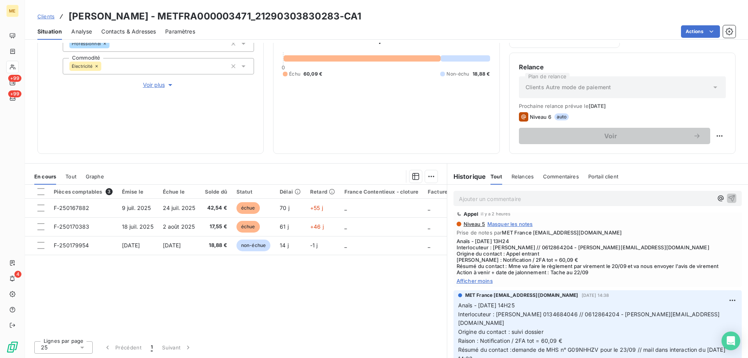
click at [524, 197] on p "Ajouter un commentaire ﻿" at bounding box center [586, 199] width 254 height 10
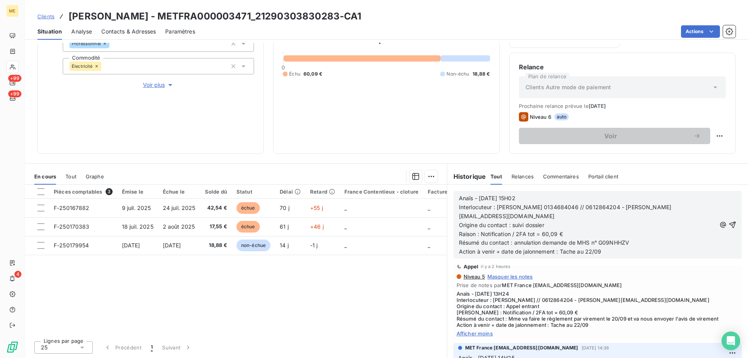
scroll to position [200, 0]
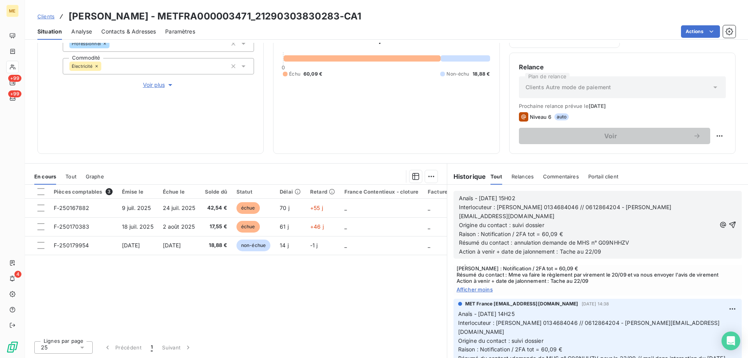
click at [724, 218] on div "Anaïs - 16/09/2025 - 15H02 Interlocuteur : Mme FOSSIER 0134684046 // 0612864204…" at bounding box center [597, 225] width 288 height 68
click at [728, 221] on icon "button" at bounding box center [732, 225] width 8 height 8
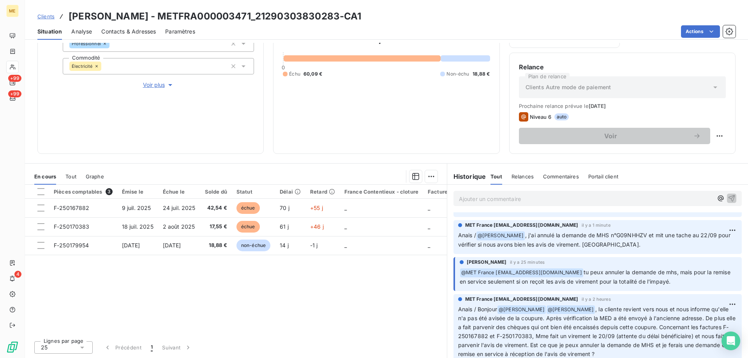
scroll to position [0, 0]
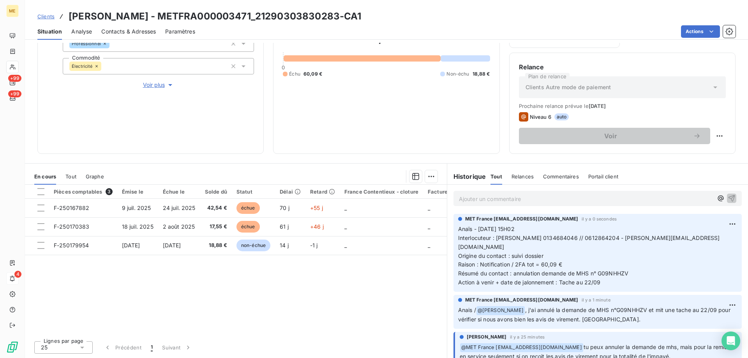
click at [18, 278] on div "4" at bounding box center [12, 278] width 12 height 12
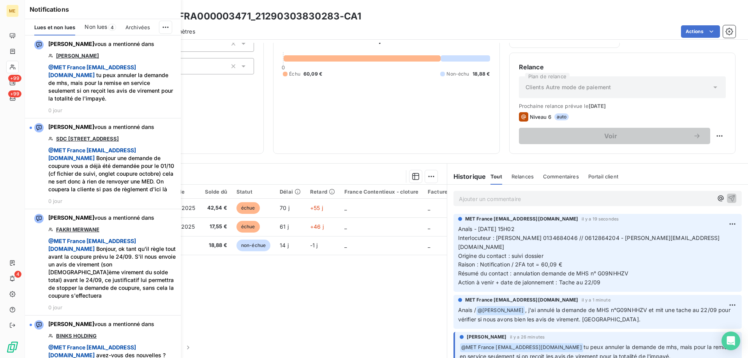
click at [97, 28] on span "Non lues" at bounding box center [95, 27] width 23 height 8
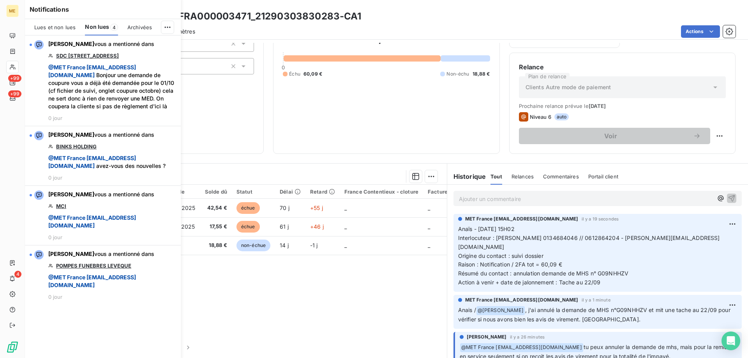
click at [363, 281] on div "Pièces comptables 3 Émise le Échue le Solde dû Statut Délai Retard France Conte…" at bounding box center [236, 260] width 422 height 150
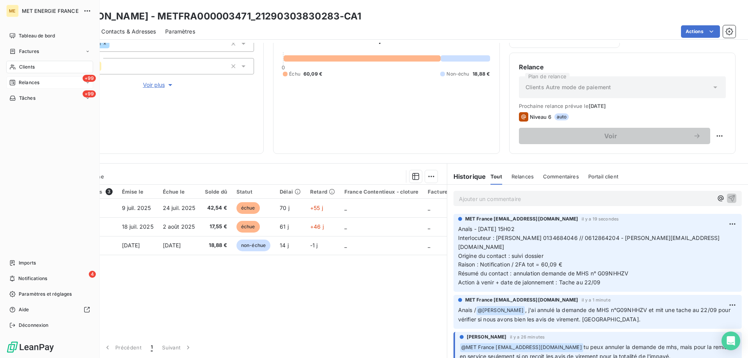
click at [20, 81] on span "Relances" at bounding box center [29, 82] width 21 height 7
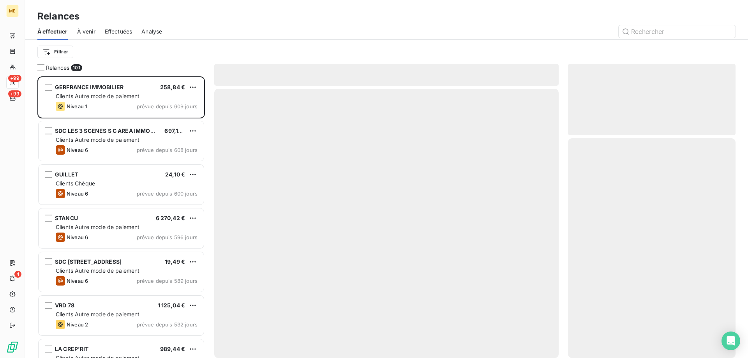
scroll to position [276, 162]
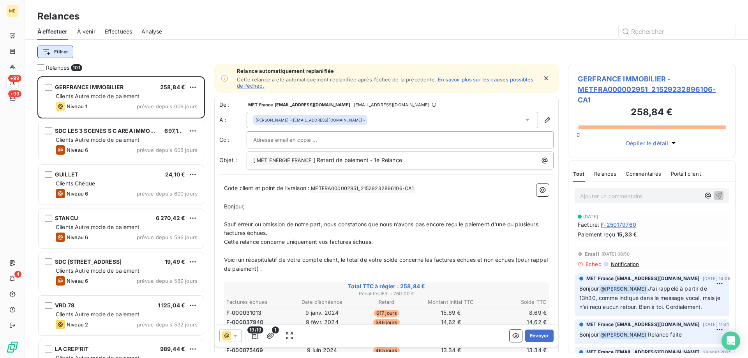
click at [65, 51] on html "ME +99 +99 4 Relances À effectuer À venir Effectuées Analyse Filtrer Relances 1…" at bounding box center [374, 218] width 748 height 436
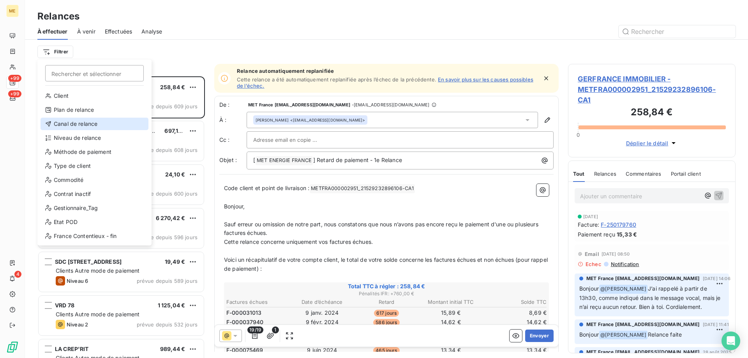
click at [85, 124] on div "Canal de relance" at bounding box center [94, 124] width 108 height 12
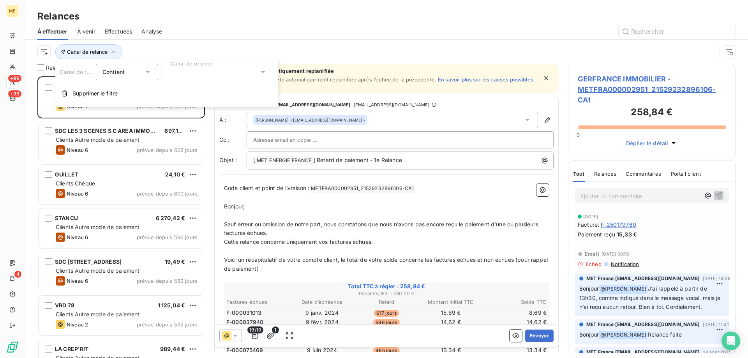
click at [214, 71] on div at bounding box center [217, 72] width 112 height 16
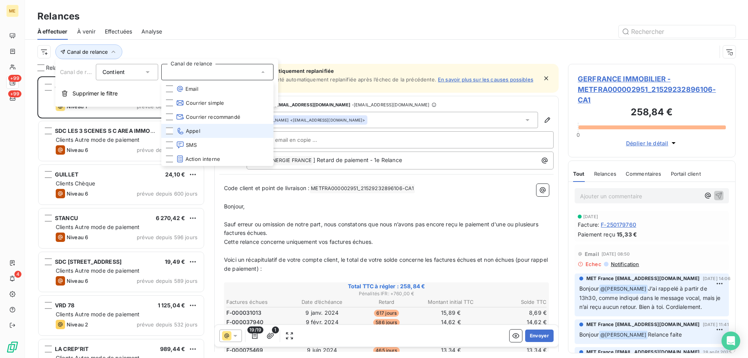
click at [207, 132] on li "Appel" at bounding box center [217, 131] width 112 height 14
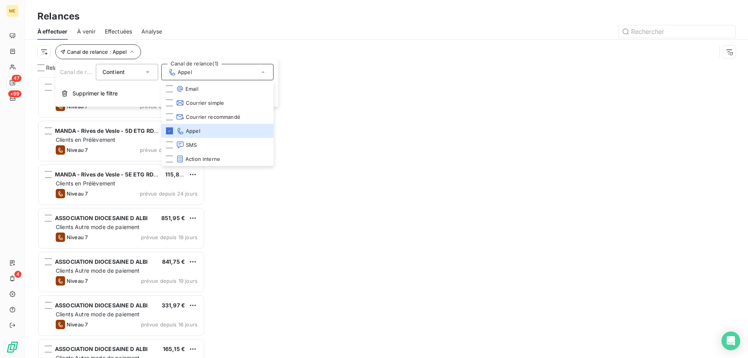
scroll to position [276, 162]
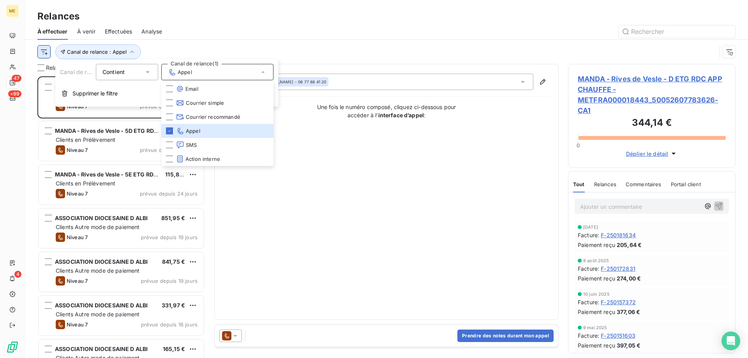
click at [47, 50] on html "ME 47 +99 4 Relances À effectuer À venir Effectuées Analyse Canal de relance : …" at bounding box center [374, 218] width 748 height 436
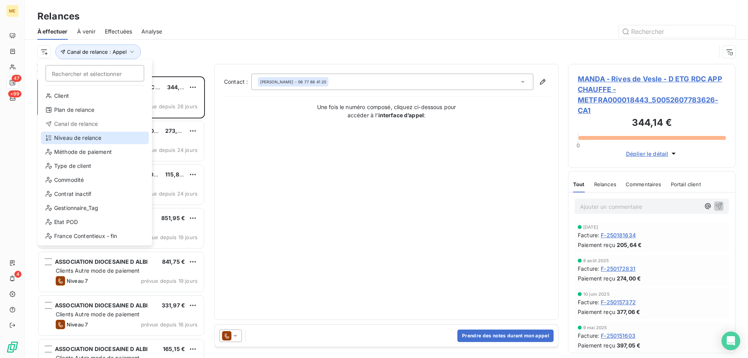
click at [88, 136] on div "Niveau de relance" at bounding box center [95, 138] width 108 height 12
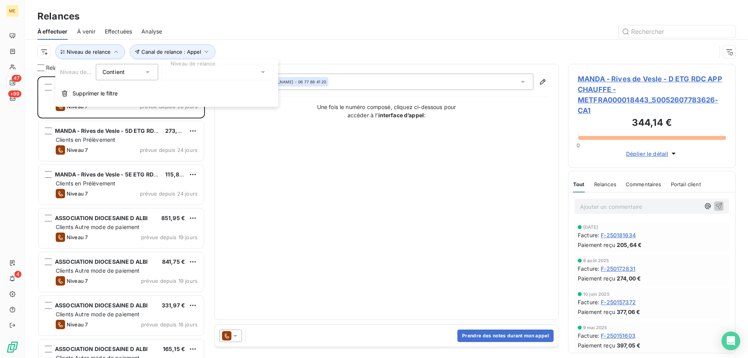
click at [254, 73] on div at bounding box center [217, 72] width 112 height 16
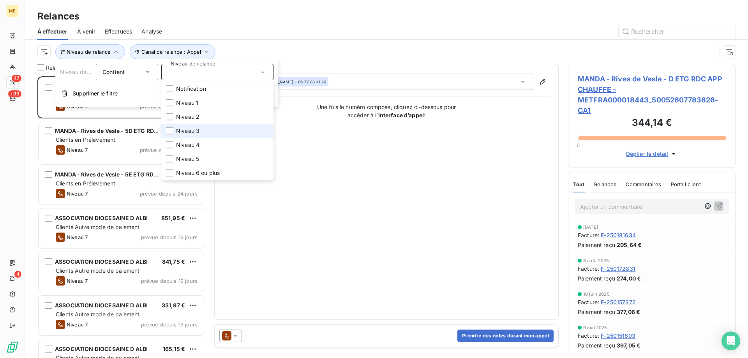
click at [213, 129] on li "Niveau 3" at bounding box center [217, 131] width 112 height 14
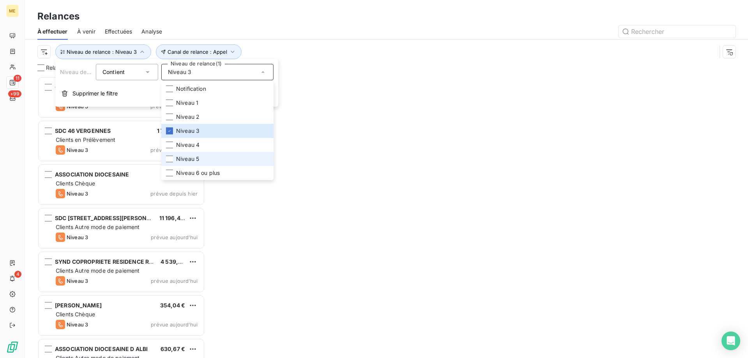
scroll to position [276, 162]
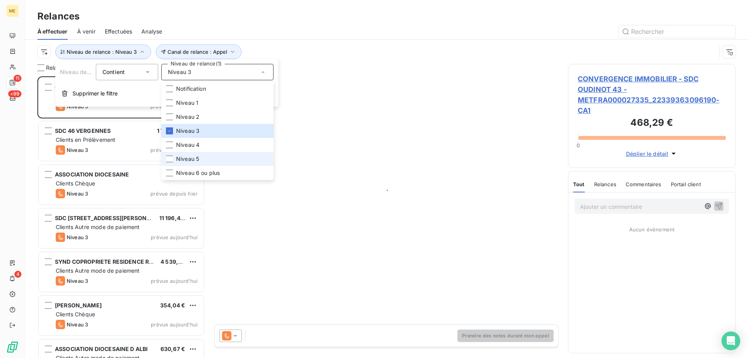
click at [211, 157] on li "Niveau 5" at bounding box center [217, 159] width 112 height 14
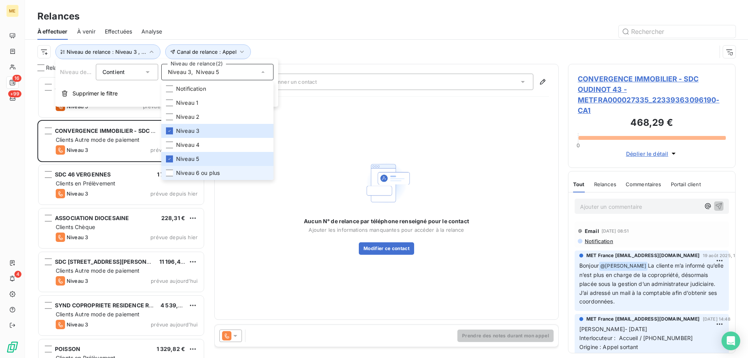
click at [213, 173] on span "Niveau 6 ou plus" at bounding box center [198, 173] width 44 height 8
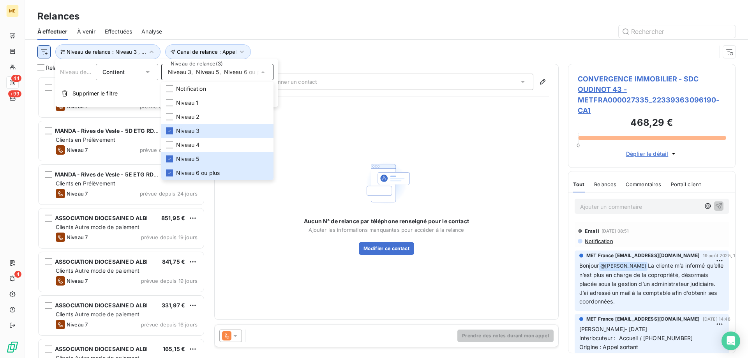
click at [43, 53] on html "ME 44 +99 4 Relances À effectuer À venir Effectuées Analyse Canal de relance : …" at bounding box center [374, 218] width 748 height 436
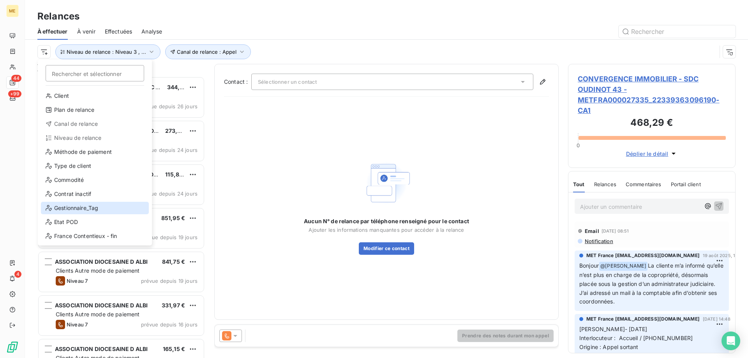
click at [89, 207] on div "Gestionnaire_Tag" at bounding box center [95, 208] width 108 height 12
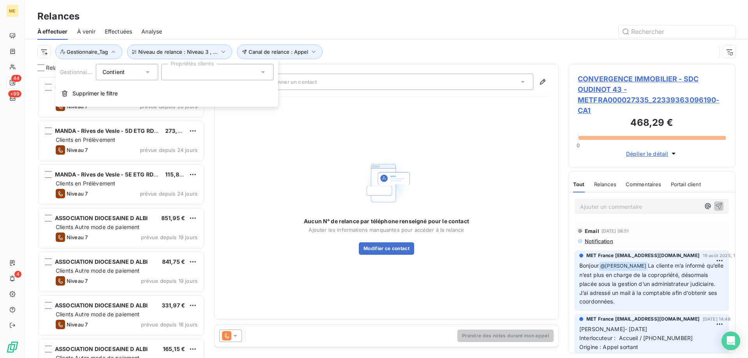
click at [216, 76] on div at bounding box center [217, 72] width 112 height 16
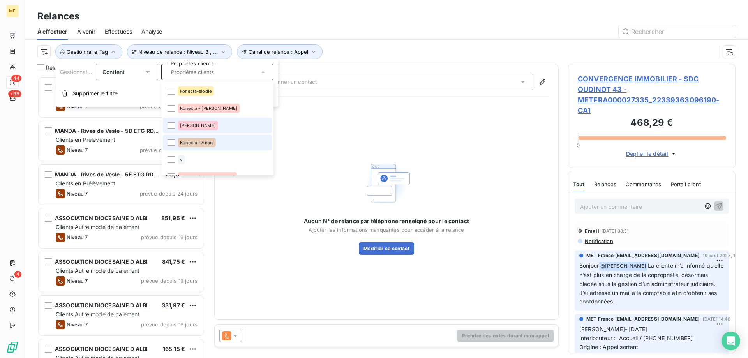
drag, startPoint x: 209, startPoint y: 143, endPoint x: 220, endPoint y: 133, distance: 15.1
click at [209, 144] on span "Konecta - Anaïs" at bounding box center [196, 142] width 33 height 5
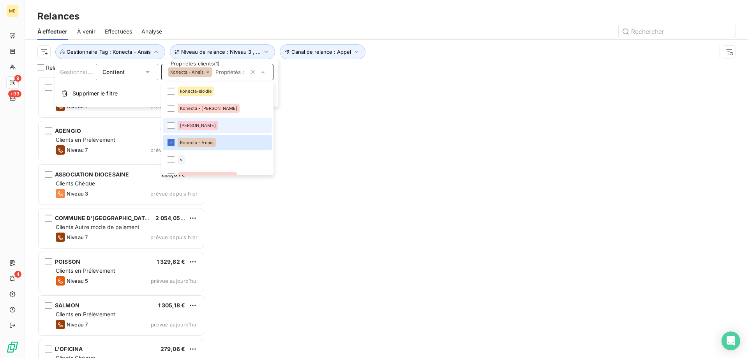
scroll to position [276, 162]
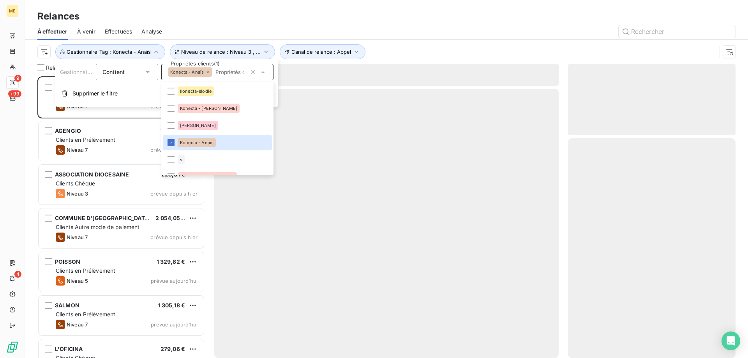
click at [403, 52] on div "Canal de relance : Appel Niveau de relance : Niveau 3 , ... Gestionnaire_Tag : …" at bounding box center [376, 51] width 679 height 15
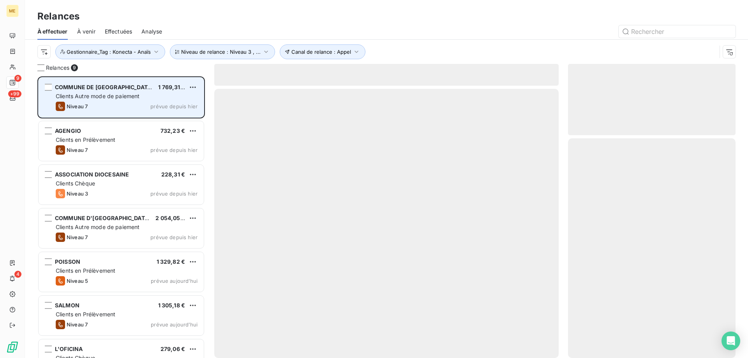
click at [119, 97] on span "Clients Autre mode de paiement" at bounding box center [98, 96] width 84 height 7
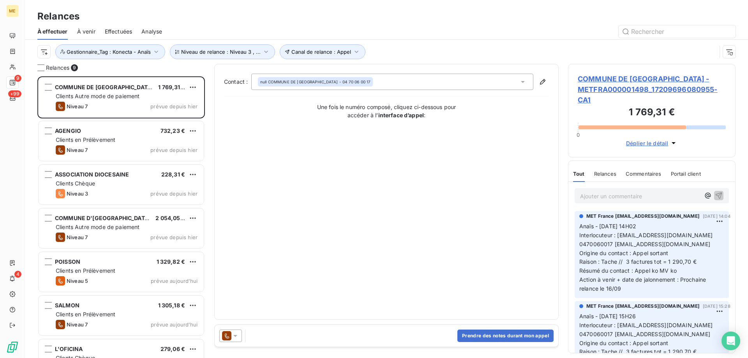
click at [612, 89] on span "COMMUNE DE VAUX - METFRA000001498_17209696080955-CA1" at bounding box center [651, 90] width 148 height 32
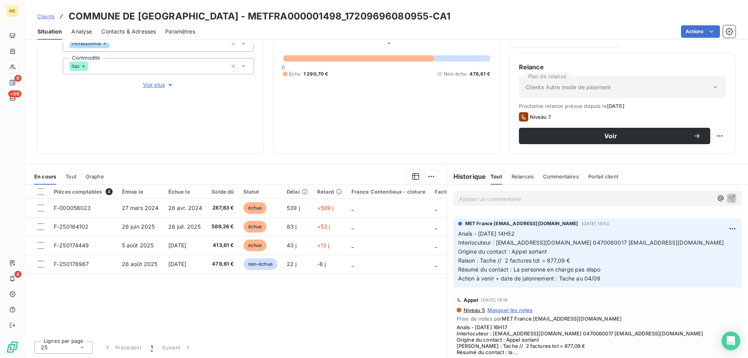
scroll to position [273, 0]
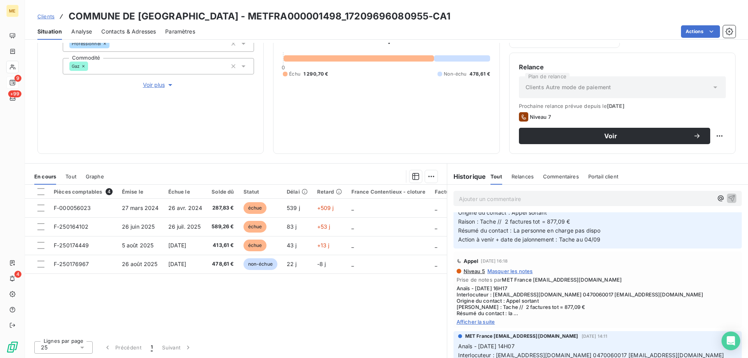
click at [476, 325] on span "Afficher la suite" at bounding box center [597, 321] width 282 height 6
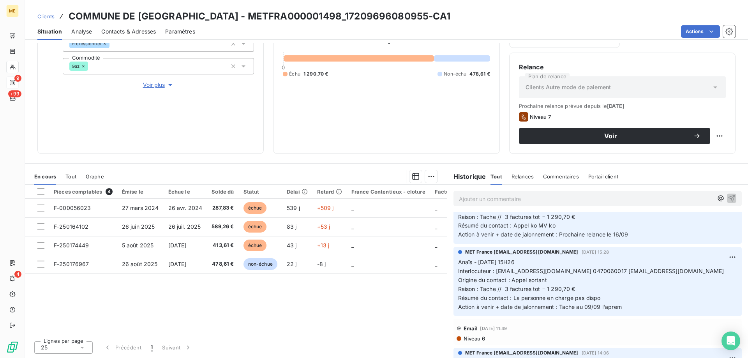
scroll to position [0, 0]
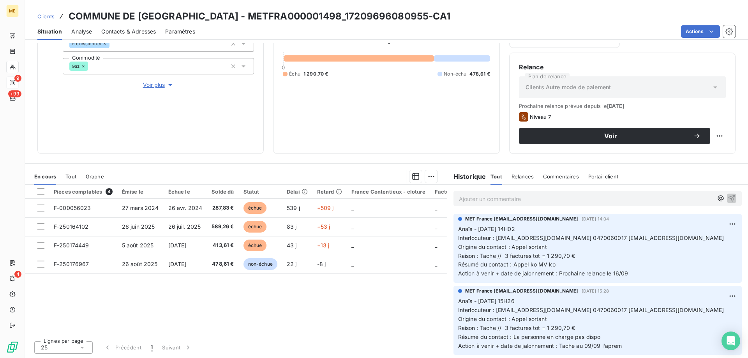
click at [443, 119] on div "1 769,31 € 0 Échu 1 290,70 € Non-échu 478,61 €" at bounding box center [386, 53] width 207 height 181
drag, startPoint x: 266, startPoint y: 17, endPoint x: 176, endPoint y: 21, distance: 89.6
click at [175, 21] on h3 "COMMUNE DE VAUX - METFRA000001498_17209696080955-CA1" at bounding box center [260, 16] width 382 height 14
copy h3 "METFRA000001498"
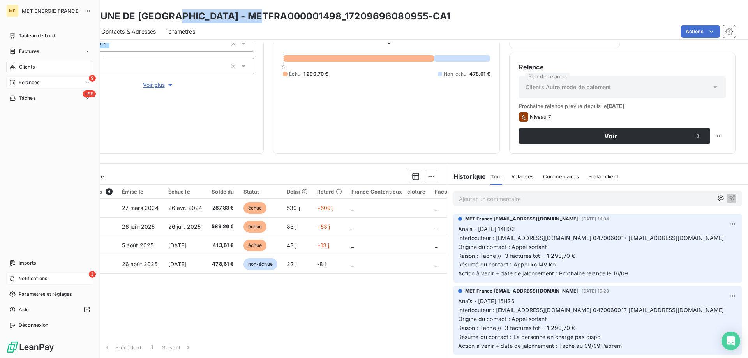
click at [21, 280] on span "Notifications" at bounding box center [32, 278] width 29 height 7
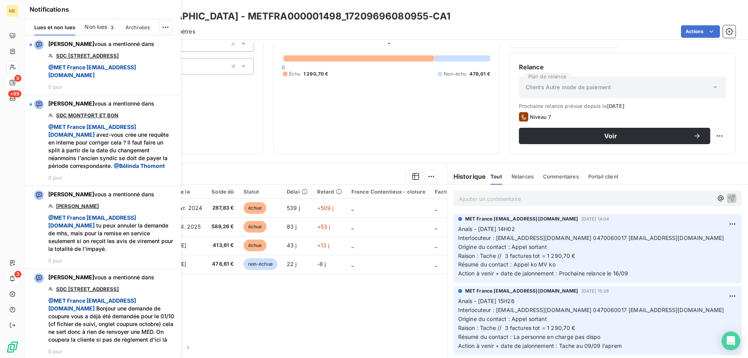
click at [378, 109] on div "1 769,31 € 0 Échu 1 290,70 € Non-échu 478,61 €" at bounding box center [386, 53] width 207 height 181
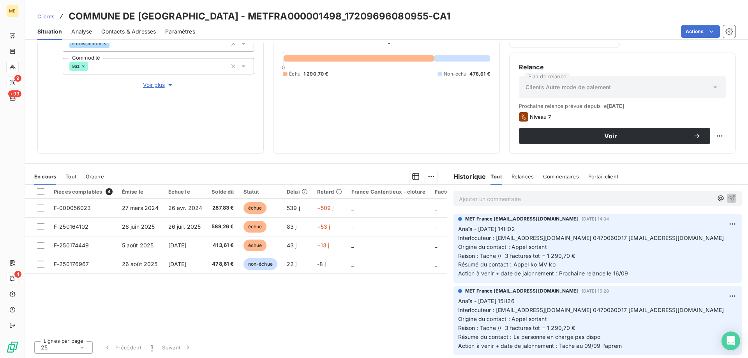
click at [544, 197] on p "Ajouter un commentaire ﻿" at bounding box center [586, 199] width 254 height 10
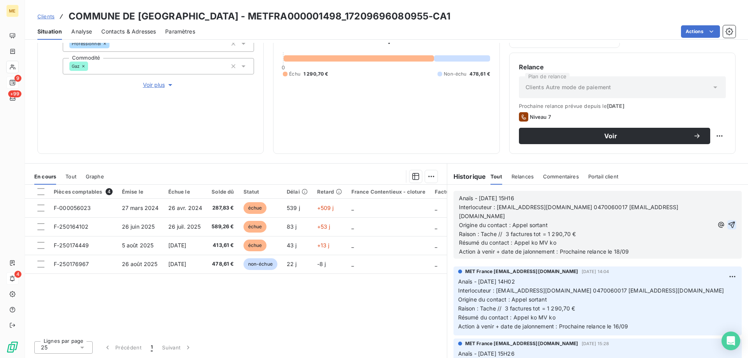
click at [728, 222] on icon "button" at bounding box center [731, 225] width 7 height 7
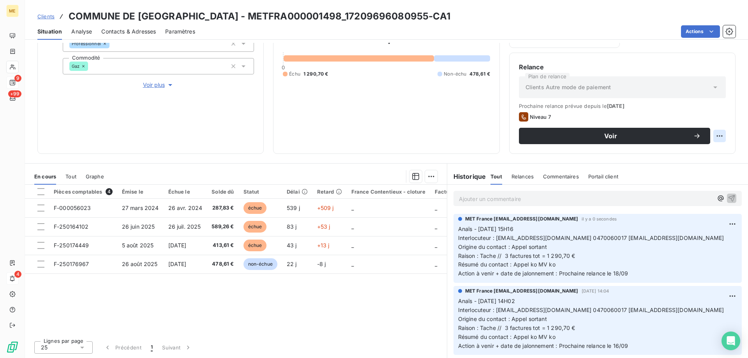
click at [711, 135] on html "ME 9 +99 4 Clients COMMUNE DE VAUX - METFRA000001498_17209696080955-CA1 Situati…" at bounding box center [374, 218] width 748 height 436
click at [706, 153] on div "Replanifier cette action" at bounding box center [681, 153] width 70 height 12
select select "8"
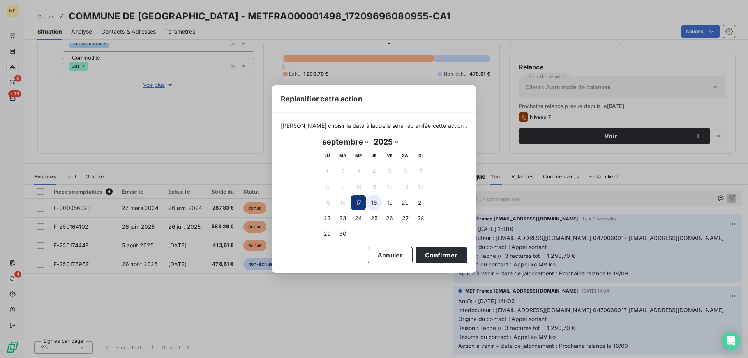
click at [374, 204] on button "18" at bounding box center [374, 203] width 16 height 16
click at [435, 261] on button "Confirmer" at bounding box center [440, 255] width 51 height 16
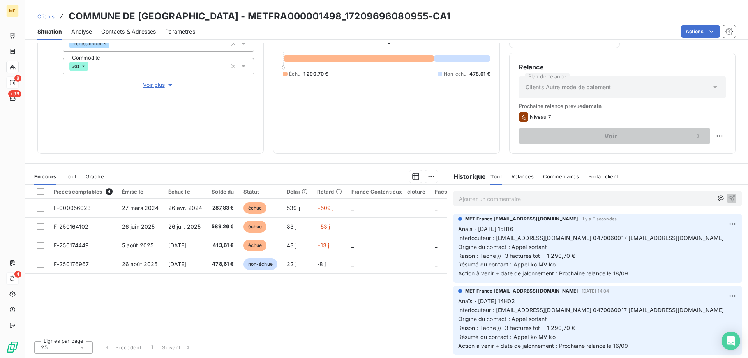
click at [700, 29] on html "ME 8 +99 4 Clients COMMUNE DE VAUX - METFRA000001498_17209696080955-CA1 Situati…" at bounding box center [374, 218] width 748 height 436
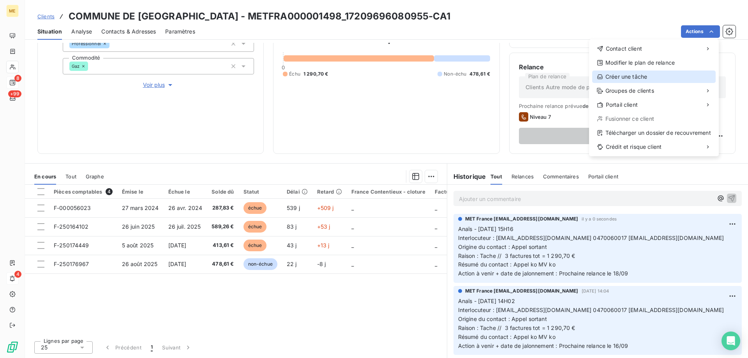
click at [624, 79] on div "Créer une tâche" at bounding box center [653, 76] width 123 height 12
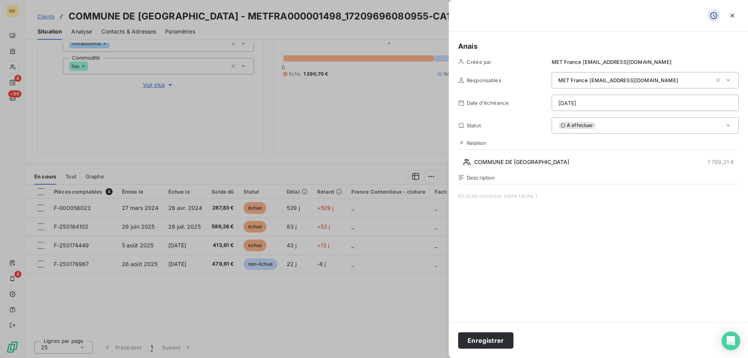
click at [505, 207] on span at bounding box center [598, 267] width 280 height 150
drag, startPoint x: 511, startPoint y: 197, endPoint x: 431, endPoint y: 195, distance: 80.2
click at [526, 42] on h5 "Anais" at bounding box center [598, 46] width 280 height 11
click at [575, 104] on html "ME 8 +99 4 Clients COMMUNE DE VAUX - METFRA000001498_17209696080955-CA1 Situati…" at bounding box center [374, 218] width 748 height 436
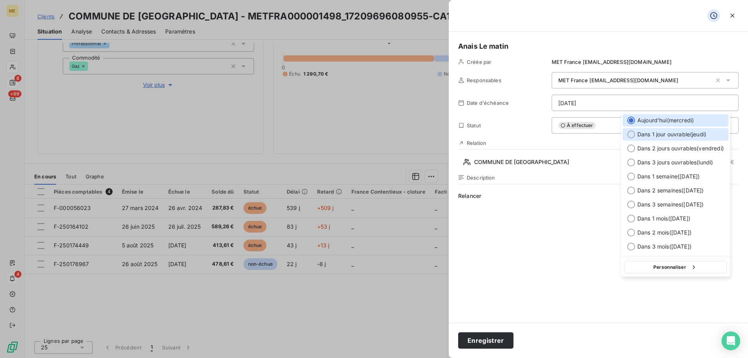
click at [647, 134] on span "Dans 1 jour ouvrable ( jeudi )" at bounding box center [671, 134] width 69 height 8
type input "18/09/2025"
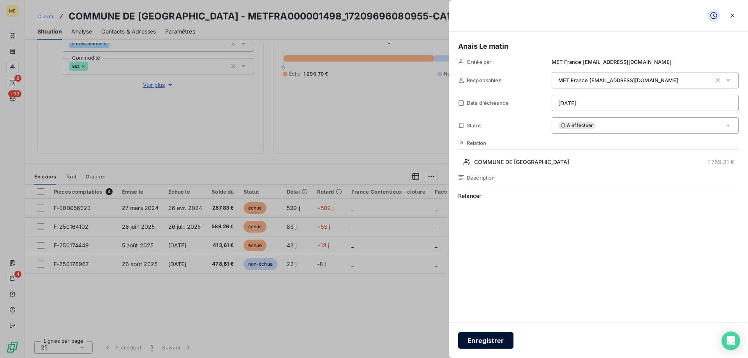
click at [464, 342] on button "Enregistrer" at bounding box center [485, 340] width 55 height 16
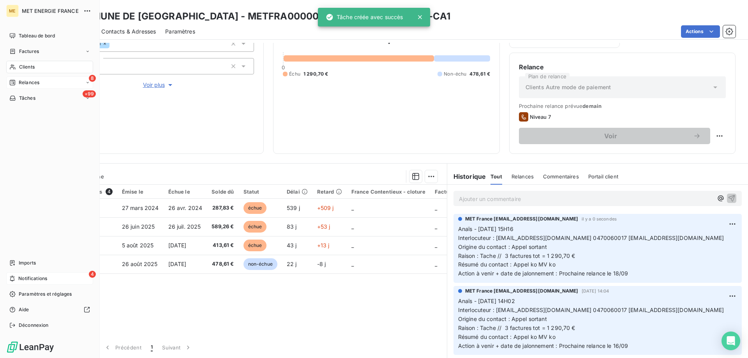
click at [18, 276] on span "Notifications" at bounding box center [32, 278] width 29 height 7
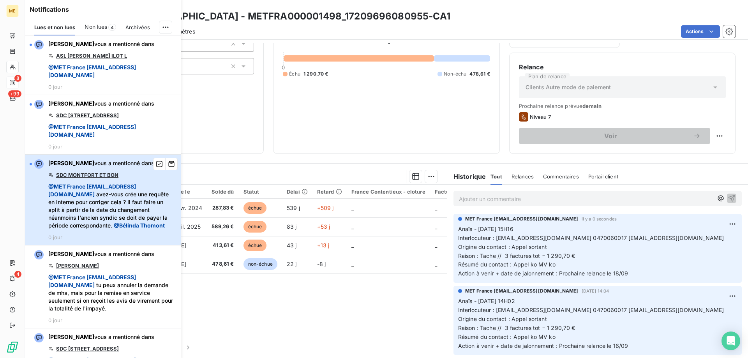
click at [154, 209] on span "@ MET France met-france@recouvrement.met.com avez-vous crée une requête en inte…" at bounding box center [112, 206] width 128 height 47
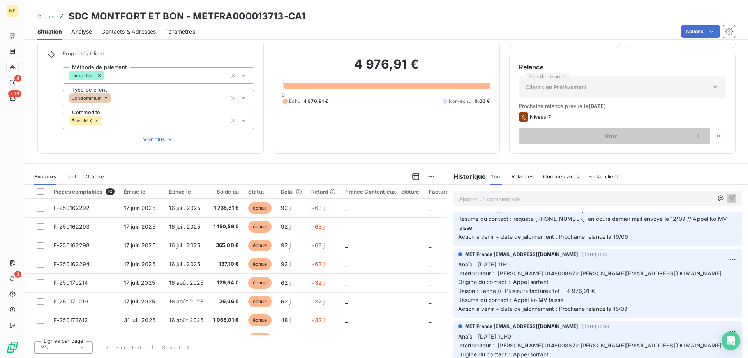
scroll to position [78, 0]
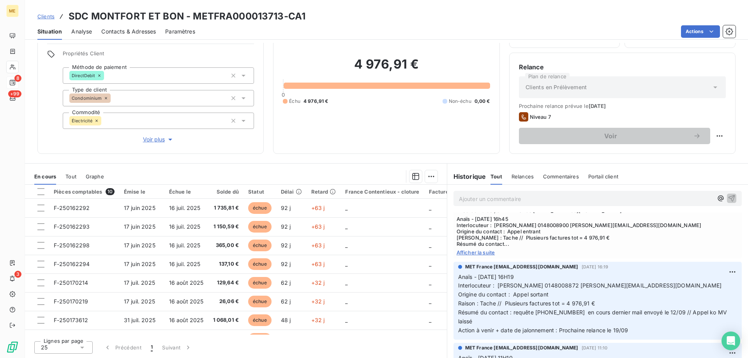
click at [459, 253] on span "Afficher la suite" at bounding box center [597, 252] width 282 height 6
drag, startPoint x: 560, startPoint y: 312, endPoint x: 510, endPoint y: 315, distance: 49.5
click at [510, 315] on span "Résumé du contact : requête 00095867 en cours dernier mail envoyé le 12/09 // A…" at bounding box center [593, 317] width 271 height 16
copy span "requête 00095867"
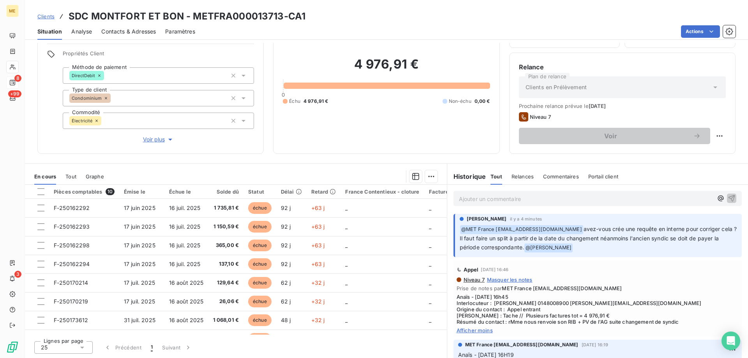
click at [522, 200] on p "Ajouter un commentaire ﻿" at bounding box center [586, 199] width 254 height 10
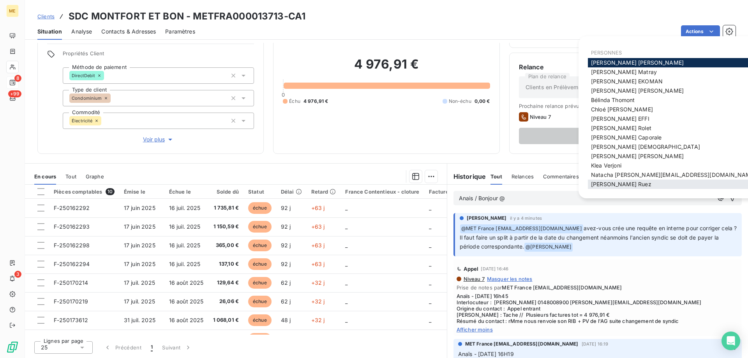
click at [597, 185] on span "Xavier Ruez" at bounding box center [621, 184] width 60 height 7
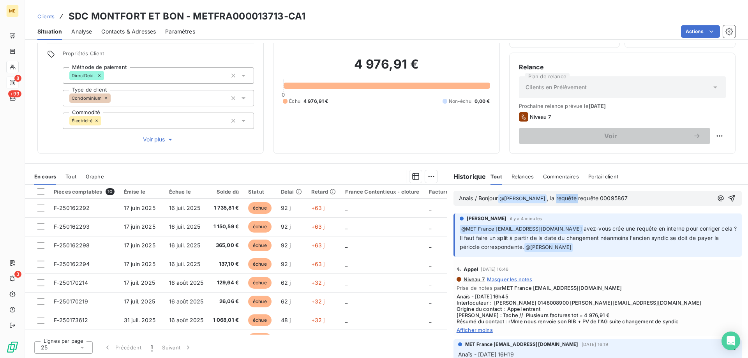
drag, startPoint x: 563, startPoint y: 198, endPoint x: 543, endPoint y: 201, distance: 20.9
click at [543, 201] on p "Anais / Bonjour @ Xavier Ruez ﻿ , la requête requête 00095867" at bounding box center [586, 198] width 254 height 9
click at [613, 198] on p "Anais / Bonjour @ Xavier Ruez ﻿ , la requête 00095867" at bounding box center [586, 198] width 254 height 9
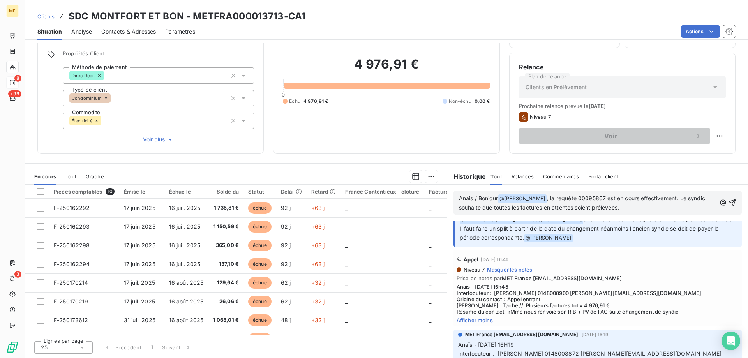
scroll to position [39, 0]
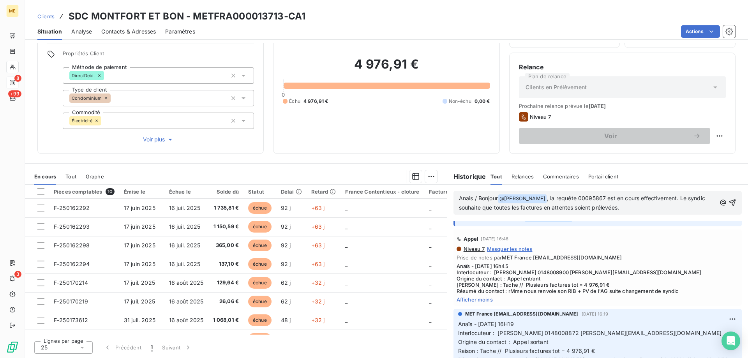
click at [478, 298] on span "Afficher moins" at bounding box center [597, 299] width 282 height 6
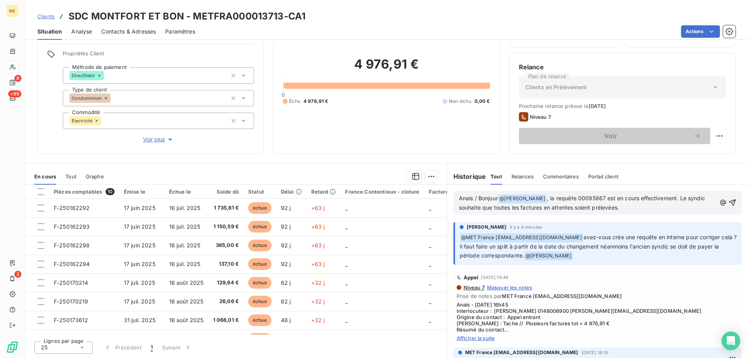
scroll to position [0, 0]
click at [624, 208] on p "Anais / Bonjour @ Xavier Ruez ﻿ , la requête 00095867 est en cours effectivemen…" at bounding box center [587, 203] width 257 height 18
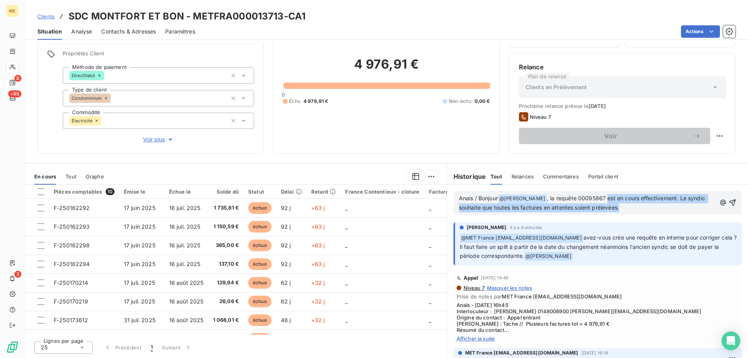
drag, startPoint x: 592, startPoint y: 200, endPoint x: 628, endPoint y: 208, distance: 36.8
click at [628, 208] on p "Anais / Bonjour @ Xavier Ruez ﻿ , la requête 00095867 est en cours effectivemen…" at bounding box center [587, 203] width 257 height 18
click at [628, 209] on p "Anais / Bonjour @ Xavier Ruez ﻿ , la requête 00095867 est en cours effectivemen…" at bounding box center [587, 203] width 257 height 18
click at [622, 210] on p "Anais / Bonjour @ Xavier Ruez ﻿ , la requête 00095867 est en cours effectivemen…" at bounding box center [587, 203] width 257 height 18
click at [619, 210] on p "Anais / Bonjour @ Xavier Ruez ﻿ , la requête 00095867 est en cours effectivemen…" at bounding box center [587, 203] width 257 height 18
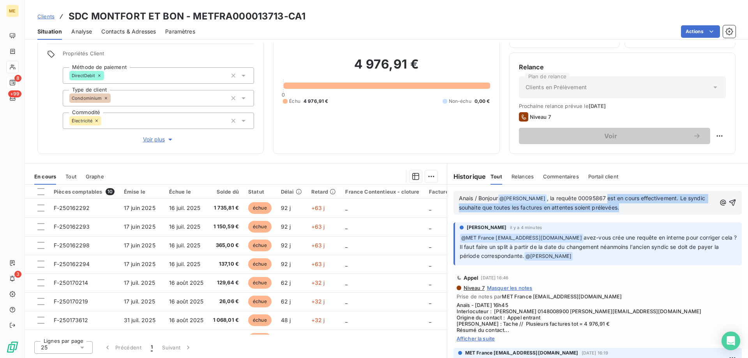
click at [618, 211] on p "Anais / Bonjour @ Xavier Ruez ﻿ , la requête 00095867 est en cours effectivemen…" at bounding box center [587, 203] width 257 height 18
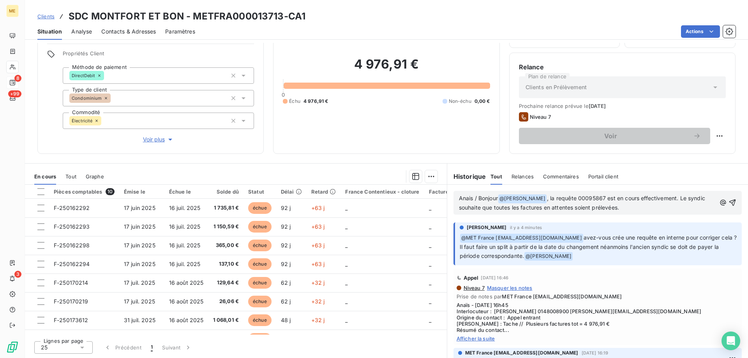
click at [583, 197] on span ", la requête 00095867 est en cours effectivement. Le syndic souhaite que toutes…" at bounding box center [583, 203] width 248 height 16
click at [619, 204] on p "Anais / Bonjour @ Xavier Ruez ﻿ , la requête 00095867 est en cours effectivemen…" at bounding box center [587, 203] width 257 height 18
click at [729, 202] on icon "button" at bounding box center [732, 202] width 7 height 7
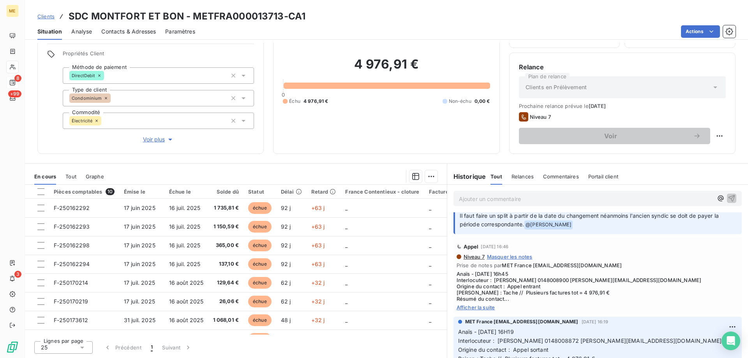
scroll to position [78, 0]
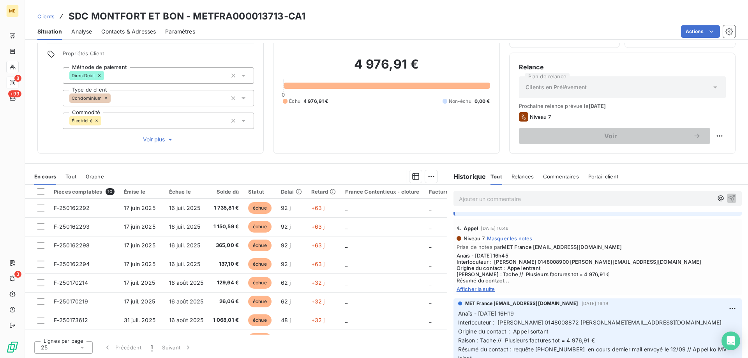
click at [487, 289] on span "Afficher la suite" at bounding box center [597, 289] width 282 height 6
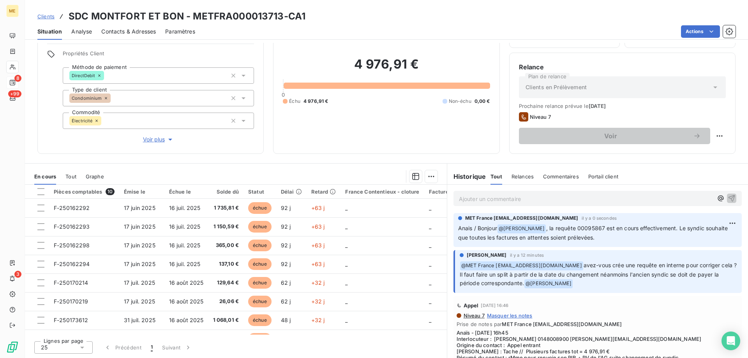
scroll to position [0, 0]
drag, startPoint x: 281, startPoint y: 16, endPoint x: 194, endPoint y: 17, distance: 86.4
click at [194, 17] on h3 "SDC MONTFORT ET BON - METFRA000013713-CA1" at bounding box center [187, 16] width 237 height 14
drag, startPoint x: 589, startPoint y: 228, endPoint x: 564, endPoint y: 229, distance: 25.7
click at [564, 229] on span ", la requête 00095867 est en cours effectivement. Le syndic souhaite que toutes…" at bounding box center [593, 233] width 271 height 16
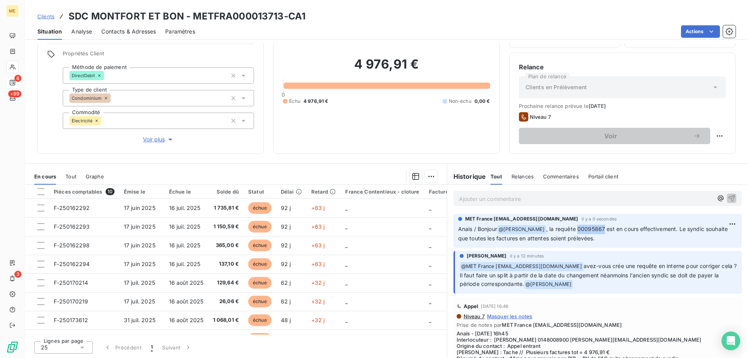
copy span "00095867"
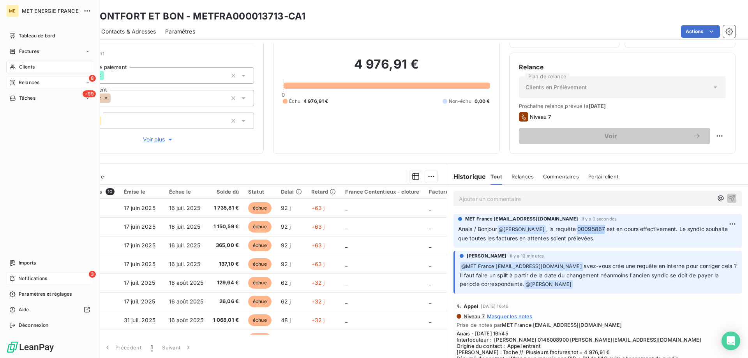
click at [21, 277] on span "Notifications" at bounding box center [32, 278] width 29 height 7
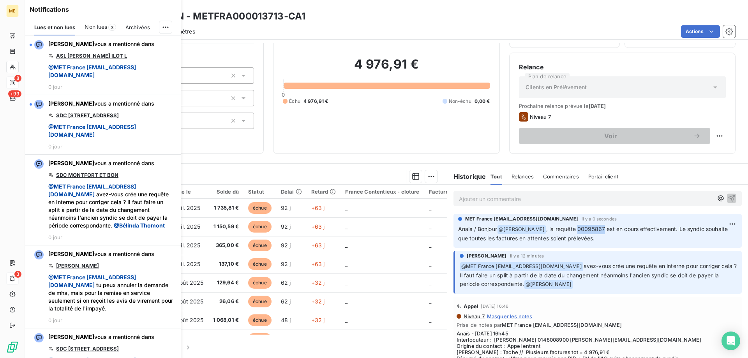
click at [101, 24] on span "Non lues" at bounding box center [95, 27] width 23 height 8
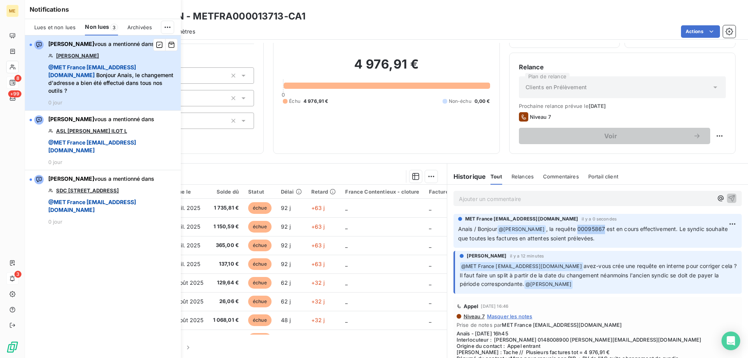
click at [160, 86] on span "@ MET France met-france@recouvrement.met.com Bonjour Anais, le changement d'adr…" at bounding box center [112, 78] width 128 height 31
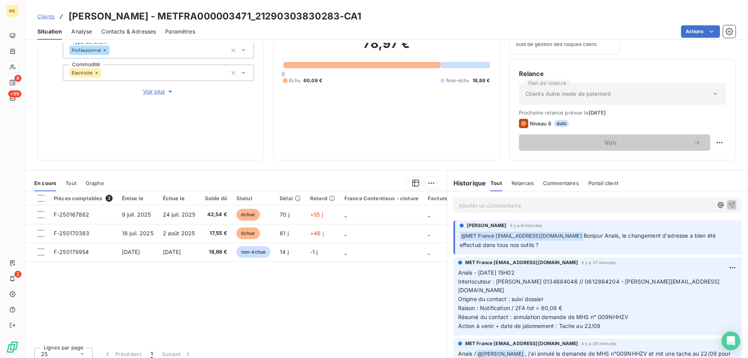
scroll to position [104, 0]
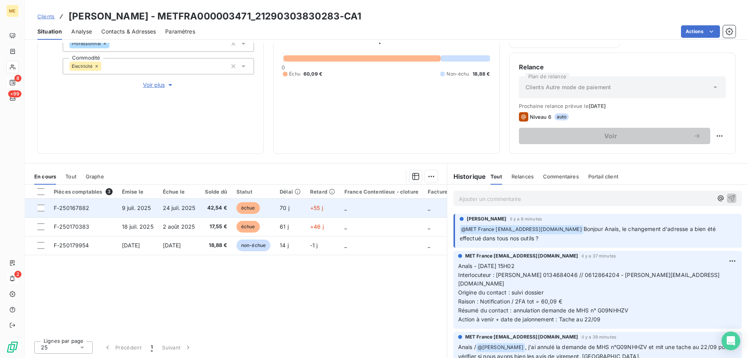
click at [355, 208] on td "_" at bounding box center [380, 208] width 83 height 19
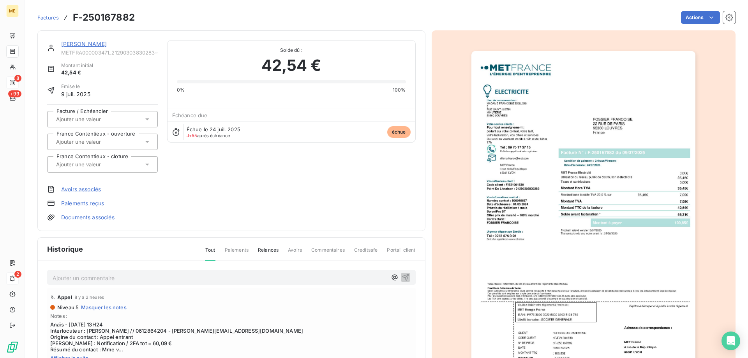
click at [98, 40] on link "FOSSIER FRANCOISE" at bounding box center [84, 43] width 46 height 7
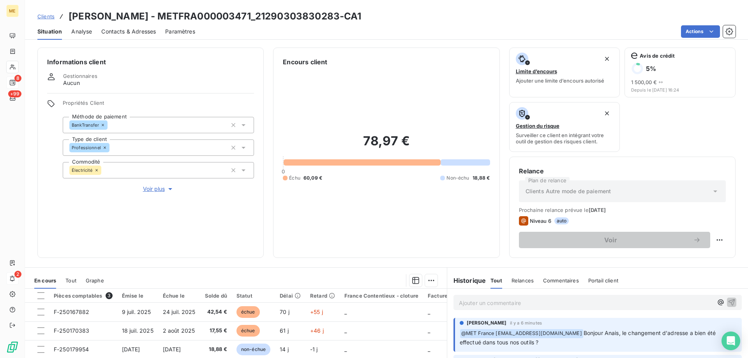
drag, startPoint x: 139, startPoint y: 32, endPoint x: 145, endPoint y: 33, distance: 5.9
click at [139, 32] on span "Contacts & Adresses" at bounding box center [128, 32] width 55 height 8
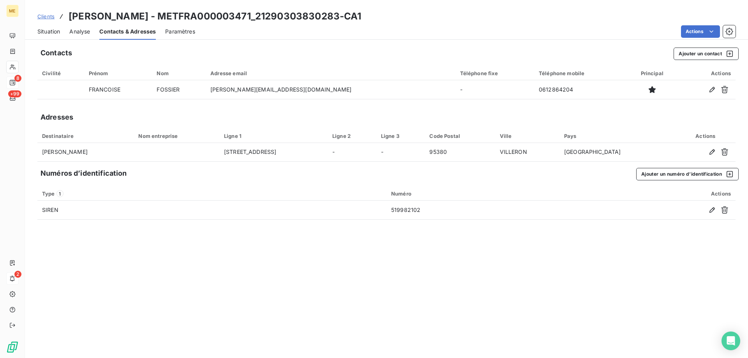
click at [42, 17] on span "Clients" at bounding box center [45, 16] width 17 height 6
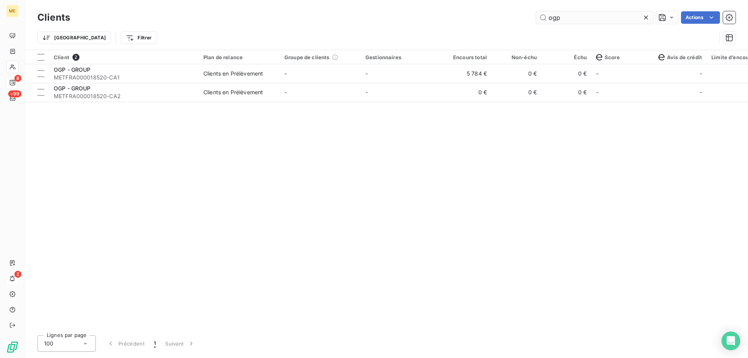
click at [563, 17] on input "ogp" at bounding box center [594, 17] width 117 height 12
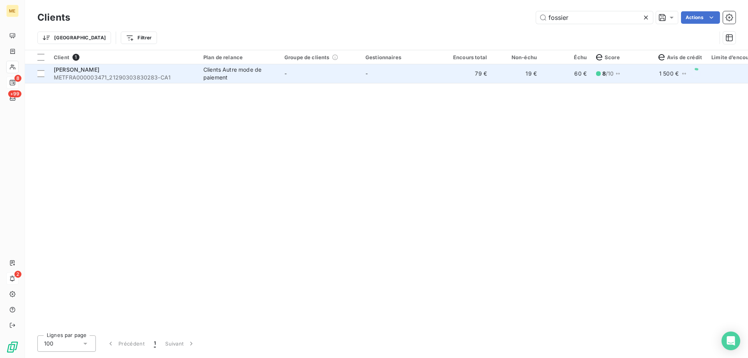
type input "fossier"
click at [320, 67] on td "-" at bounding box center [320, 73] width 81 height 19
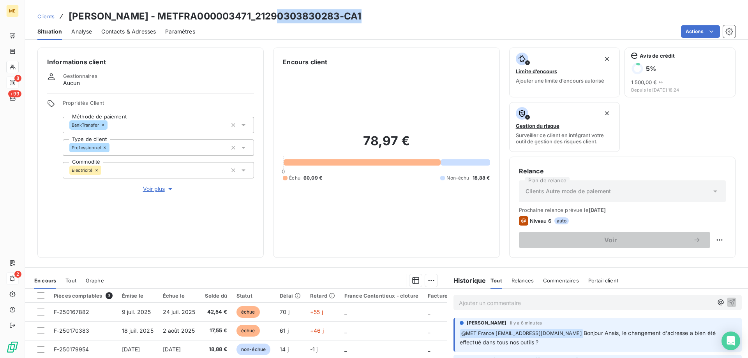
drag, startPoint x: 354, startPoint y: 16, endPoint x: 274, endPoint y: 12, distance: 79.1
click at [274, 12] on h3 "FOSSIER FRANCOISE - METFRA000003471_21290303830283-CA1" at bounding box center [215, 16] width 293 height 14
copy h3 "21290303830283"
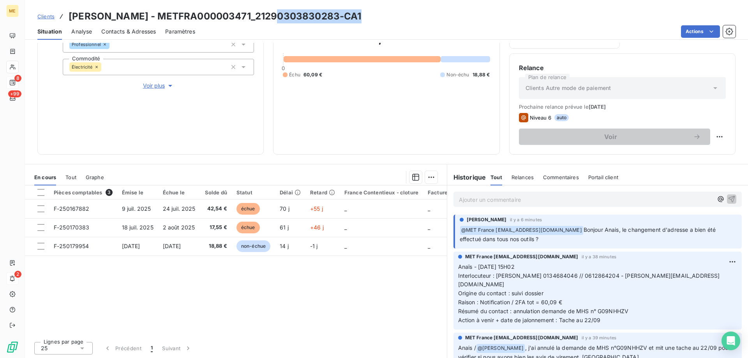
scroll to position [104, 0]
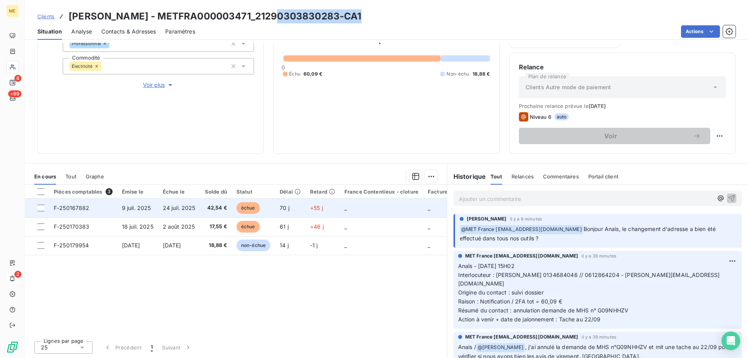
click at [371, 211] on td "_" at bounding box center [380, 208] width 83 height 19
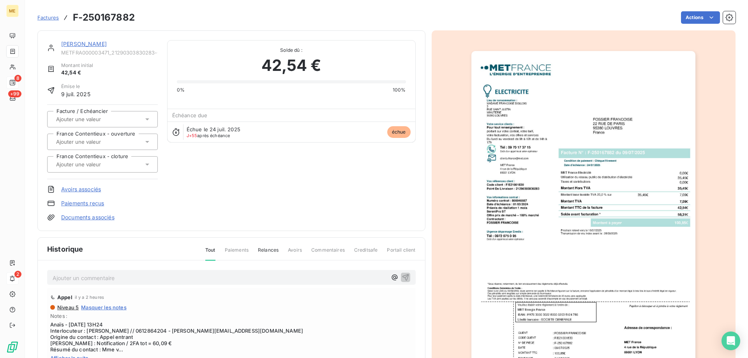
click at [65, 46] on link "FOSSIER FRANCOISE" at bounding box center [84, 43] width 46 height 7
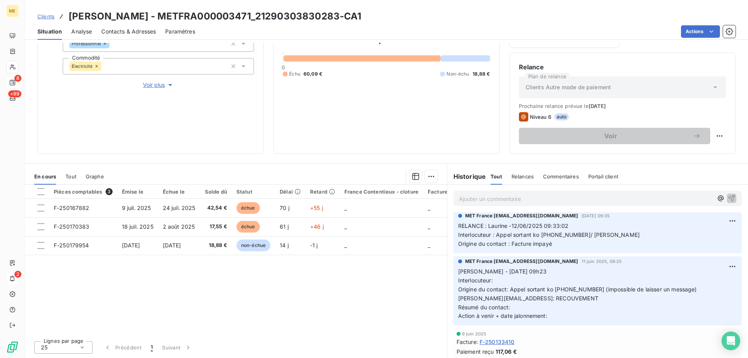
scroll to position [1246, 0]
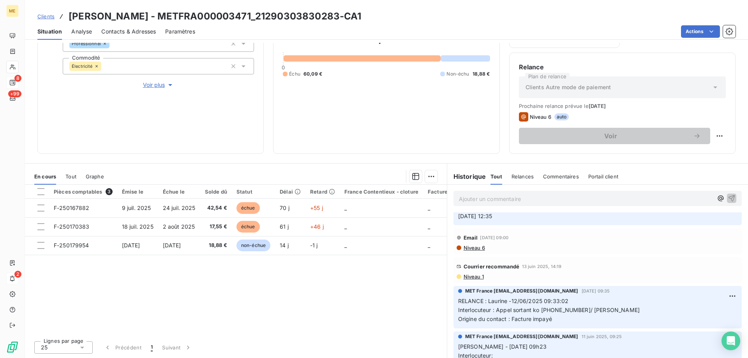
click at [464, 273] on span "Niveau 1" at bounding box center [473, 276] width 21 height 6
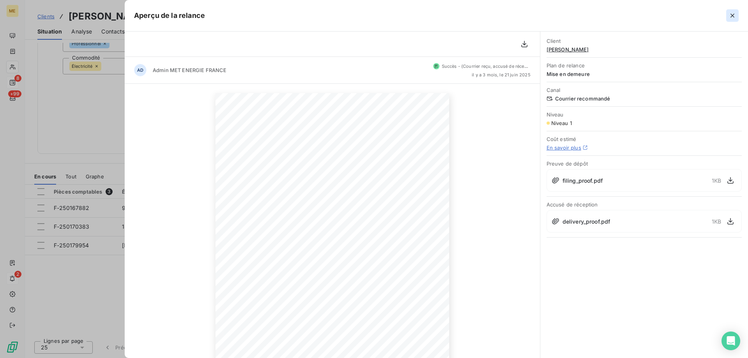
click at [733, 16] on icon "button" at bounding box center [732, 16] width 8 height 8
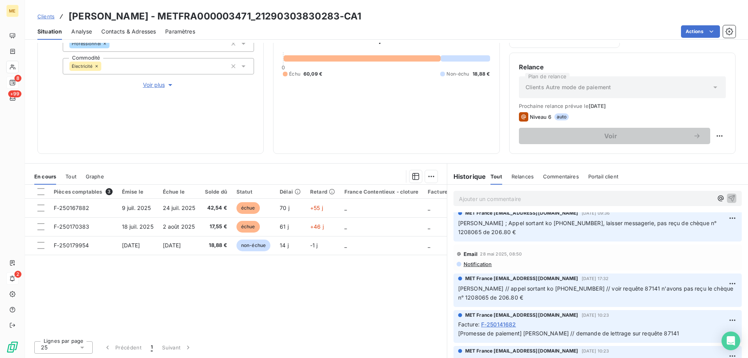
scroll to position [1479, 0]
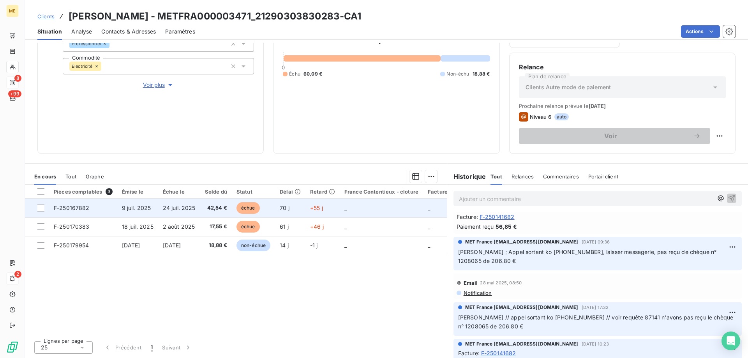
click at [352, 209] on td "_" at bounding box center [380, 208] width 83 height 19
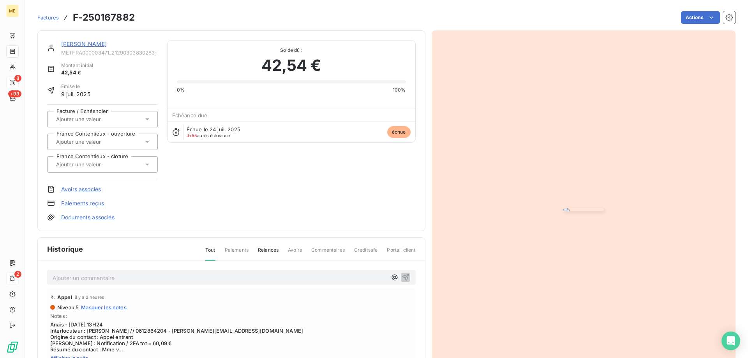
click at [102, 45] on link "FOSSIER FRANCOISE" at bounding box center [84, 43] width 46 height 7
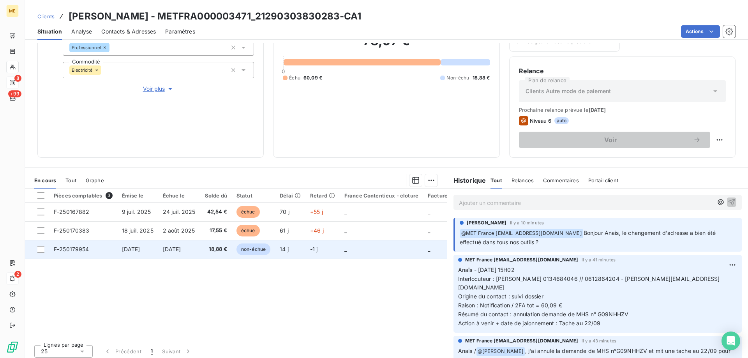
scroll to position [104, 0]
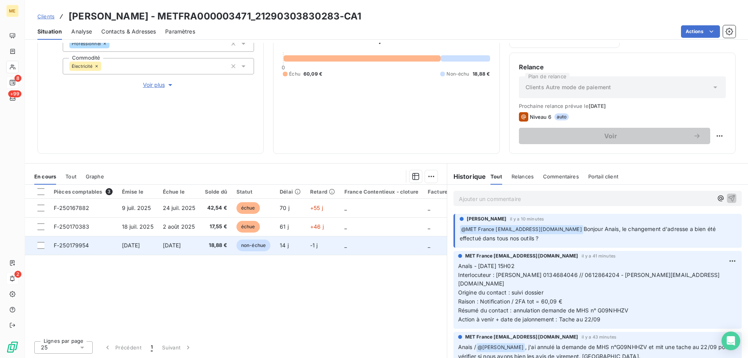
click at [339, 245] on td "-1 j" at bounding box center [322, 245] width 34 height 19
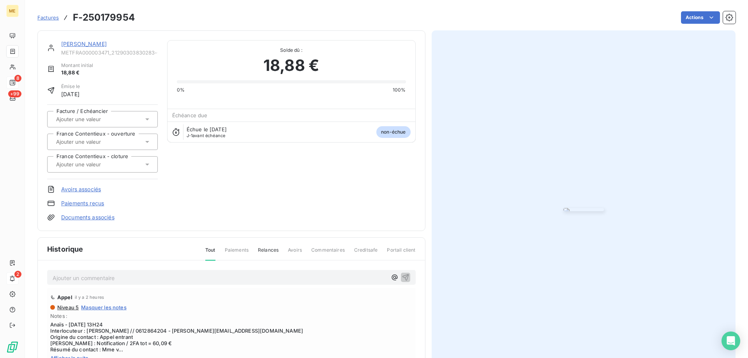
click at [105, 45] on link "FOSSIER FRANCOISE" at bounding box center [84, 43] width 46 height 7
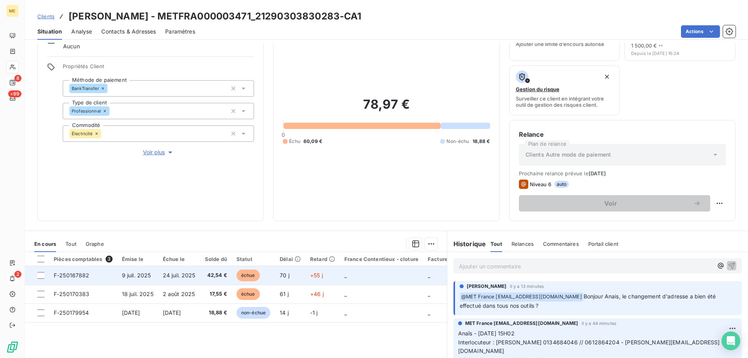
scroll to position [104, 0]
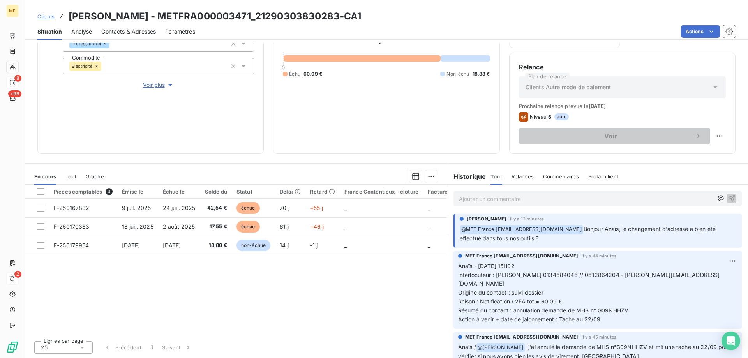
click at [583, 201] on p "Ajouter un commentaire ﻿" at bounding box center [586, 199] width 254 height 10
click at [128, 32] on span "Contacts & Adresses" at bounding box center [128, 32] width 55 height 8
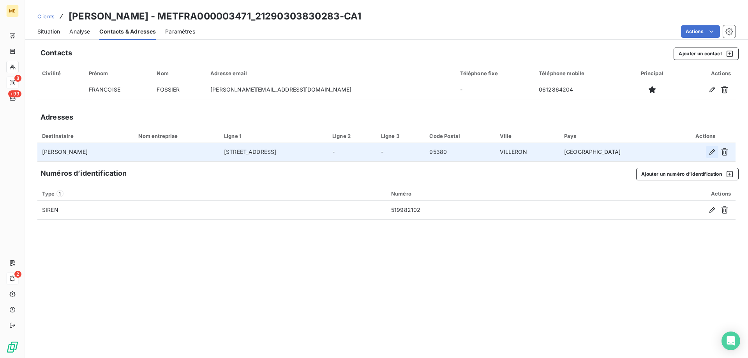
click at [709, 151] on icon "button" at bounding box center [712, 152] width 8 height 8
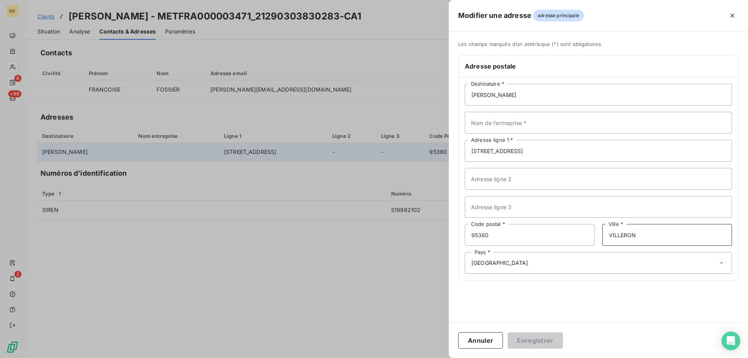
drag, startPoint x: 670, startPoint y: 236, endPoint x: 602, endPoint y: 240, distance: 67.5
click at [602, 240] on input "VILLERON" at bounding box center [667, 235] width 130 height 22
type input "Louvres"
click at [540, 343] on button "Enregistrer" at bounding box center [534, 340] width 55 height 16
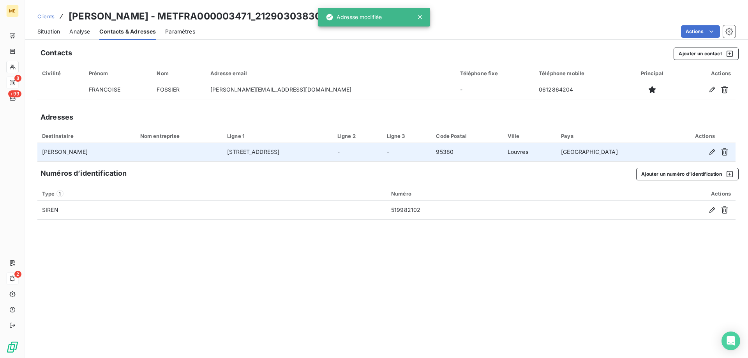
click at [46, 33] on span "Situation" at bounding box center [48, 32] width 23 height 8
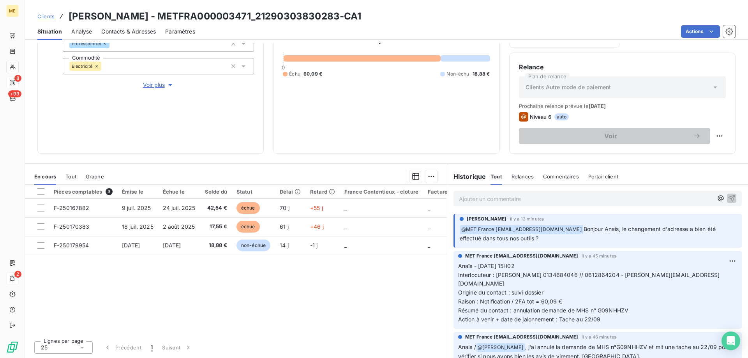
click at [467, 199] on p "Ajouter un commentaire ﻿" at bounding box center [586, 199] width 254 height 10
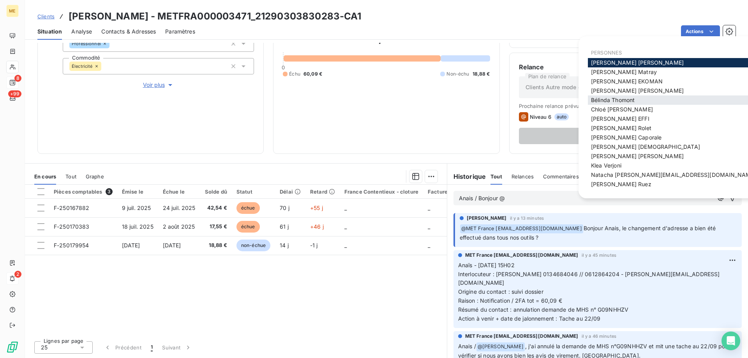
click at [612, 97] on span "Bélinda Thomont" at bounding box center [613, 100] width 44 height 7
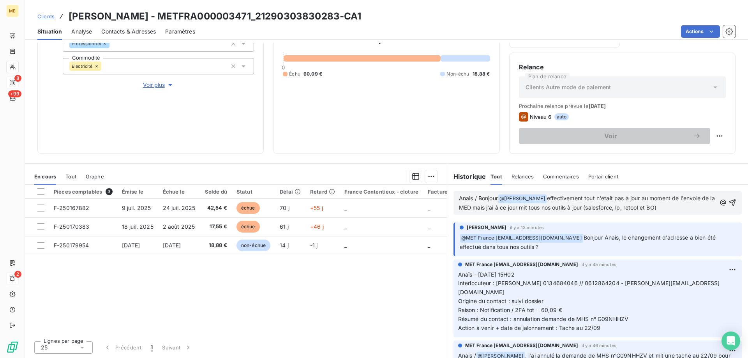
click at [675, 208] on p "Anais / Bonjour @ Bélinda Thomont ﻿ effectivement tout n'était pas à jour au mo…" at bounding box center [587, 203] width 257 height 18
click at [728, 201] on icon "button" at bounding box center [732, 203] width 8 height 8
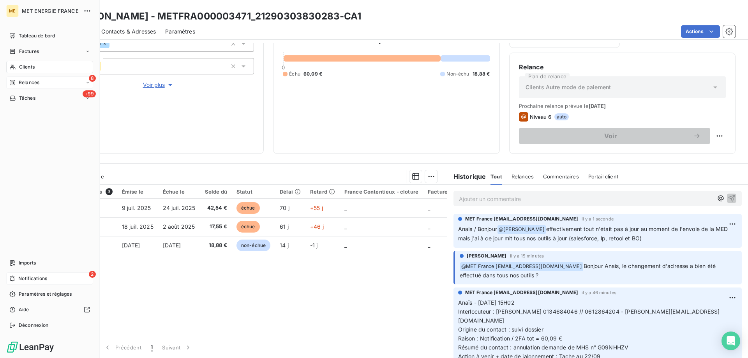
click at [23, 81] on span "Relances" at bounding box center [29, 82] width 21 height 7
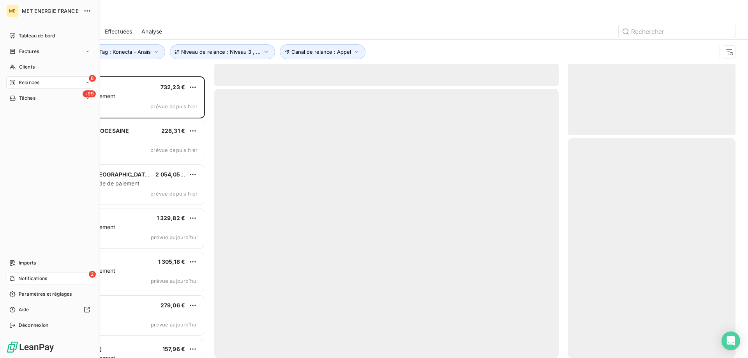
scroll to position [276, 162]
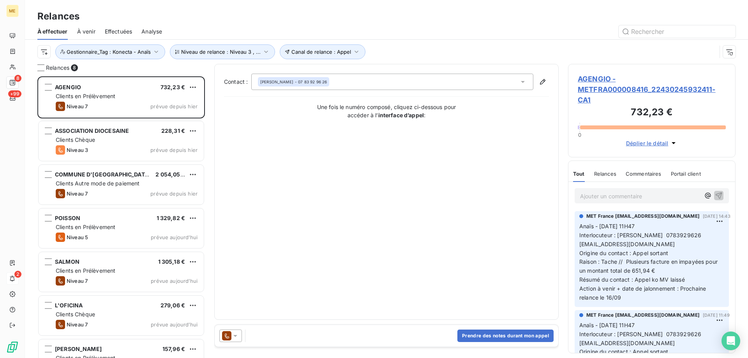
click at [591, 87] on span "AGENGIO - METFRA000008416_22430245932411-CA1" at bounding box center [651, 90] width 148 height 32
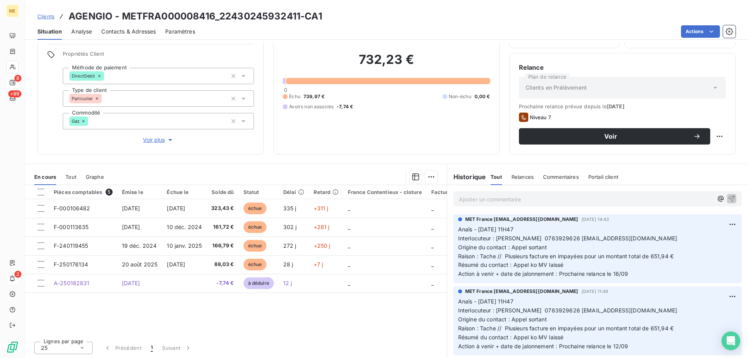
scroll to position [49, 0]
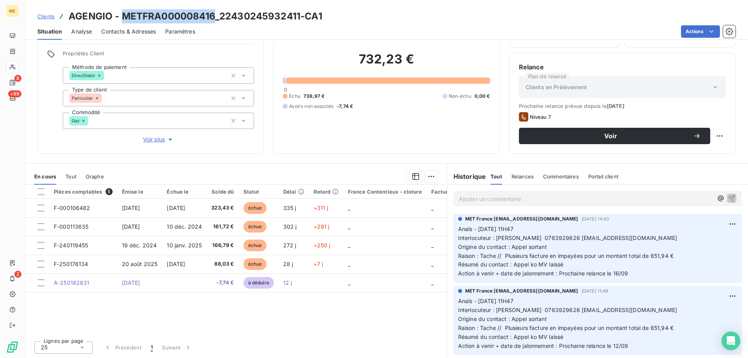
drag, startPoint x: 215, startPoint y: 14, endPoint x: 121, endPoint y: 17, distance: 94.2
click at [121, 17] on h3 "AGENGIO - METFRA000008416_22430245932411-CA1" at bounding box center [195, 16] width 253 height 14
copy h3 "METFRA000008416"
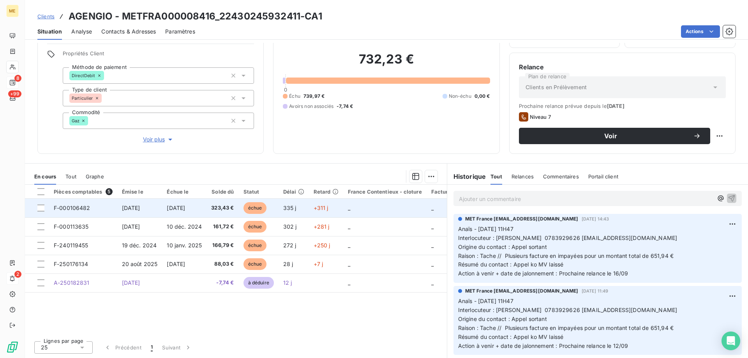
click at [364, 209] on td "_" at bounding box center [384, 208] width 83 height 19
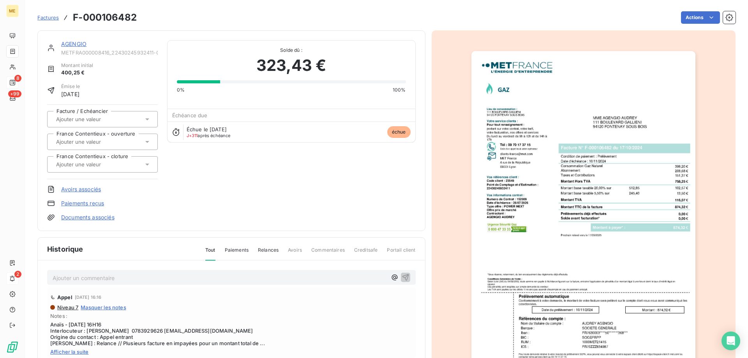
click at [75, 45] on link "AGENGIO" at bounding box center [73, 43] width 25 height 7
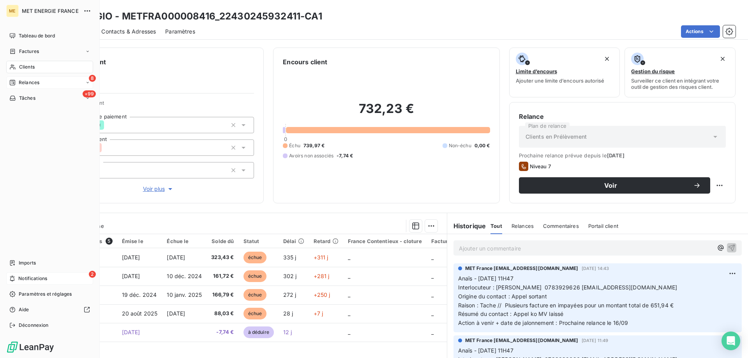
click at [17, 278] on div "2 Notifications" at bounding box center [49, 278] width 87 height 12
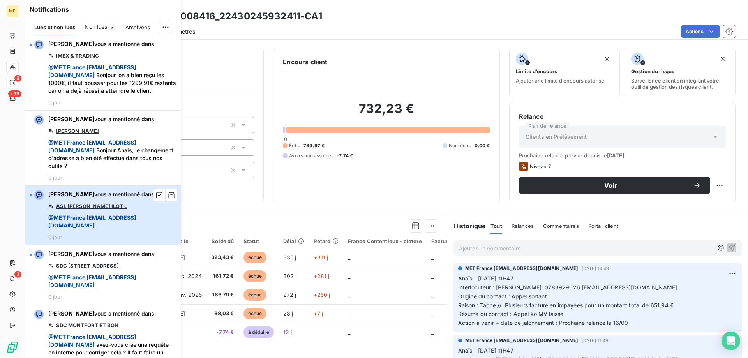
click at [134, 227] on span "@ MET France met-france@recouvrement.met.com" at bounding box center [112, 222] width 128 height 16
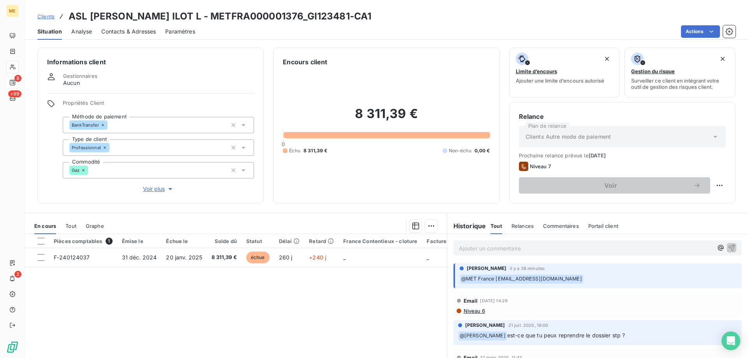
click at [145, 185] on span "Voir plus" at bounding box center [158, 189] width 31 height 8
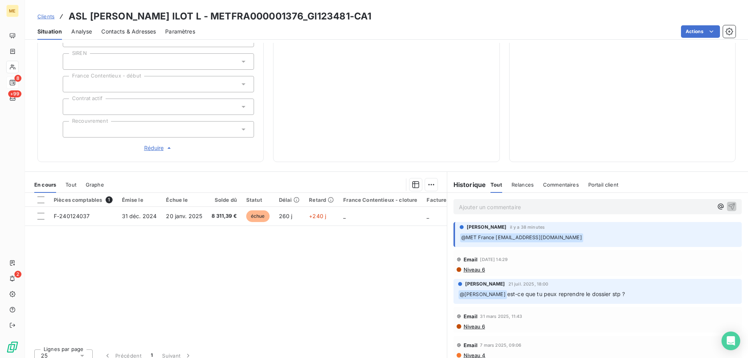
scroll to position [225, 0]
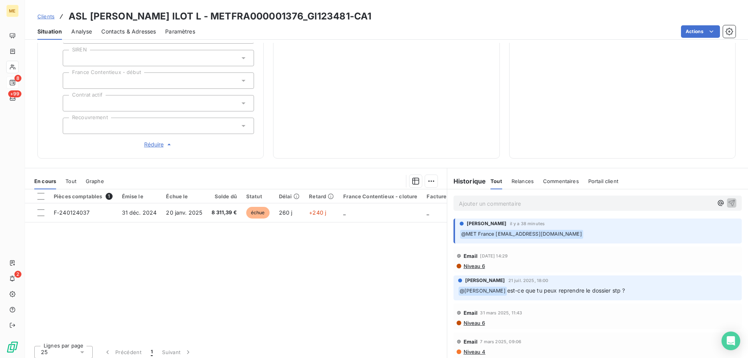
click at [477, 199] on p "Ajouter un commentaire ﻿" at bounding box center [586, 204] width 254 height 10
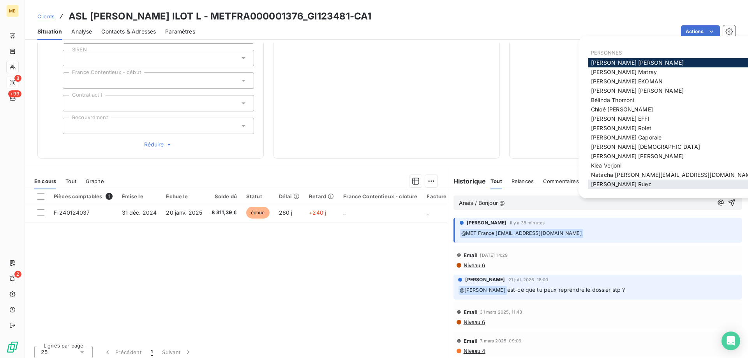
click at [612, 180] on div "Xavier Ruez" at bounding box center [672, 183] width 171 height 9
click at [602, 187] on span "Xavier Ruez" at bounding box center [621, 184] width 60 height 7
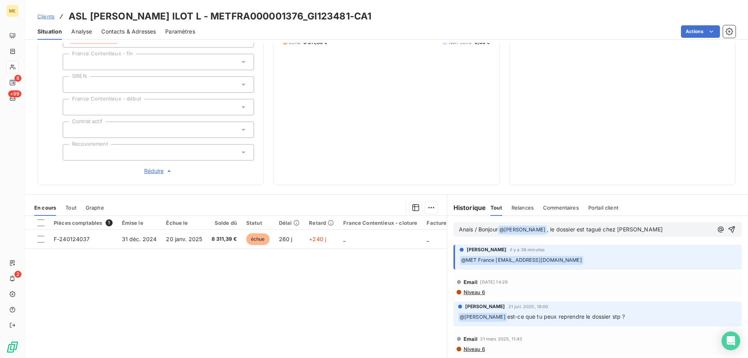
scroll to position [147, 0]
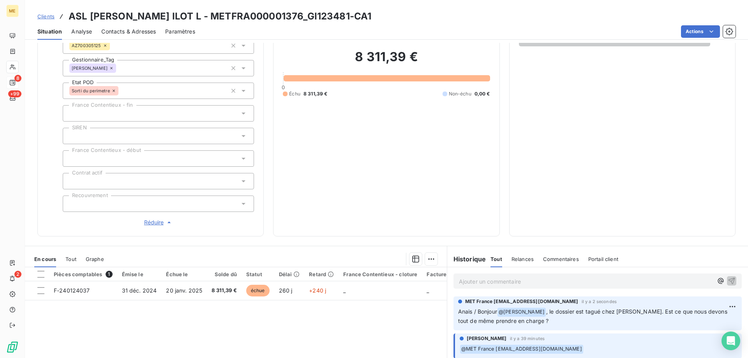
click at [17, 83] on div "8" at bounding box center [12, 82] width 12 height 12
click at [10, 79] on icon at bounding box center [12, 82] width 6 height 6
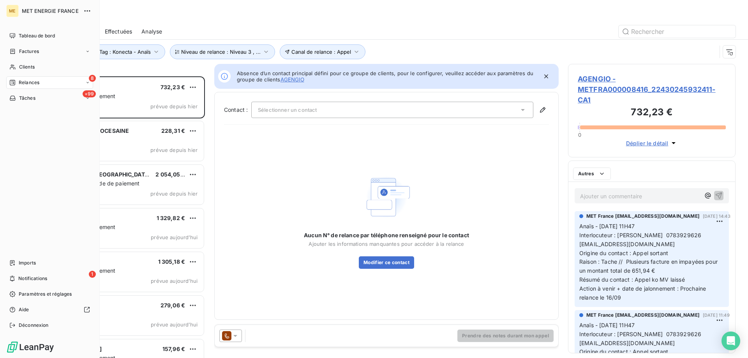
scroll to position [276, 162]
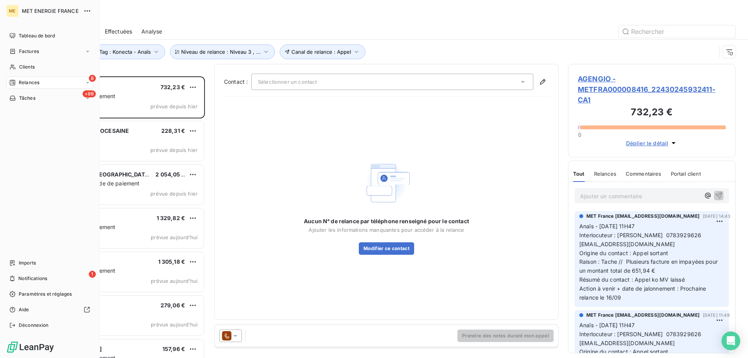
click at [16, 84] on div "Relances" at bounding box center [24, 82] width 30 height 7
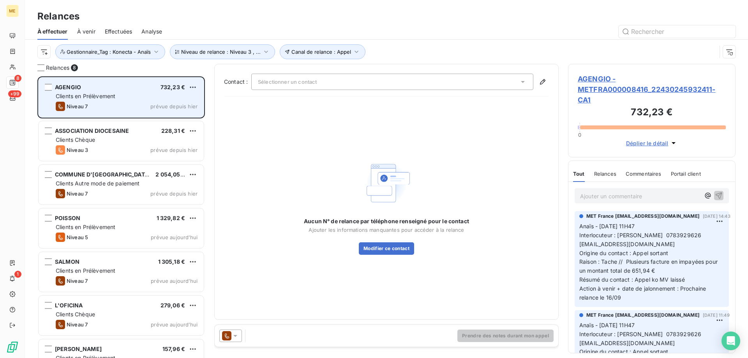
click at [85, 95] on span "Clients en Prélèvement" at bounding box center [86, 96] width 60 height 7
click at [67, 89] on span "AGENGIO" at bounding box center [68, 87] width 26 height 7
click at [110, 97] on span "Clients en Prélèvement" at bounding box center [86, 96] width 60 height 7
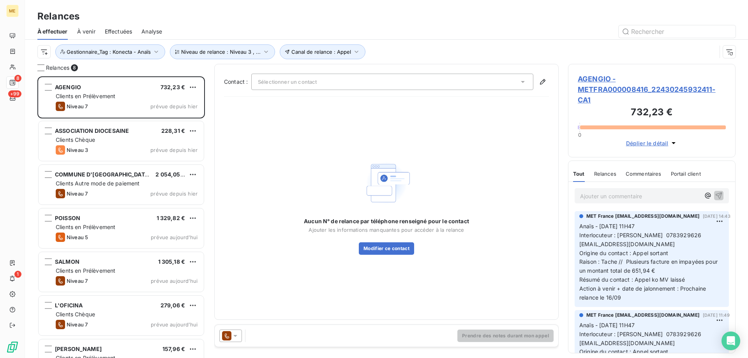
click at [581, 84] on span "AGENGIO - METFRA000008416_22430245932411-CA1" at bounding box center [651, 90] width 148 height 32
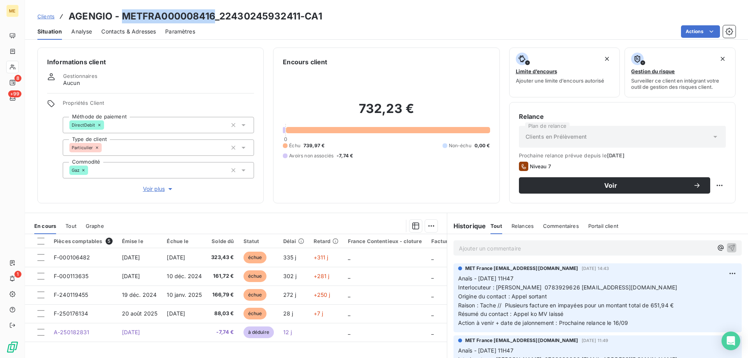
drag, startPoint x: 214, startPoint y: 16, endPoint x: 122, endPoint y: 17, distance: 91.9
click at [122, 17] on h3 "AGENGIO - METFRA000008416_22430245932411-CA1" at bounding box center [195, 16] width 253 height 14
copy h3 "METFRA000008416"
drag, startPoint x: 416, startPoint y: 116, endPoint x: 348, endPoint y: 113, distance: 68.2
click at [348, 113] on h2 "732,23 €" at bounding box center [386, 112] width 207 height 23
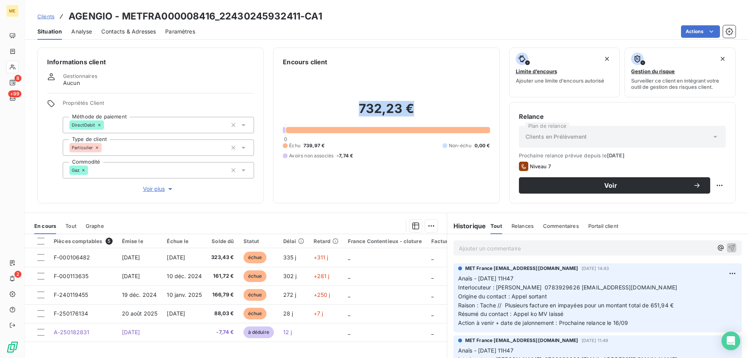
copy h2 "732,23 €"
click at [154, 188] on div "Informations client Gestionnaires Aucun Propriétés Client Méthode de paiement D…" at bounding box center [150, 125] width 226 height 156
click at [154, 186] on span "Voir plus" at bounding box center [158, 189] width 31 height 8
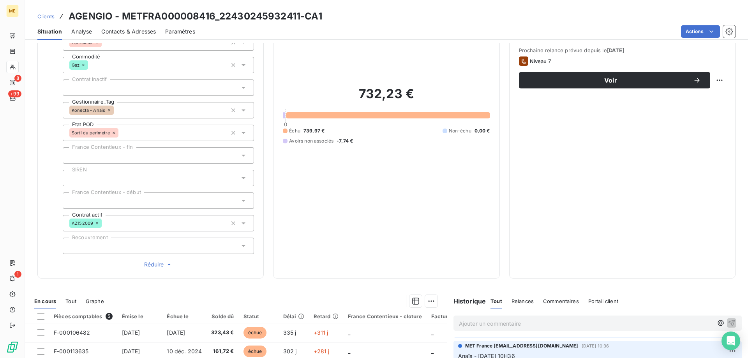
scroll to position [225, 0]
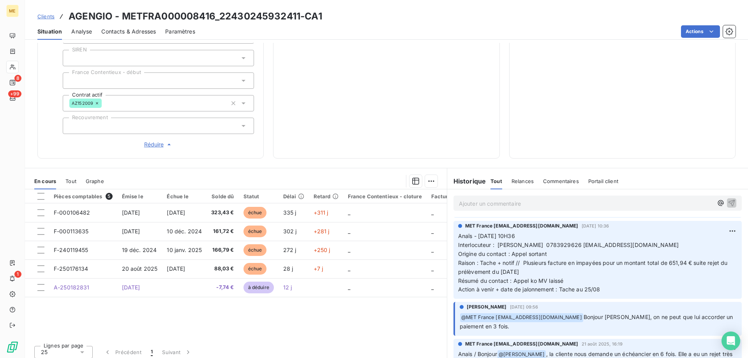
click at [579, 199] on p "Ajouter un commentaire ﻿" at bounding box center [586, 204] width 254 height 10
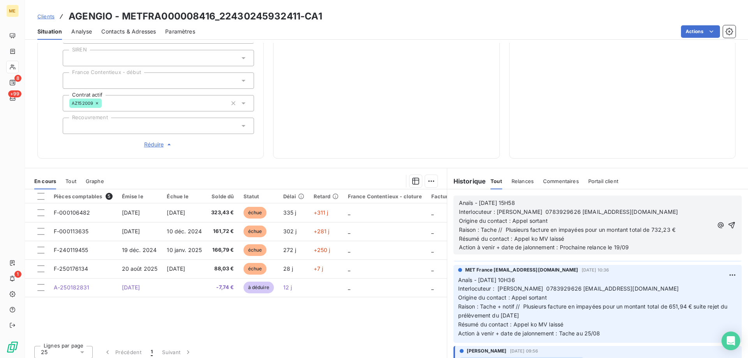
scroll to position [511, 0]
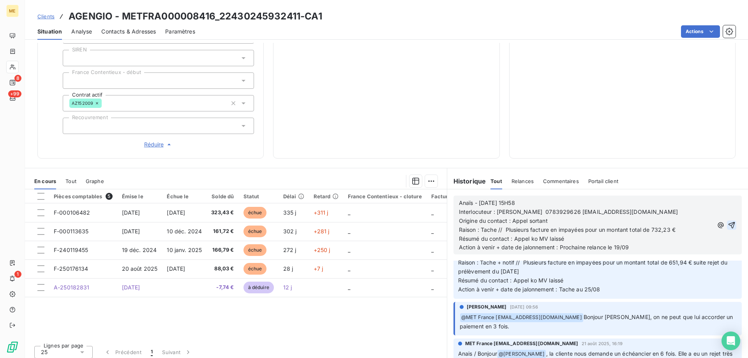
click at [727, 221] on icon "button" at bounding box center [731, 225] width 8 height 8
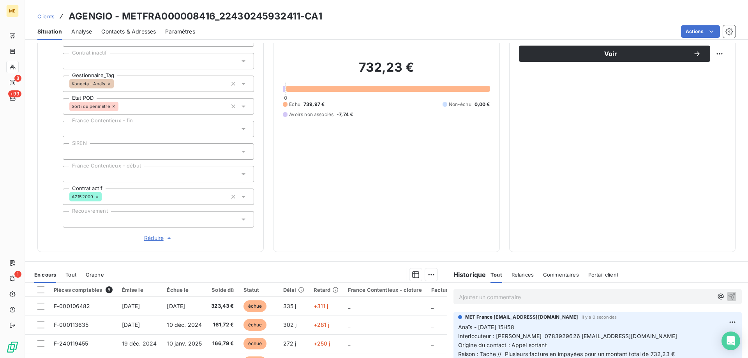
scroll to position [108, 0]
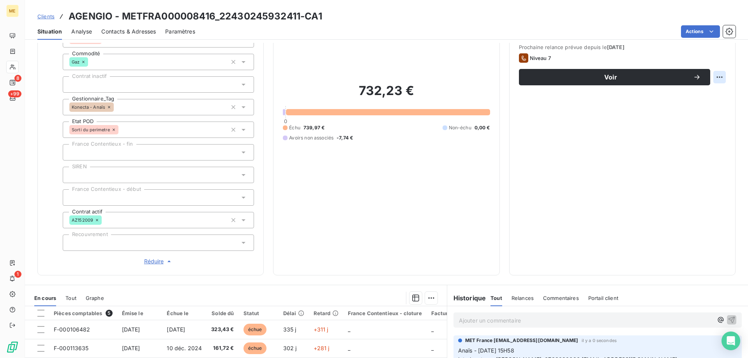
click at [711, 73] on html "ME 8 +99 1 Clients AGENGIO - METFRA000008416_22430245932411-CA1 Situation Analy…" at bounding box center [374, 218] width 748 height 436
click at [707, 91] on div "Replanifier cette action" at bounding box center [681, 94] width 70 height 12
select select "8"
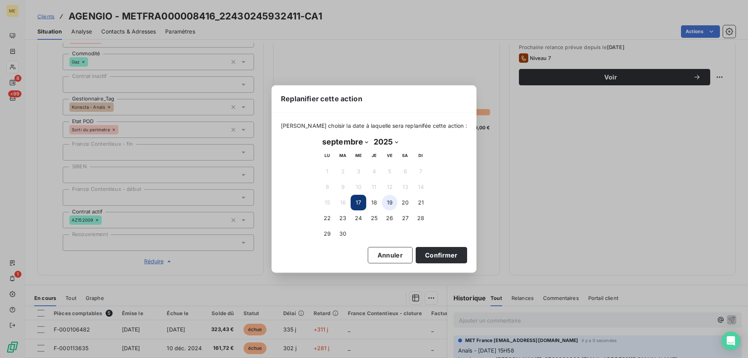
click at [394, 203] on button "19" at bounding box center [390, 203] width 16 height 16
click at [439, 257] on button "Confirmer" at bounding box center [440, 255] width 51 height 16
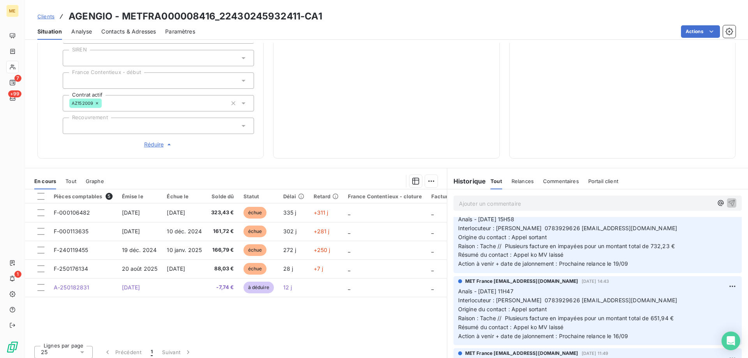
scroll to position [0, 0]
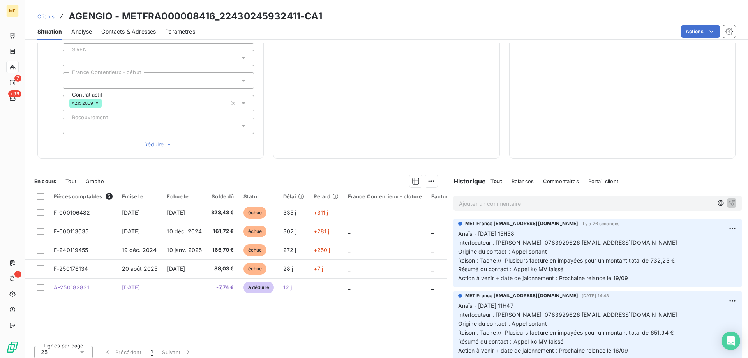
click at [597, 202] on p "Ajouter un commentaire ﻿" at bounding box center [586, 204] width 254 height 10
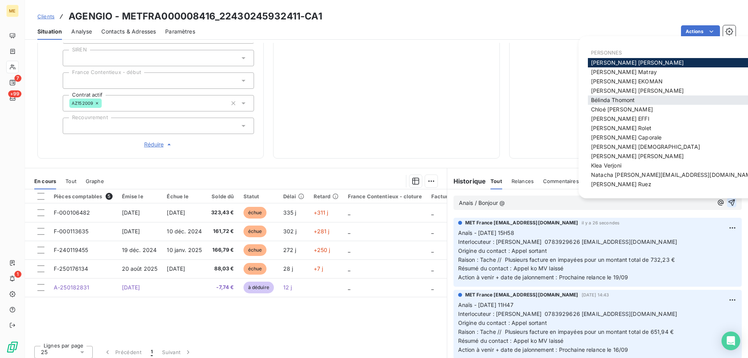
click at [603, 99] on span "Bélinda Thomont" at bounding box center [613, 100] width 44 height 7
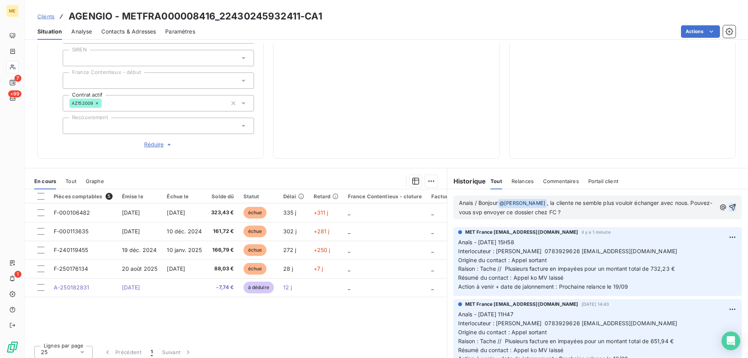
click at [728, 202] on button "button" at bounding box center [732, 206] width 8 height 9
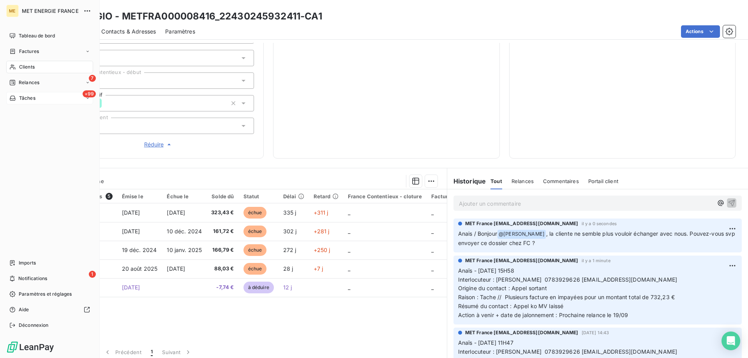
click at [19, 102] on div "+99 Tâches" at bounding box center [49, 98] width 87 height 12
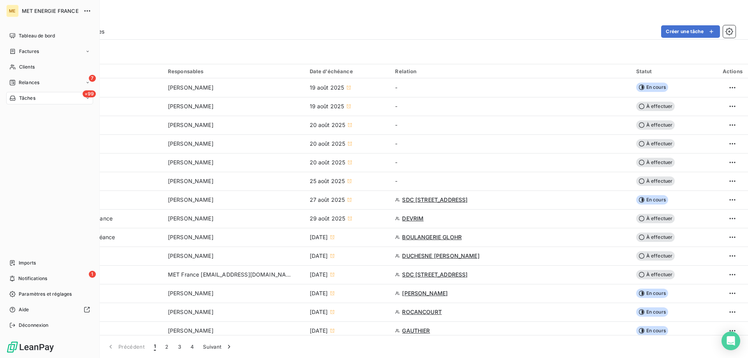
drag, startPoint x: 17, startPoint y: 83, endPoint x: 25, endPoint y: 84, distance: 7.6
click at [18, 83] on div "Relances" at bounding box center [24, 82] width 30 height 7
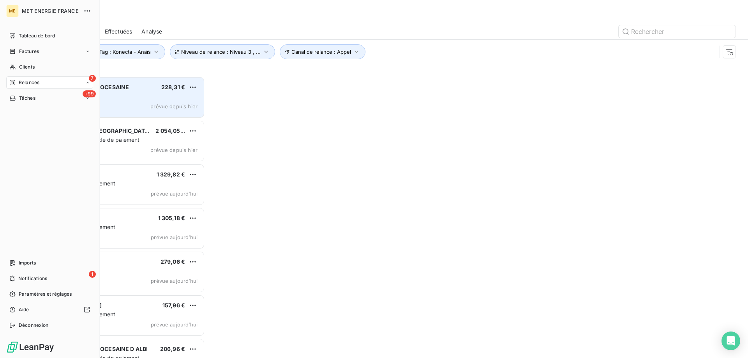
scroll to position [276, 162]
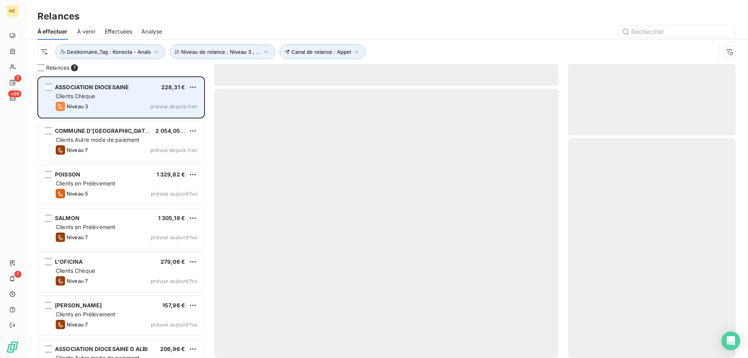
click at [109, 93] on div "Clients Chèque" at bounding box center [127, 96] width 142 height 8
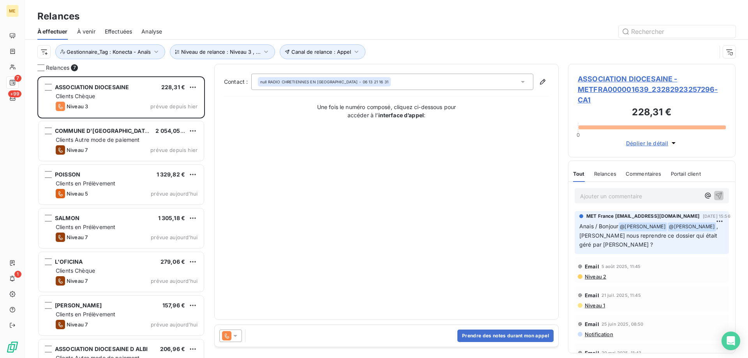
click at [614, 91] on span "ASSOCIATION DIOCESAINE - METFRA000001639_23282923257296-CA1" at bounding box center [651, 90] width 148 height 32
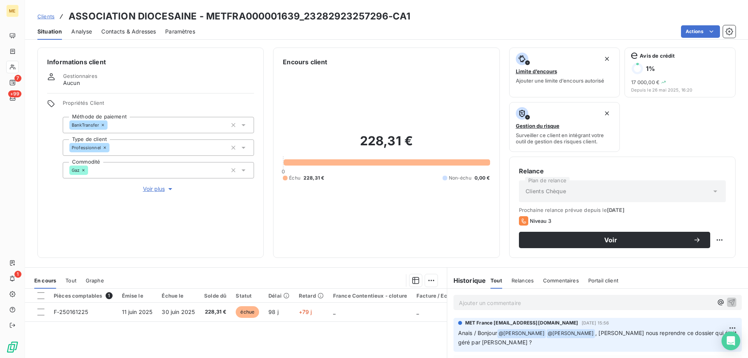
scroll to position [104, 0]
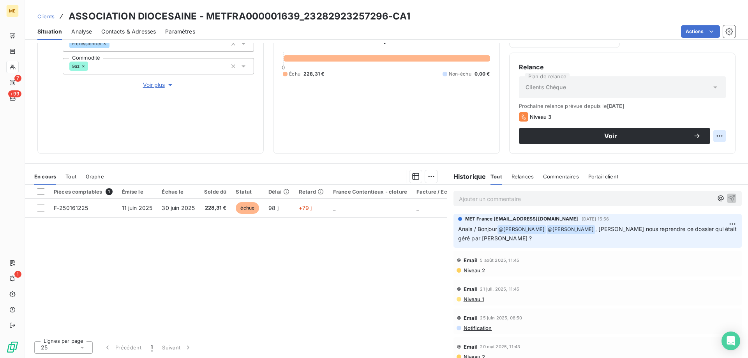
click at [716, 136] on html "ME 7 +99 1 Clients ASSOCIATION DIOCESAINE - METFRA000001639_23282923257296-CA1 …" at bounding box center [374, 218] width 748 height 436
click at [716, 151] on div "Replanifier cette action" at bounding box center [681, 153] width 70 height 12
select select "8"
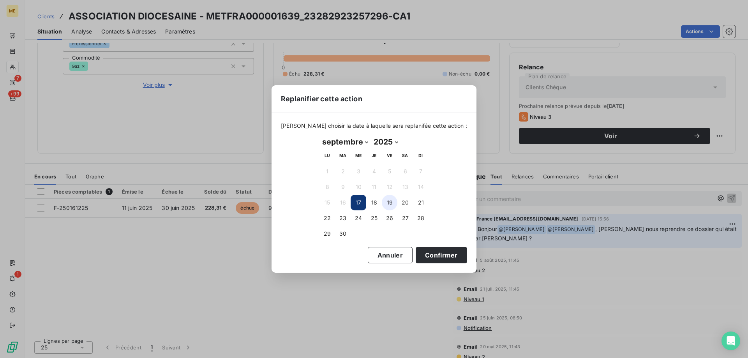
drag, startPoint x: 388, startPoint y: 202, endPoint x: 396, endPoint y: 215, distance: 14.7
click at [391, 204] on button "19" at bounding box center [390, 203] width 16 height 16
click at [422, 256] on button "Confirmer" at bounding box center [440, 255] width 51 height 16
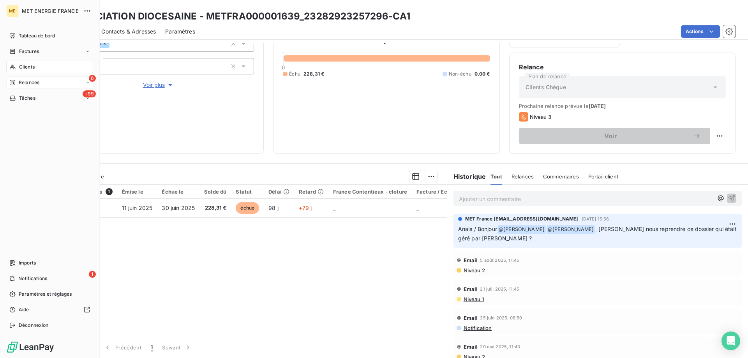
click at [21, 83] on span "Relances" at bounding box center [29, 82] width 21 height 7
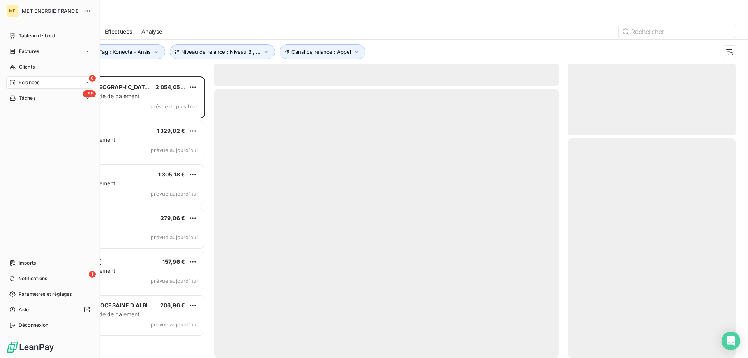
scroll to position [276, 162]
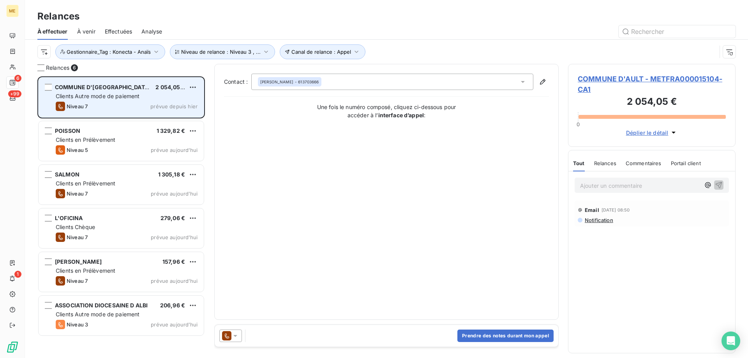
click at [125, 92] on div "Clients Autre mode de paiement" at bounding box center [127, 96] width 142 height 8
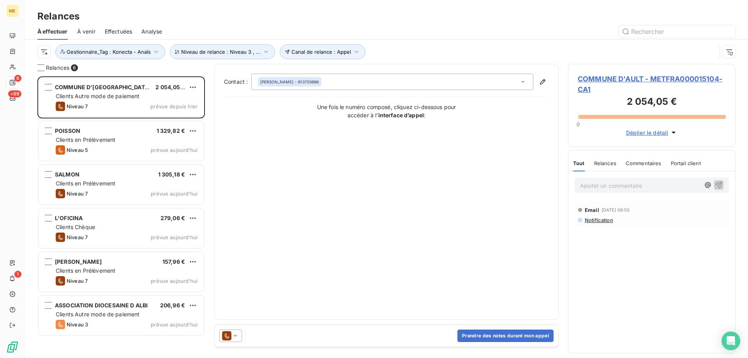
click at [605, 80] on span "COMMUNE D'AULT - METFRA000015104-CA1" at bounding box center [651, 84] width 148 height 21
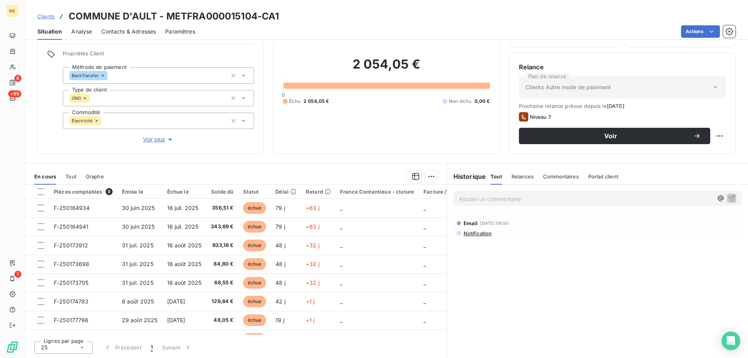
click at [403, 105] on div "2 054,05 € 0 Échu 2 054,05 € Non-échu 0,00 €" at bounding box center [386, 80] width 207 height 127
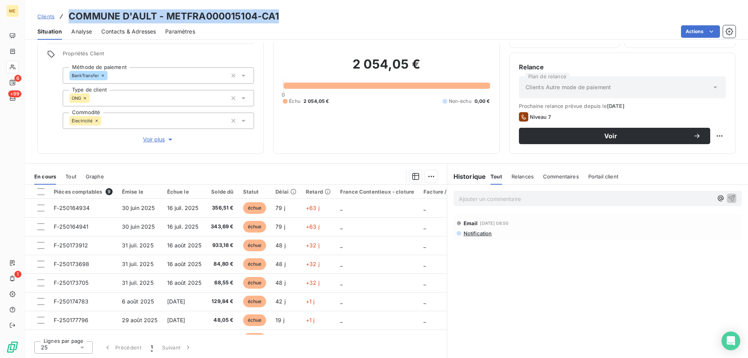
drag, startPoint x: 284, startPoint y: 14, endPoint x: 64, endPoint y: 17, distance: 219.6
click at [64, 17] on div "Clients COMMUNE D'AULT - METFRA000015104-CA1" at bounding box center [386, 16] width 723 height 14
copy h3 "COMMUNE D'AULT - METFRA000015104-CA1"
click at [133, 34] on span "Contacts & Adresses" at bounding box center [128, 32] width 55 height 8
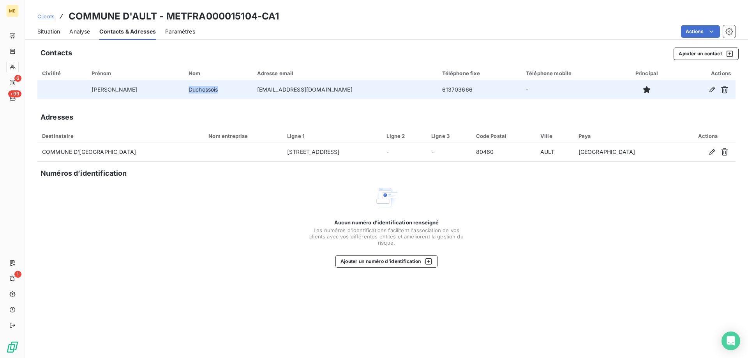
copy td "Duchossois"
drag, startPoint x: 201, startPoint y: 91, endPoint x: 164, endPoint y: 92, distance: 37.0
click at [184, 92] on td "Duchossois" at bounding box center [218, 89] width 69 height 19
drag, startPoint x: 315, startPoint y: 89, endPoint x: 255, endPoint y: 96, distance: 61.2
click at [255, 96] on td "comptabilite@ault.fr" at bounding box center [344, 89] width 185 height 19
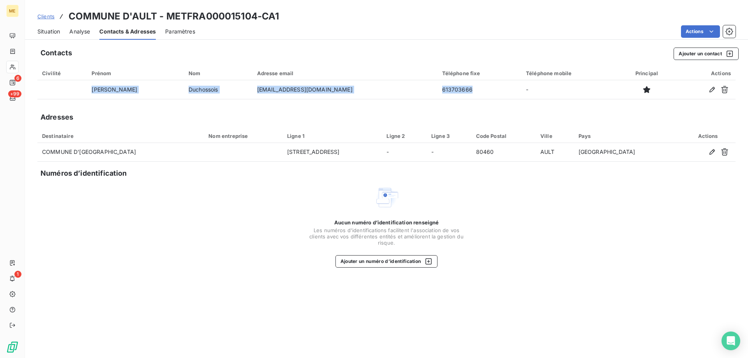
drag, startPoint x: 421, startPoint y: 89, endPoint x: 385, endPoint y: 101, distance: 37.3
click at [386, 100] on div "Contacts Ajouter un contact Civilité Prénom Nom Adresse email Téléphone fixe Té…" at bounding box center [386, 200] width 723 height 315
drag, startPoint x: 46, startPoint y: 31, endPoint x: 54, endPoint y: 36, distance: 9.6
click at [46, 31] on span "Situation" at bounding box center [48, 32] width 23 height 8
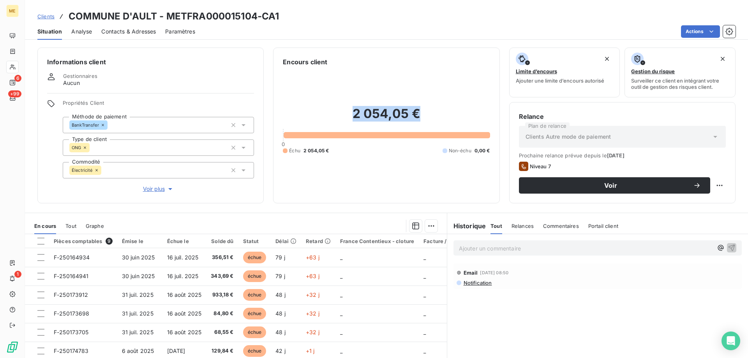
drag, startPoint x: 415, startPoint y: 120, endPoint x: 352, endPoint y: 113, distance: 63.8
click at [352, 113] on h2 "2 054,05 €" at bounding box center [386, 117] width 207 height 23
click at [531, 250] on p "Ajouter un commentaire ﻿" at bounding box center [586, 248] width 254 height 10
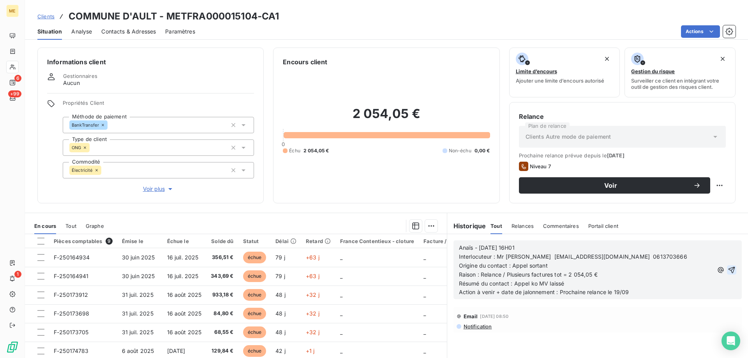
click at [727, 268] on icon "button" at bounding box center [731, 270] width 8 height 8
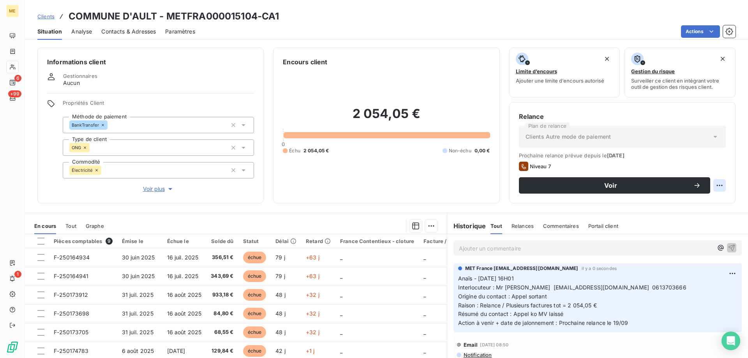
click at [716, 186] on html "ME 6 +99 1 Clients COMMUNE D'AULT - METFRA000015104-CA1 Situation Analyse Conta…" at bounding box center [374, 218] width 748 height 436
click at [682, 208] on div "Replanifier cette action" at bounding box center [681, 202] width 70 height 12
select select "8"
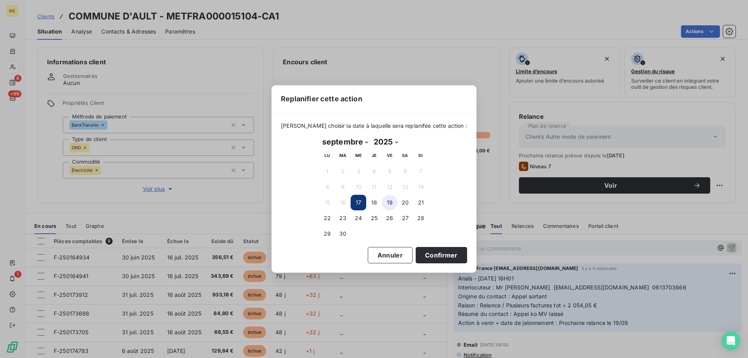
click at [388, 199] on button "19" at bounding box center [390, 203] width 16 height 16
click at [421, 260] on button "Confirmer" at bounding box center [440, 255] width 51 height 16
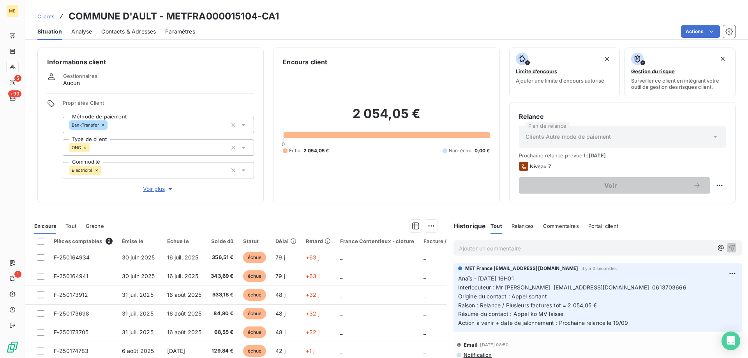
click at [441, 171] on div "2 054,05 € 0 Échu 2 054,05 € Non-échu 0,00 €" at bounding box center [386, 130] width 207 height 127
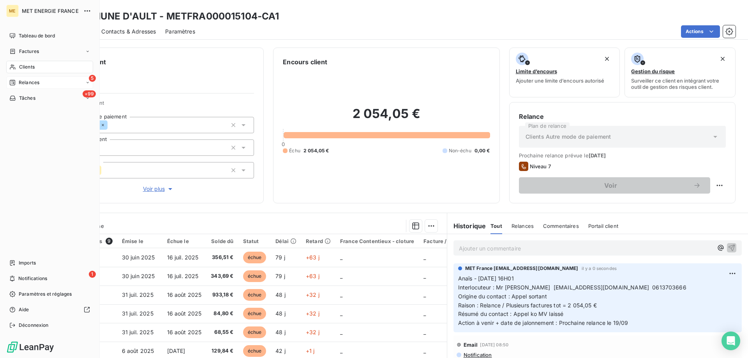
click at [53, 84] on div "5 Relances" at bounding box center [49, 82] width 87 height 12
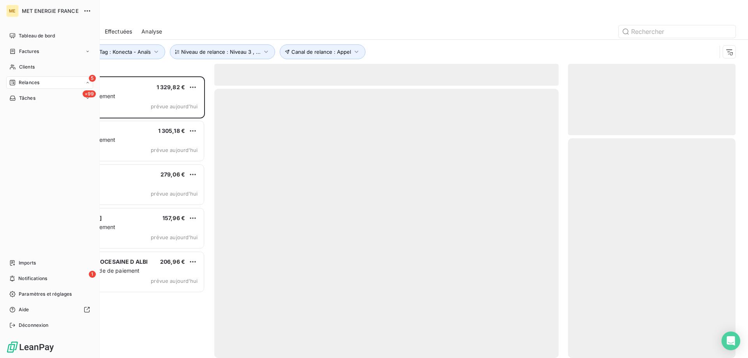
scroll to position [276, 162]
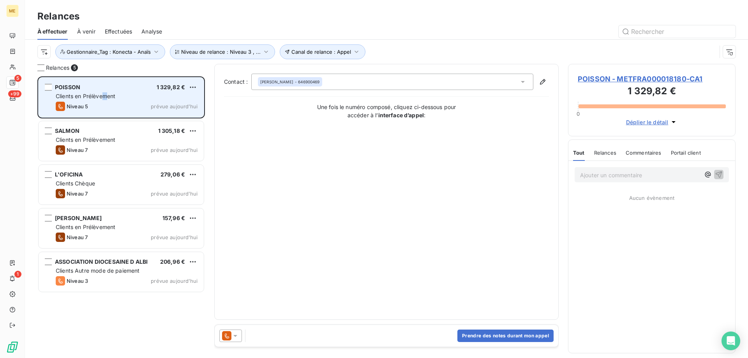
click at [105, 97] on span "Clients en Prélèvement" at bounding box center [86, 96] width 60 height 7
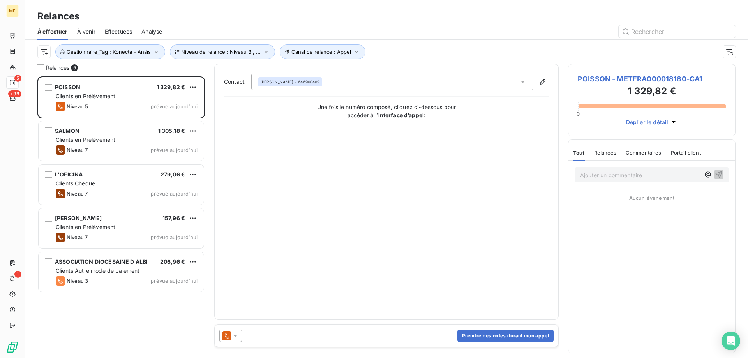
click at [631, 78] on span "POISSON - METFRA000018180-CA1" at bounding box center [651, 79] width 148 height 11
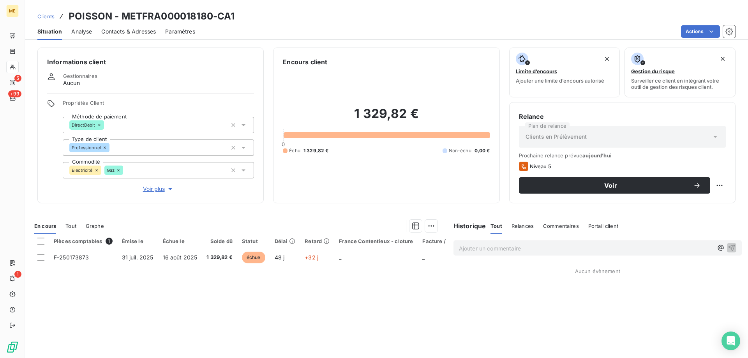
click at [124, 39] on div "Contacts & Adresses" at bounding box center [128, 31] width 55 height 16
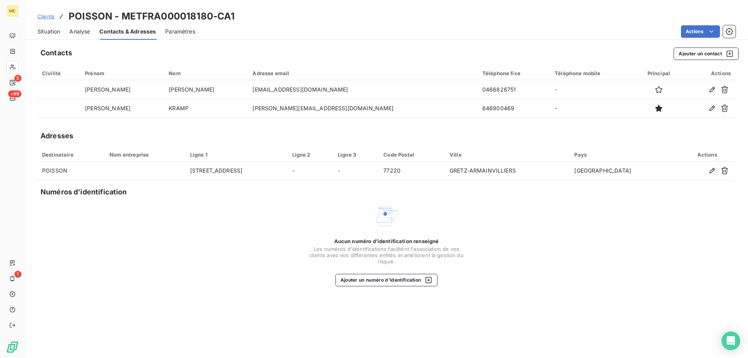
click at [124, 36] on div "Contacts & Adresses" at bounding box center [127, 31] width 56 height 16
click at [52, 29] on span "Situation" at bounding box center [48, 32] width 23 height 8
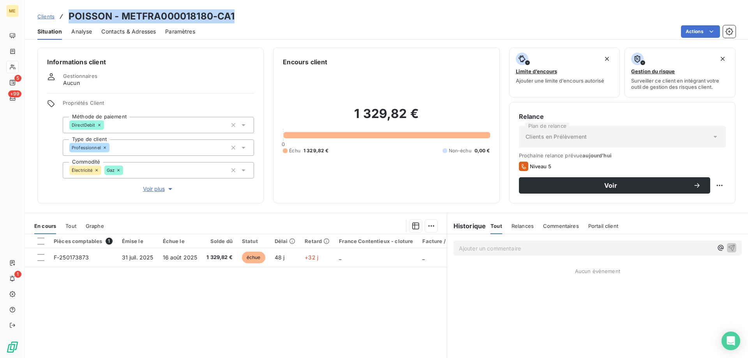
drag, startPoint x: 241, startPoint y: 16, endPoint x: 67, endPoint y: 17, distance: 174.0
click at [67, 17] on div "Clients POISSON - METFRA000018180-CA1" at bounding box center [386, 16] width 723 height 14
click at [106, 30] on span "Contacts & Adresses" at bounding box center [128, 32] width 55 height 8
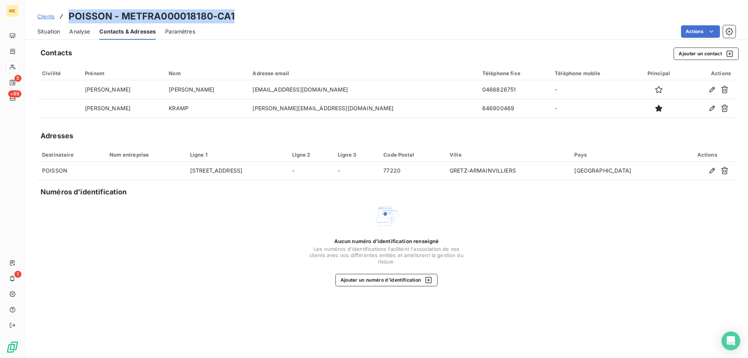
drag, startPoint x: 49, startPoint y: 31, endPoint x: 54, endPoint y: 34, distance: 6.3
click at [49, 31] on span "Situation" at bounding box center [48, 32] width 23 height 8
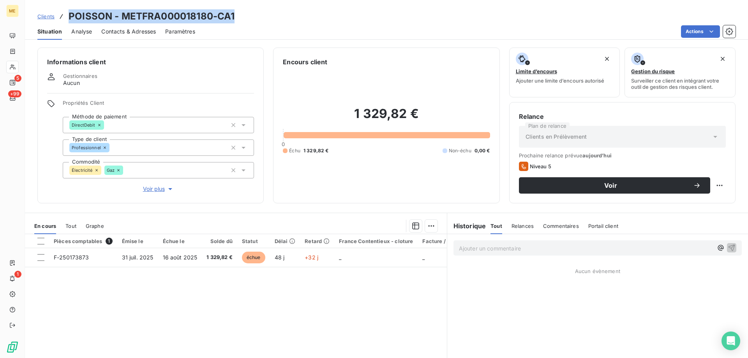
click at [186, 13] on h3 "POISSON - METFRA000018180-CA1" at bounding box center [152, 16] width 166 height 14
click at [206, 14] on h3 "POISSON - METFRA000018180-CA1" at bounding box center [152, 16] width 166 height 14
drag, startPoint x: 212, startPoint y: 16, endPoint x: 121, endPoint y: 20, distance: 90.8
click at [121, 20] on h3 "POISSON - METFRA000018180-CA1" at bounding box center [152, 16] width 166 height 14
click at [155, 188] on button "Voir plus" at bounding box center [158, 189] width 191 height 9
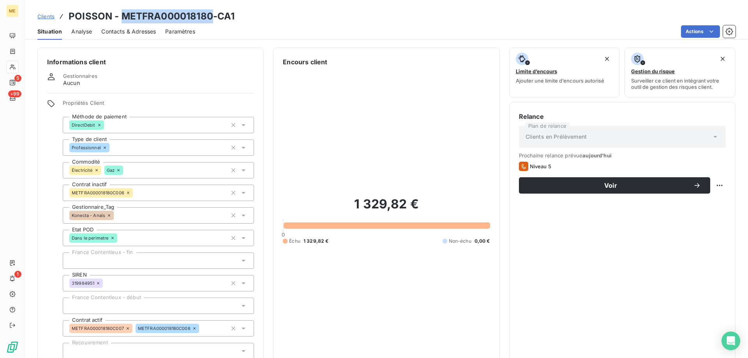
scroll to position [225, 0]
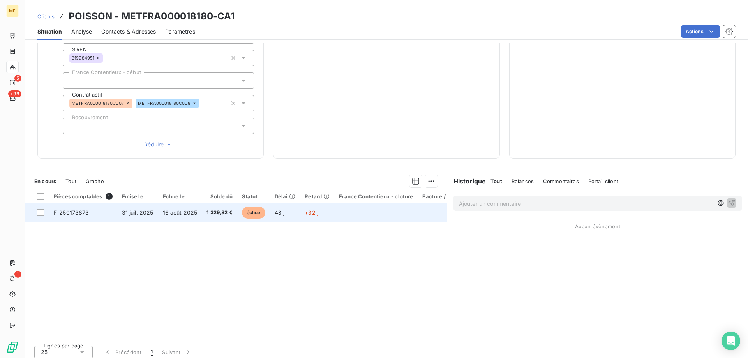
click at [354, 203] on td "_" at bounding box center [375, 212] width 83 height 19
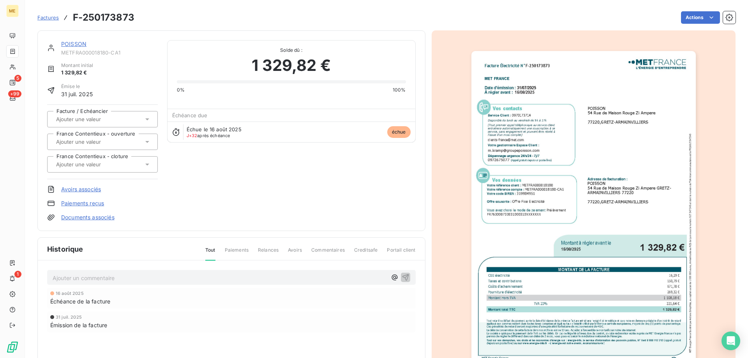
click at [586, 216] on img "button" at bounding box center [583, 209] width 224 height 317
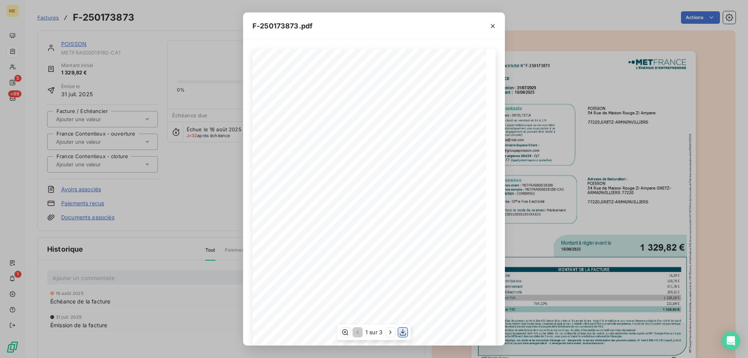
scroll to position [53, 0]
click at [403, 334] on icon "button" at bounding box center [403, 332] width 8 height 8
click at [493, 26] on icon "button" at bounding box center [493, 26] width 4 height 4
click at [492, 25] on icon "button" at bounding box center [493, 26] width 8 height 8
click at [491, 25] on icon "button" at bounding box center [493, 26] width 4 height 4
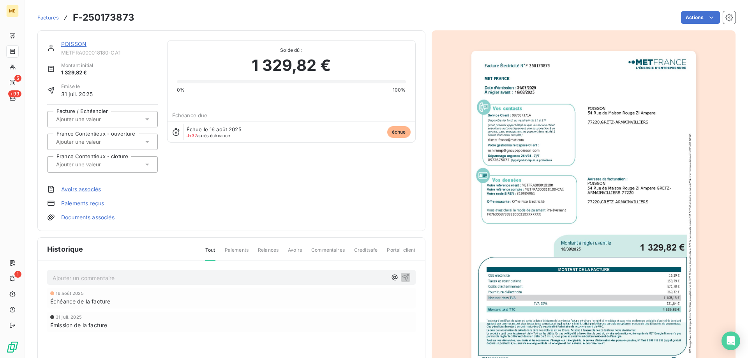
click at [493, 26] on div "POISSON METFRA000018180-CA1 Montant initial 1 329,82 € Émise le 31 juil. 2025 F…" at bounding box center [386, 222] width 698 height 392
click at [72, 39] on div "POISSON METFRA000018180-CA1 Montant initial 1 329,82 € Émise le 31 juil. 2025 F…" at bounding box center [231, 130] width 388 height 201
click at [67, 43] on link "POISSON" at bounding box center [73, 43] width 25 height 7
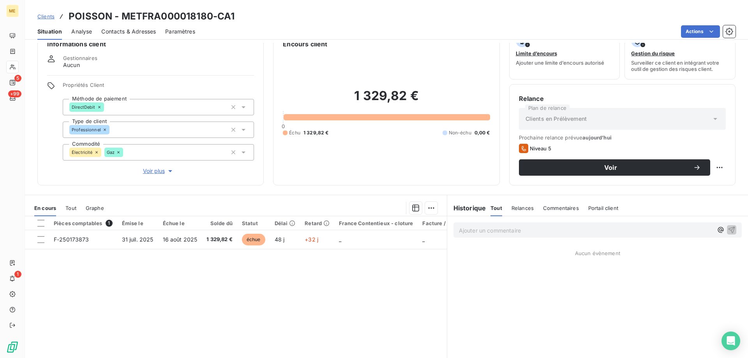
scroll to position [39, 0]
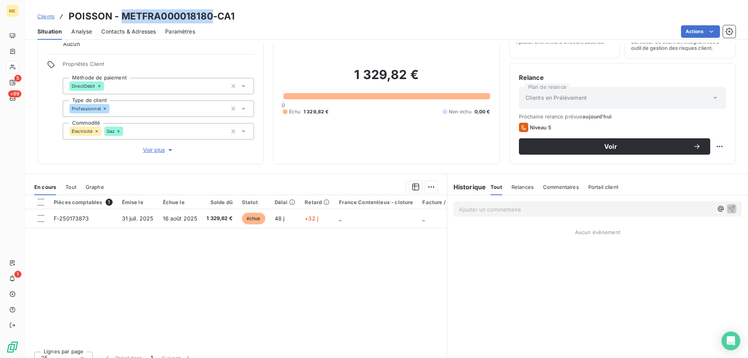
drag, startPoint x: 212, startPoint y: 17, endPoint x: 120, endPoint y: 17, distance: 92.3
click at [120, 17] on h3 "POISSON - METFRA000018180-CA1" at bounding box center [152, 16] width 166 height 14
click at [46, 19] on span "Clients" at bounding box center [45, 16] width 17 height 6
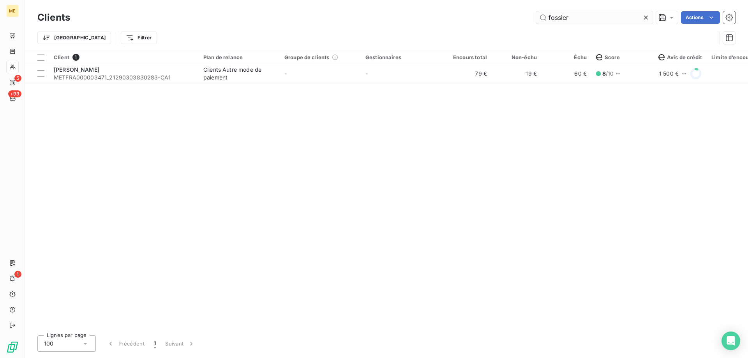
click at [583, 13] on input "fossier" at bounding box center [594, 17] width 117 height 12
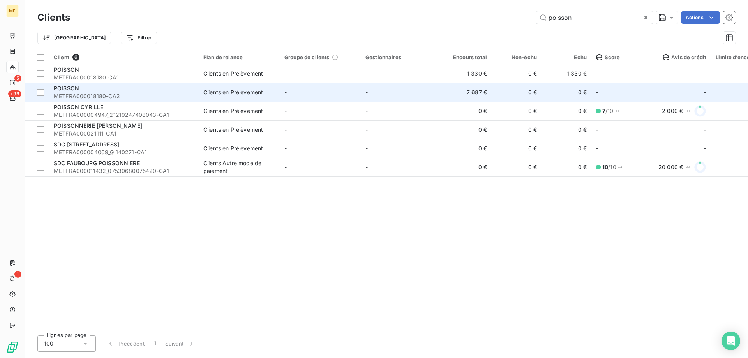
type input "poisson"
click at [309, 95] on td "-" at bounding box center [320, 92] width 81 height 19
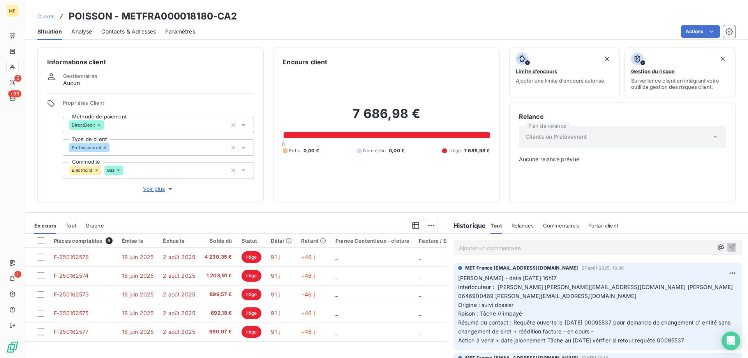
click at [141, 186] on button "Voir plus" at bounding box center [158, 189] width 191 height 9
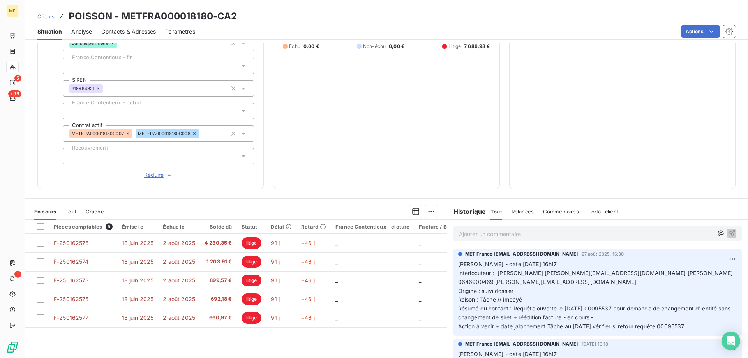
click at [41, 14] on span "Clients" at bounding box center [45, 16] width 17 height 6
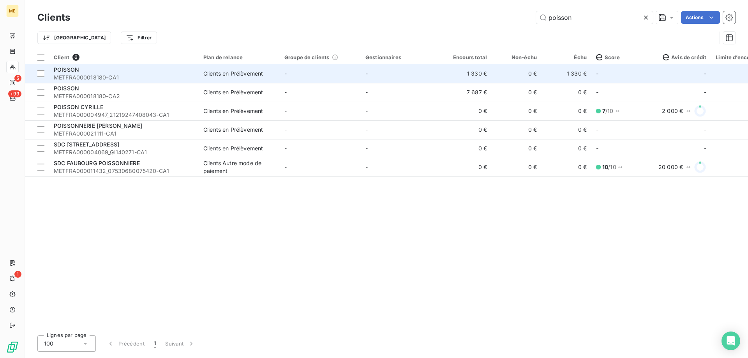
click at [130, 76] on span "METFRA000018180-CA1" at bounding box center [124, 78] width 140 height 8
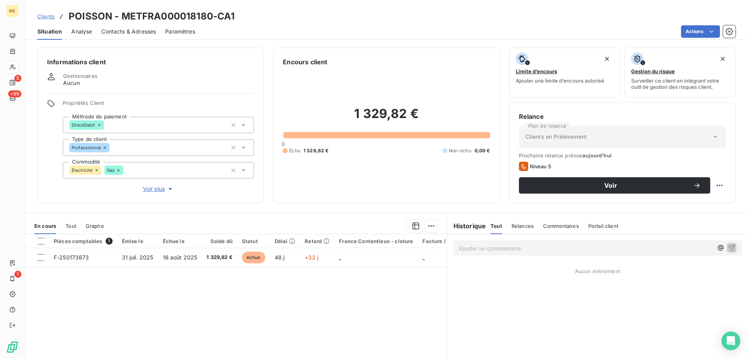
click at [153, 186] on span "Voir plus" at bounding box center [158, 189] width 31 height 8
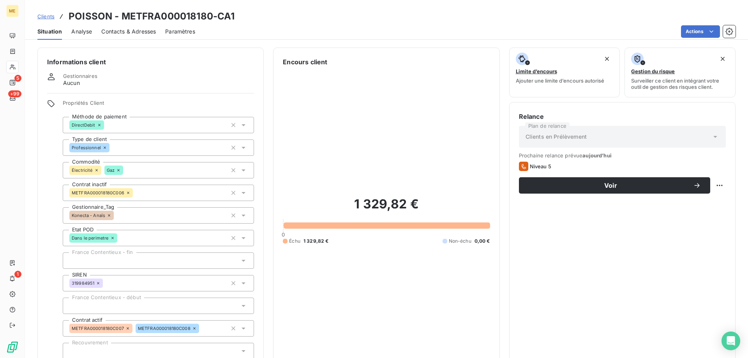
click at [108, 213] on icon at bounding box center [109, 215] width 5 height 5
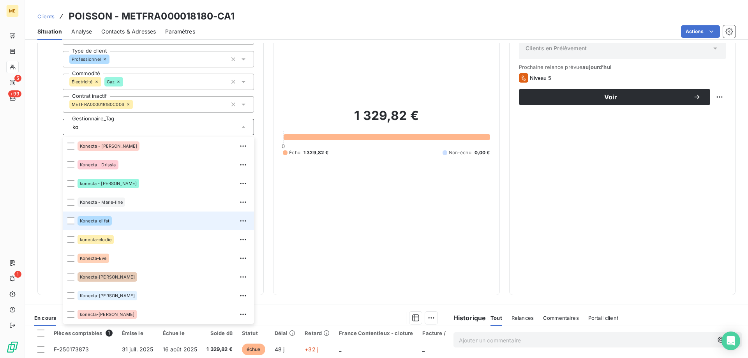
scroll to position [127, 0]
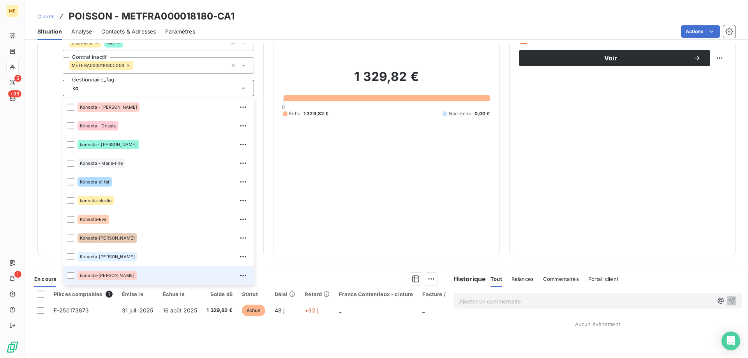
click at [116, 270] on div "konecta-[PERSON_NAME]" at bounding box center [163, 275] width 172 height 12
click at [135, 84] on input "ko" at bounding box center [181, 87] width 92 height 7
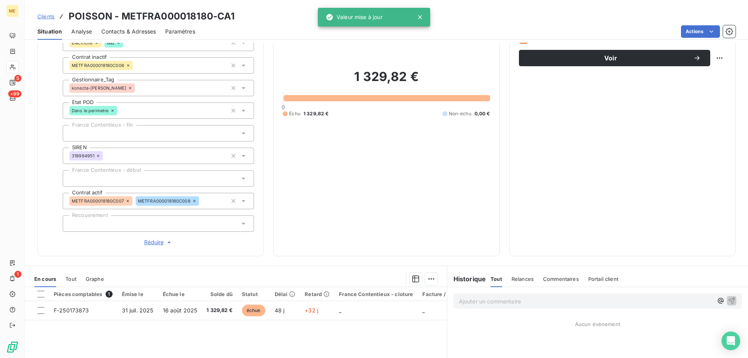
type input "ko"
click at [371, 125] on div "1 329,82 € 0 Échu 1 329,82 € Non-échu 0,00 €" at bounding box center [386, 92] width 207 height 307
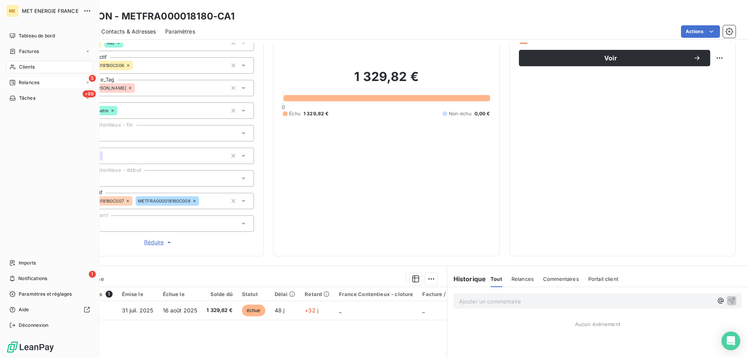
drag, startPoint x: 22, startPoint y: 83, endPoint x: 29, endPoint y: 84, distance: 7.3
click at [23, 83] on span "Relances" at bounding box center [29, 82] width 21 height 7
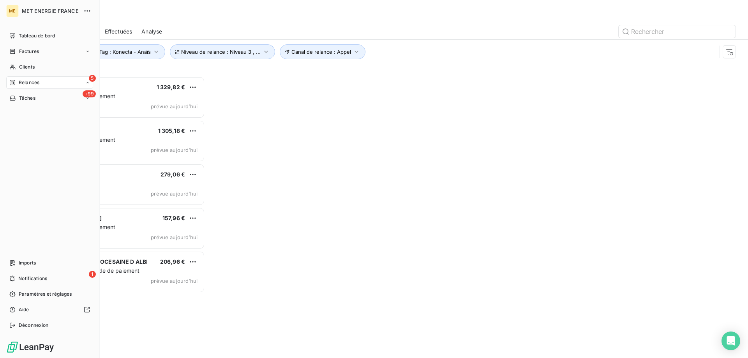
scroll to position [276, 162]
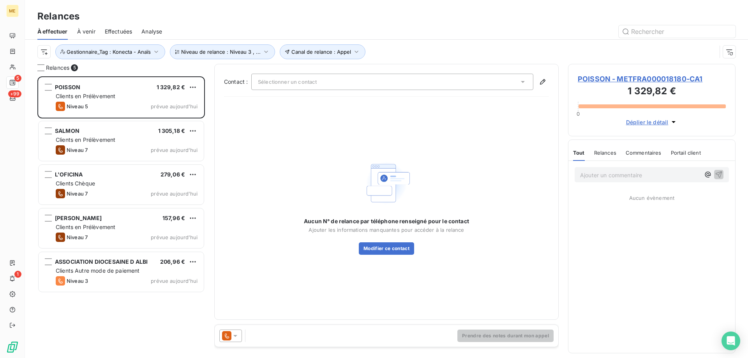
click at [627, 78] on span "POISSON - METFRA000018180-CA1" at bounding box center [651, 79] width 148 height 11
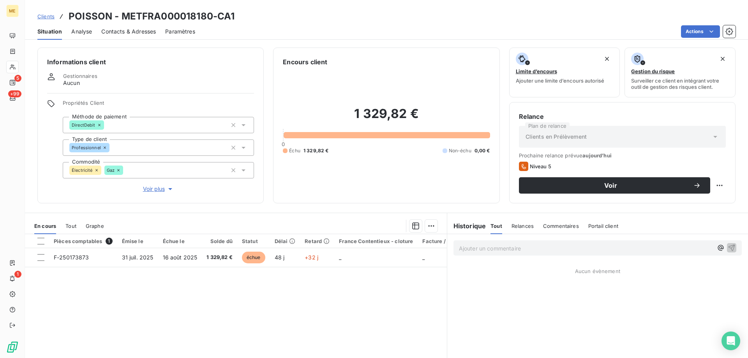
click at [167, 185] on icon "button" at bounding box center [170, 189] width 8 height 8
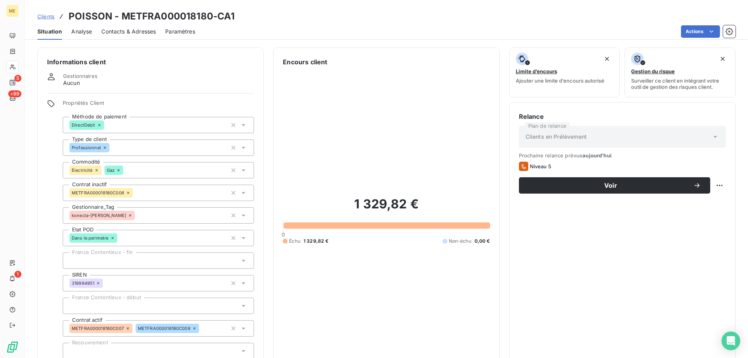
click at [416, 159] on div "1 329,82 € 0 Échu 1 329,82 € Non-échu 0,00 €" at bounding box center [386, 220] width 207 height 307
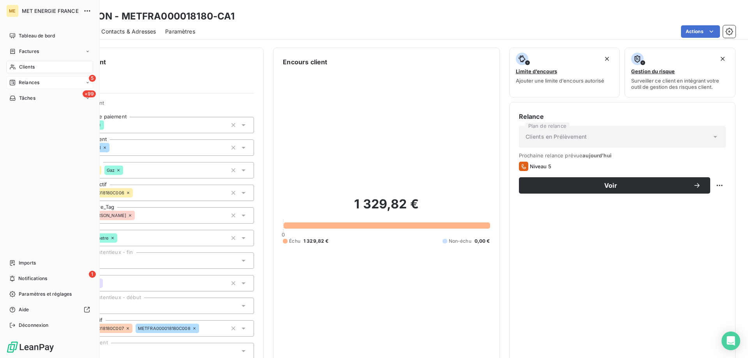
click at [12, 81] on icon at bounding box center [12, 82] width 5 height 5
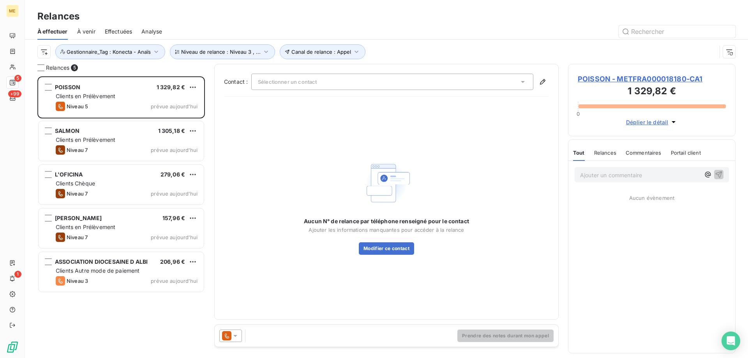
scroll to position [276, 162]
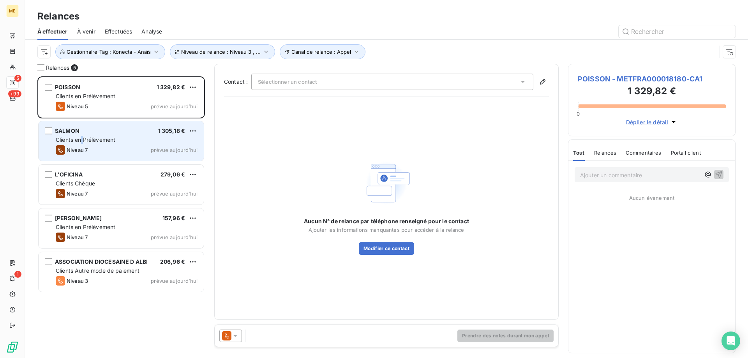
click at [83, 136] on div "SALMON 1 305,18 € Clients en Prélèvement Niveau 7 prévue aujourd’hui" at bounding box center [121, 141] width 165 height 40
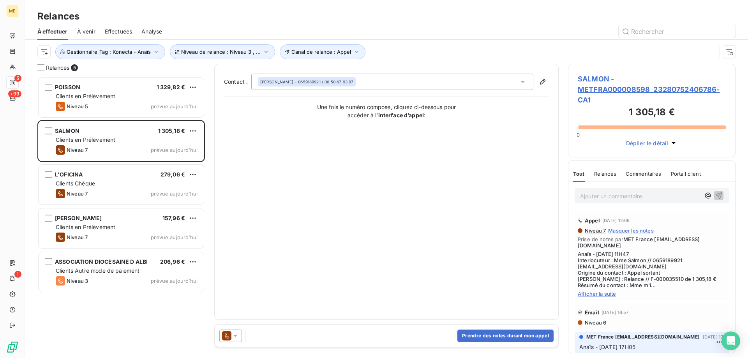
click at [589, 92] on span "SALMON - METFRA000008598_23280752406786-CA1" at bounding box center [651, 90] width 148 height 32
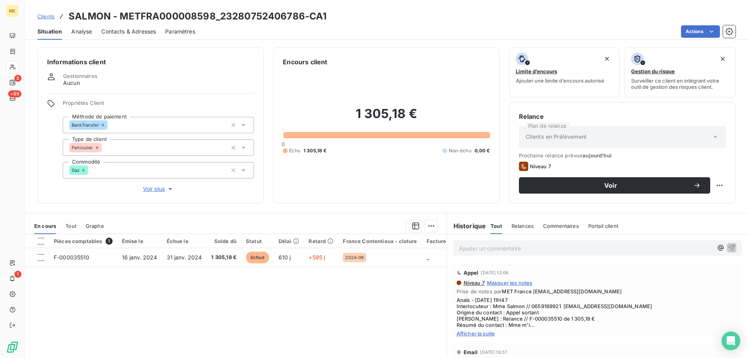
scroll to position [39, 0]
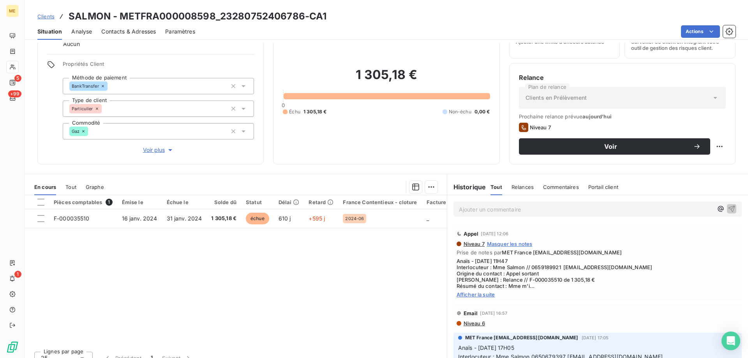
click at [481, 294] on span "Afficher la suite" at bounding box center [597, 294] width 282 height 6
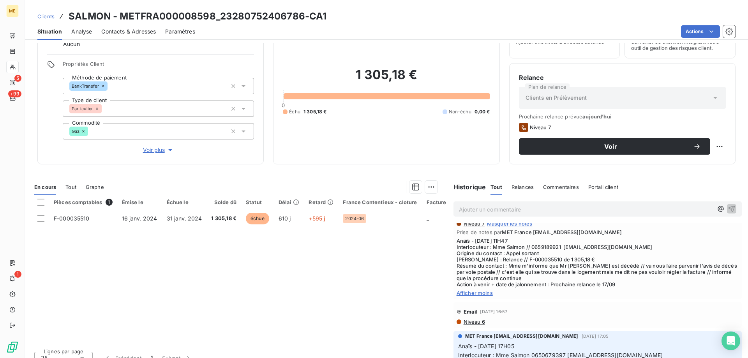
scroll to position [0, 0]
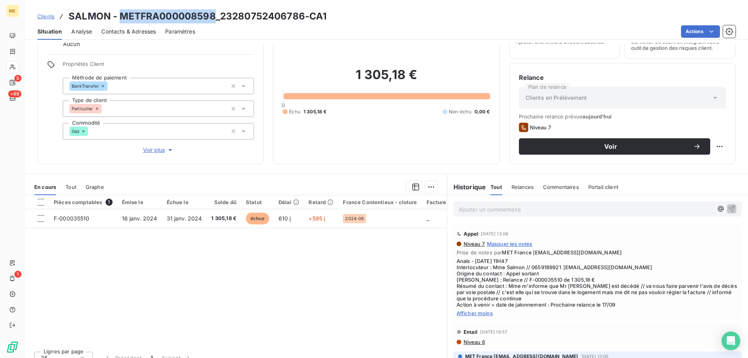
drag, startPoint x: 214, startPoint y: 15, endPoint x: 121, endPoint y: 17, distance: 93.5
click at [121, 17] on h3 "SALMON - METFRA000008598_23280752406786-CA1" at bounding box center [198, 16] width 258 height 14
click at [602, 206] on p "Ajouter un commentaire ﻿" at bounding box center [586, 209] width 254 height 10
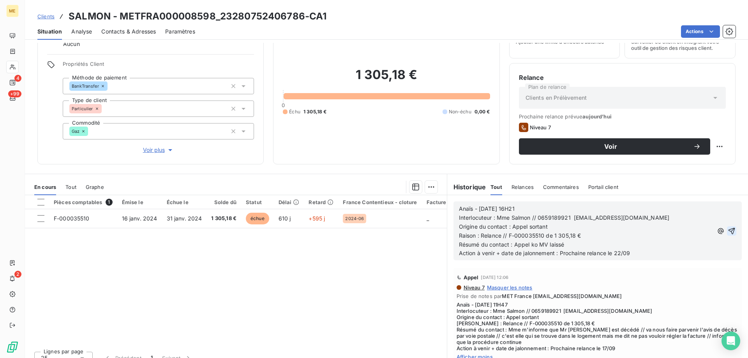
click at [728, 230] on icon "button" at bounding box center [731, 230] width 7 height 7
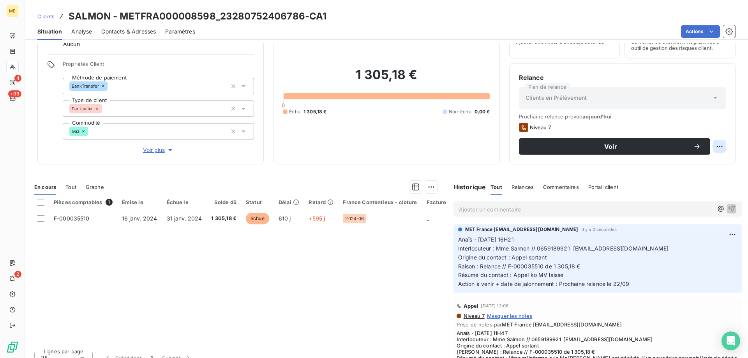
click at [714, 148] on html "ME 4 +99 2 Clients SALMON - METFRA000008598_23280752406786-CA1 Situation Analys…" at bounding box center [374, 218] width 748 height 436
click at [708, 167] on div "Replanifier cette action" at bounding box center [681, 163] width 70 height 12
select select "8"
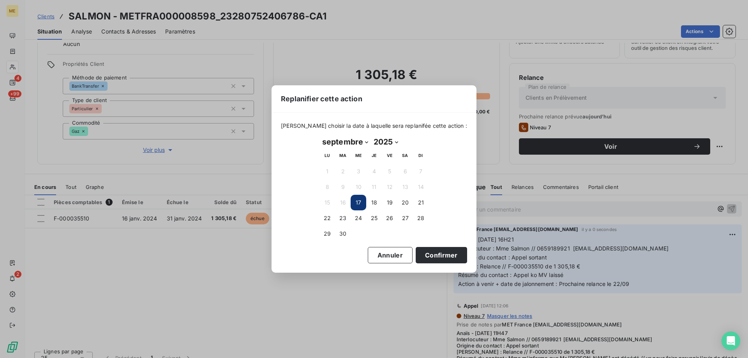
drag, startPoint x: 325, startPoint y: 220, endPoint x: 332, endPoint y: 227, distance: 10.5
click at [325, 220] on button "22" at bounding box center [327, 218] width 16 height 16
click at [433, 255] on button "Confirmer" at bounding box center [440, 255] width 51 height 16
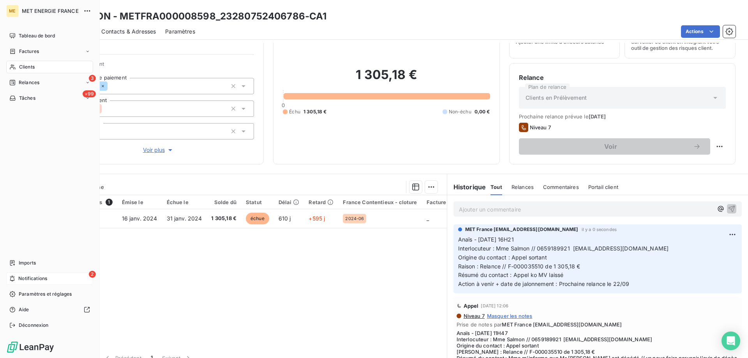
click at [52, 278] on div "2 Notifications" at bounding box center [49, 278] width 87 height 12
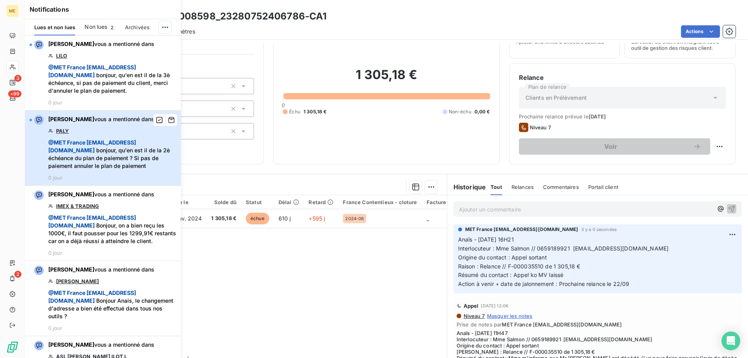
click at [130, 170] on span "@ MET France met-france@recouvrement.met.com bonjour, qu'en est il de la 2è éch…" at bounding box center [112, 154] width 128 height 31
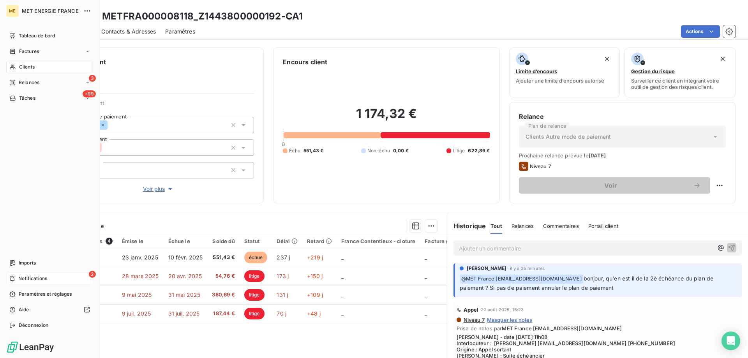
click at [19, 277] on span "Notifications" at bounding box center [32, 278] width 29 height 7
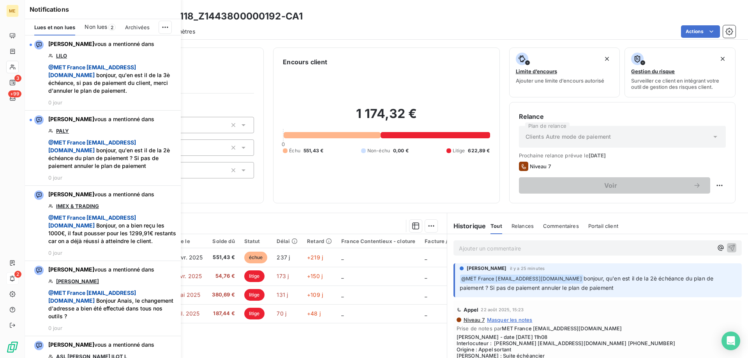
click at [378, 165] on div "1 174,32 € 0 Échu 551,43 € Non-échu 0,00 € Litige 622,89 €" at bounding box center [386, 130] width 207 height 127
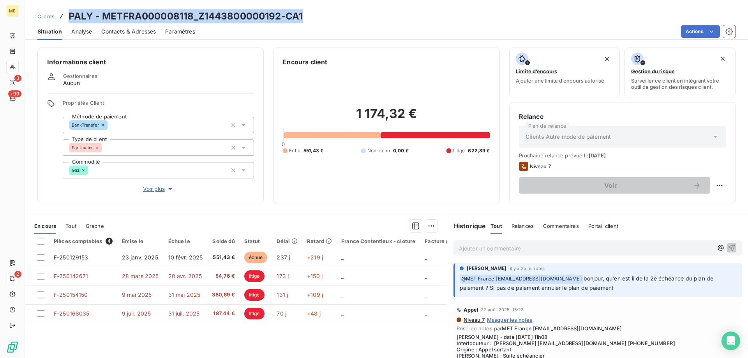
drag, startPoint x: 332, startPoint y: 21, endPoint x: 66, endPoint y: 18, distance: 266.3
click at [66, 18] on div "Clients PALY - METFRA000008118_Z1443800000192-CA1" at bounding box center [386, 16] width 723 height 14
click at [153, 185] on span "Voir plus" at bounding box center [158, 189] width 31 height 8
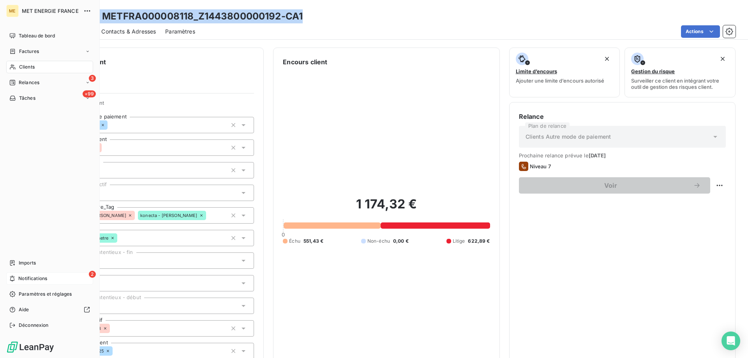
click at [14, 278] on icon at bounding box center [12, 278] width 6 height 6
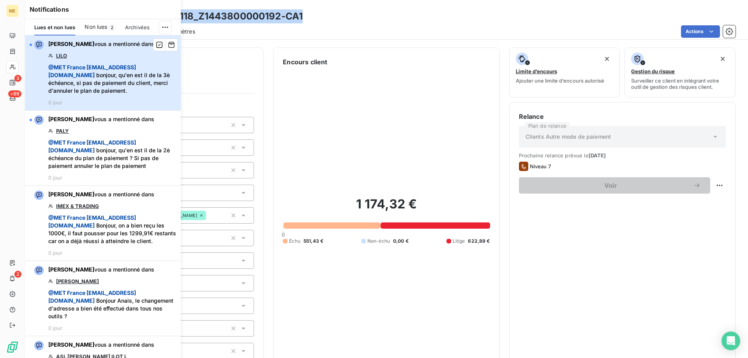
click at [120, 71] on span "@ MET France met-france@recouvrement.met.com bonjour, qu'en est il de la 3è éch…" at bounding box center [112, 78] width 128 height 31
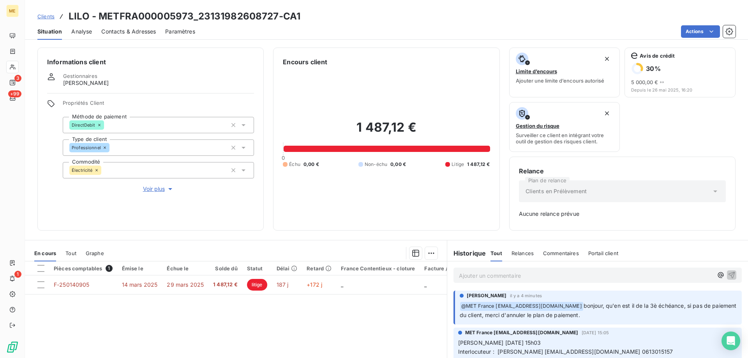
click at [159, 185] on span "Voir plus" at bounding box center [158, 189] width 31 height 8
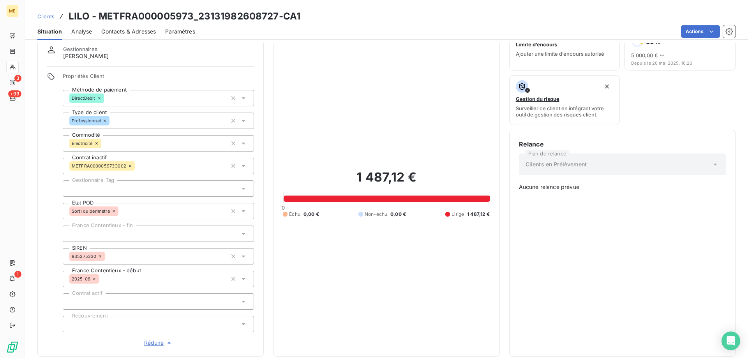
scroll to position [39, 0]
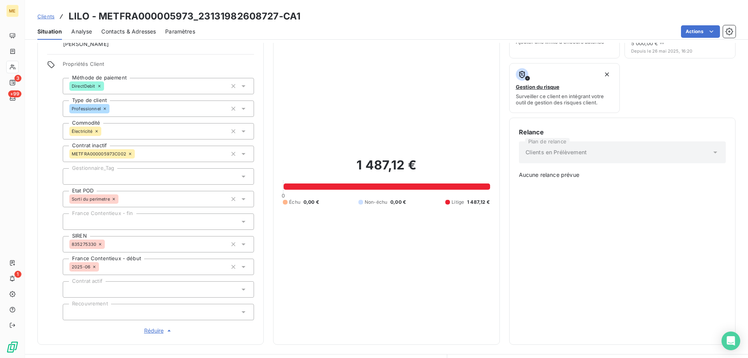
click at [121, 171] on div at bounding box center [158, 176] width 191 height 16
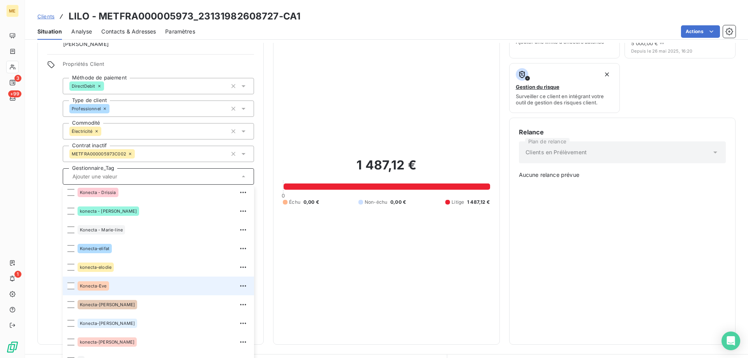
scroll to position [224, 0]
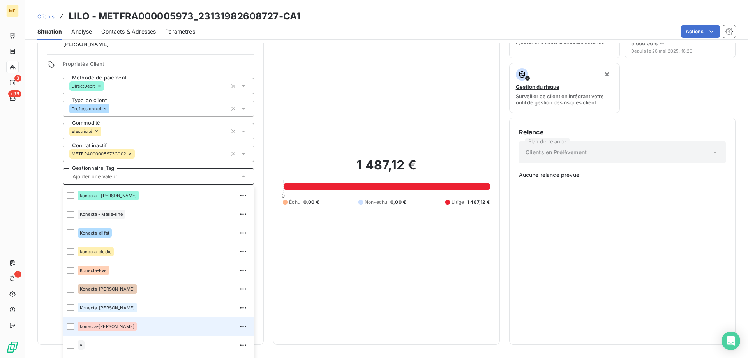
click at [112, 324] on span "konecta-[PERSON_NAME]" at bounding box center [107, 326] width 55 height 5
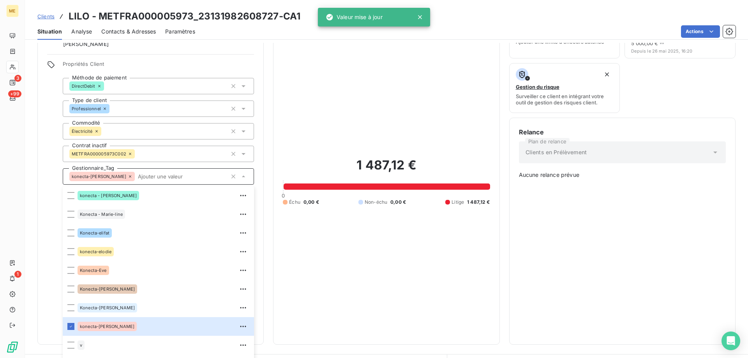
click at [135, 173] on input "text" at bounding box center [181, 176] width 92 height 7
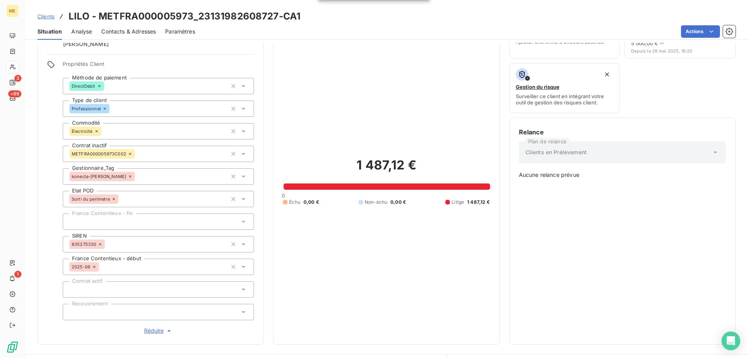
click at [373, 245] on div "1 487,12 € 0 Échu 0,00 € Non-échu 0,00 € Litige 1 487,12 €" at bounding box center [386, 181] width 207 height 307
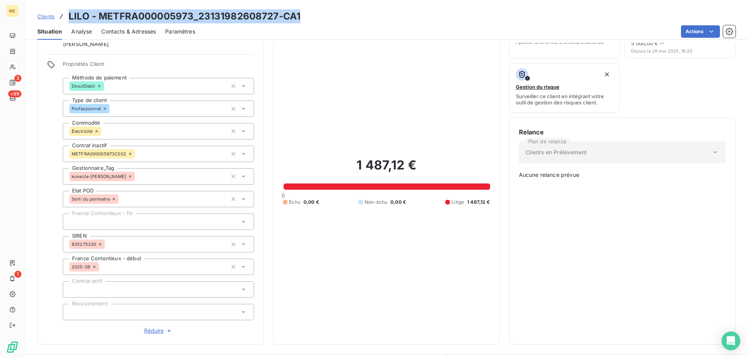
drag, startPoint x: 308, startPoint y: 14, endPoint x: 68, endPoint y: 14, distance: 239.8
click at [68, 14] on div "Clients LILO - METFRA000005973_23131982608727-CA1" at bounding box center [386, 16] width 723 height 14
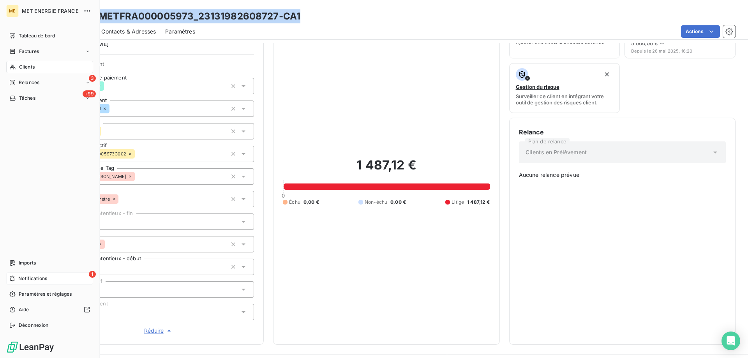
click at [28, 278] on span "Notifications" at bounding box center [32, 278] width 29 height 7
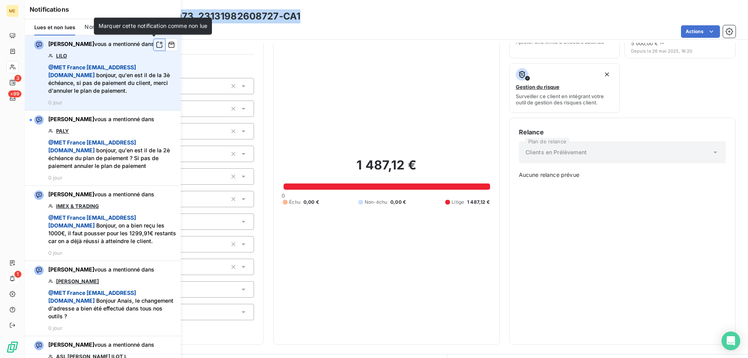
click at [156, 45] on icon "button" at bounding box center [159, 45] width 7 height 8
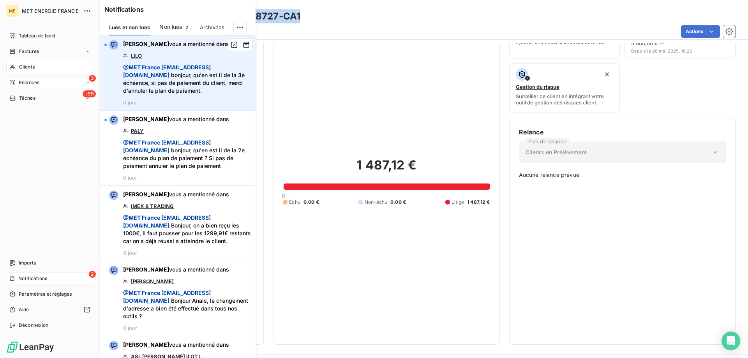
click at [40, 82] on div "3 Relances" at bounding box center [49, 82] width 87 height 12
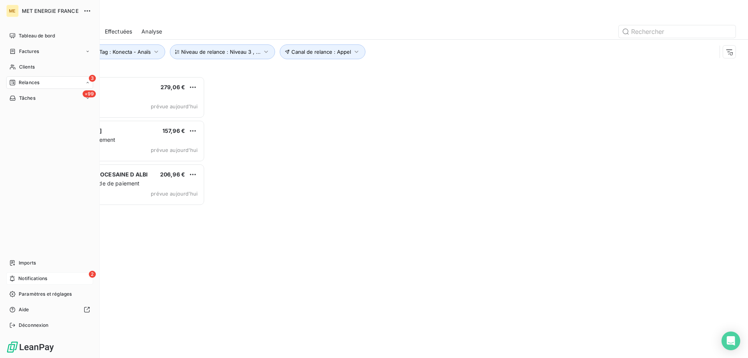
scroll to position [276, 162]
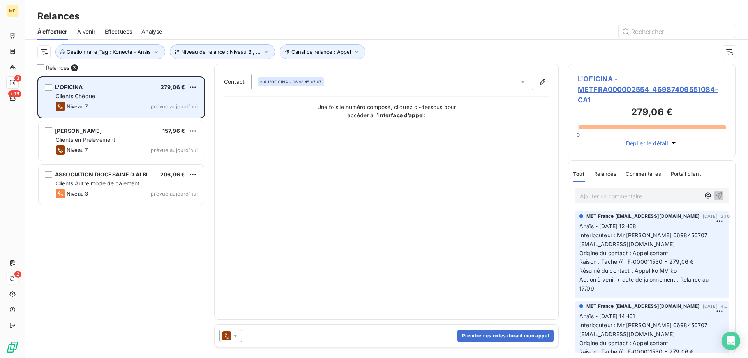
click at [79, 89] on span "L'OFICINA" at bounding box center [69, 87] width 28 height 7
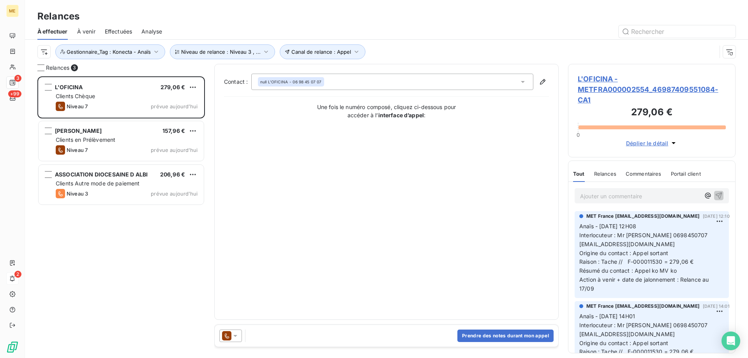
click at [599, 88] on span "L'OFICINA - METFRA000002554_46987409551084-CA1" at bounding box center [651, 90] width 148 height 32
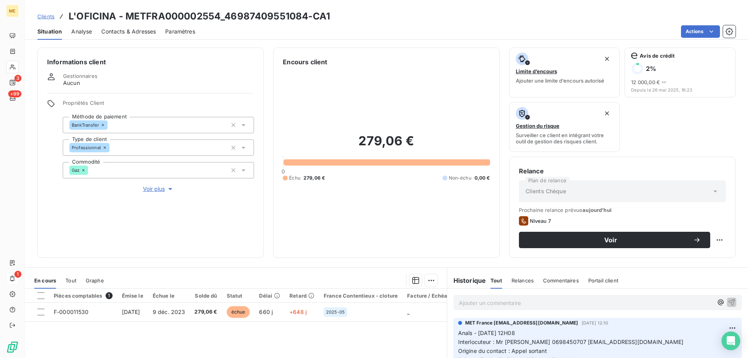
click at [140, 34] on span "Contacts & Adresses" at bounding box center [128, 32] width 55 height 8
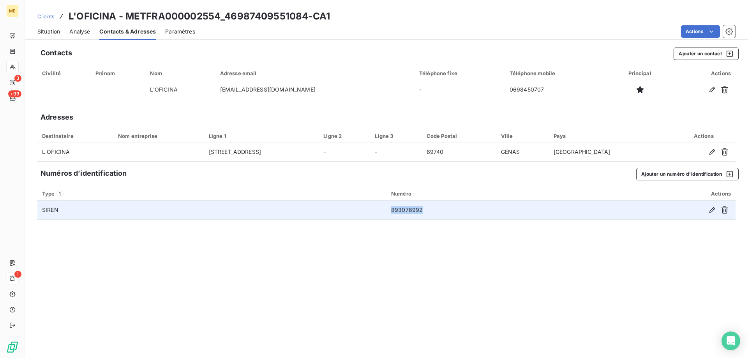
drag, startPoint x: 427, startPoint y: 211, endPoint x: 389, endPoint y: 209, distance: 37.8
click at [389, 209] on td "893076992" at bounding box center [481, 210] width 190 height 19
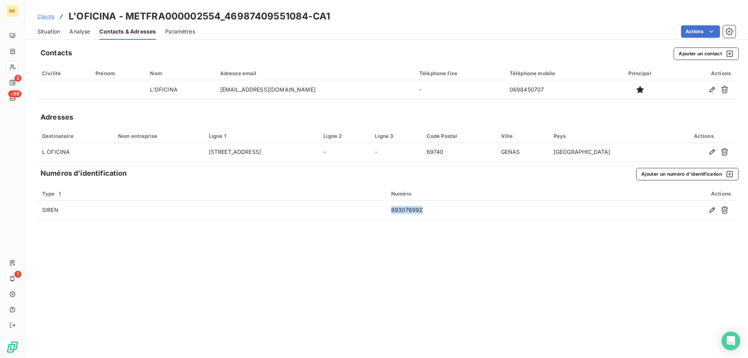
click at [44, 30] on span "Situation" at bounding box center [48, 32] width 23 height 8
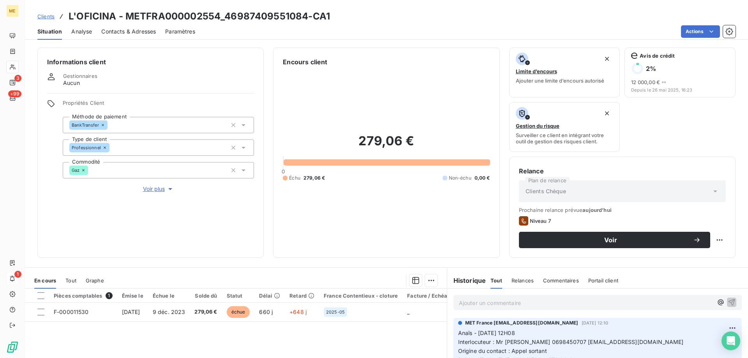
click at [139, 30] on span "Contacts & Adresses" at bounding box center [128, 32] width 55 height 8
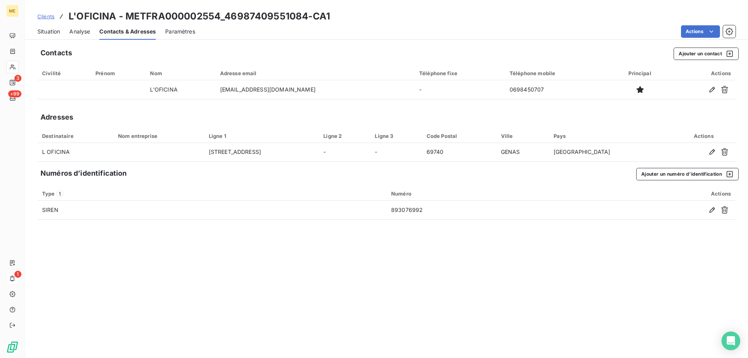
click at [42, 32] on span "Situation" at bounding box center [48, 32] width 23 height 8
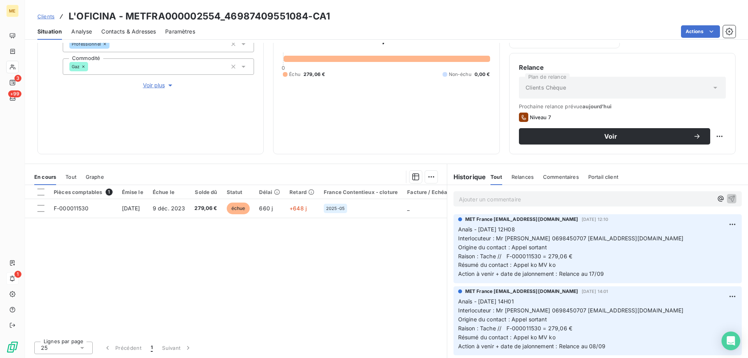
scroll to position [104, 0]
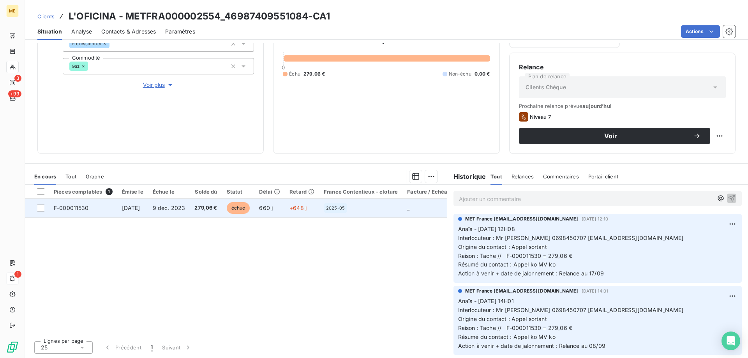
click at [364, 212] on div "2025-05" at bounding box center [361, 207] width 74 height 9
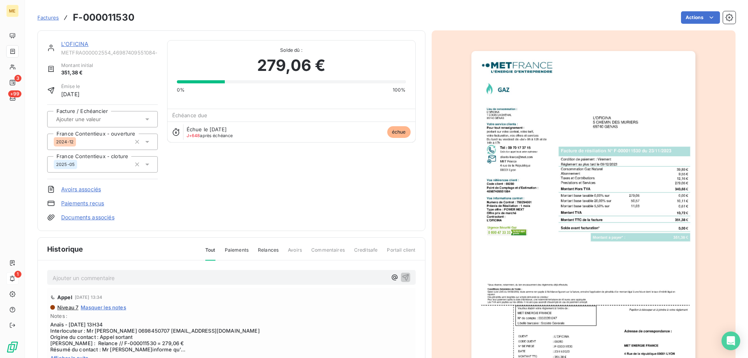
click at [639, 196] on img "button" at bounding box center [583, 209] width 224 height 317
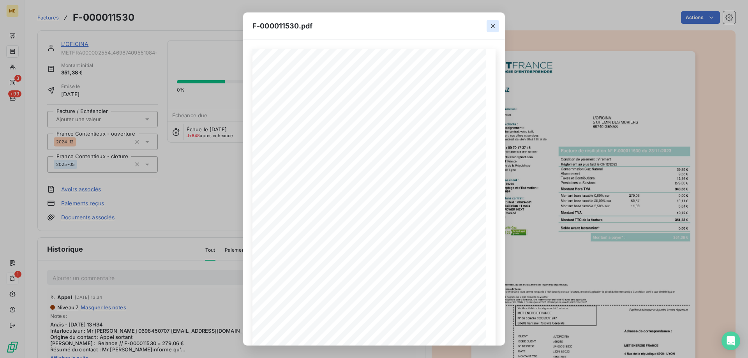
click at [495, 25] on icon "button" at bounding box center [493, 26] width 8 height 8
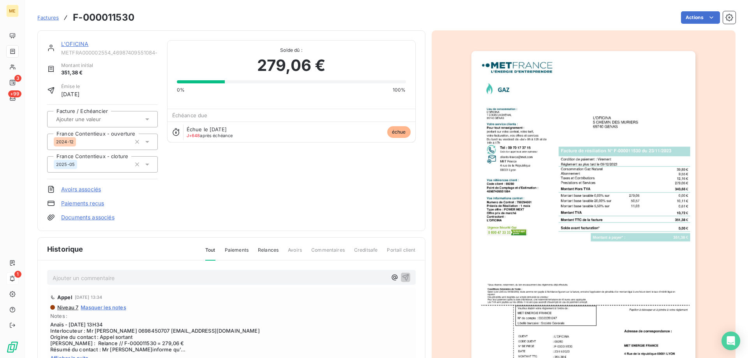
click at [77, 42] on link "L'OFICINA" at bounding box center [74, 43] width 27 height 7
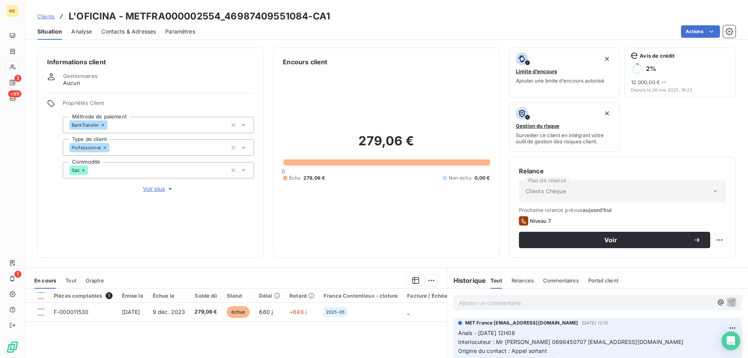
click at [326, 174] on div "Échu 279,06 € Non-échu 0,00 €" at bounding box center [386, 177] width 207 height 7
click at [322, 176] on span "279,06 €" at bounding box center [313, 177] width 21 height 7
drag, startPoint x: 325, startPoint y: 218, endPoint x: 339, endPoint y: 215, distance: 14.5
click at [325, 218] on div "279,06 € 0 Échu 279,06 € Non-échu 0,00 €" at bounding box center [386, 157] width 207 height 181
drag, startPoint x: 353, startPoint y: 145, endPoint x: 416, endPoint y: 149, distance: 63.6
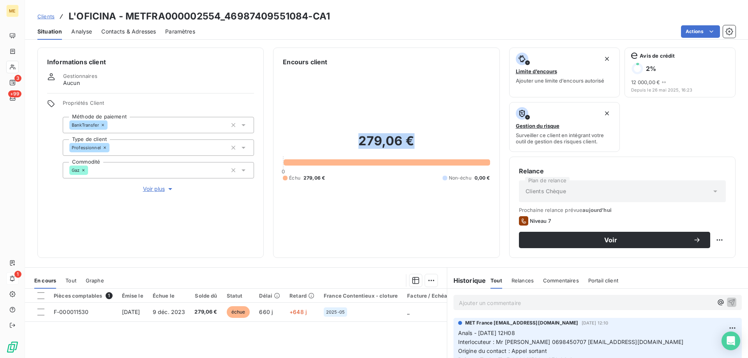
click at [415, 149] on h2 "279,06 €" at bounding box center [386, 144] width 207 height 23
click at [408, 134] on div "279,06 € 0 Échu 279,06 € Non-échu 0,00 €" at bounding box center [386, 157] width 207 height 181
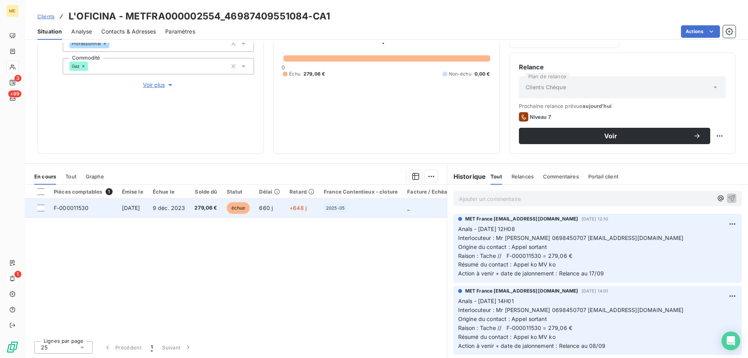
click at [398, 209] on div "2025-05" at bounding box center [361, 207] width 74 height 9
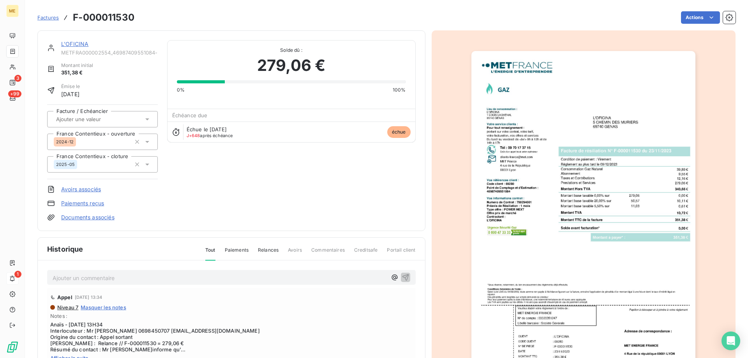
click at [85, 42] on link "L'OFICINA" at bounding box center [74, 43] width 27 height 7
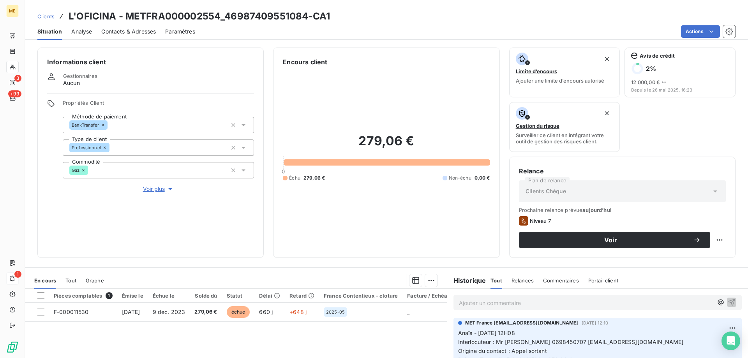
scroll to position [104, 0]
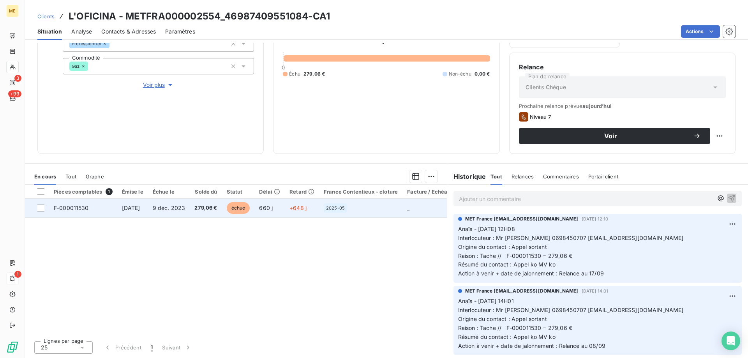
click at [374, 208] on div "2025-05" at bounding box center [361, 207] width 74 height 9
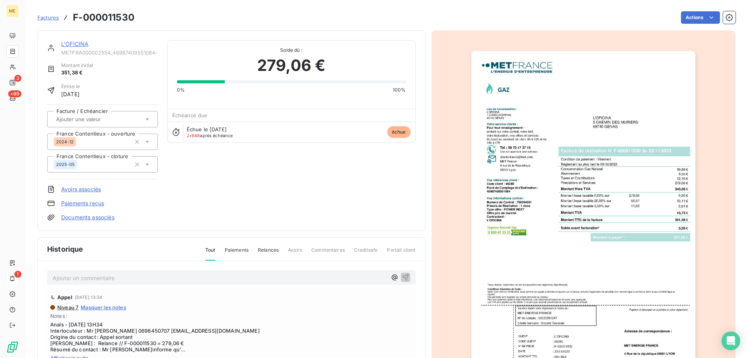
click at [566, 180] on img "button" at bounding box center [583, 209] width 224 height 317
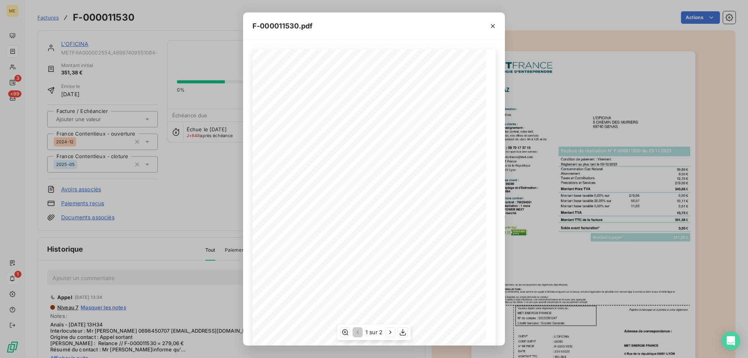
scroll to position [43, 0]
click at [390, 333] on icon "button" at bounding box center [390, 332] width 2 height 4
click at [494, 25] on icon "button" at bounding box center [493, 26] width 4 height 4
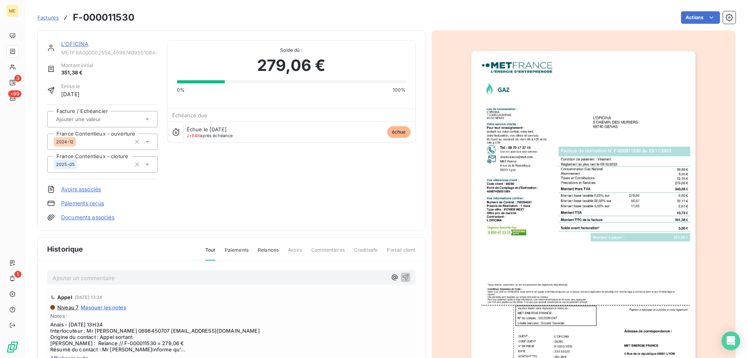
click at [72, 44] on link "L'OFICINA" at bounding box center [74, 43] width 27 height 7
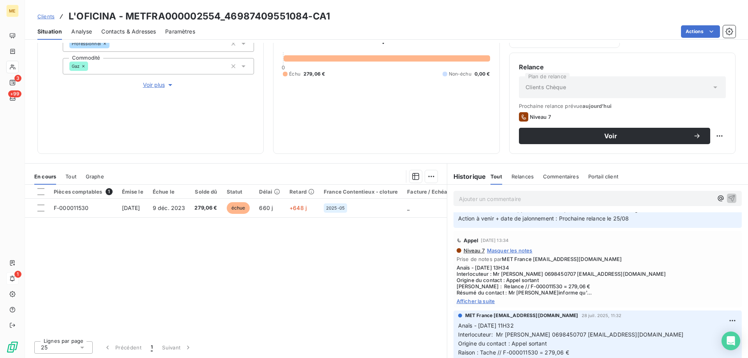
scroll to position [273, 0]
click at [478, 301] on span "Afficher la suite" at bounding box center [597, 300] width 282 height 6
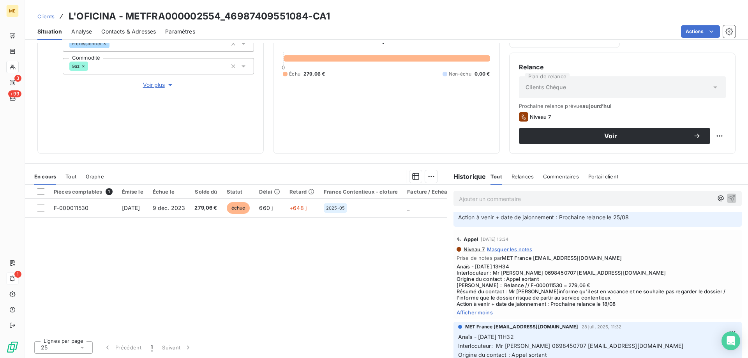
click at [373, 120] on div "279,06 € 0 Échu 279,06 € Non-échu 0,00 €" at bounding box center [386, 53] width 207 height 181
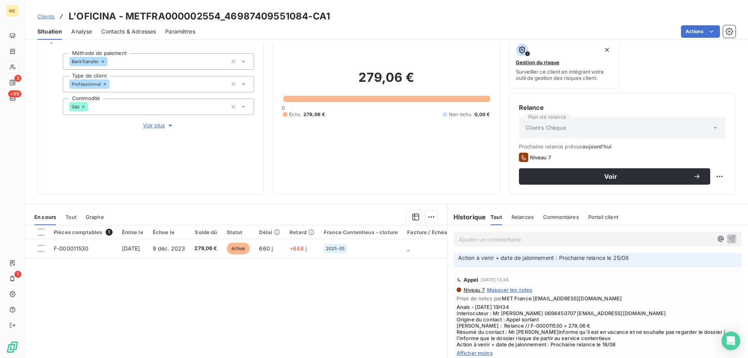
scroll to position [26, 0]
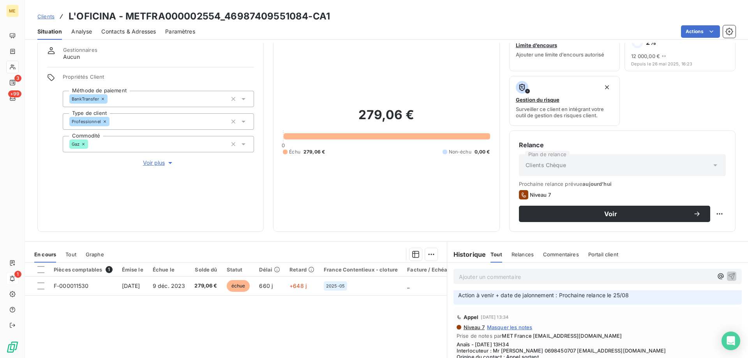
click at [379, 296] on div "Pièces comptables 1 Émise le Échue le Solde dû Statut Délai Retard France Conte…" at bounding box center [236, 337] width 422 height 150
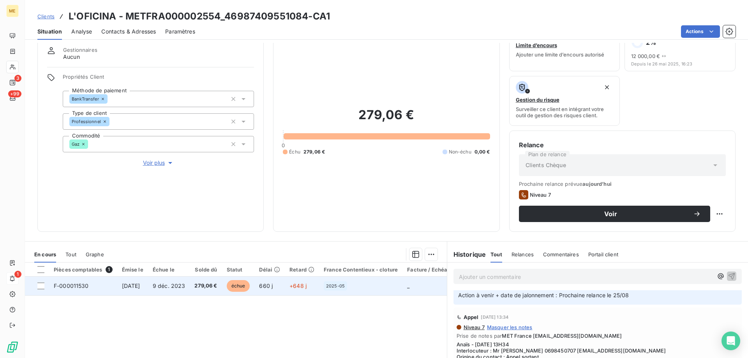
click at [376, 288] on div "2025-05" at bounding box center [361, 285] width 74 height 9
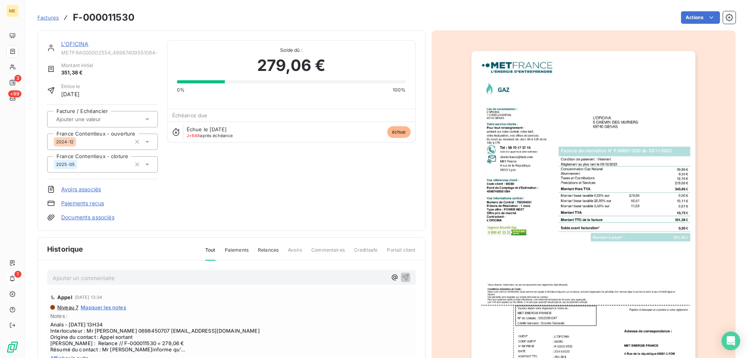
click at [74, 45] on link "L'OFICINA" at bounding box center [74, 43] width 27 height 7
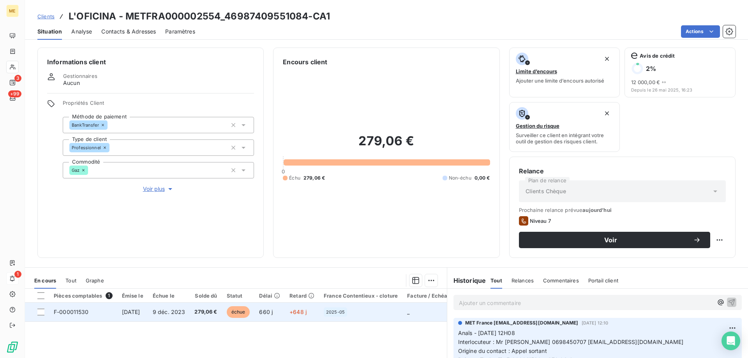
click at [363, 313] on div "2025-05" at bounding box center [361, 311] width 74 height 9
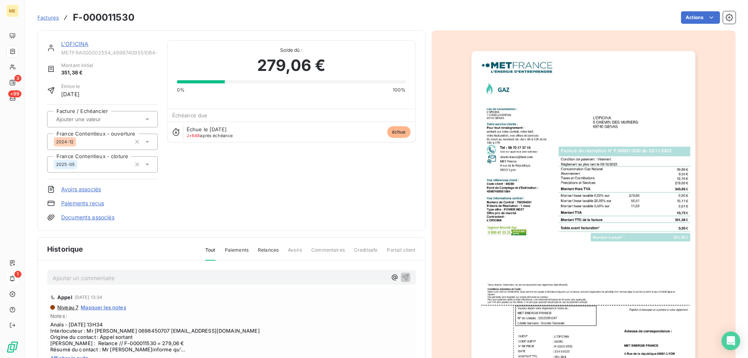
click at [70, 44] on link "L'OFICINA" at bounding box center [74, 43] width 27 height 7
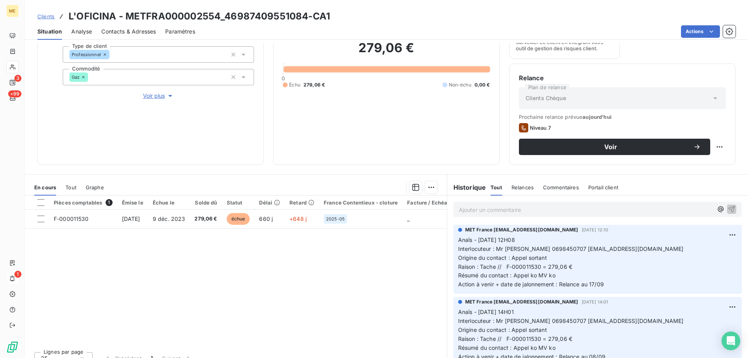
scroll to position [104, 0]
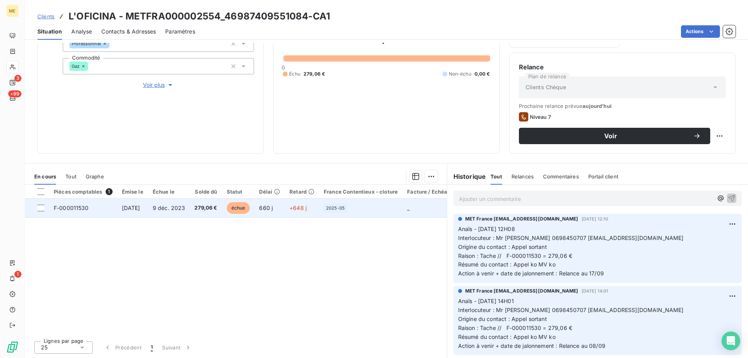
click at [379, 202] on td "2025-05" at bounding box center [360, 208] width 83 height 19
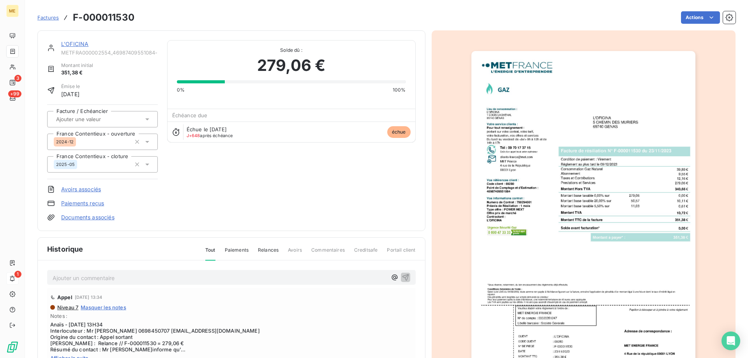
click at [556, 221] on img "button" at bounding box center [583, 209] width 224 height 317
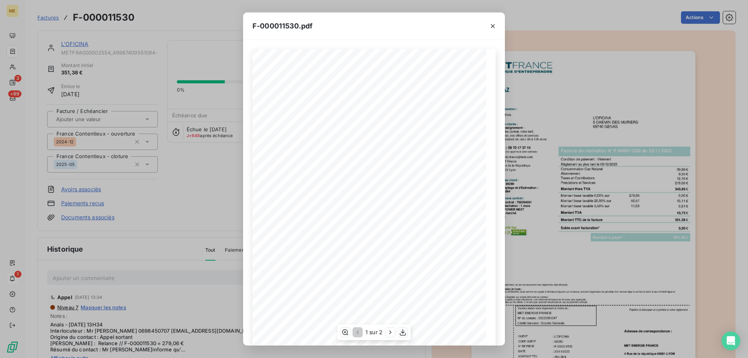
scroll to position [43, 0]
click at [392, 329] on icon "button" at bounding box center [390, 332] width 8 height 8
click at [489, 26] on icon "button" at bounding box center [493, 26] width 8 height 8
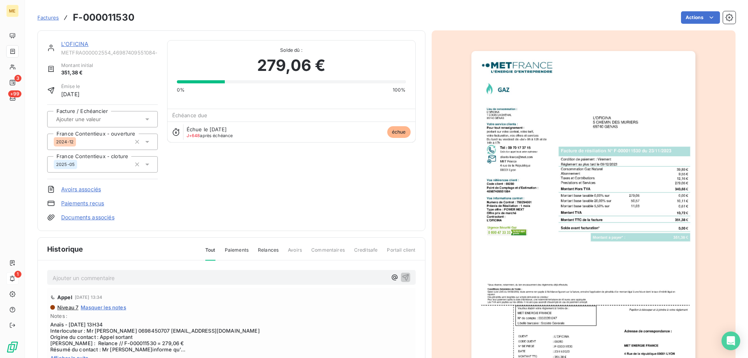
click at [76, 44] on link "L'OFICINA" at bounding box center [74, 43] width 27 height 7
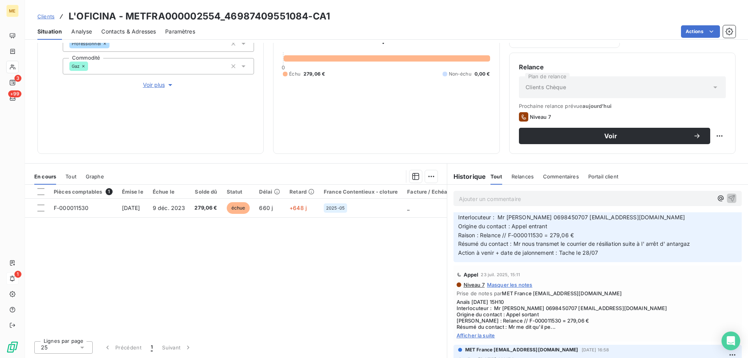
scroll to position [467, 0]
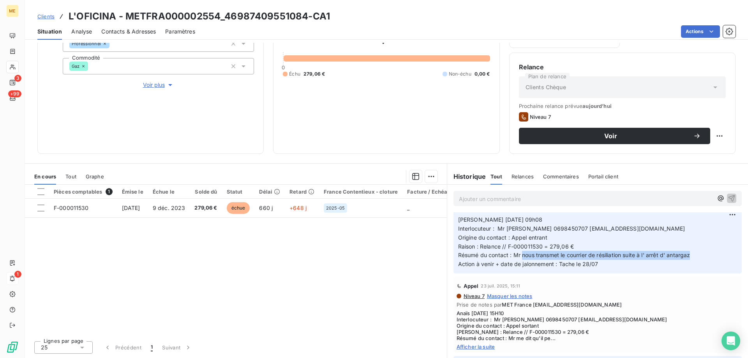
drag, startPoint x: 518, startPoint y: 255, endPoint x: 693, endPoint y: 255, distance: 174.8
click at [693, 255] on p "Valérie 25/07/2025 09h08 Interlocuteur : Mr TARDY 0698450707 a.tardy0707@gmail.…" at bounding box center [597, 241] width 279 height 53
click at [692, 255] on p "Valérie 25/07/2025 09h08 Interlocuteur : Mr TARDY 0698450707 a.tardy0707@gmail.…" at bounding box center [597, 241] width 279 height 53
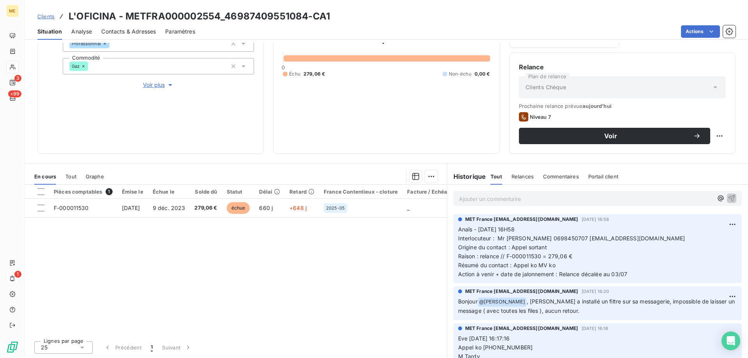
scroll to position [623, 0]
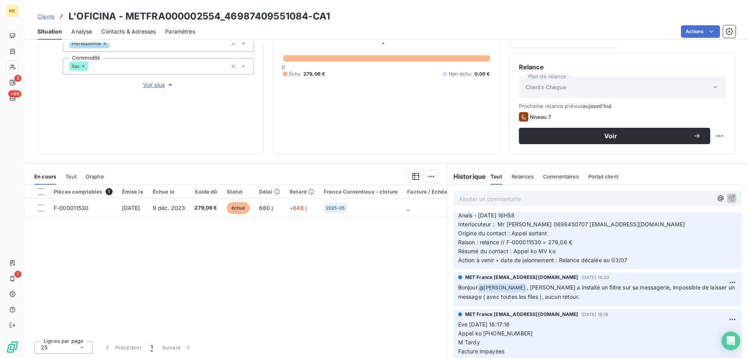
click at [381, 111] on div "279,06 € 0 Échu 279,06 € Non-échu 0,00 €" at bounding box center [386, 53] width 207 height 181
drag, startPoint x: 541, startPoint y: 296, endPoint x: 598, endPoint y: 296, distance: 56.8
click at [598, 296] on p "Bonjour @ Klea Verjoni , M Tardy a installé un filtre sur sa messagerie, imposs…" at bounding box center [597, 292] width 279 height 18
click at [594, 290] on span ", M Tardy a installé un filtre sur sa messagerie, impossible de laisser un mess…" at bounding box center [597, 292] width 278 height 16
drag, startPoint x: 535, startPoint y: 287, endPoint x: 581, endPoint y: 289, distance: 46.0
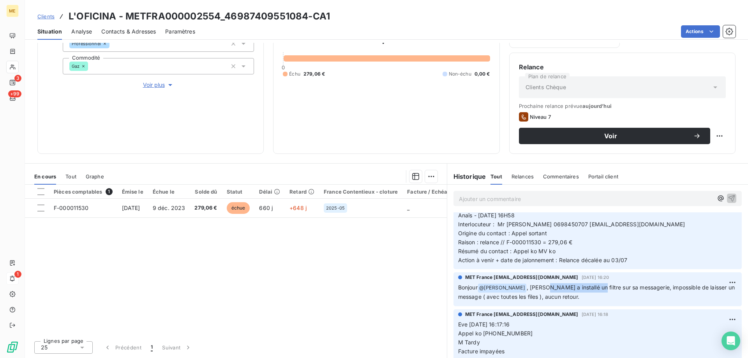
click at [581, 289] on span ", M Tardy a installé un filtre sur sa messagerie, impossible de laisser un mess…" at bounding box center [597, 292] width 278 height 16
click at [583, 290] on span ", M Tardy a installé un filtre sur sa messagerie, impossible de laisser un mess…" at bounding box center [597, 292] width 278 height 16
drag, startPoint x: 536, startPoint y: 285, endPoint x: 595, endPoint y: 284, distance: 58.8
click at [595, 284] on span ", M Tardy a installé un filtre sur sa messagerie, impossible de laisser un mess…" at bounding box center [597, 292] width 278 height 16
click at [596, 285] on span ", M Tardy a installé un filtre sur sa messagerie, impossible de laisser un mess…" at bounding box center [597, 292] width 278 height 16
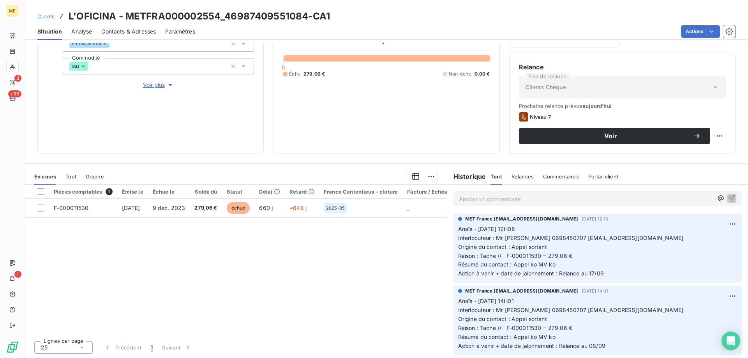
scroll to position [0, 0]
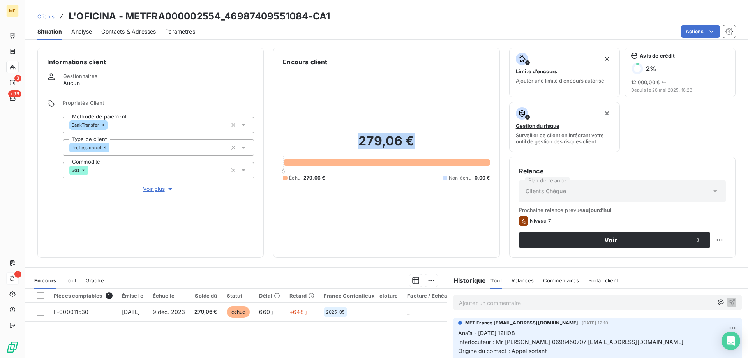
drag, startPoint x: 359, startPoint y: 141, endPoint x: 412, endPoint y: 139, distance: 52.6
click at [409, 140] on h2 "279,06 €" at bounding box center [386, 144] width 207 height 23
click at [419, 139] on h2 "279,06 €" at bounding box center [386, 144] width 207 height 23
click at [413, 146] on h2 "279,06 €" at bounding box center [386, 144] width 207 height 23
drag, startPoint x: 407, startPoint y: 144, endPoint x: 355, endPoint y: 142, distance: 51.8
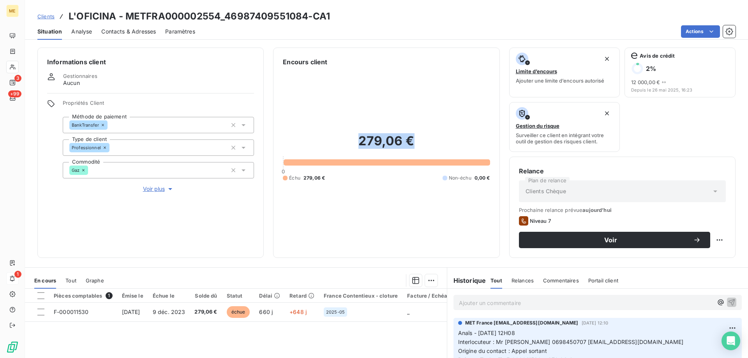
click at [355, 142] on h2 "279,06 €" at bounding box center [386, 144] width 207 height 23
click at [371, 109] on div "279,06 € 0 Échu 279,06 € Non-échu 0,00 €" at bounding box center [386, 157] width 207 height 181
drag, startPoint x: 357, startPoint y: 142, endPoint x: 431, endPoint y: 140, distance: 74.0
click at [431, 140] on h2 "279,06 €" at bounding box center [386, 144] width 207 height 23
click at [419, 116] on div "279,06 € 0 Échu 279,06 € Non-échu 0,00 €" at bounding box center [386, 157] width 207 height 181
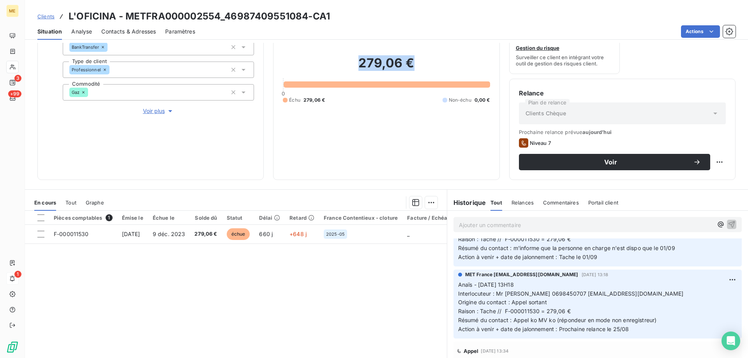
scroll to position [195, 0]
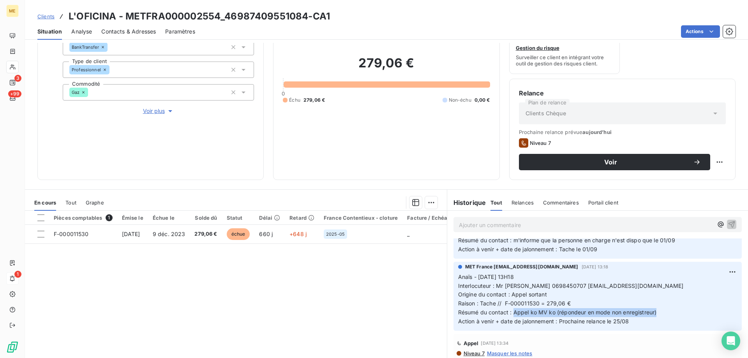
drag, startPoint x: 510, startPoint y: 312, endPoint x: 660, endPoint y: 314, distance: 149.9
click at [660, 314] on p "Anaïs - 21/08/2025 - 13H18 Interlocuteur : Mr TARDY 0698450707 a.tardy0707@gmai…" at bounding box center [597, 299] width 279 height 53
click at [501, 302] on span "Raison : Tache // F-000011530 = 279,06 €" at bounding box center [514, 303] width 113 height 7
click at [418, 127] on div "279,06 € 0 Échu 279,06 € Non-échu 0,00 €" at bounding box center [386, 79] width 207 height 181
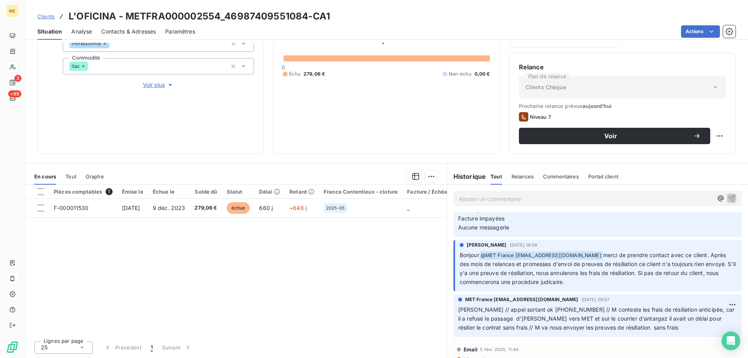
scroll to position [779, 0]
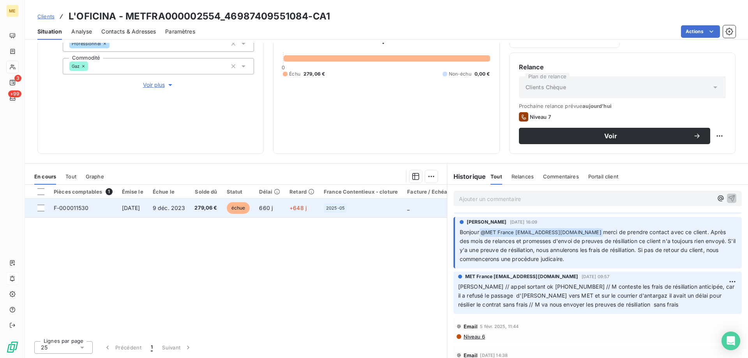
click at [306, 209] on span "+648 j" at bounding box center [297, 207] width 17 height 7
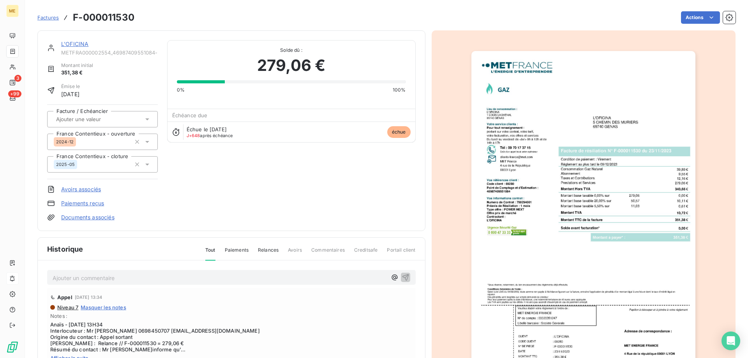
click at [63, 44] on link "L'OFICINA" at bounding box center [74, 43] width 27 height 7
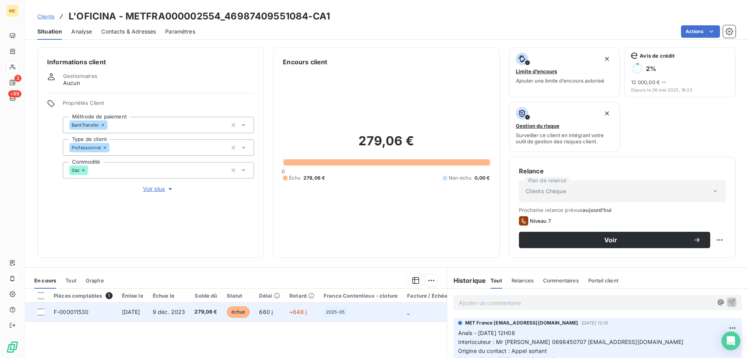
click at [217, 313] on span "279,06 €" at bounding box center [205, 312] width 23 height 8
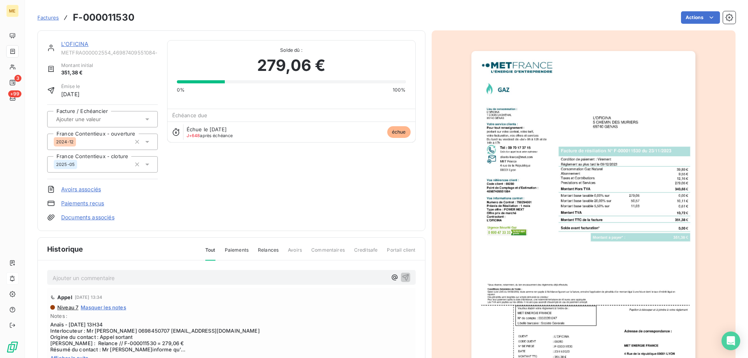
click at [570, 279] on img "button" at bounding box center [583, 209] width 224 height 317
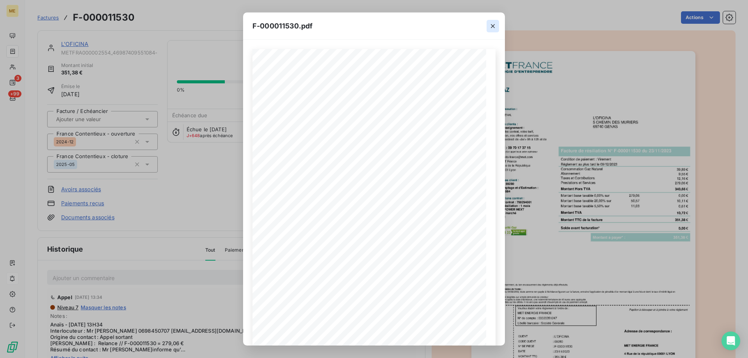
click at [491, 26] on icon "button" at bounding box center [493, 26] width 8 height 8
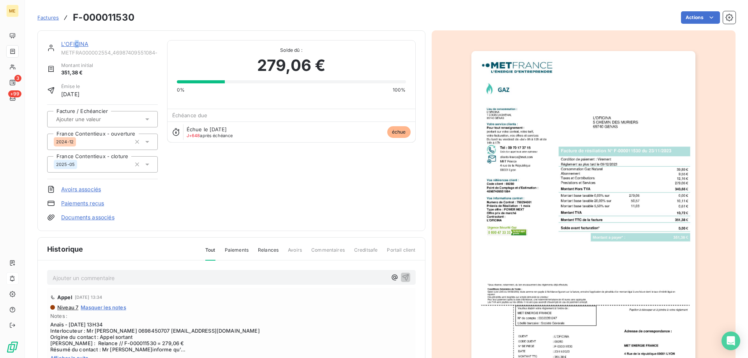
click at [77, 41] on link "L'OFICINA" at bounding box center [74, 43] width 27 height 7
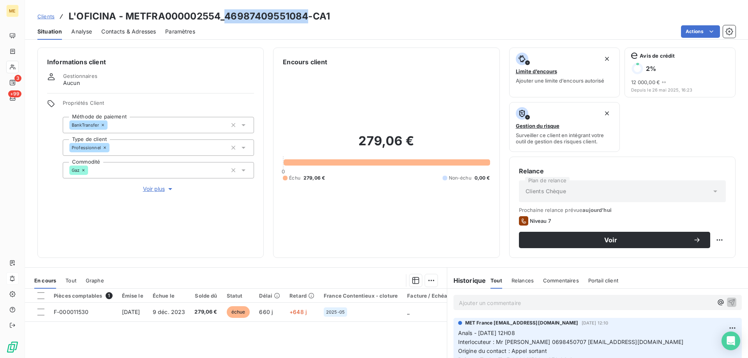
drag, startPoint x: 309, startPoint y: 18, endPoint x: 225, endPoint y: 22, distance: 83.8
click at [225, 22] on h3 "L'OFICINA - METFRA000002554_46987409551084-CA1" at bounding box center [199, 16] width 261 height 14
click at [217, 31] on div "Actions" at bounding box center [469, 31] width 531 height 12
drag, startPoint x: 221, startPoint y: 16, endPoint x: 126, endPoint y: 17, distance: 95.0
click at [126, 17] on h3 "L'OFICINA - METFRA000002554_46987409551084-CA1" at bounding box center [199, 16] width 261 height 14
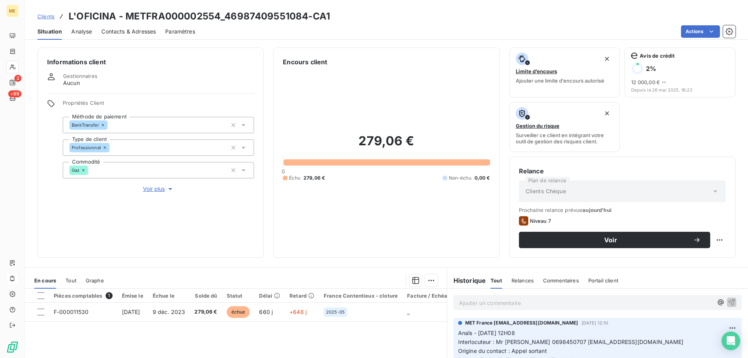
click at [252, 19] on h3 "L'OFICINA - METFRA000002554_46987409551084-CA1" at bounding box center [199, 16] width 261 height 14
drag, startPoint x: 220, startPoint y: 16, endPoint x: 125, endPoint y: 17, distance: 95.0
click at [125, 17] on h3 "L'OFICINA - METFRA000002554_46987409551084-CA1" at bounding box center [199, 16] width 261 height 14
drag, startPoint x: 305, startPoint y: 17, endPoint x: 225, endPoint y: 20, distance: 79.9
click at [225, 20] on h3 "L'OFICINA - METFRA000002554_46987409551084-CA1" at bounding box center [199, 16] width 261 height 14
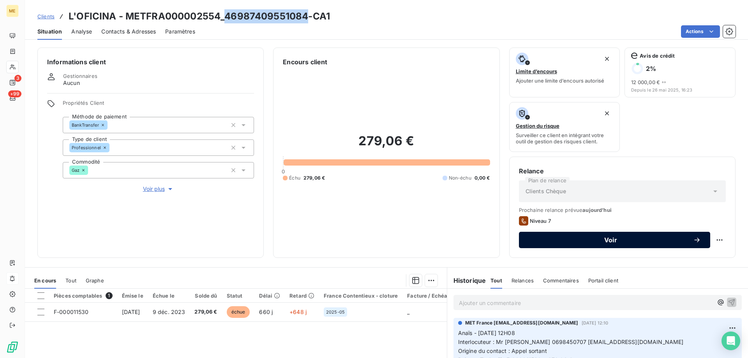
click at [663, 238] on span "Voir" at bounding box center [610, 240] width 165 height 6
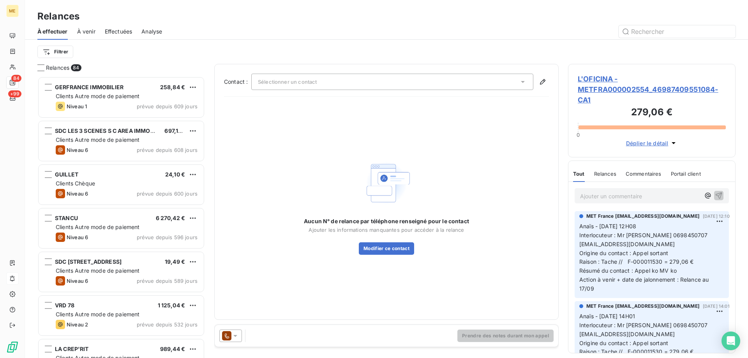
scroll to position [276, 162]
click at [431, 83] on div "Sélectionner un contact" at bounding box center [392, 82] width 282 height 16
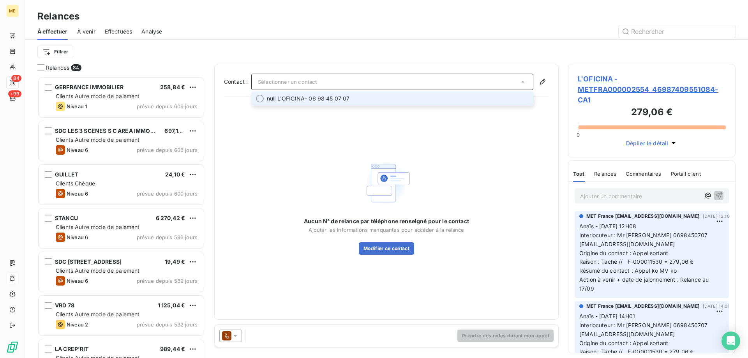
click at [413, 101] on span "null L'OFICINA - 06 98 45 07 07" at bounding box center [398, 99] width 262 height 8
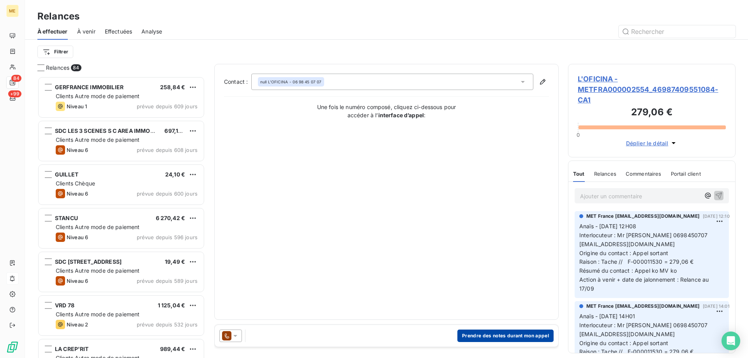
click at [498, 338] on button "Prendre des notes durant mon appel" at bounding box center [505, 335] width 96 height 12
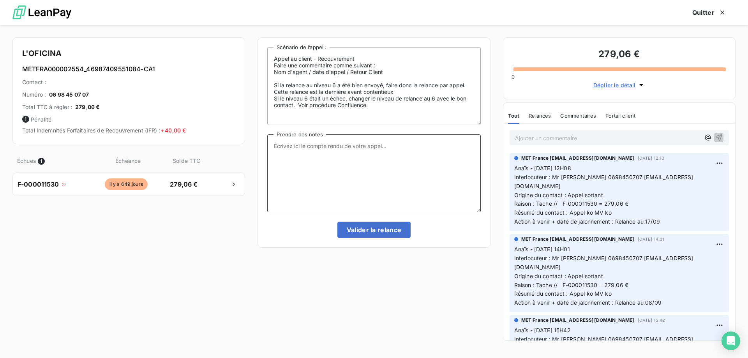
click at [418, 192] on textarea "Prendre des notes" at bounding box center [373, 173] width 213 height 78
paste textarea "Anaïs - 17/09/2025 - 16H46 Interlocuteur : Mr TARDY 0698450707 a.tardy0707@gmai…"
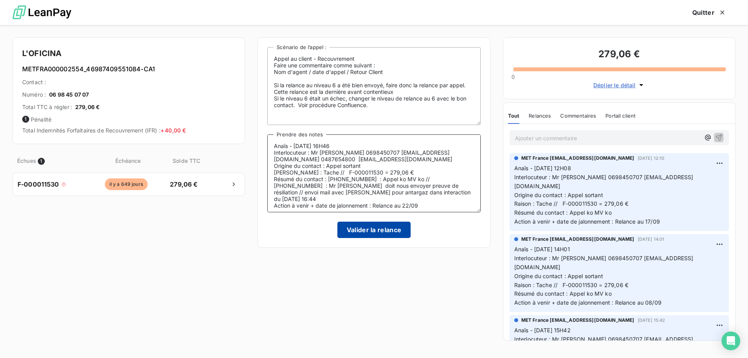
type textarea "Anaïs - 17/09/2025 - 16H46 Interlocuteur : Mr TARDY 0698450707 a.tardy0707@gmai…"
click at [385, 233] on button "Valider la relance" at bounding box center [374, 230] width 74 height 16
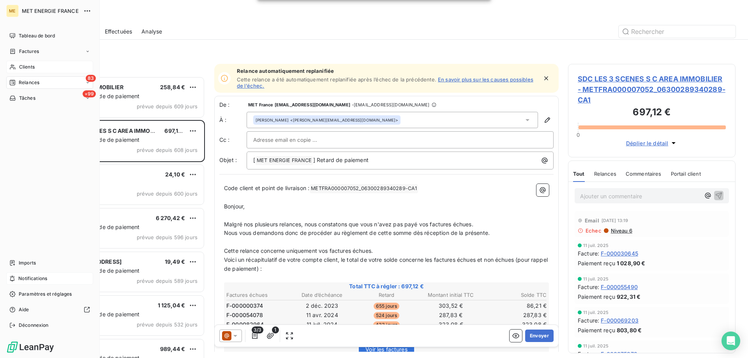
click at [18, 67] on div "Clients" at bounding box center [49, 67] width 87 height 12
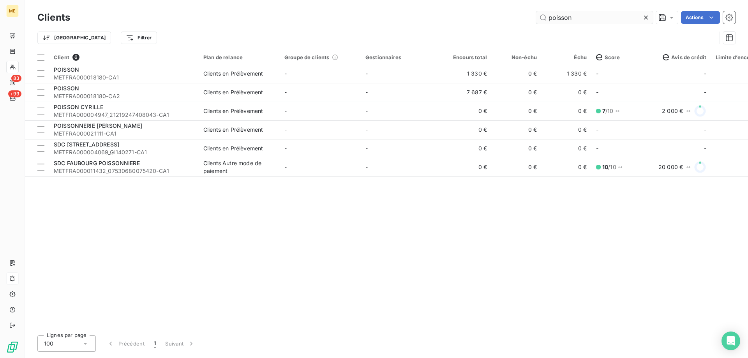
click at [560, 19] on input "poisson" at bounding box center [594, 17] width 117 height 12
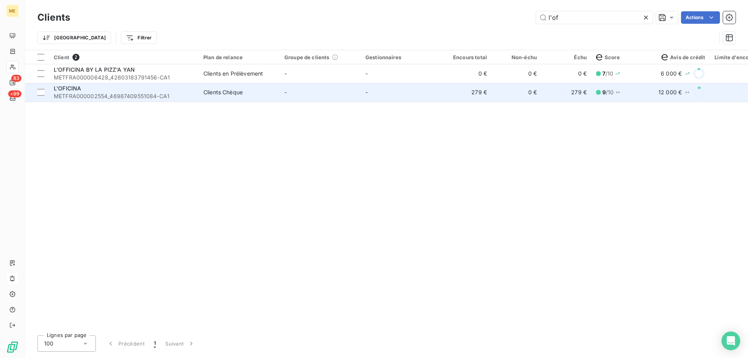
type input "l'of"
click at [403, 97] on td "-" at bounding box center [401, 92] width 81 height 19
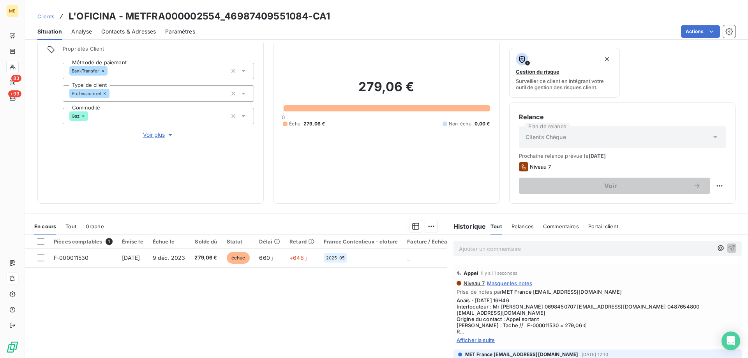
scroll to position [104, 0]
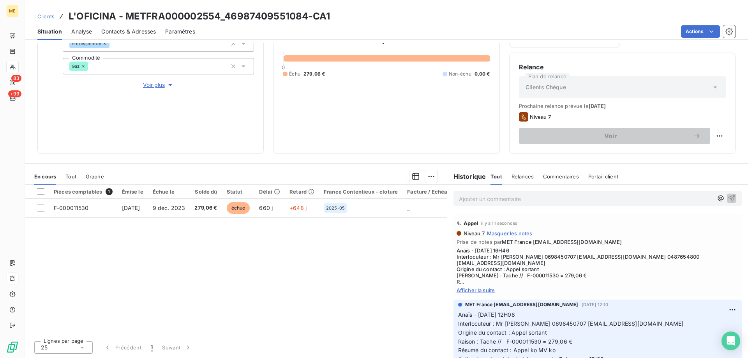
click at [709, 137] on html "ME 83 +99 Clients L'OFICINA - METFRA000002554_46987409551084-CA1 Situation Anal…" at bounding box center [374, 218] width 748 height 436
drag, startPoint x: 708, startPoint y: 155, endPoint x: 703, endPoint y: 158, distance: 5.7
click at [707, 155] on div "Replanifier cette action" at bounding box center [681, 153] width 70 height 12
select select "8"
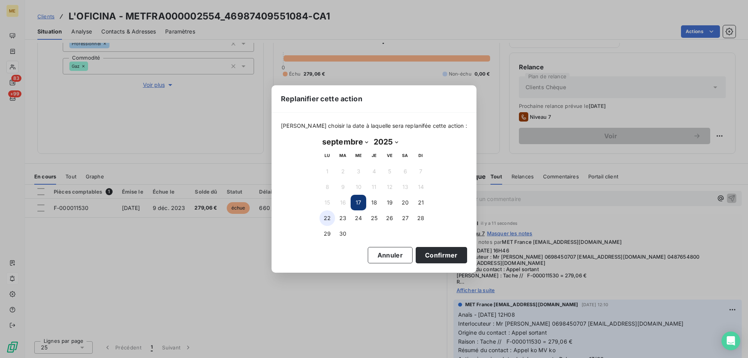
click at [329, 217] on button "22" at bounding box center [327, 218] width 16 height 16
drag, startPoint x: 431, startPoint y: 254, endPoint x: 383, endPoint y: 252, distance: 48.7
click at [431, 254] on button "Confirmer" at bounding box center [440, 255] width 51 height 16
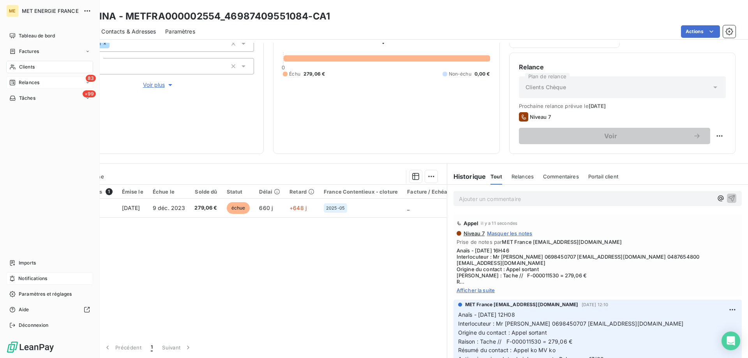
click at [19, 81] on div "Relances" at bounding box center [24, 82] width 30 height 7
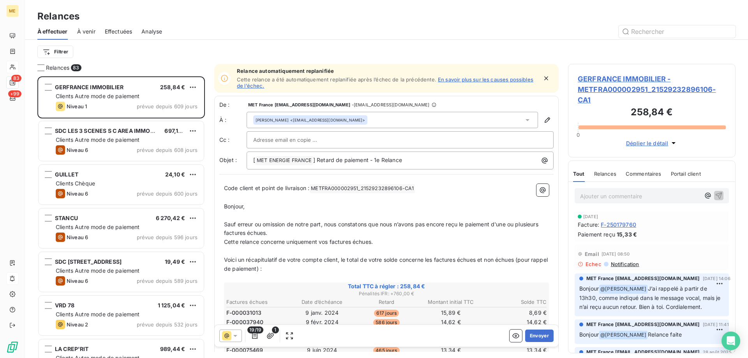
scroll to position [276, 162]
click at [64, 52] on html "ME 83 +99 Relances À effectuer À venir Effectuées Analyse Filtrer Relances 83 G…" at bounding box center [374, 218] width 748 height 436
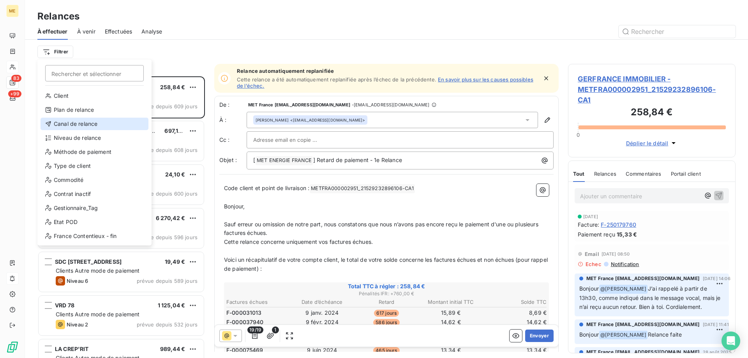
click at [90, 125] on div "Canal de relance" at bounding box center [94, 124] width 108 height 12
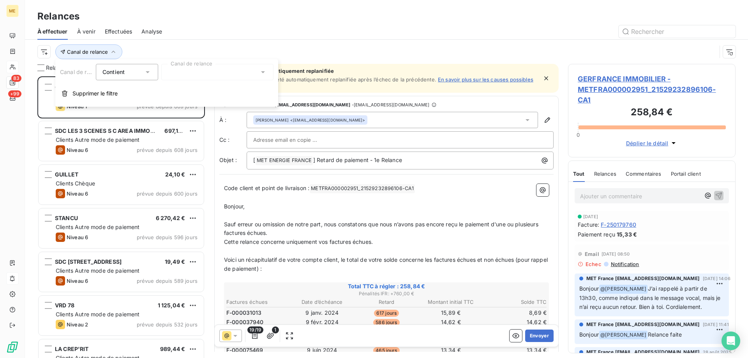
click at [195, 76] on div at bounding box center [217, 72] width 112 height 16
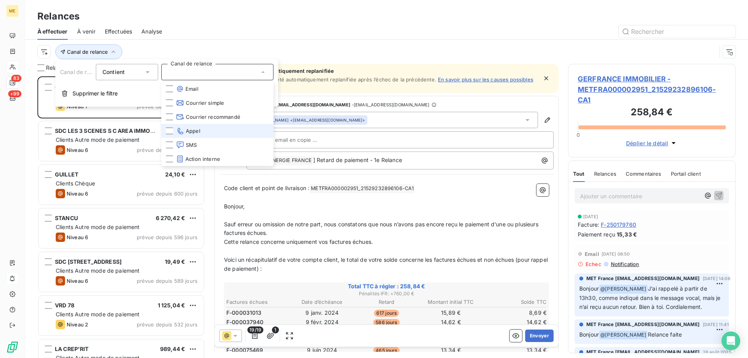
click at [189, 129] on span "Appel" at bounding box center [188, 131] width 24 height 8
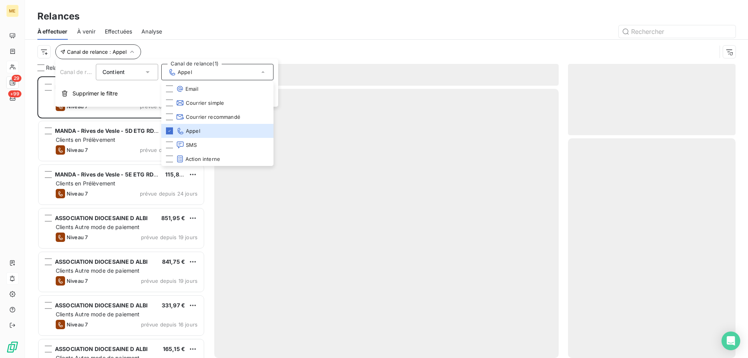
scroll to position [276, 162]
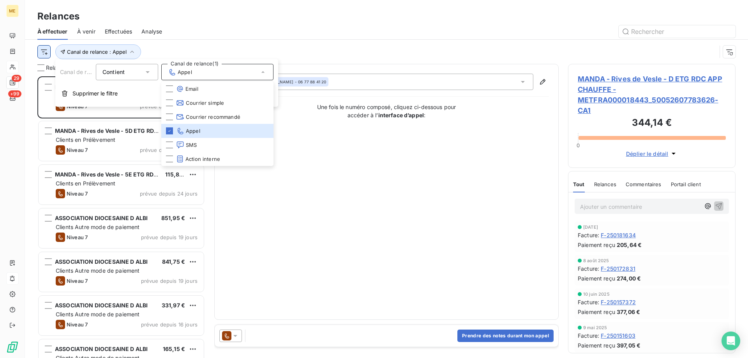
click at [43, 52] on html "ME 29 +99 Relances À effectuer À venir Effectuées Analyse Canal de relance : Ap…" at bounding box center [374, 218] width 748 height 436
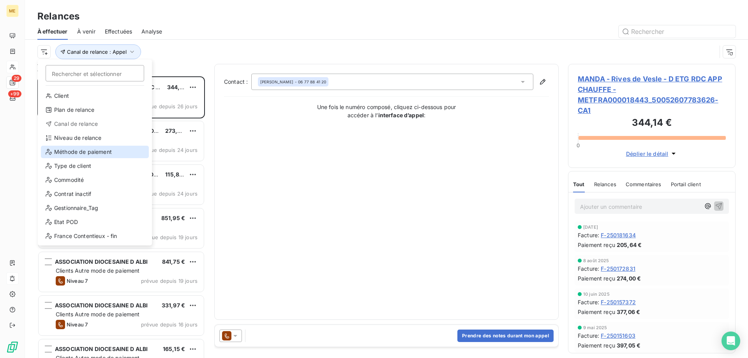
click at [87, 153] on div "Méthode de paiement" at bounding box center [95, 152] width 108 height 12
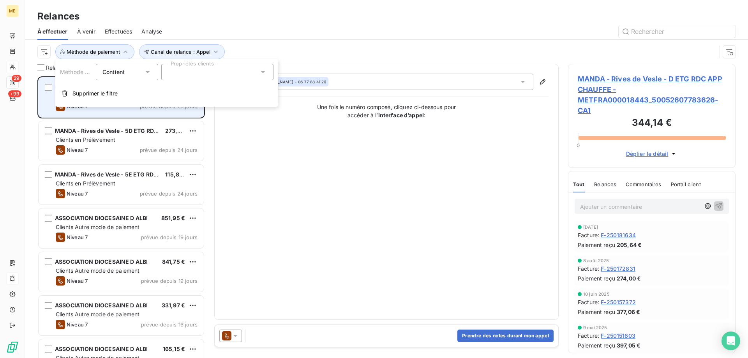
click at [117, 96] on span "Supprimer le filtre" at bounding box center [94, 94] width 45 height 8
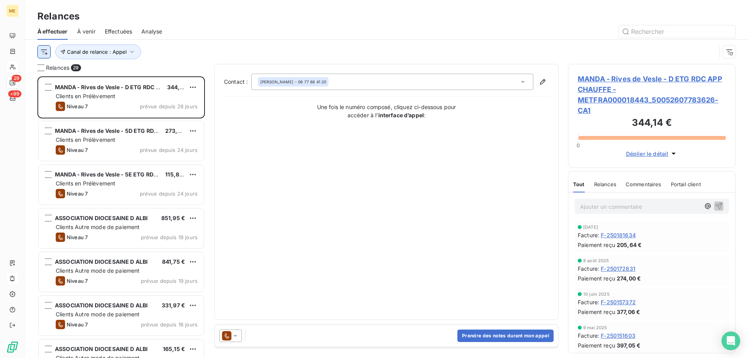
click at [39, 51] on html "ME 29 +99 Relances À effectuer À venir Effectuées Analyse Canal de relance : Ap…" at bounding box center [374, 218] width 748 height 436
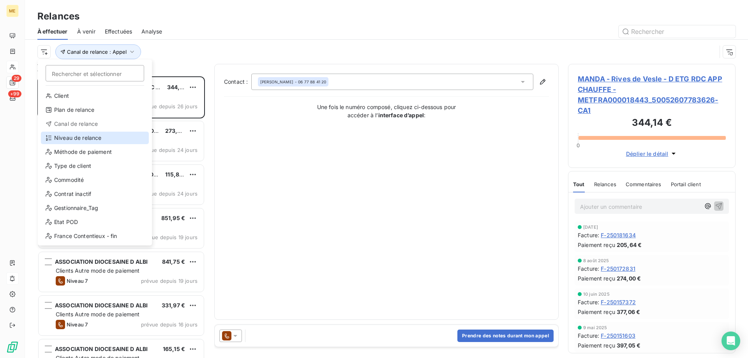
click at [79, 137] on div "Niveau de relance" at bounding box center [95, 138] width 108 height 12
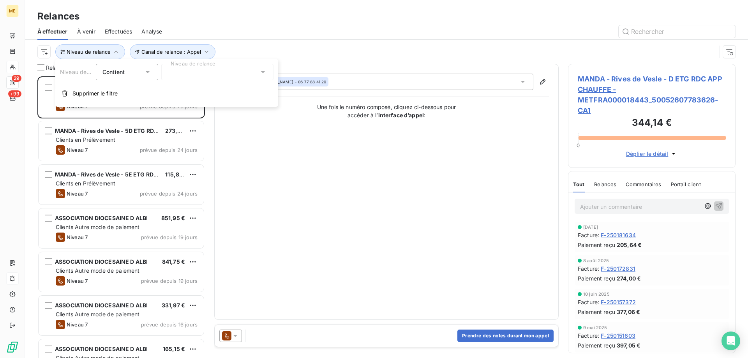
click at [190, 76] on div at bounding box center [217, 72] width 112 height 16
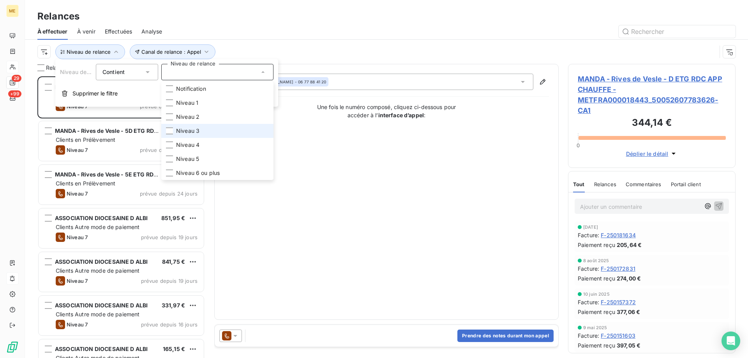
click at [203, 128] on li "Niveau 3" at bounding box center [217, 131] width 112 height 14
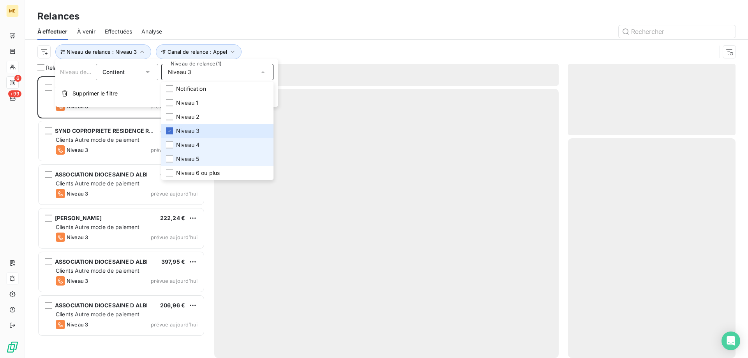
scroll to position [276, 162]
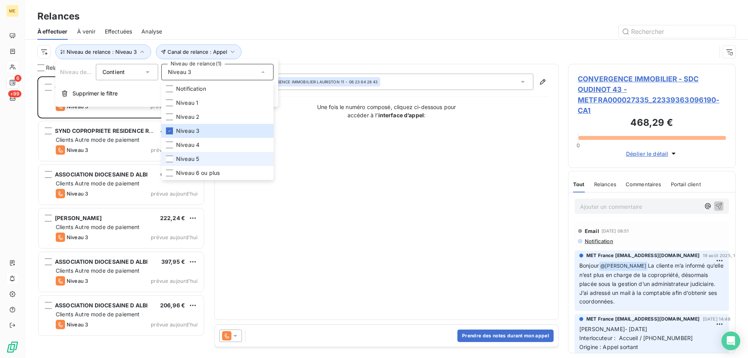
click at [179, 159] on span "Niveau 5" at bounding box center [187, 159] width 23 height 8
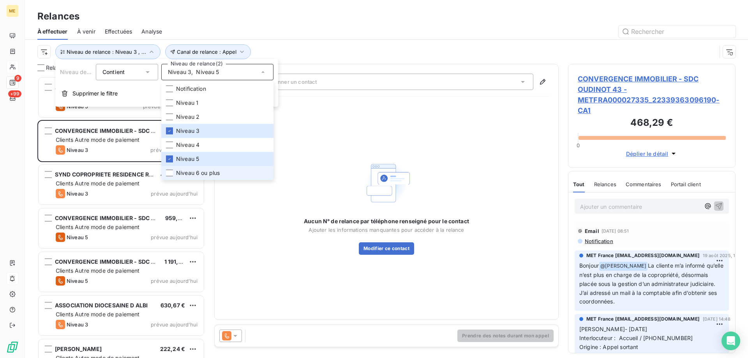
click at [187, 172] on span "Niveau 6 ou plus" at bounding box center [198, 173] width 44 height 8
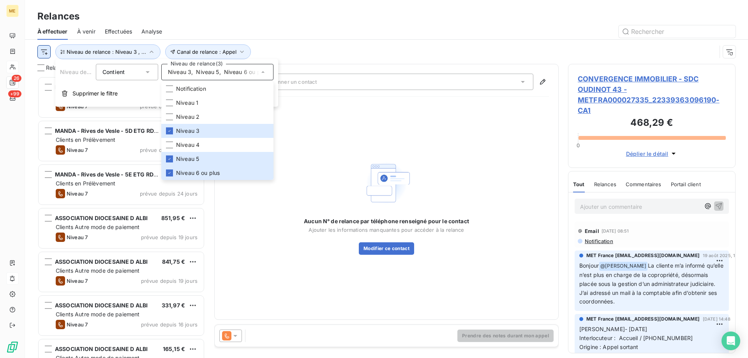
click at [43, 52] on html "ME 26 +99 Relances À effectuer À venir Effectuées Analyse Canal de relance : Ap…" at bounding box center [374, 218] width 748 height 436
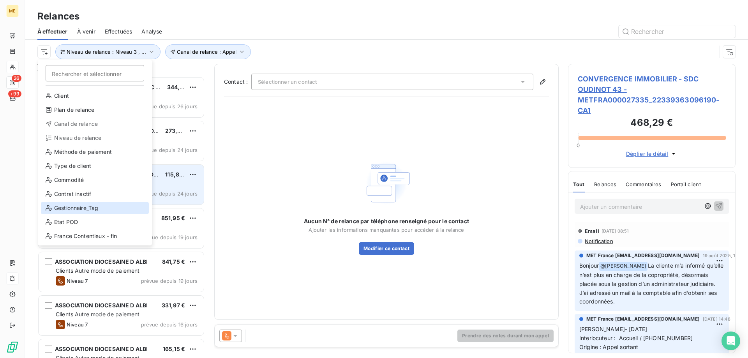
drag, startPoint x: 111, startPoint y: 203, endPoint x: 169, endPoint y: 174, distance: 64.3
click at [112, 204] on div "Gestionnaire_Tag" at bounding box center [95, 208] width 108 height 12
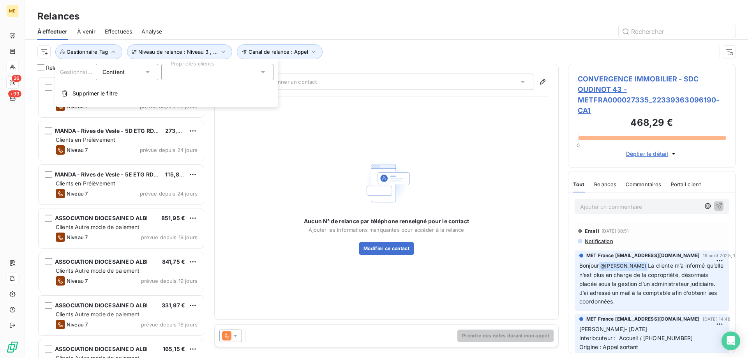
click at [226, 73] on div at bounding box center [217, 72] width 112 height 16
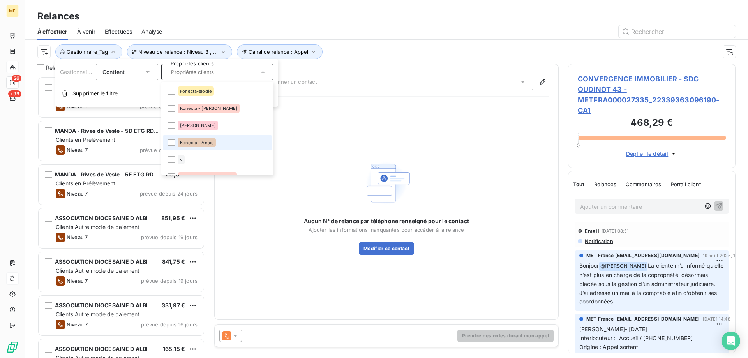
click at [218, 138] on li "Konecta - Anaïs" at bounding box center [217, 143] width 109 height 16
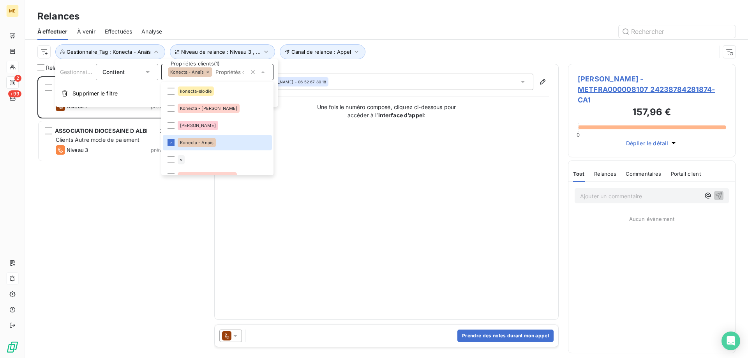
click at [432, 44] on div "Canal de relance : Appel Niveau de relance : Niveau 3 , ... Gestionnaire_Tag : …" at bounding box center [386, 52] width 698 height 24
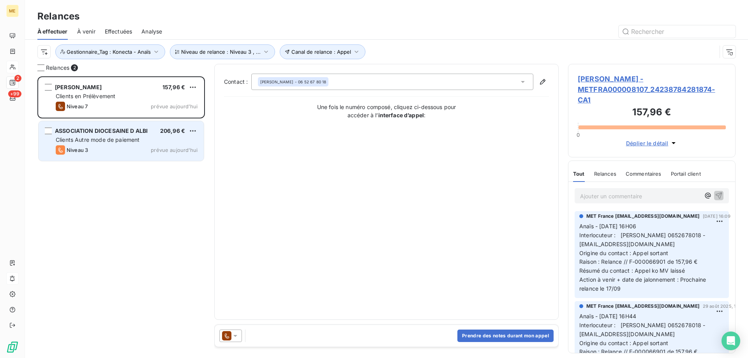
click at [148, 144] on div "ASSOCIATION DIOCESAINE D ALBI 206,96 € Clients Autre mode de paiement Niveau 3 …" at bounding box center [121, 141] width 165 height 40
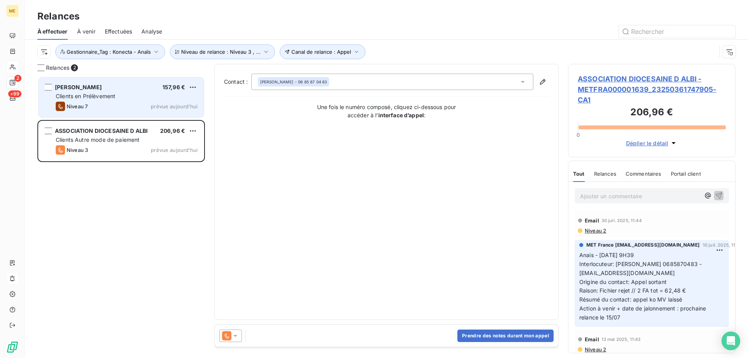
click at [124, 109] on div "Niveau 7 prévue aujourd’hui" at bounding box center [127, 106] width 142 height 9
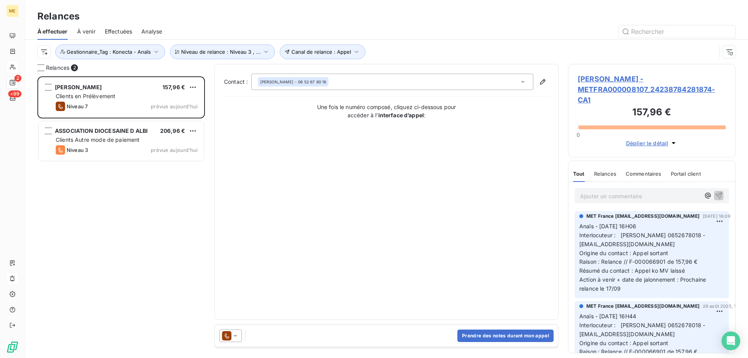
click at [612, 84] on span "MACK COLIN - METFRA000008107_24238784281874-CA1" at bounding box center [651, 90] width 148 height 32
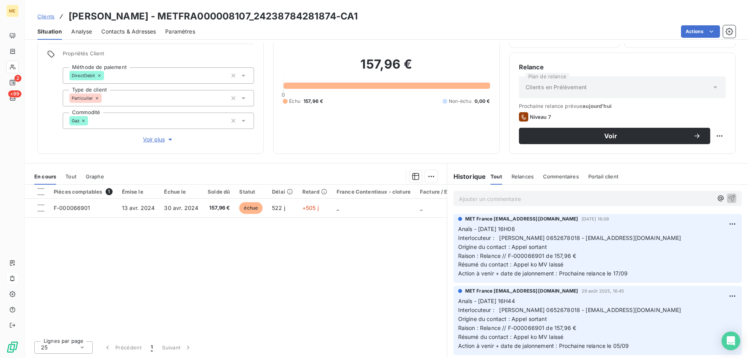
drag, startPoint x: 150, startPoint y: 134, endPoint x: 343, endPoint y: 150, distance: 193.4
click at [150, 135] on span "Voir plus" at bounding box center [158, 139] width 31 height 8
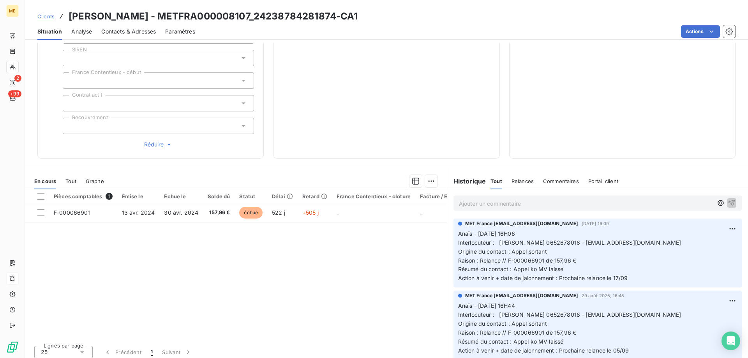
click at [598, 199] on p "Ajouter un commentaire ﻿" at bounding box center [586, 204] width 254 height 10
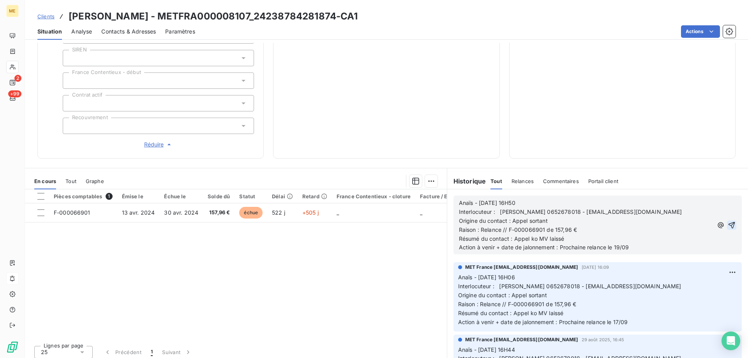
click at [728, 222] on icon "button" at bounding box center [731, 225] width 7 height 7
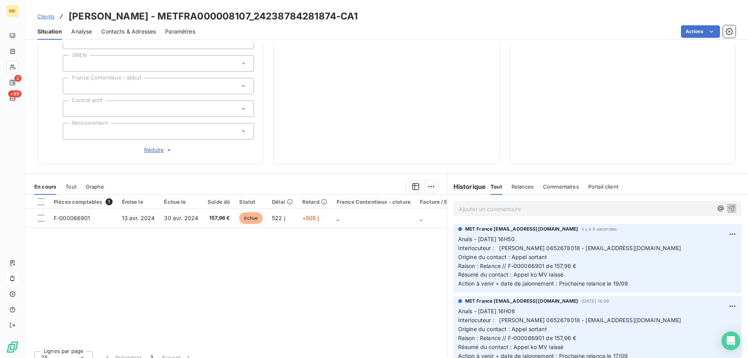
scroll to position [225, 0]
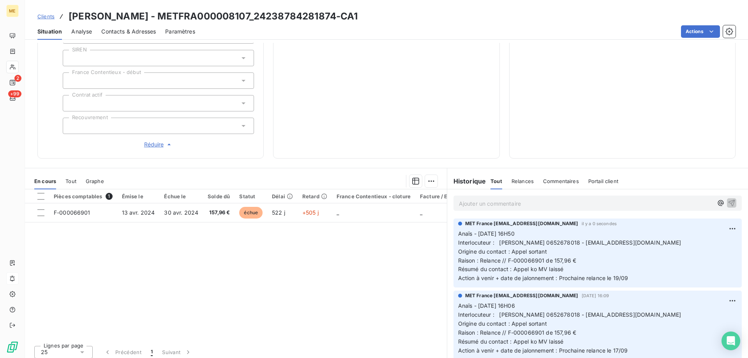
click at [539, 200] on p "Ajouter un commentaire ﻿" at bounding box center [586, 204] width 254 height 10
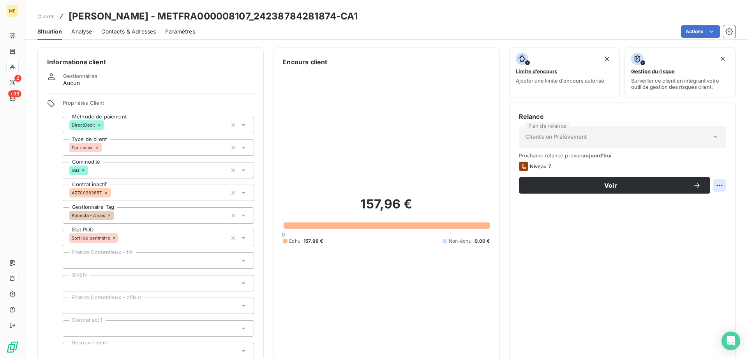
click at [716, 181] on html "ME 2 +99 Clients MACK COLIN - METFRA000008107_24238784281874-CA1 Situation Anal…" at bounding box center [374, 218] width 748 height 436
click at [709, 203] on div "Replanifier cette action" at bounding box center [681, 202] width 70 height 12
select select "8"
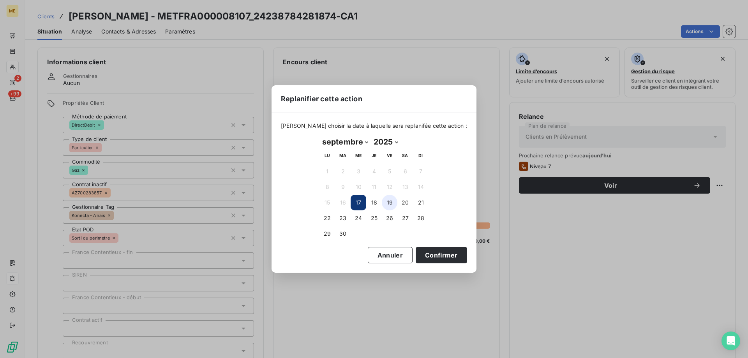
click at [389, 205] on button "19" at bounding box center [390, 203] width 16 height 16
click at [443, 248] on button "Confirmer" at bounding box center [440, 255] width 51 height 16
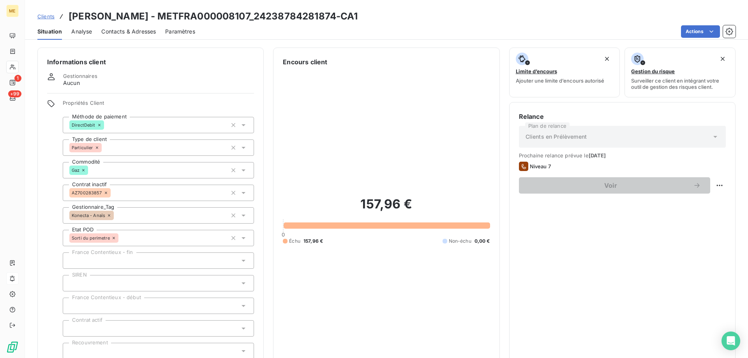
click at [436, 257] on div "157,96 € 0 Échu 157,96 € Non-échu 0,00 €" at bounding box center [386, 220] width 207 height 307
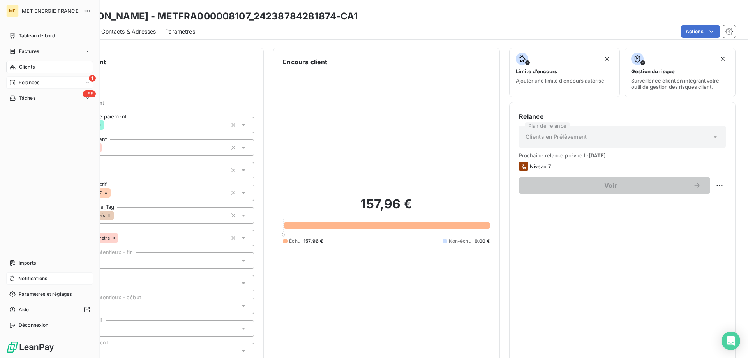
click at [15, 84] on icon at bounding box center [12, 82] width 5 height 5
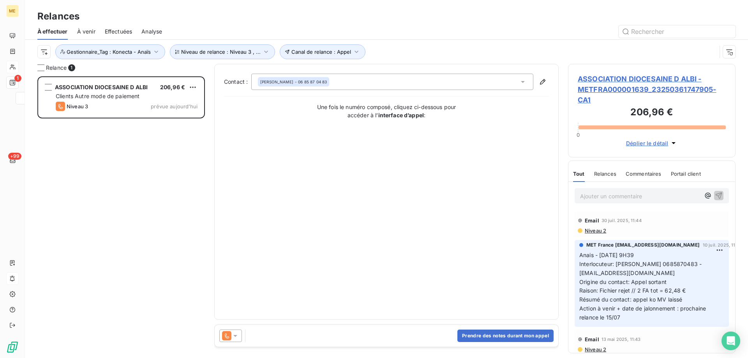
scroll to position [276, 162]
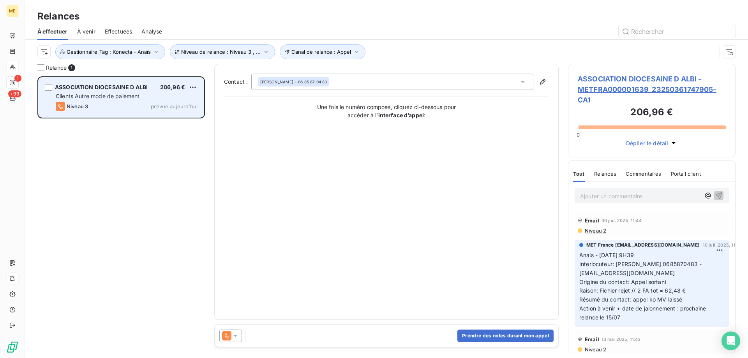
drag, startPoint x: 97, startPoint y: 94, endPoint x: 102, endPoint y: 94, distance: 5.8
click at [97, 94] on span "Clients Autre mode de paiement" at bounding box center [98, 96] width 84 height 7
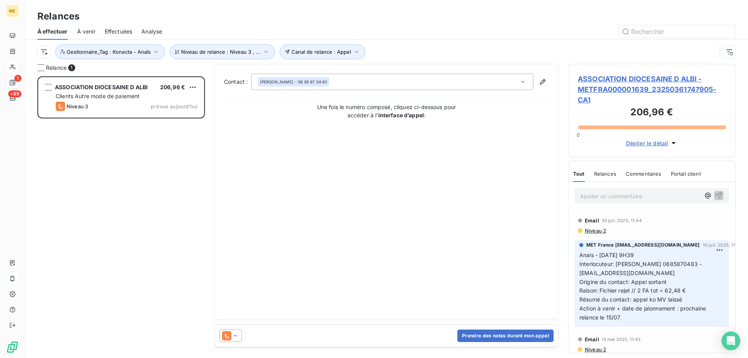
click at [614, 88] on span "ASSOCIATION DIOCESAINE D ALBI - METFRA000001639_23250361747905-CA1" at bounding box center [651, 90] width 148 height 32
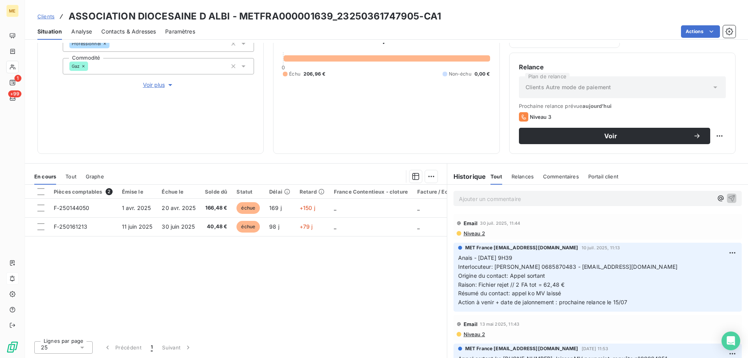
click at [161, 81] on span "Voir plus" at bounding box center [158, 85] width 31 height 8
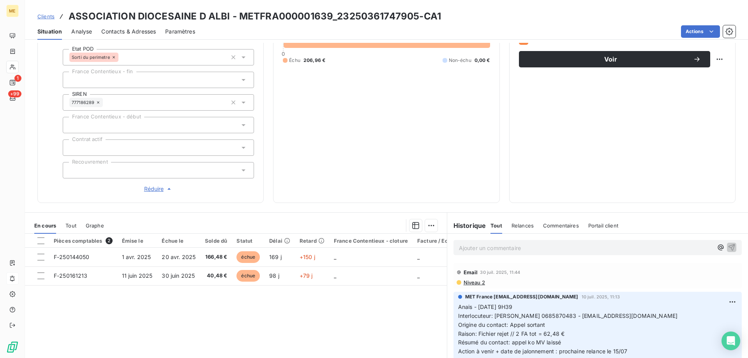
scroll to position [182, 0]
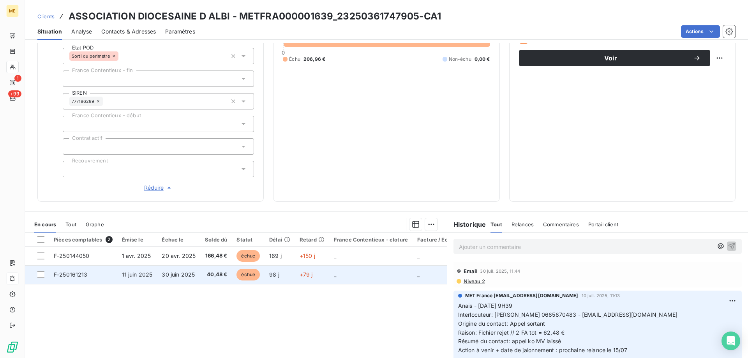
click at [351, 272] on td "_" at bounding box center [370, 274] width 83 height 19
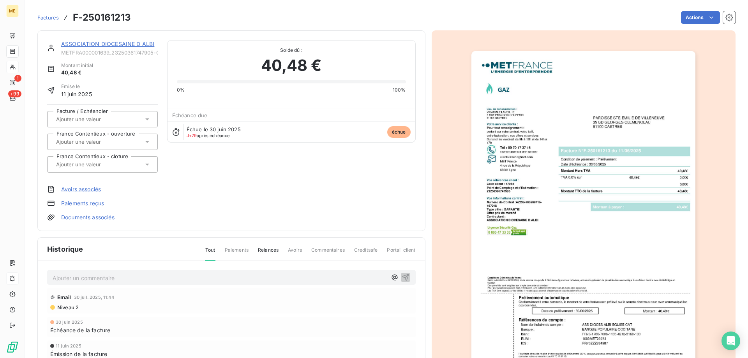
click at [114, 43] on link "ASSOCIATION DIOCESAINE D ALBI" at bounding box center [107, 43] width 93 height 7
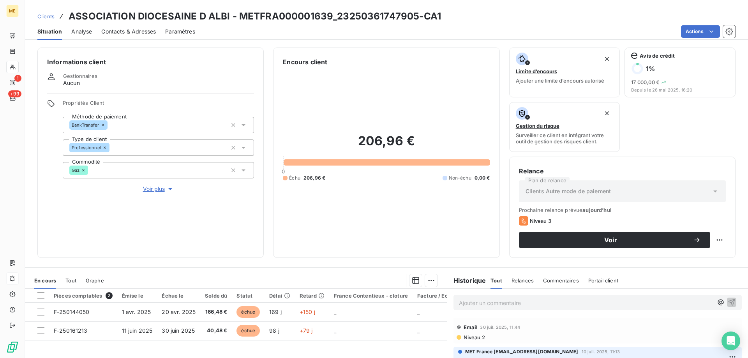
click at [73, 274] on div "Tout" at bounding box center [70, 280] width 11 height 16
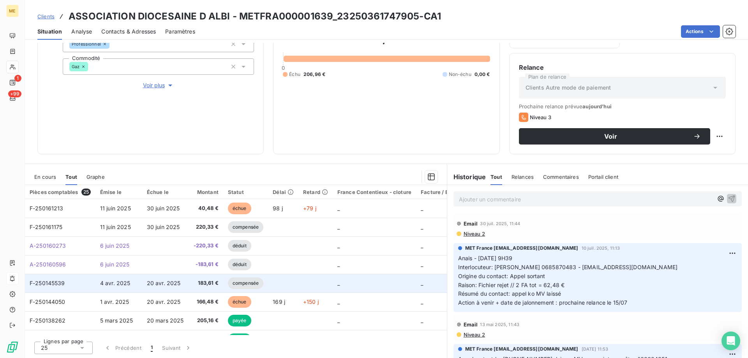
scroll to position [104, 0]
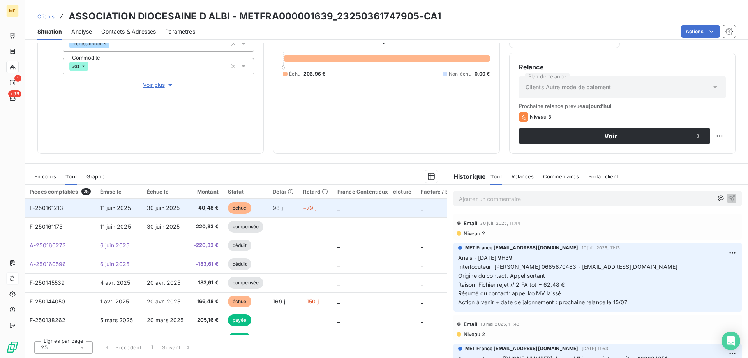
click at [315, 210] on td "+79 j" at bounding box center [315, 208] width 34 height 19
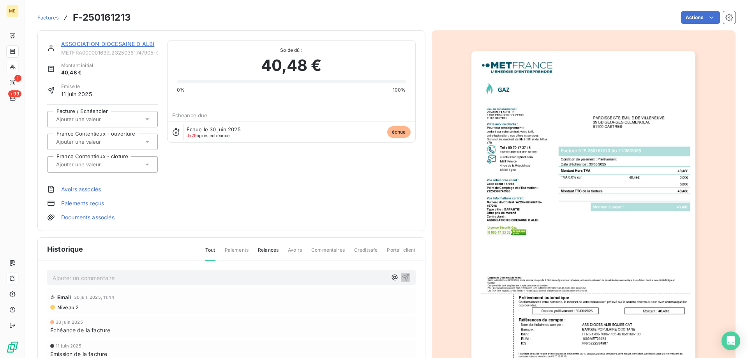
click at [594, 260] on img "button" at bounding box center [583, 209] width 224 height 317
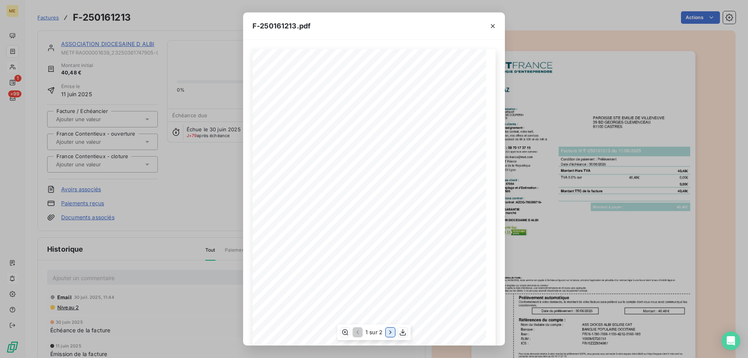
click at [387, 333] on icon "button" at bounding box center [390, 332] width 8 height 8
click at [495, 25] on icon "button" at bounding box center [493, 26] width 8 height 8
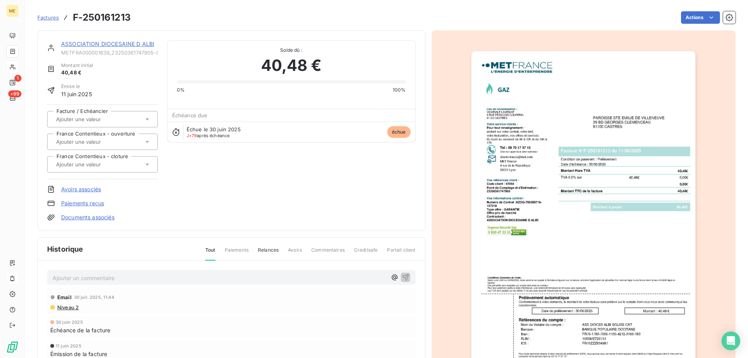
click at [132, 45] on link "ASSOCIATION DIOCESAINE D ALBI" at bounding box center [107, 43] width 93 height 7
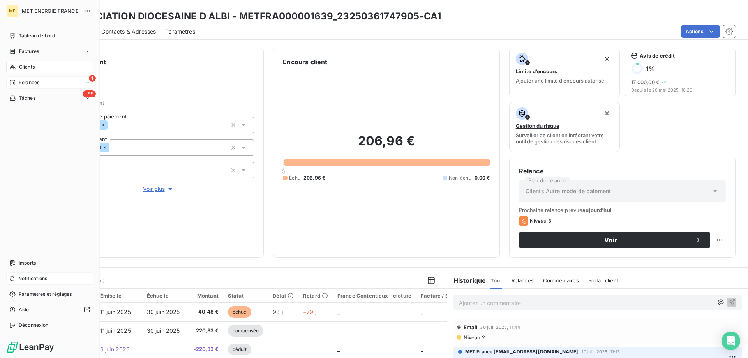
click at [16, 81] on div "Relances" at bounding box center [24, 82] width 30 height 7
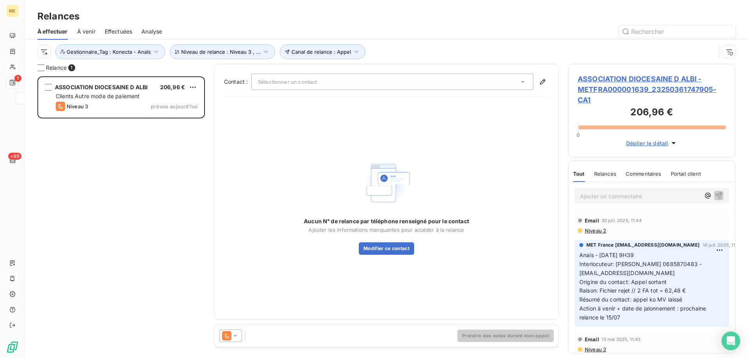
scroll to position [276, 162]
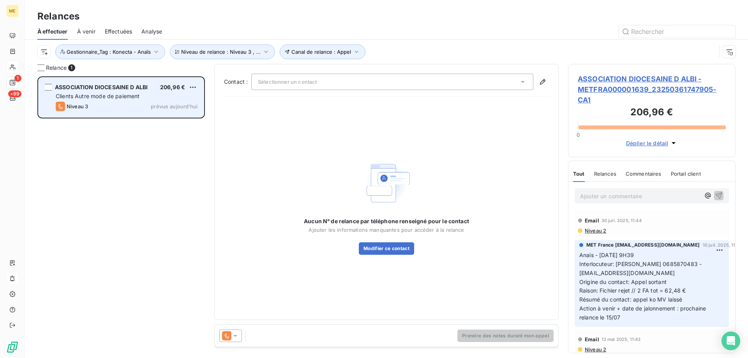
click at [117, 81] on div "ASSOCIATION DIOCESAINE D ALBI 206,96 € Clients Autre mode de paiement Niveau 3 …" at bounding box center [121, 97] width 165 height 40
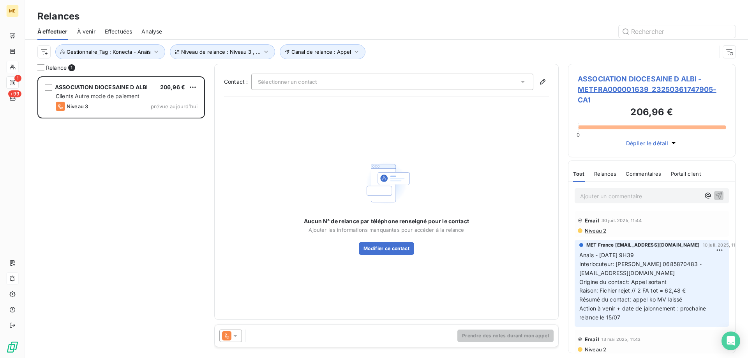
click at [626, 81] on span "ASSOCIATION DIOCESAINE D ALBI - METFRA000001639_23250361747905-CA1" at bounding box center [651, 90] width 148 height 32
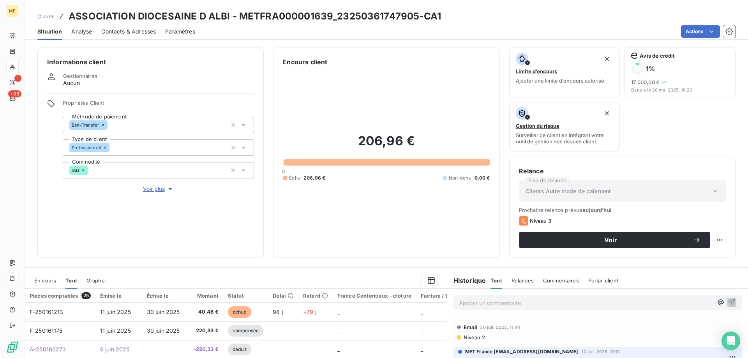
click at [44, 278] on span "En cours" at bounding box center [45, 280] width 22 height 6
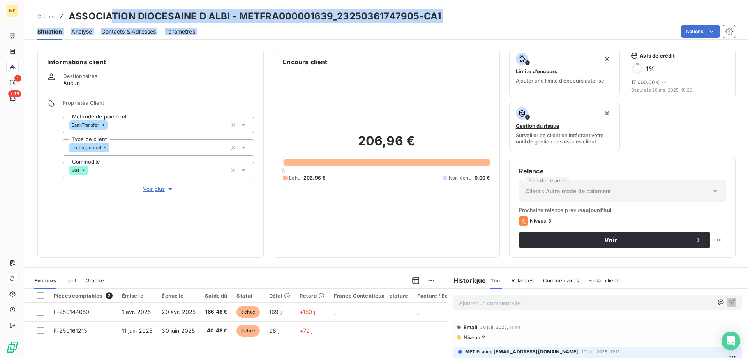
drag, startPoint x: 463, startPoint y: 25, endPoint x: 111, endPoint y: 19, distance: 352.0
click at [111, 19] on div "Clients ASSOCIATION DIOCESAINE D ALBI - METFRA000001639_23250361747905-CA1 Situ…" at bounding box center [386, 20] width 723 height 40
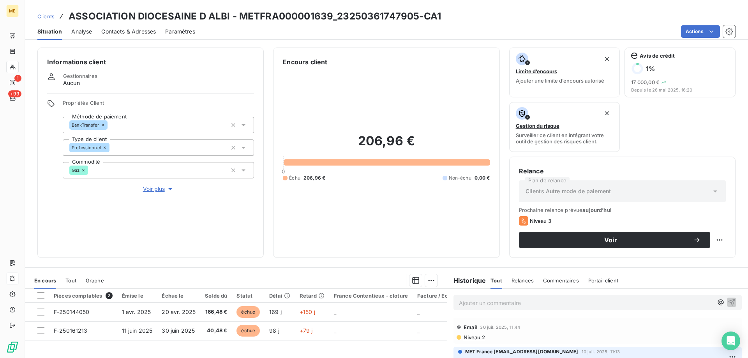
click at [107, 17] on h3 "ASSOCIATION DIOCESAINE D ALBI - METFRA000001639_23250361747905-CA1" at bounding box center [255, 16] width 372 height 14
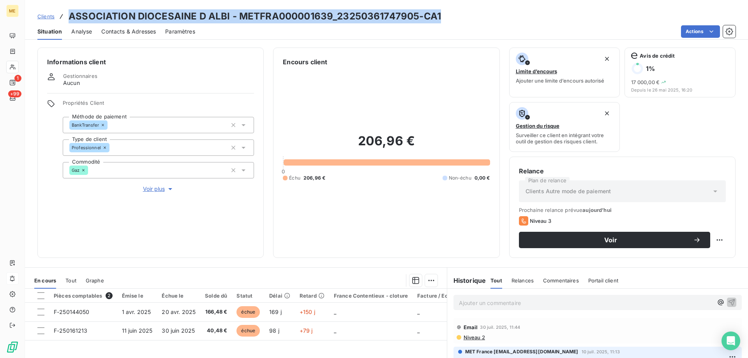
drag, startPoint x: 68, startPoint y: 13, endPoint x: 444, endPoint y: 9, distance: 376.1
click at [444, 9] on div "Clients ASSOCIATION DIOCESAINE D ALBI - METFRA000001639_23250361747905-CA1" at bounding box center [386, 16] width 723 height 14
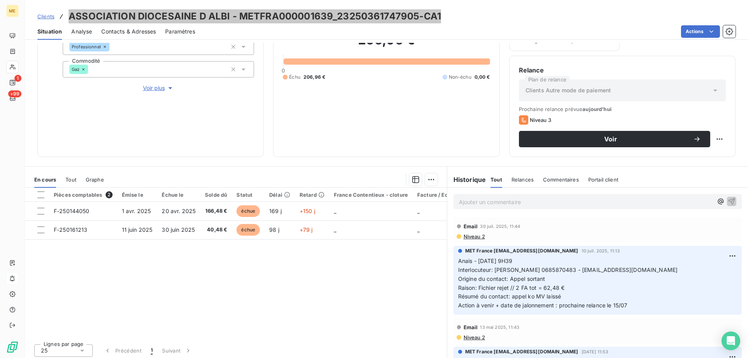
scroll to position [104, 0]
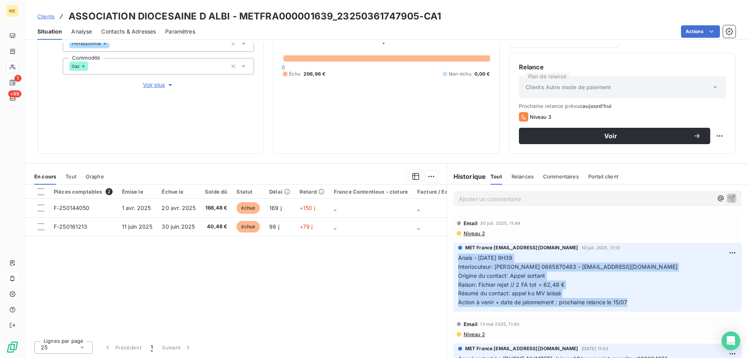
drag, startPoint x: 635, startPoint y: 300, endPoint x: 455, endPoint y: 260, distance: 184.6
click at [458, 260] on p "Anais - 10/07/2025 - 9H39 Interlocuteur: Mme ESTIBALS-CARRIERE Françoise 068587…" at bounding box center [597, 279] width 279 height 53
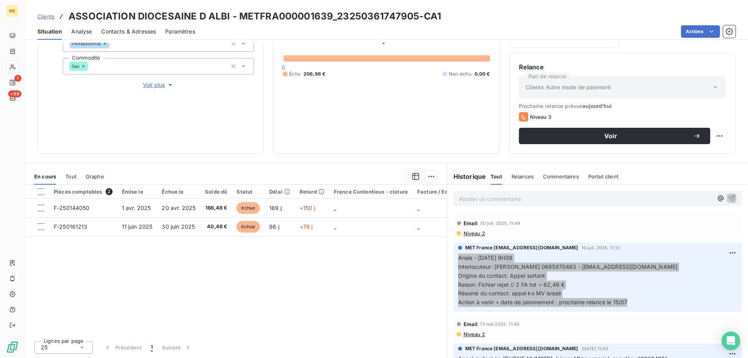
scroll to position [0, 0]
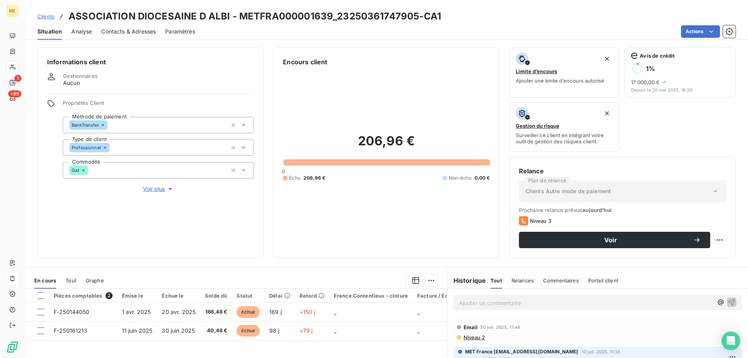
click at [152, 185] on span "Voir plus" at bounding box center [158, 189] width 31 height 8
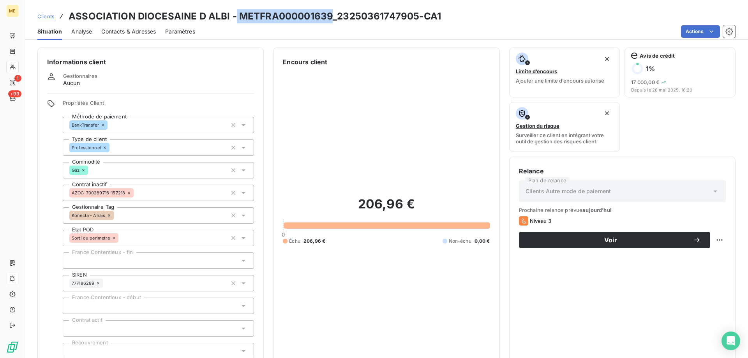
drag, startPoint x: 331, startPoint y: 14, endPoint x: 235, endPoint y: 19, distance: 96.7
click at [235, 19] on h3 "ASSOCIATION DIOCESAINE D ALBI - METFRA000001639_23250361747905-CA1" at bounding box center [255, 16] width 372 height 14
drag, startPoint x: 237, startPoint y: 17, endPoint x: 328, endPoint y: 17, distance: 90.7
click at [328, 17] on h3 "ASSOCIATION DIOCESAINE D ALBI - METFRA000001639_23250361747905-CA1" at bounding box center [255, 16] width 372 height 14
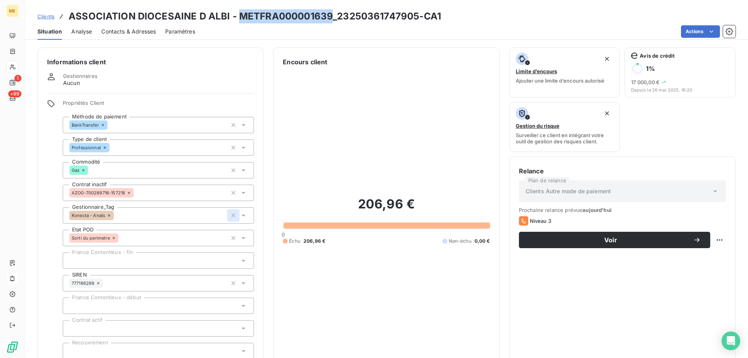
click at [230, 211] on icon "button" at bounding box center [233, 215] width 8 height 8
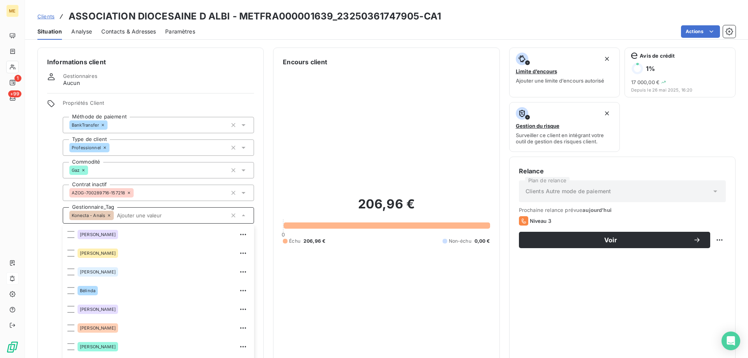
scroll to position [49, 0]
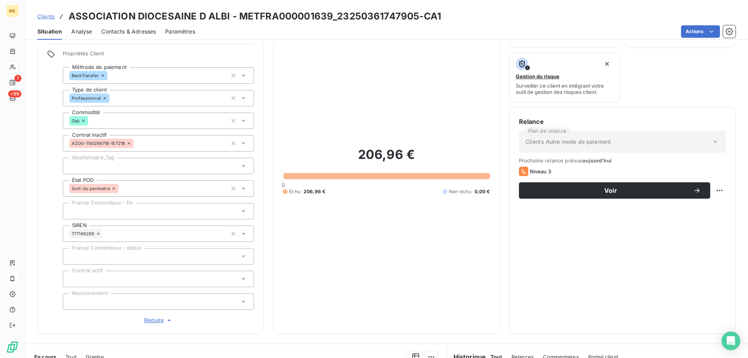
click at [388, 72] on div "206,96 € 0 Échu 206,96 € Non-échu 0,00 €" at bounding box center [386, 170] width 207 height 307
click at [148, 158] on div at bounding box center [158, 166] width 191 height 16
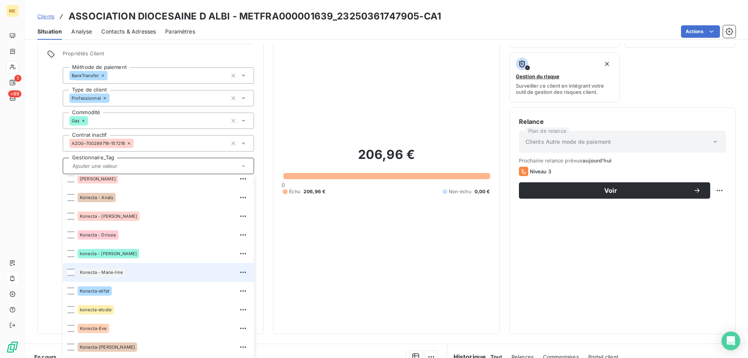
scroll to position [195, 0]
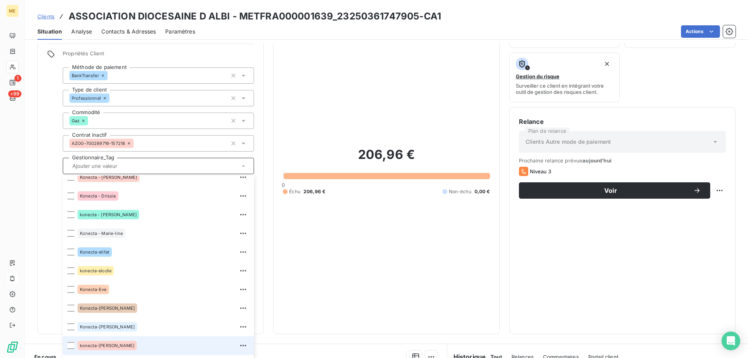
click at [107, 341] on div "konecta-[PERSON_NAME]" at bounding box center [106, 345] width 59 height 9
click at [400, 67] on div "206,96 € 0 Échu 206,96 € Non-échu 0,00 €" at bounding box center [386, 170] width 207 height 307
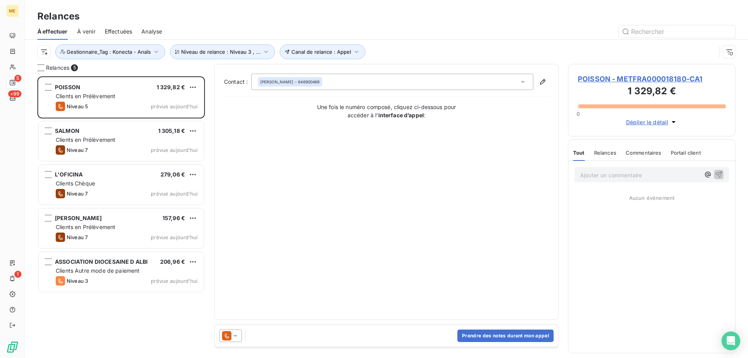
scroll to position [276, 162]
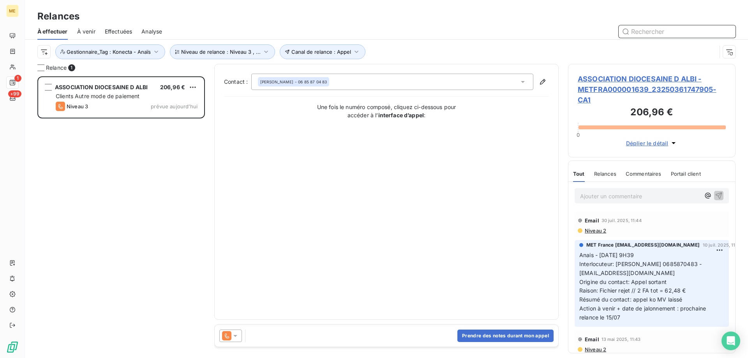
scroll to position [6, 6]
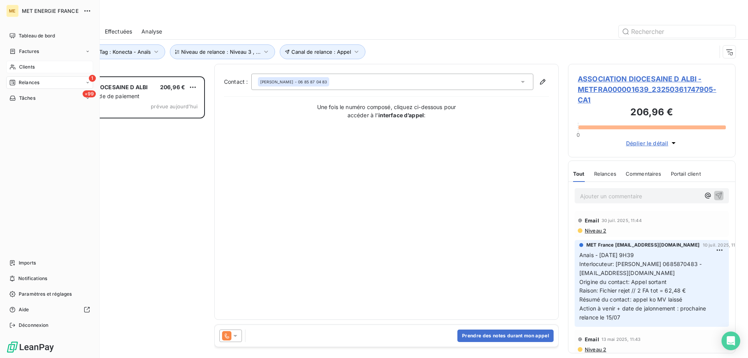
click at [17, 67] on div "Clients" at bounding box center [49, 67] width 87 height 12
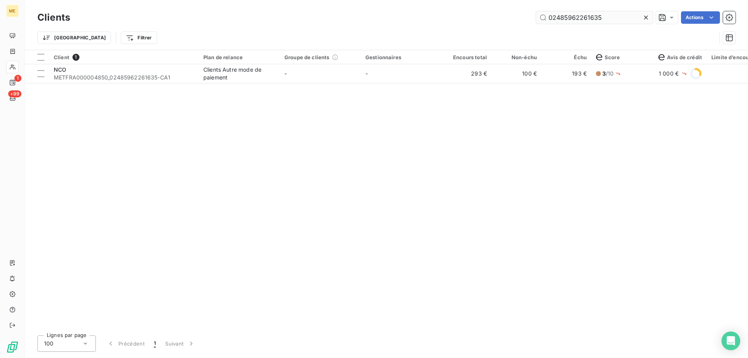
click at [567, 19] on input "02485962261635" at bounding box center [594, 17] width 117 height 12
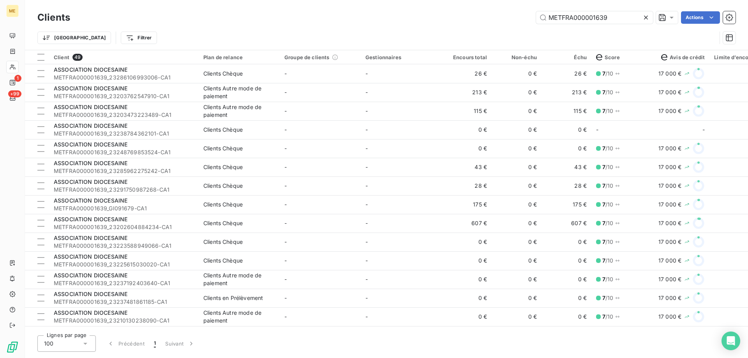
type input "METFRA000001639"
click at [345, 21] on div "METFRA000001639 Actions" at bounding box center [407, 17] width 656 height 12
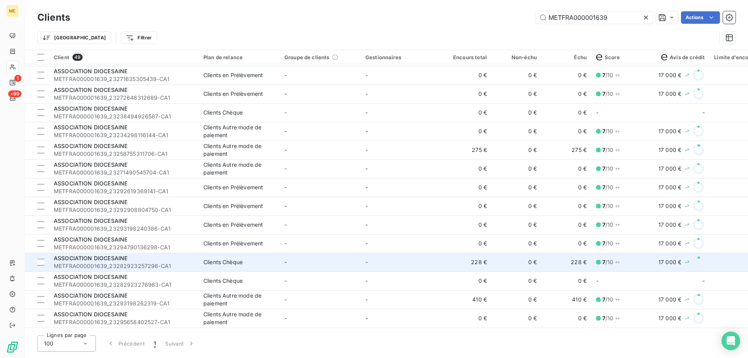
scroll to position [506, 0]
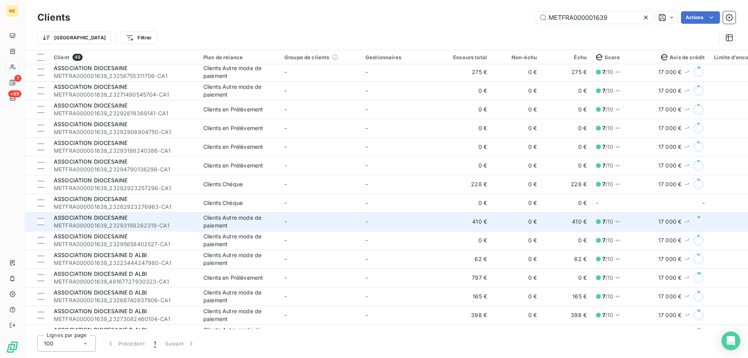
click at [405, 222] on td "-" at bounding box center [401, 221] width 81 height 19
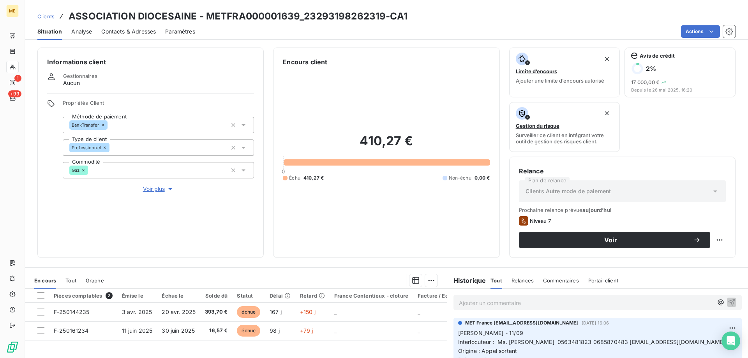
click at [157, 185] on span "Voir plus" at bounding box center [158, 189] width 31 height 8
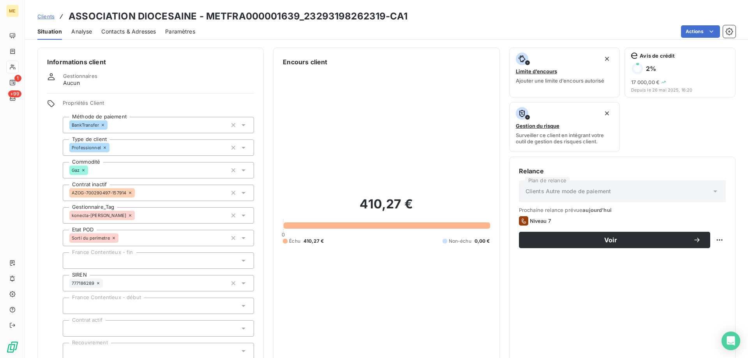
click at [46, 18] on span "Clients" at bounding box center [45, 16] width 17 height 6
click at [330, 80] on div "206,96 € 0 Échu 206,96 € Non-échu 0,00 €" at bounding box center [386, 220] width 207 height 307
